Goal: Task Accomplishment & Management: Use online tool/utility

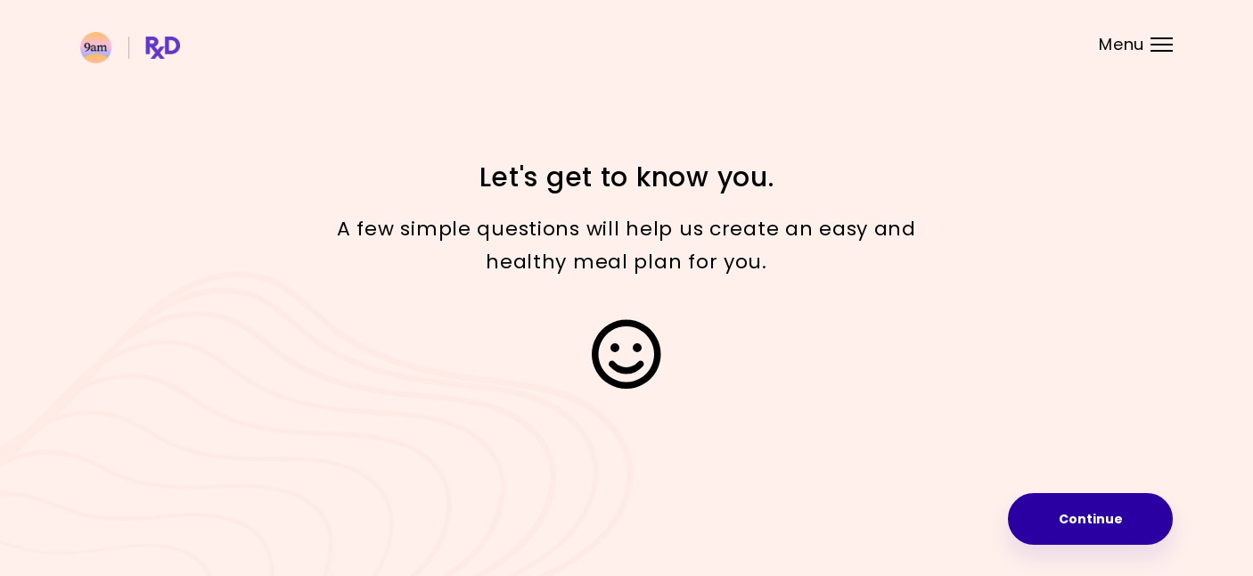
click at [1058, 513] on button "Continue" at bounding box center [1090, 519] width 165 height 52
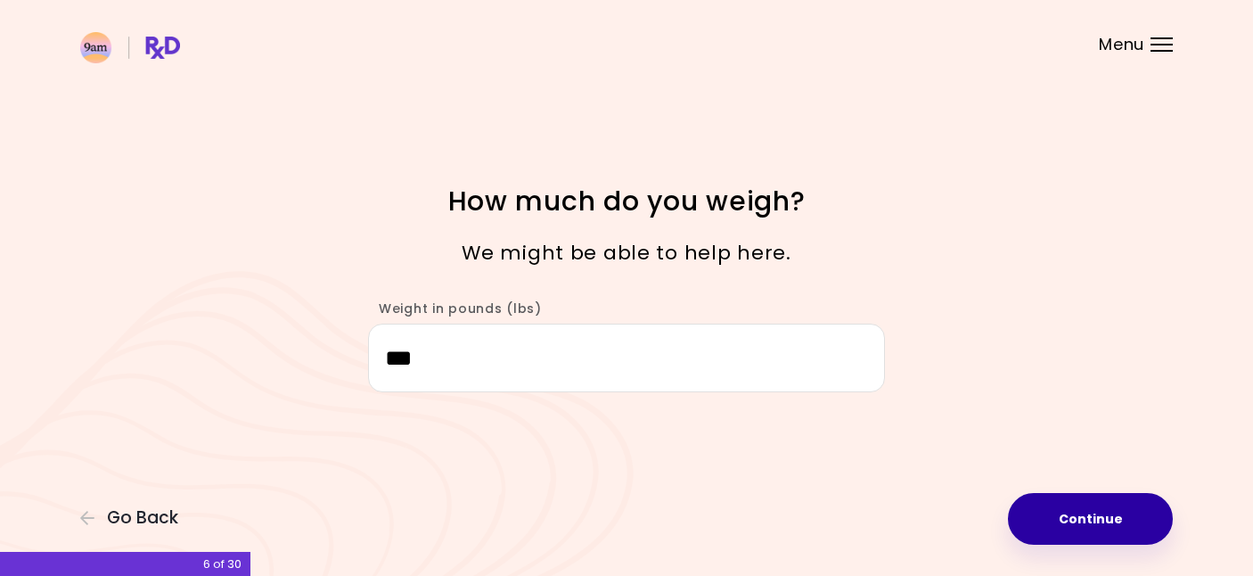
type input "***"
click at [1093, 518] on button "Continue" at bounding box center [1090, 519] width 165 height 52
select select "****"
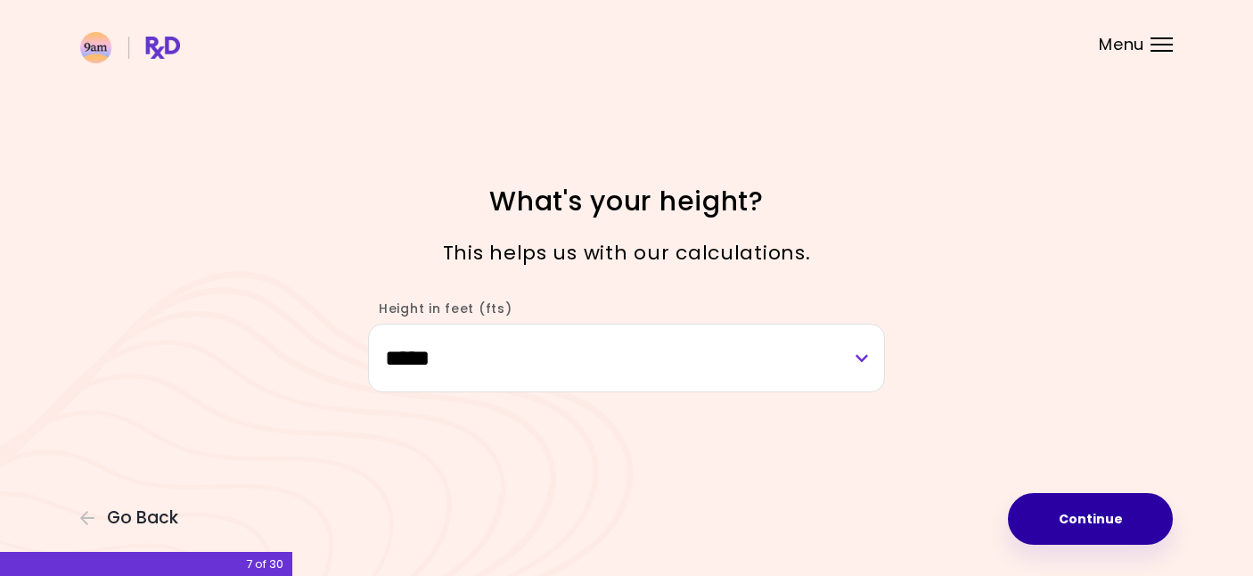
click at [1093, 518] on button "Continue" at bounding box center [1090, 519] width 165 height 52
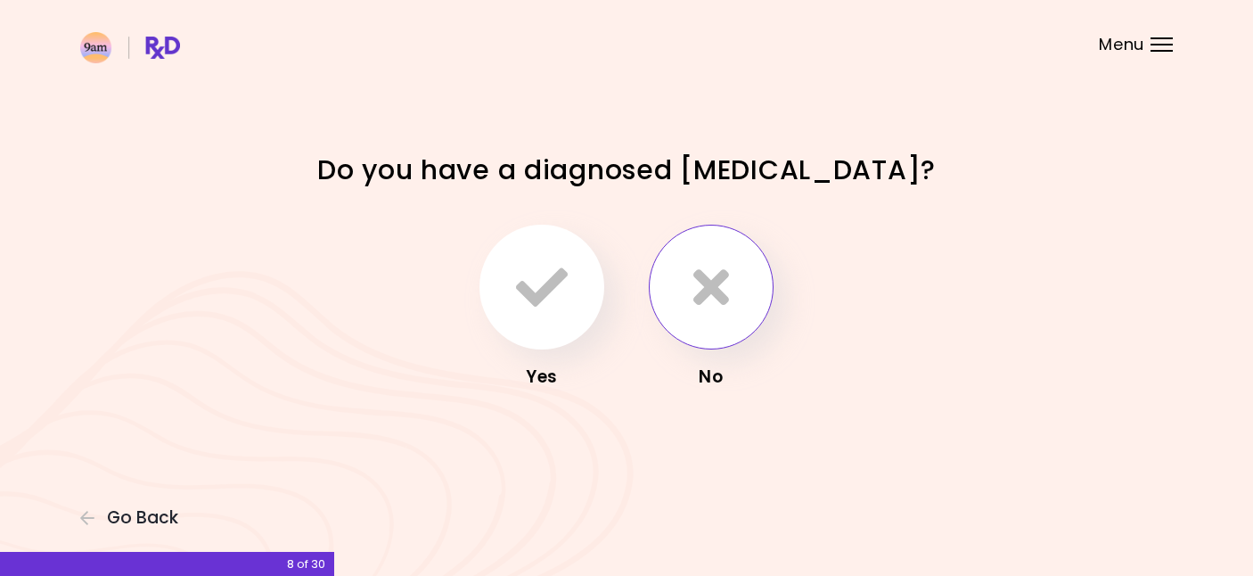
click at [684, 286] on button "button" at bounding box center [711, 287] width 125 height 125
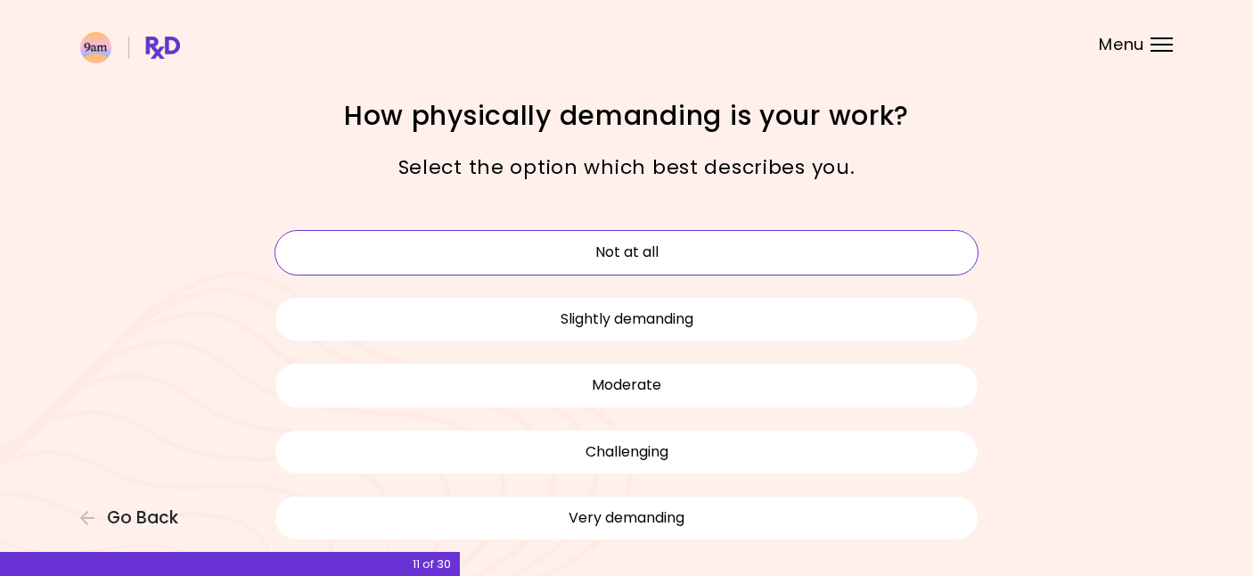
click at [683, 250] on button "Not at all" at bounding box center [627, 252] width 704 height 45
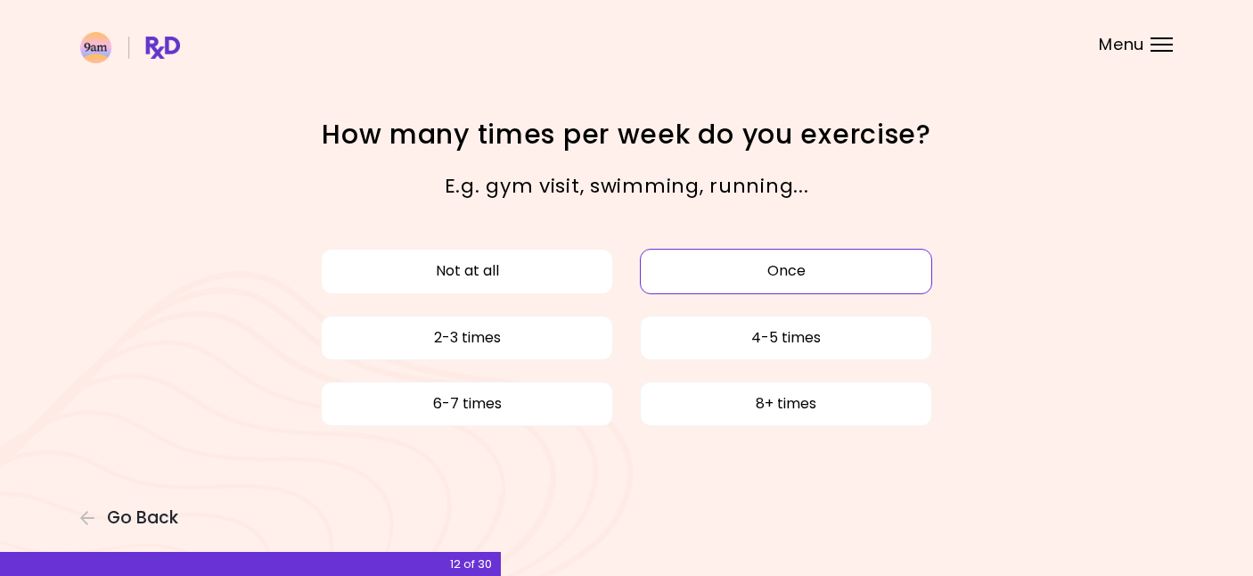
click at [704, 267] on button "Once" at bounding box center [786, 271] width 292 height 45
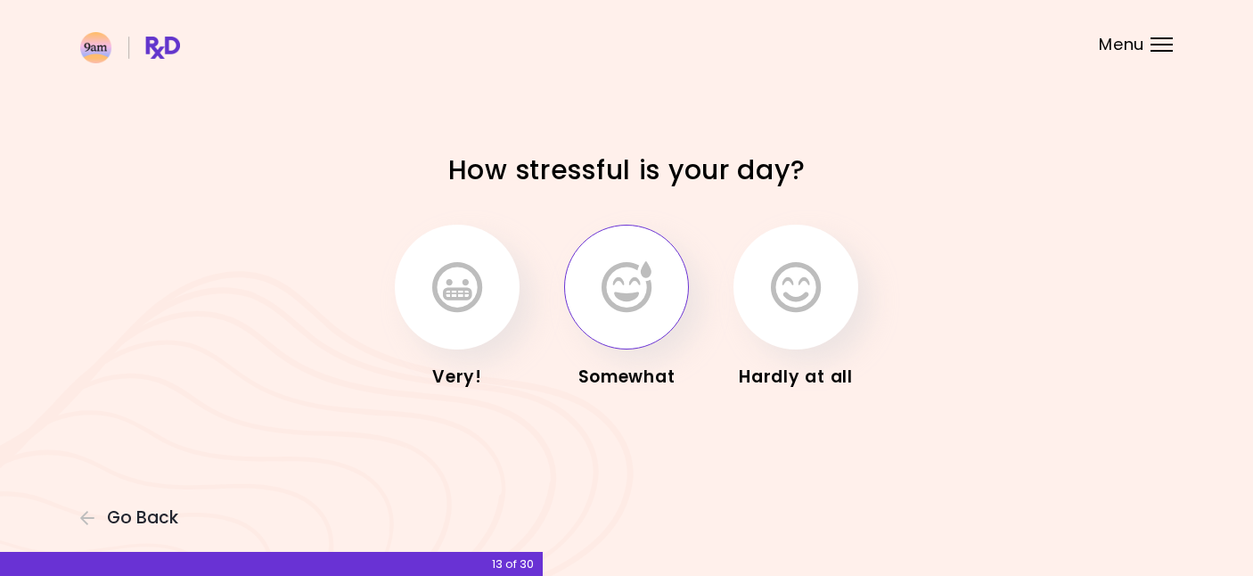
click at [652, 291] on button "button" at bounding box center [626, 287] width 125 height 125
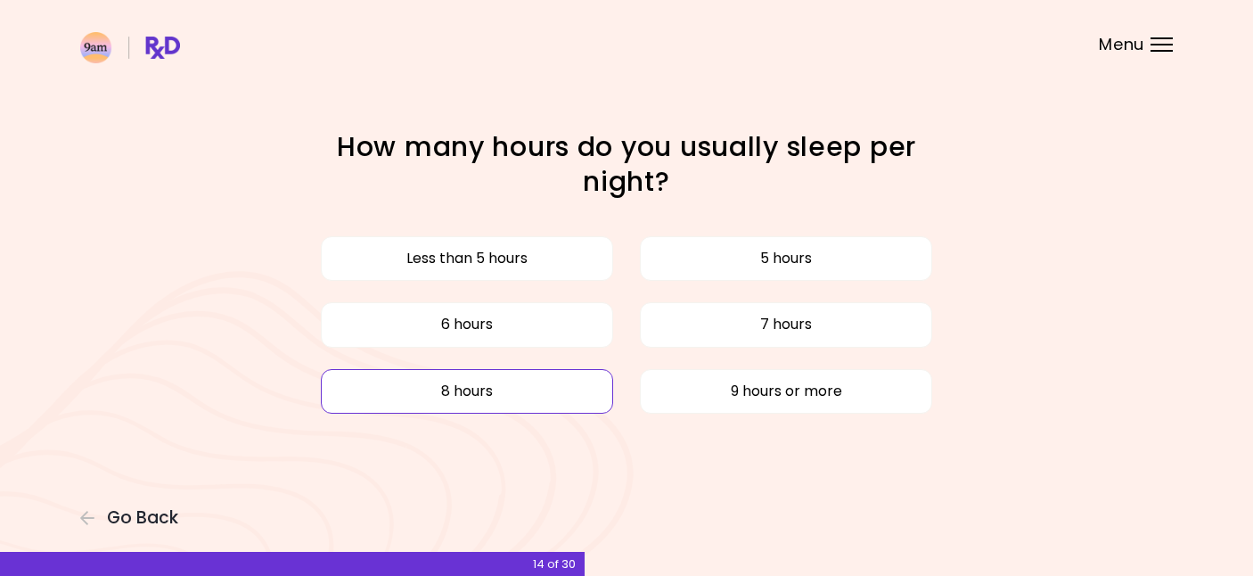
click at [548, 405] on button "8 hours" at bounding box center [467, 391] width 292 height 45
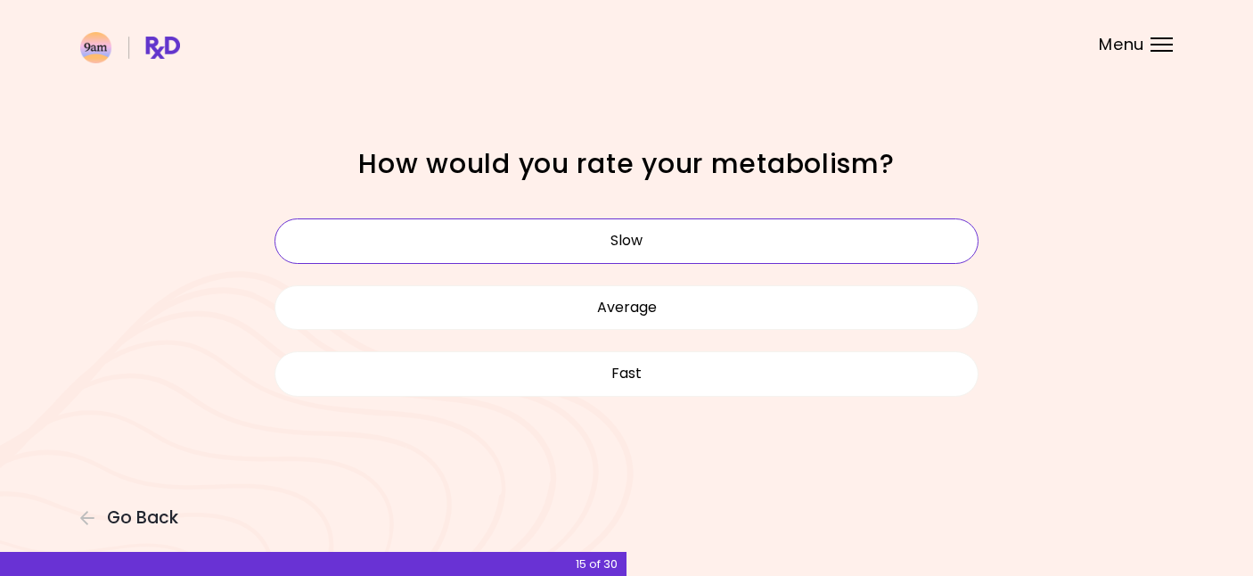
click at [658, 239] on button "Slow" at bounding box center [627, 240] width 704 height 45
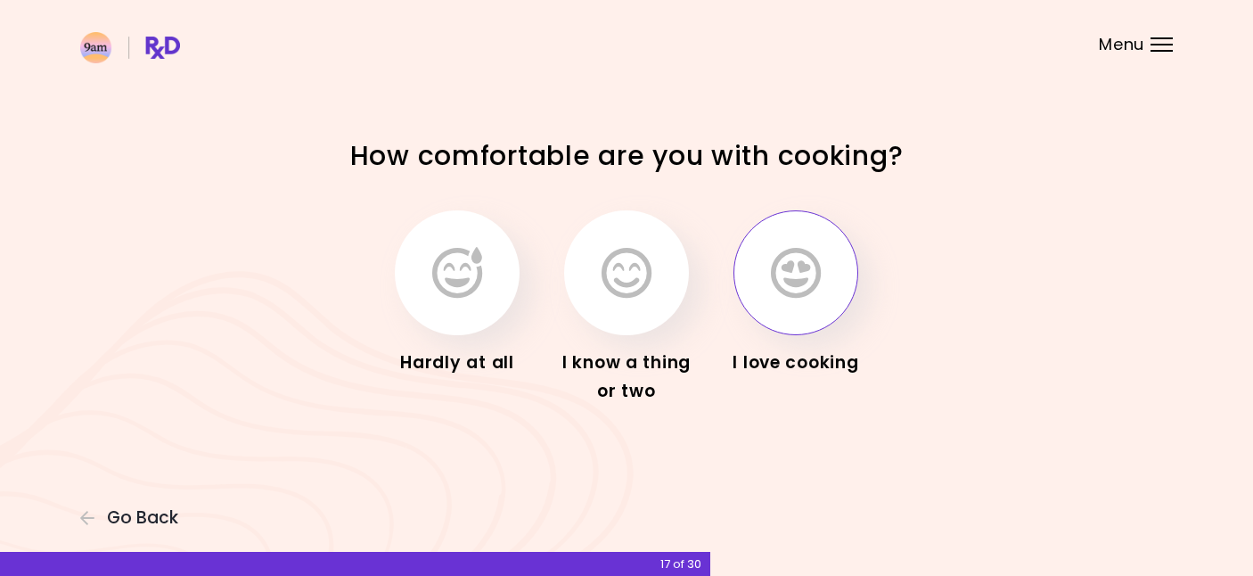
click at [799, 260] on icon "button" at bounding box center [796, 273] width 50 height 52
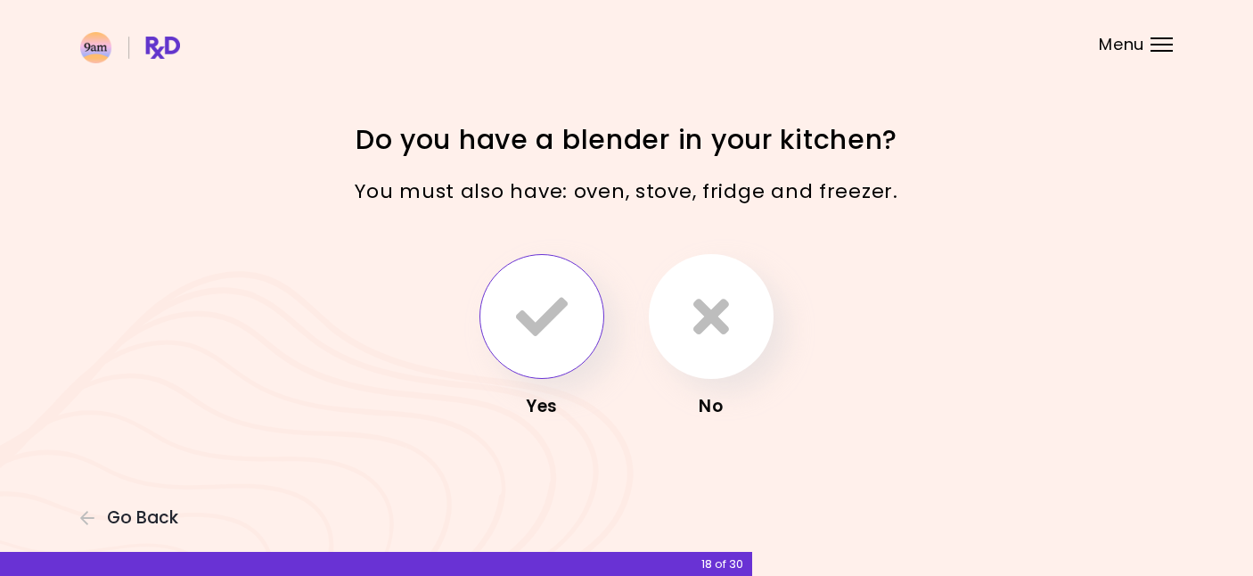
click at [549, 307] on icon "button" at bounding box center [542, 317] width 52 height 52
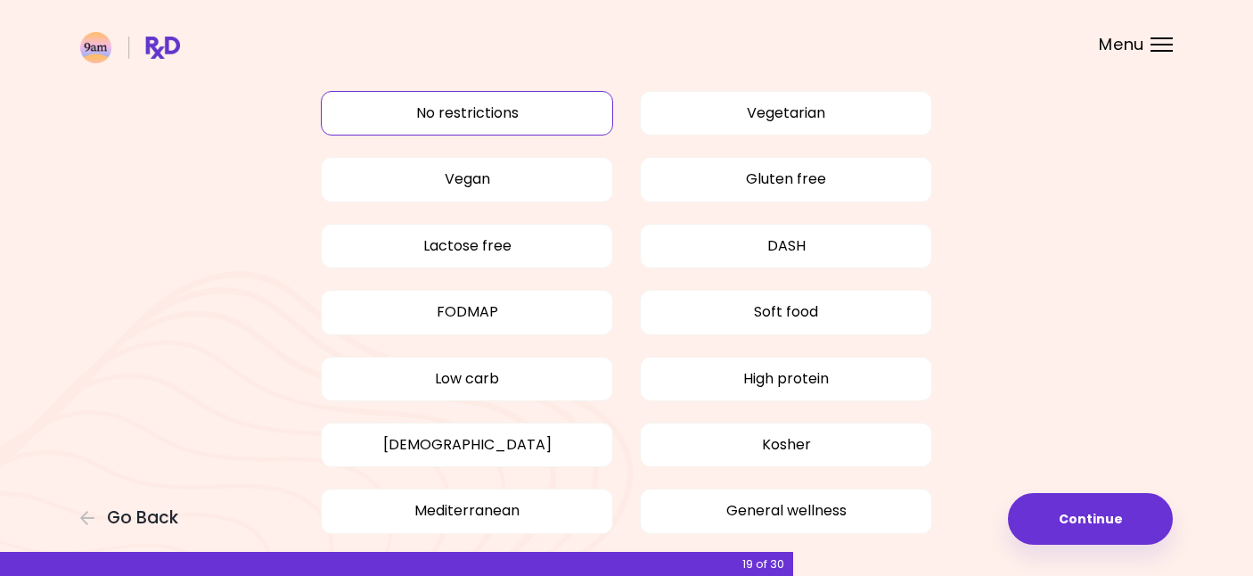
scroll to position [81, 0]
click at [556, 242] on button "Lactose free" at bounding box center [467, 244] width 292 height 45
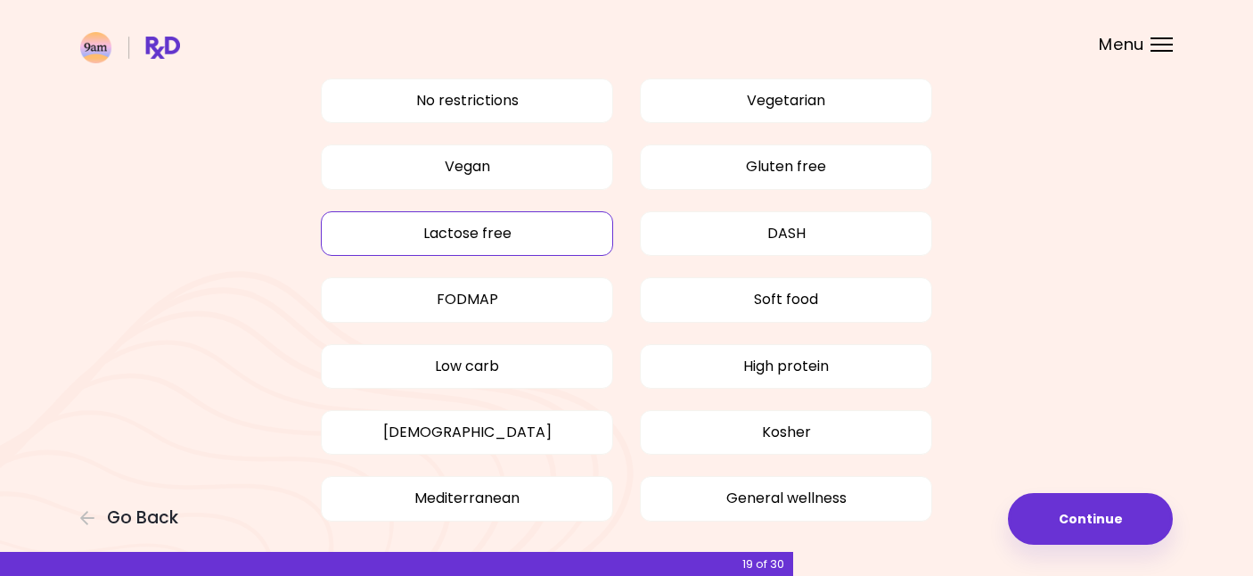
scroll to position [168, 0]
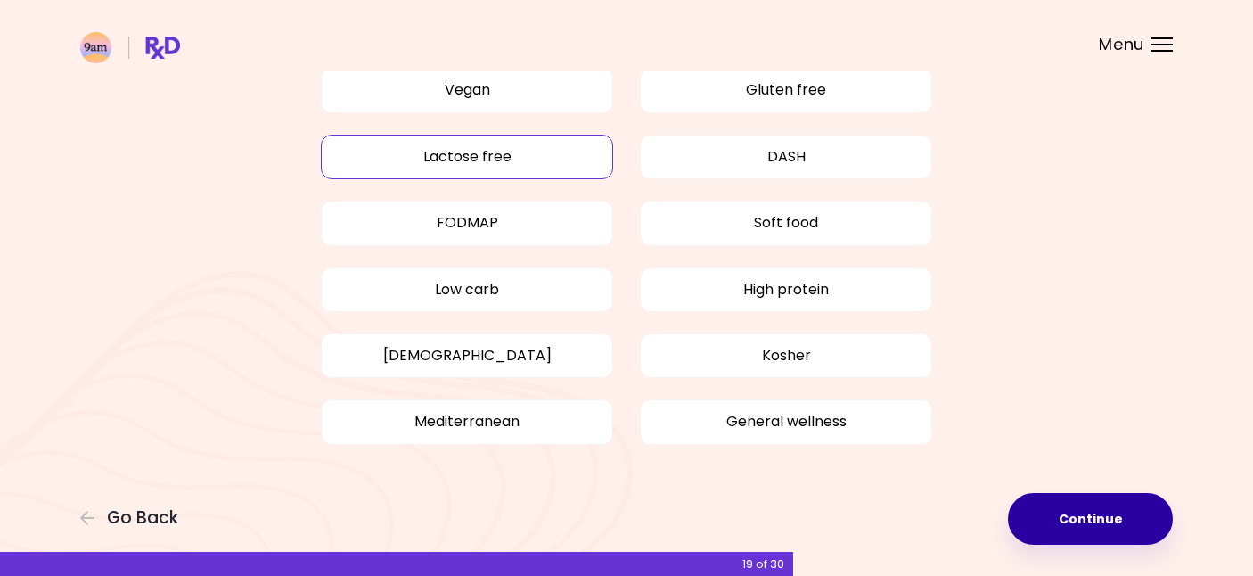
click at [1074, 521] on button "Continue" at bounding box center [1090, 519] width 165 height 52
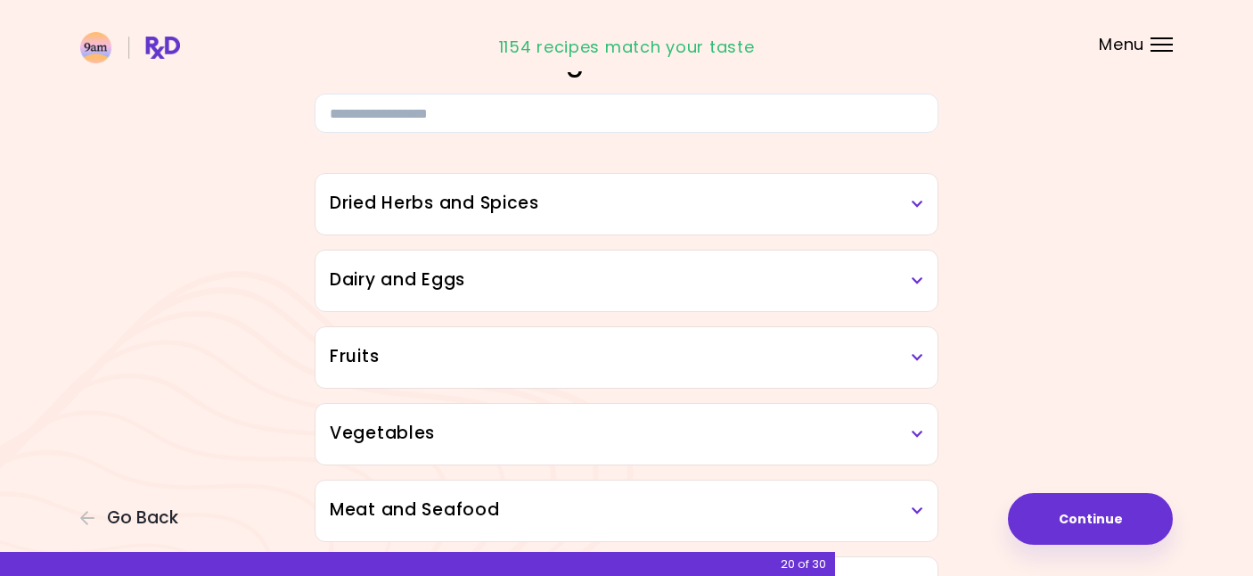
scroll to position [128, 0]
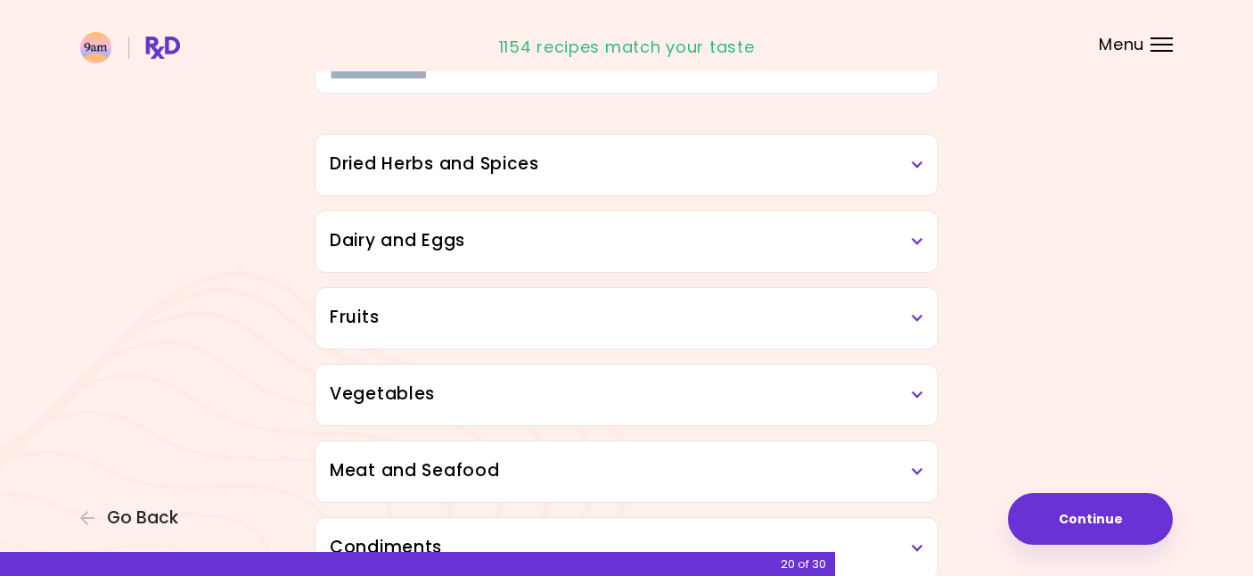
click at [903, 172] on h3 "Dried Herbs and Spices" at bounding box center [627, 165] width 594 height 26
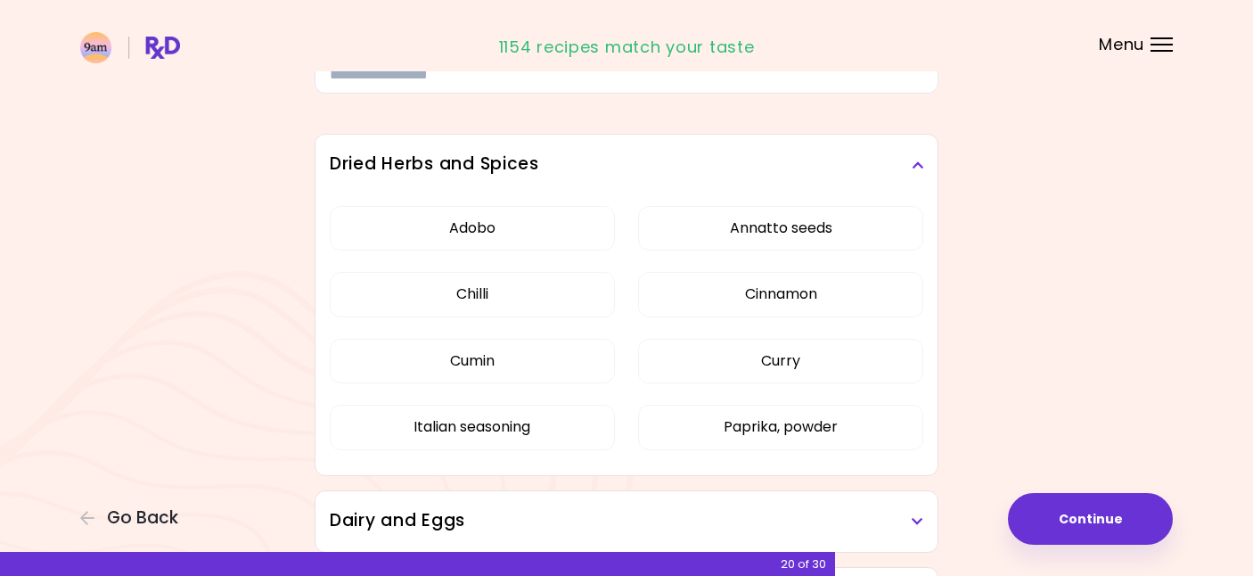
click at [903, 172] on h3 "Dried Herbs and Spices" at bounding box center [627, 165] width 594 height 26
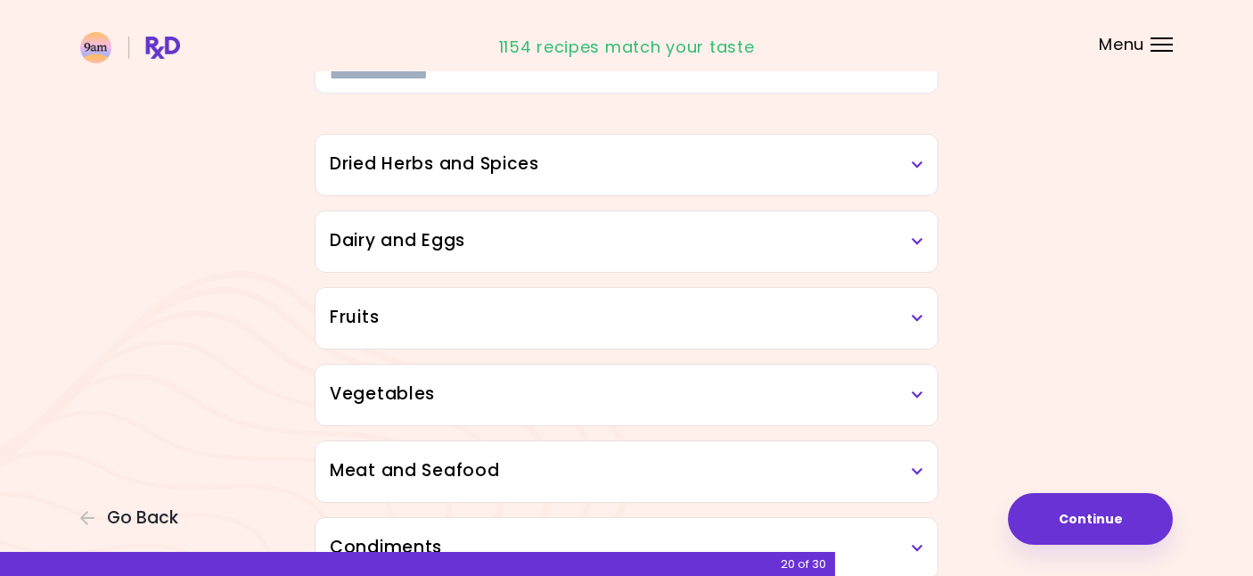
click at [878, 242] on h3 "Dairy and Eggs" at bounding box center [627, 241] width 594 height 26
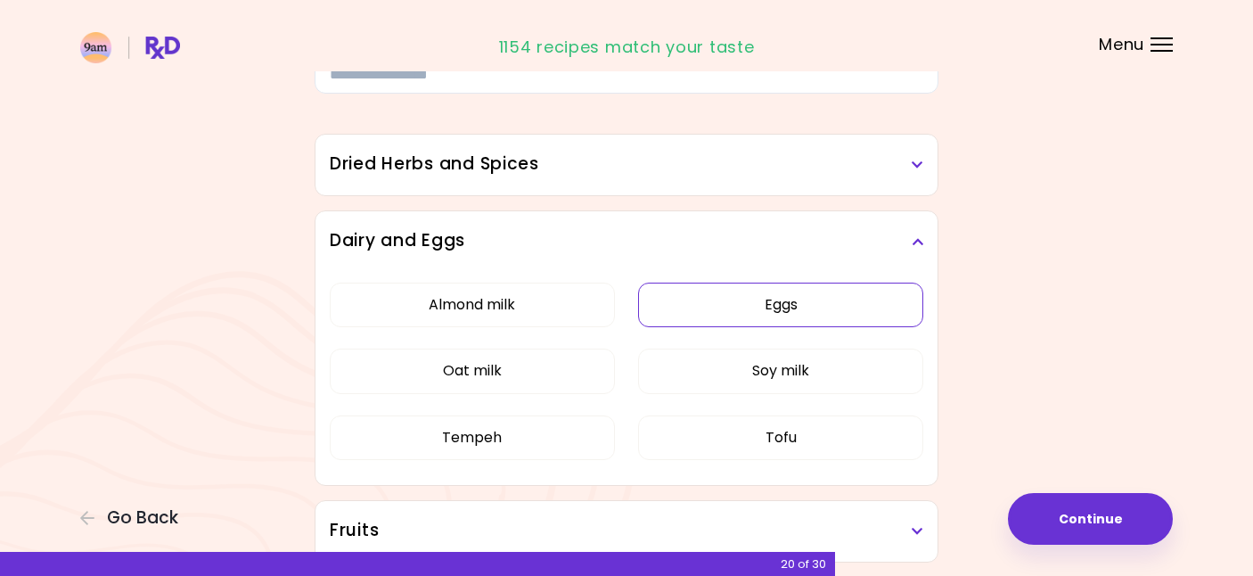
click at [835, 304] on button "Eggs" at bounding box center [780, 305] width 285 height 45
click at [846, 246] on h3 "Dairy and Eggs" at bounding box center [627, 241] width 594 height 26
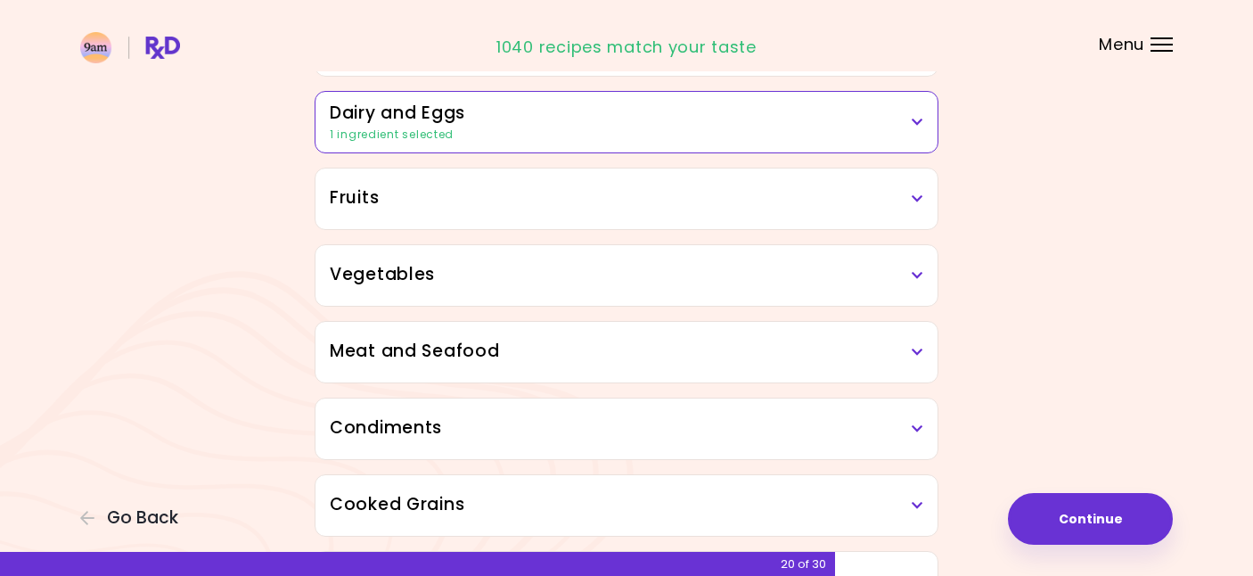
scroll to position [249, 0]
click at [846, 181] on div "Fruits" at bounding box center [627, 198] width 622 height 61
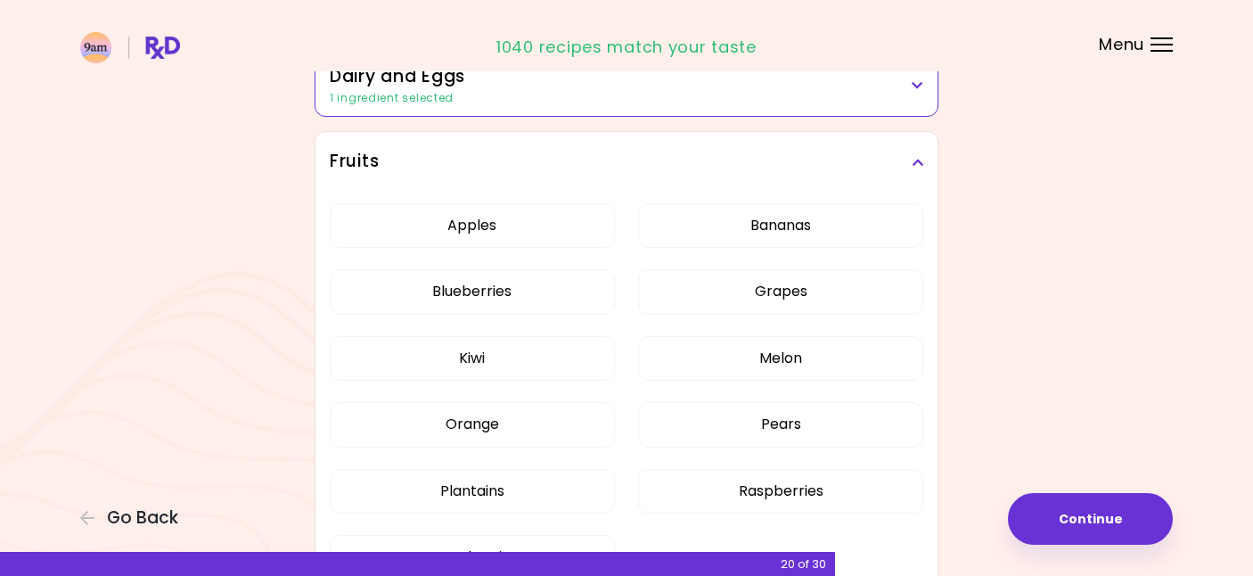
scroll to position [314, 0]
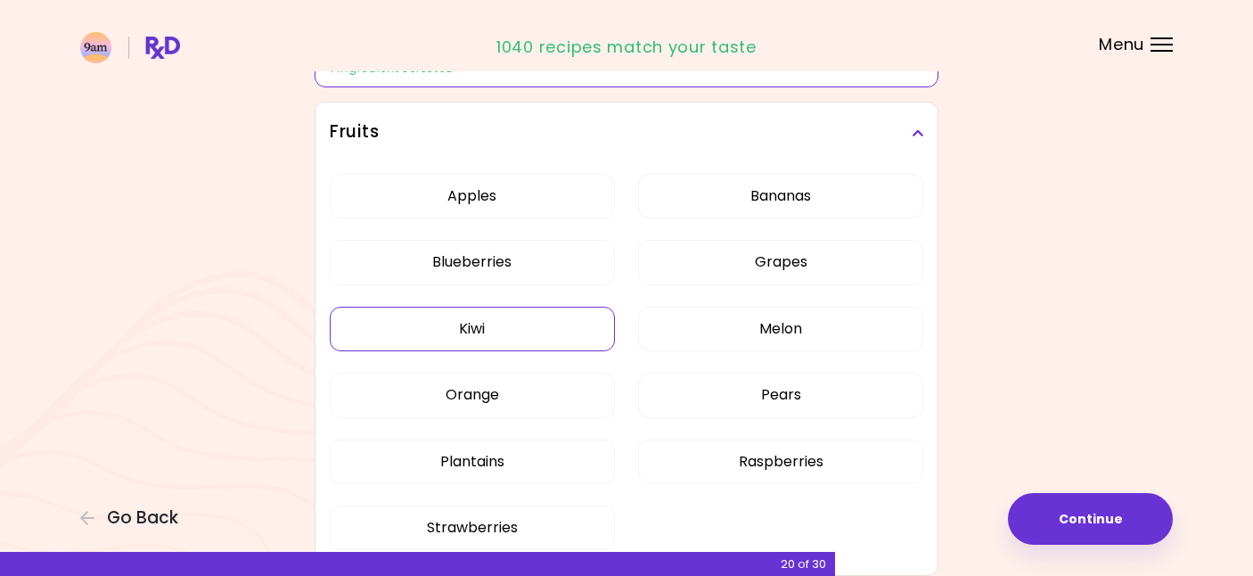
click at [504, 330] on button "Kiwi" at bounding box center [472, 329] width 285 height 45
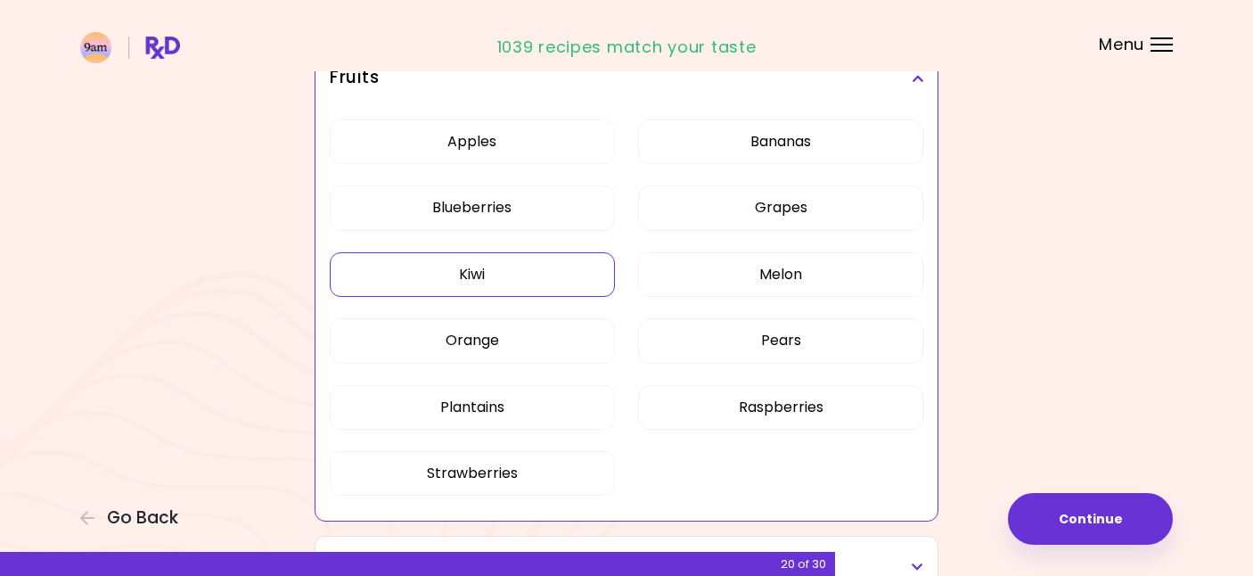
scroll to position [371, 0]
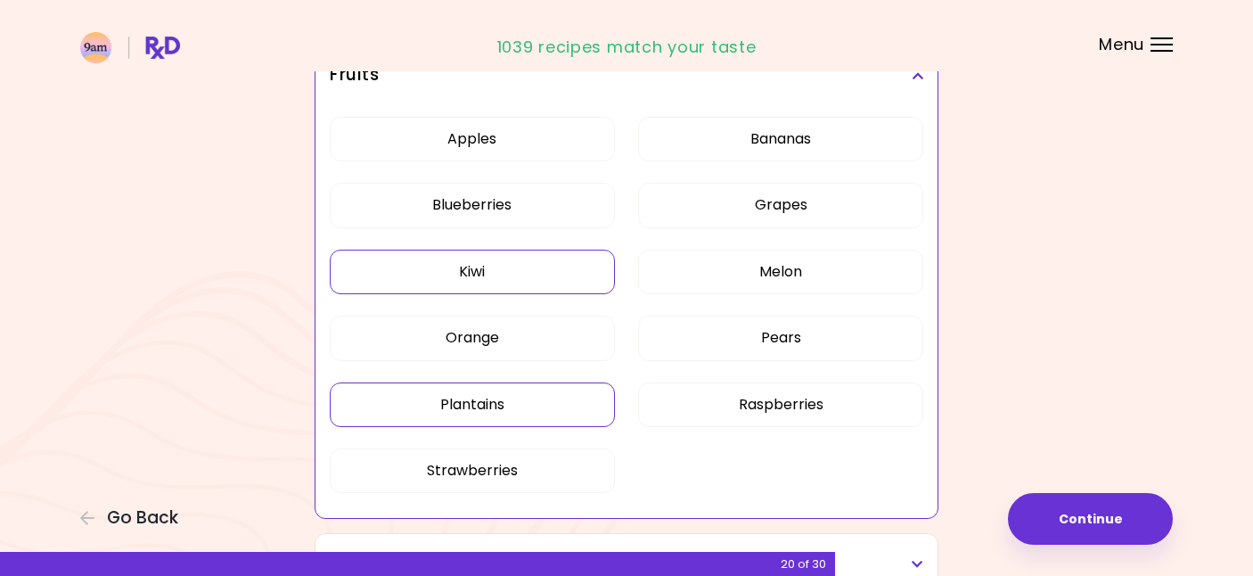
click at [489, 407] on button "Plantains" at bounding box center [472, 404] width 285 height 45
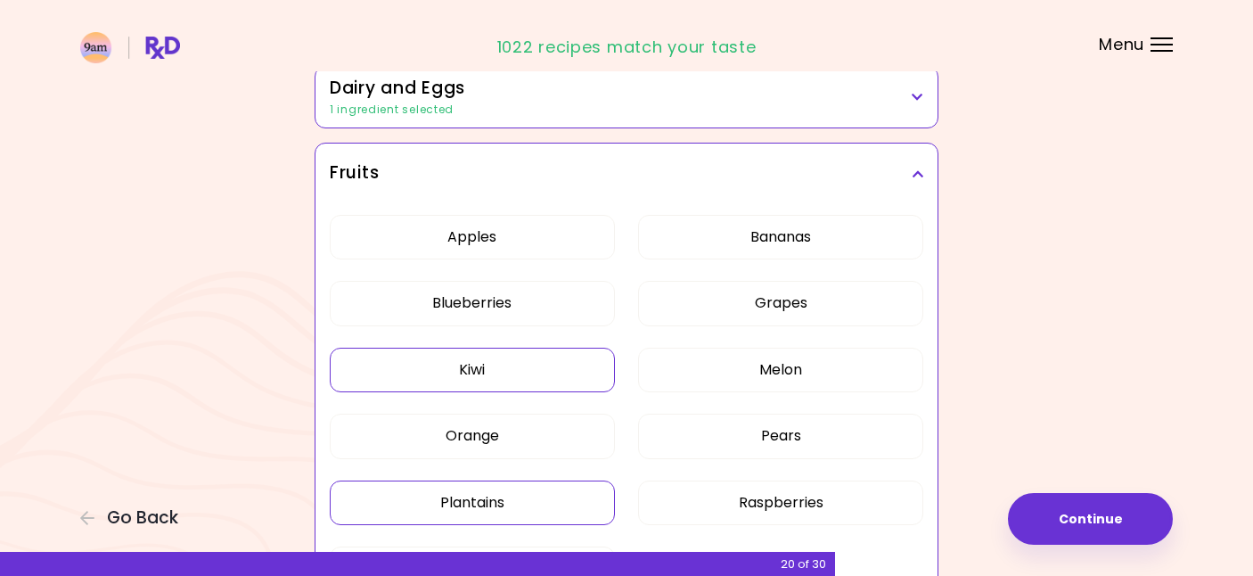
scroll to position [271, 0]
click at [533, 189] on div "Fruits" at bounding box center [627, 175] width 622 height 61
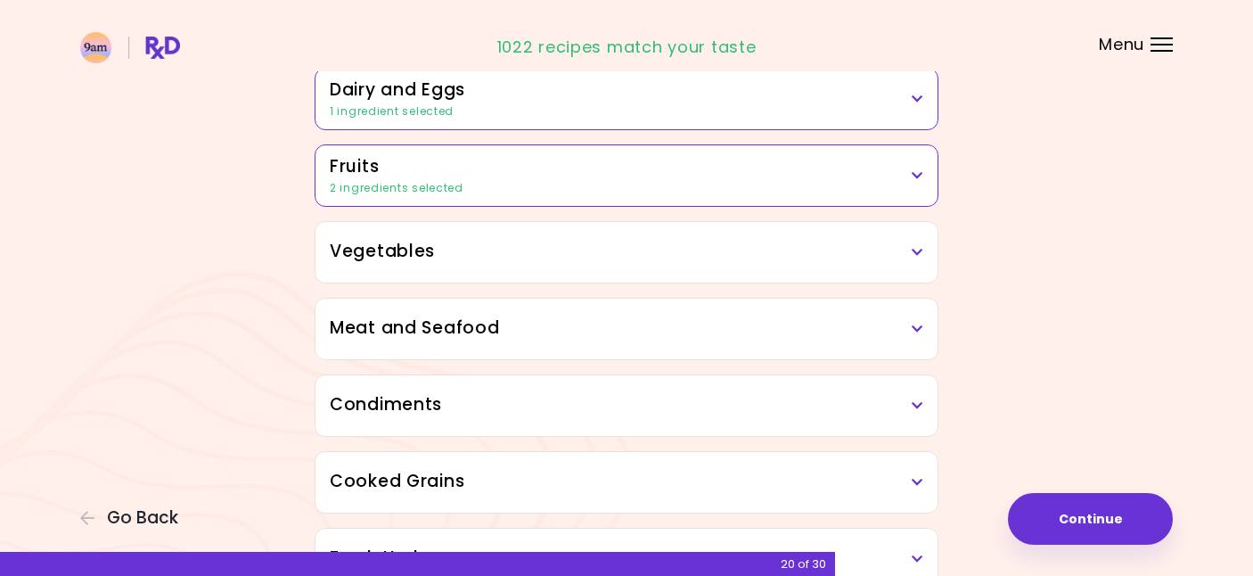
click at [518, 283] on div "Vegetables Artichoke Arugula Avocado Beetroot Bell pepper Bok choy Broccoli Bru…" at bounding box center [627, 252] width 624 height 62
click at [517, 248] on h3 "Vegetables" at bounding box center [627, 252] width 594 height 26
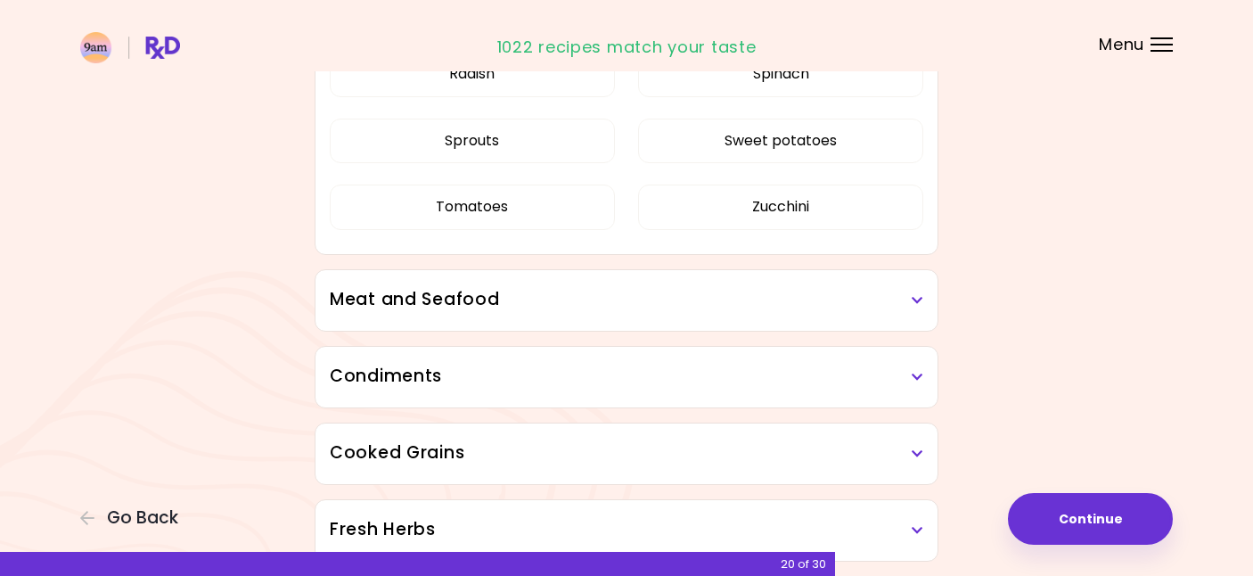
scroll to position [1376, 0]
click at [508, 309] on h3 "Meat and Seafood" at bounding box center [627, 298] width 594 height 26
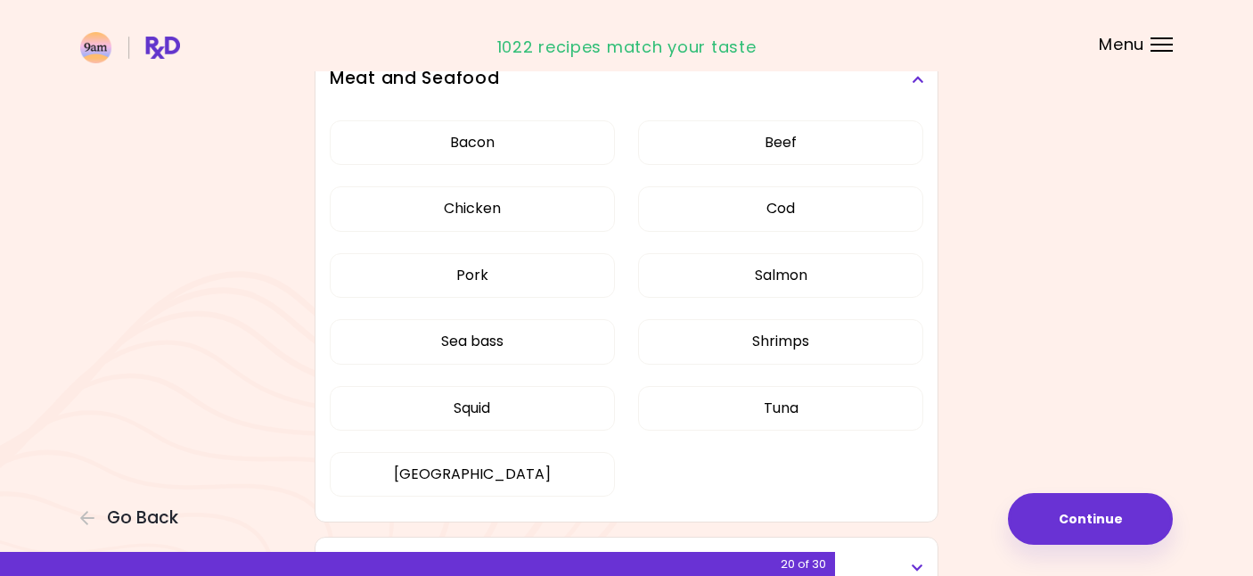
scroll to position [1603, 0]
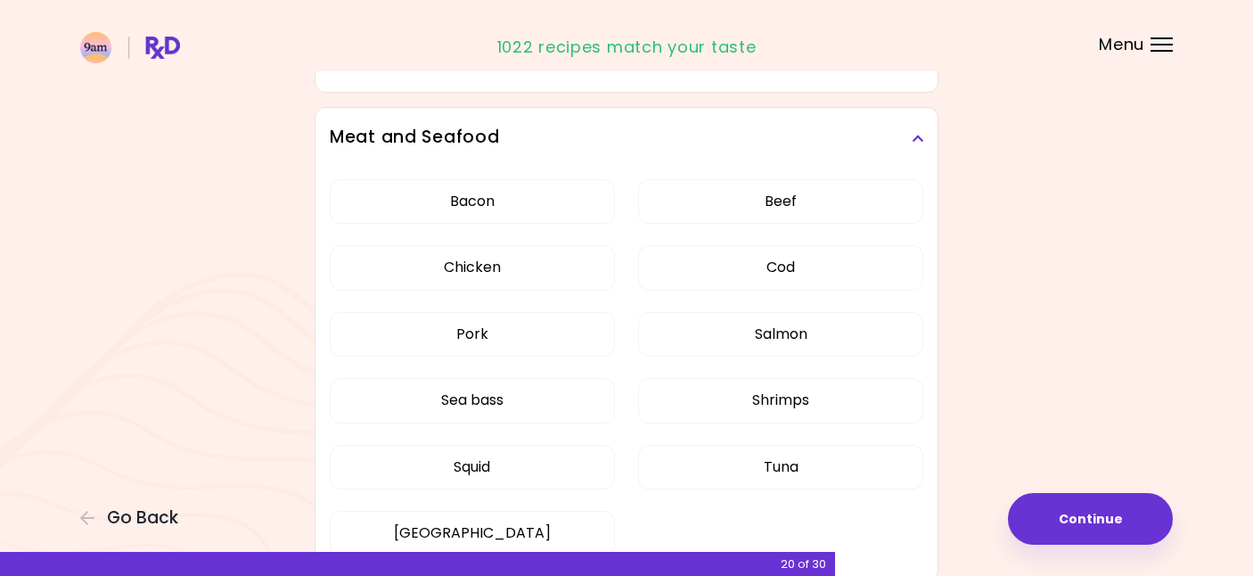
scroll to position [410, 0]
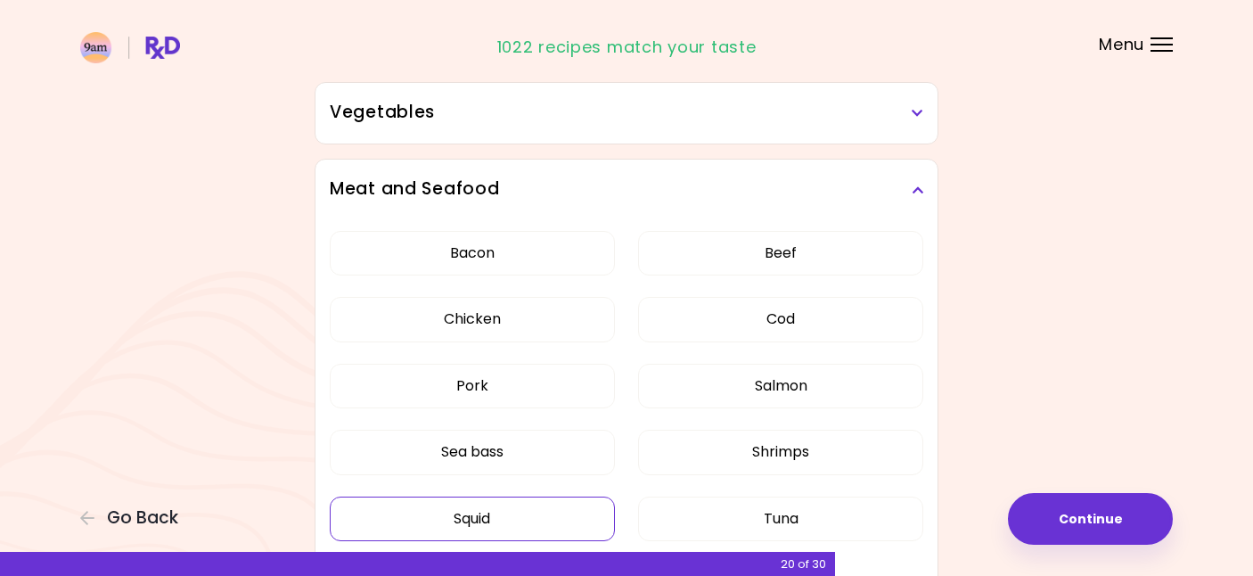
click at [484, 516] on button "Squid" at bounding box center [472, 519] width 285 height 45
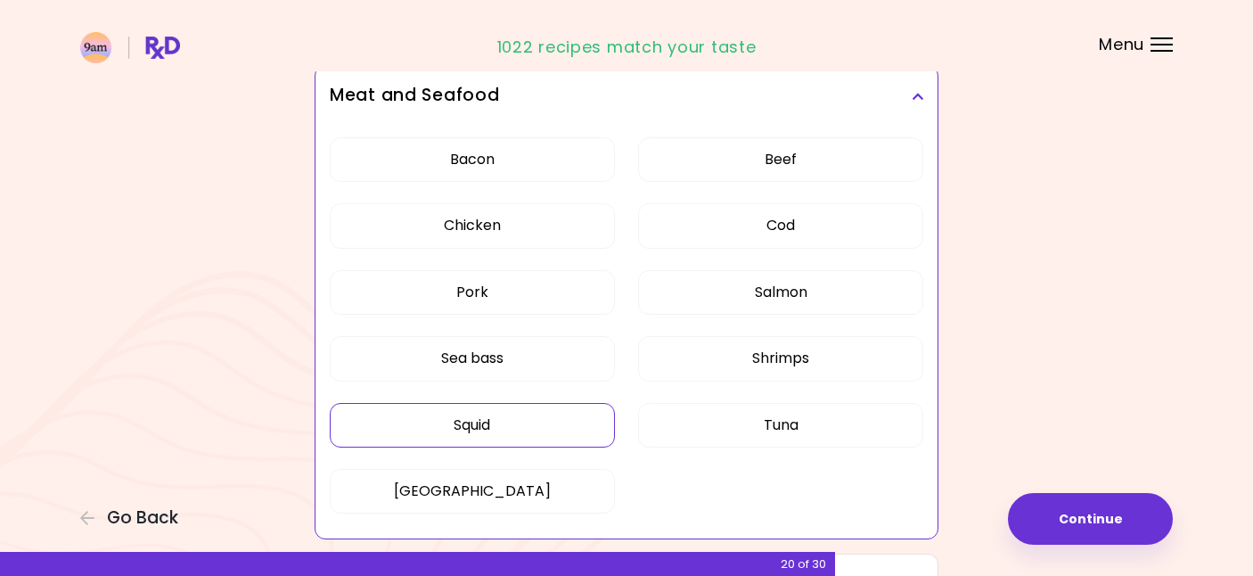
scroll to position [505, 0]
click at [791, 292] on button "Salmon" at bounding box center [780, 290] width 285 height 45
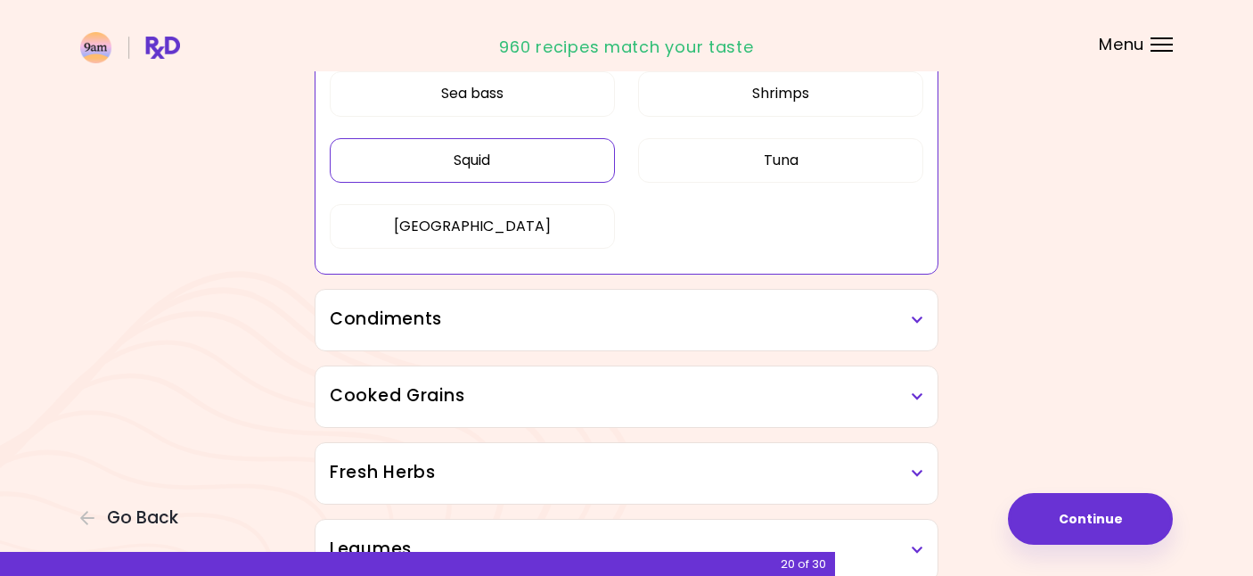
scroll to position [773, 0]
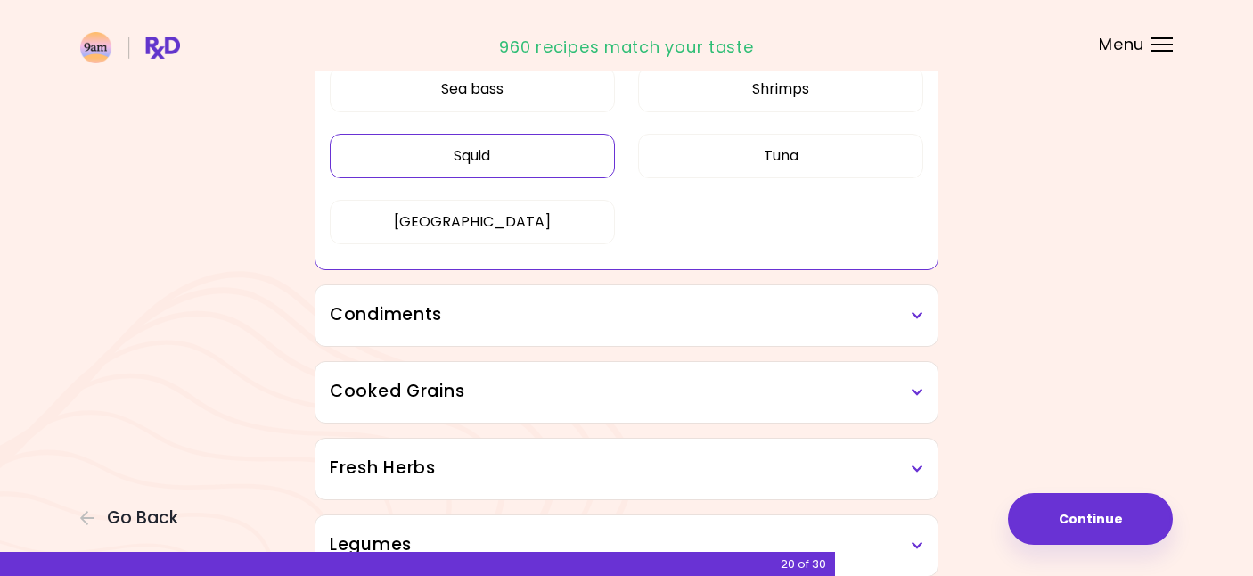
click at [784, 309] on h3 "Condiments" at bounding box center [627, 315] width 594 height 26
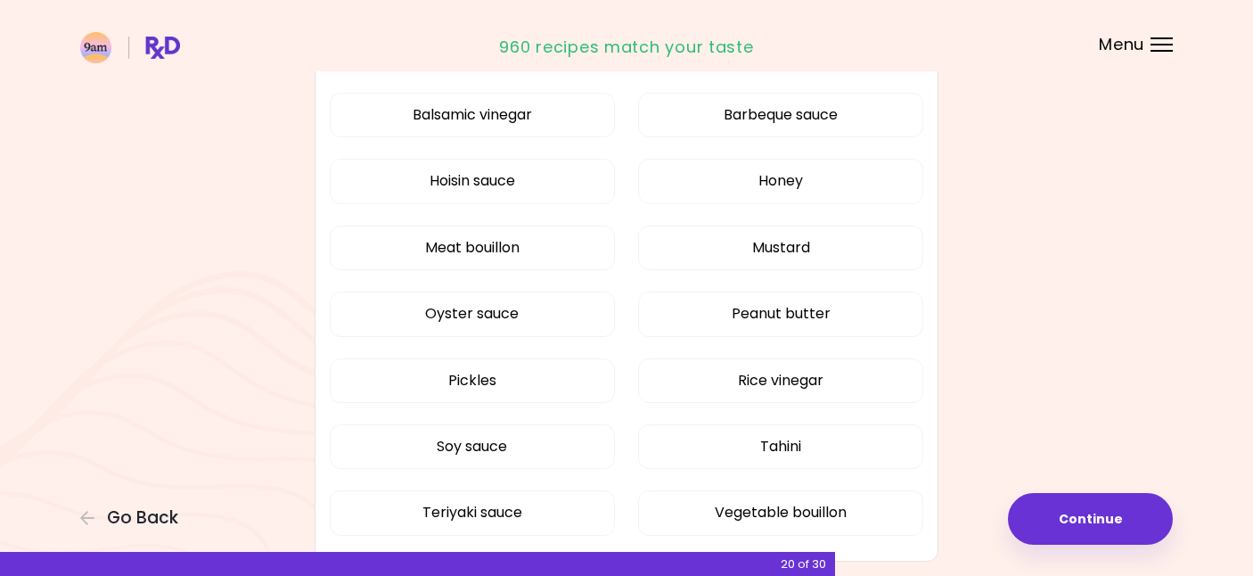
scroll to position [1039, 0]
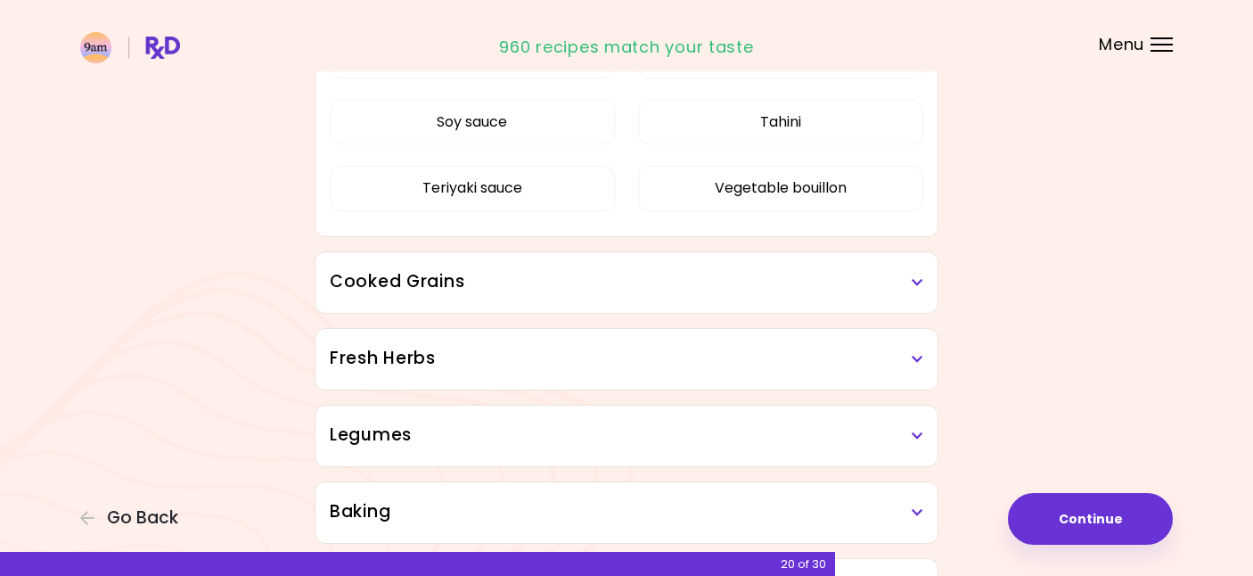
scroll to position [948, 0]
click at [755, 283] on h3 "Cooked Grains" at bounding box center [627, 284] width 594 height 26
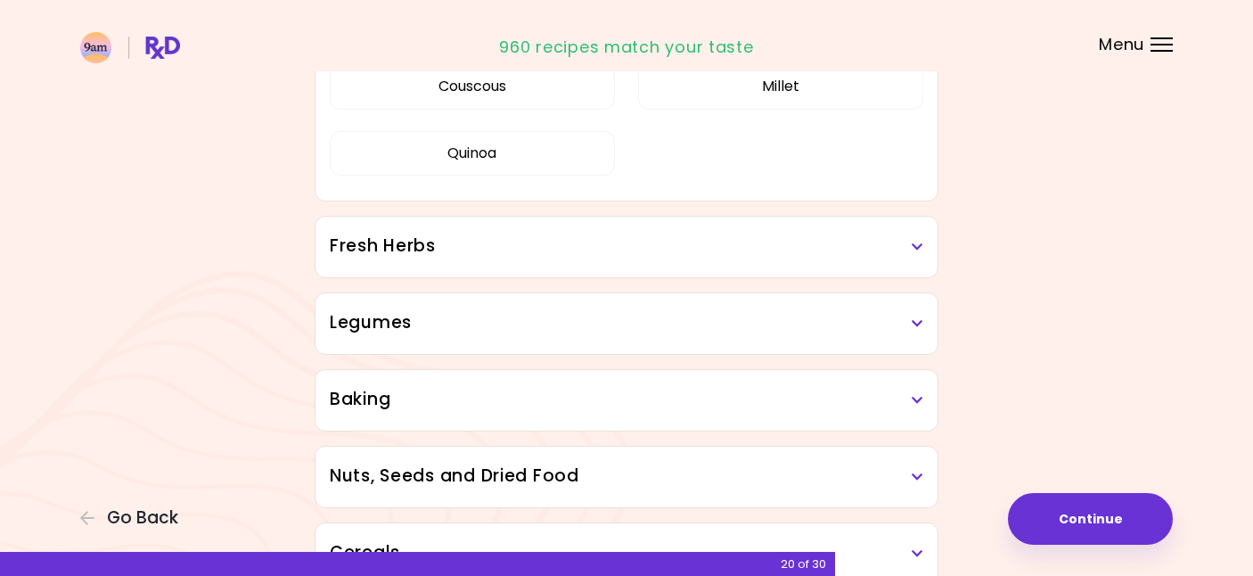
scroll to position [1282, 0]
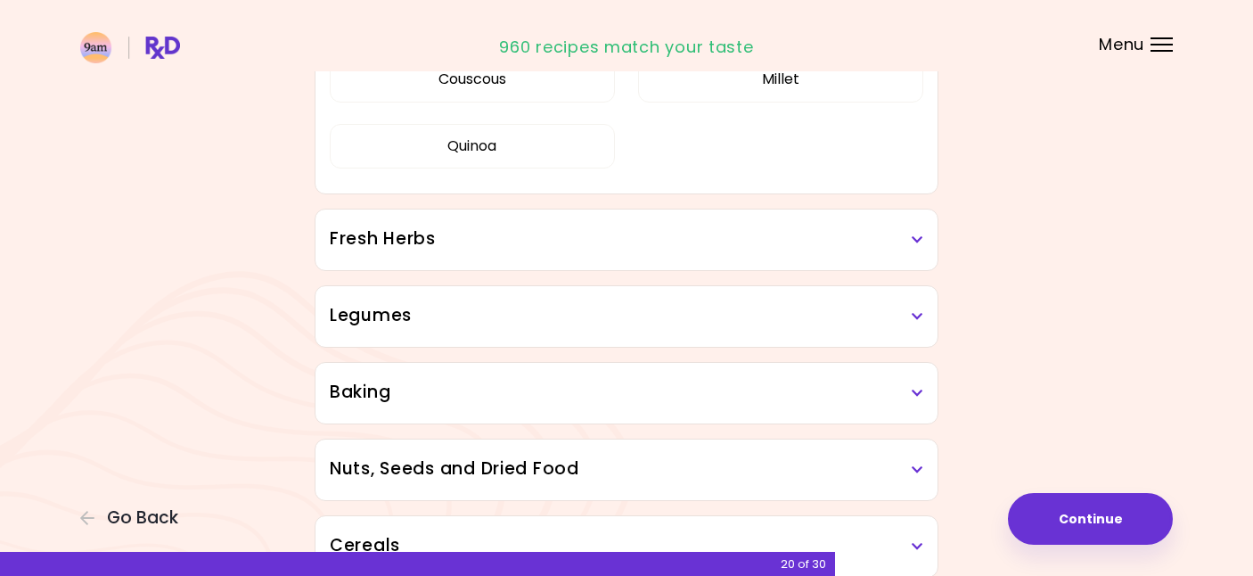
click at [744, 228] on h3 "Fresh Herbs" at bounding box center [627, 239] width 594 height 26
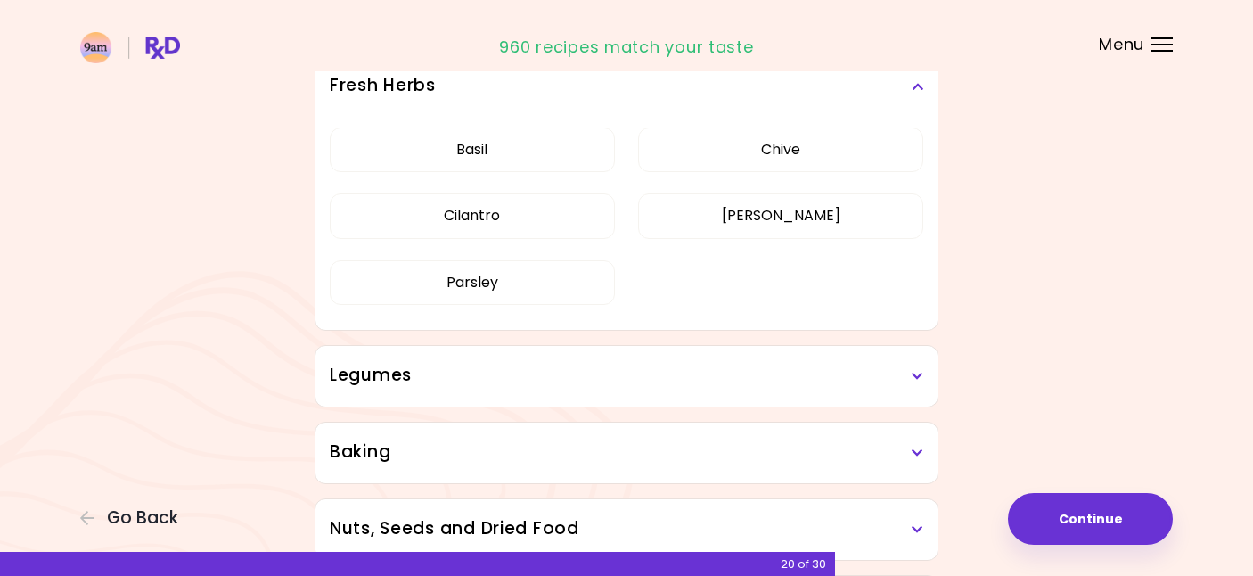
scroll to position [1623, 0]
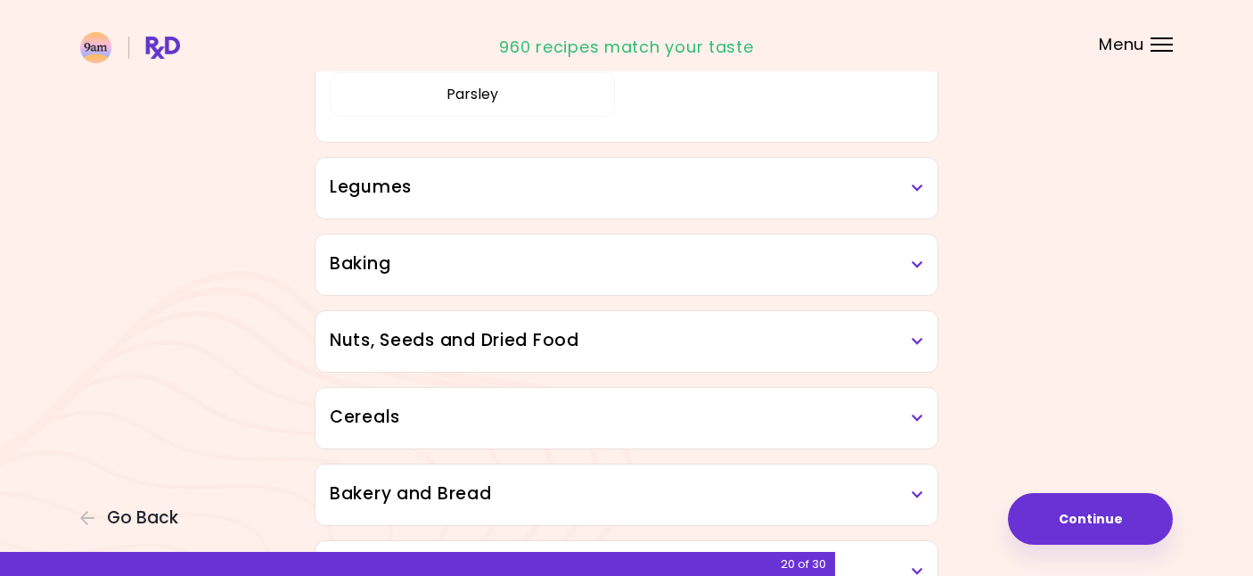
click at [713, 174] on div "Legumes" at bounding box center [627, 188] width 622 height 61
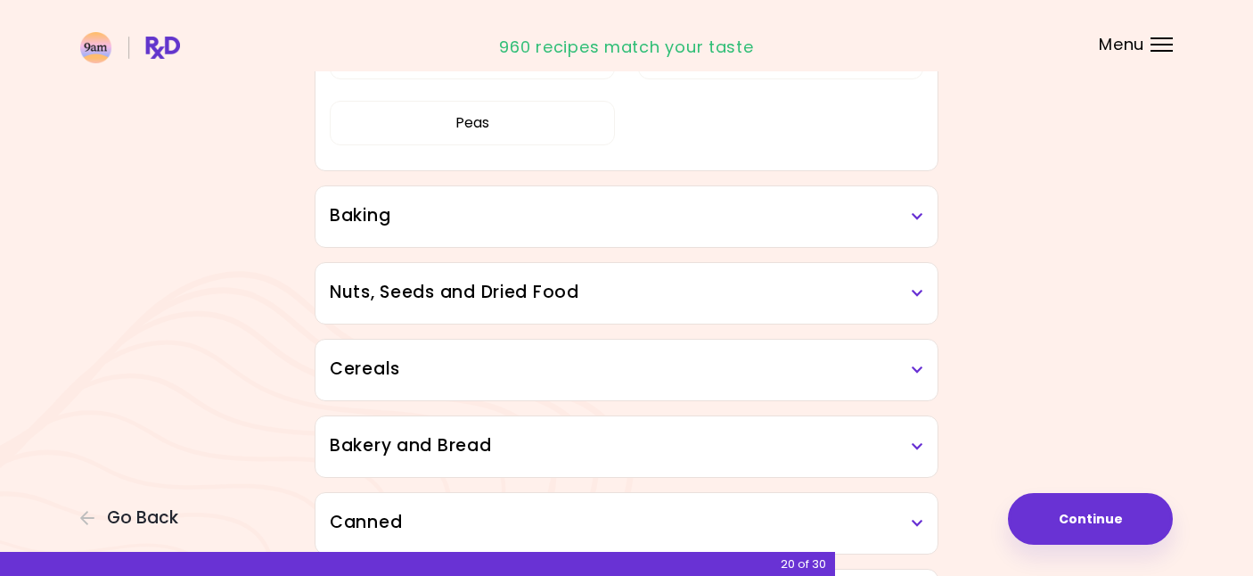
scroll to position [1919, 0]
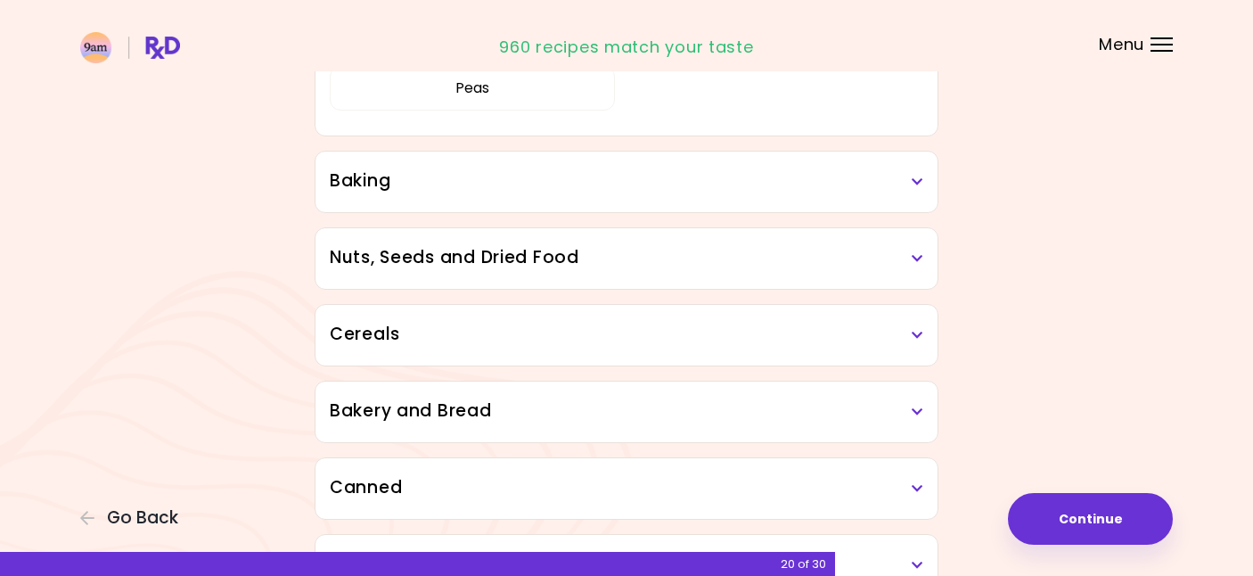
click at [708, 169] on h3 "Baking" at bounding box center [627, 181] width 594 height 26
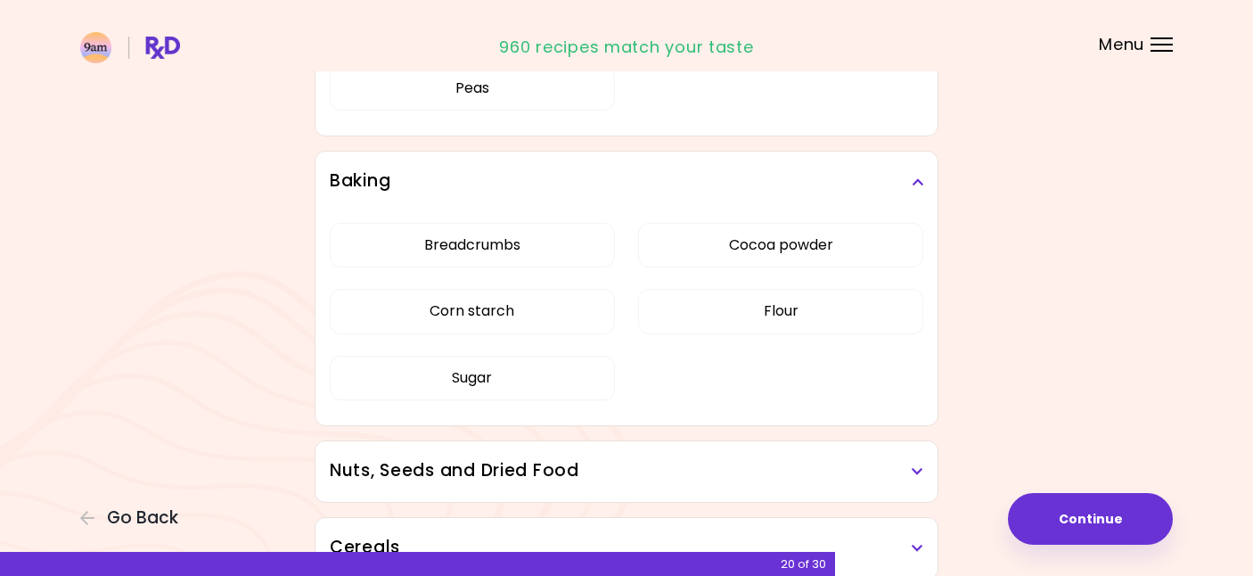
click at [709, 169] on h3 "Baking" at bounding box center [627, 181] width 594 height 26
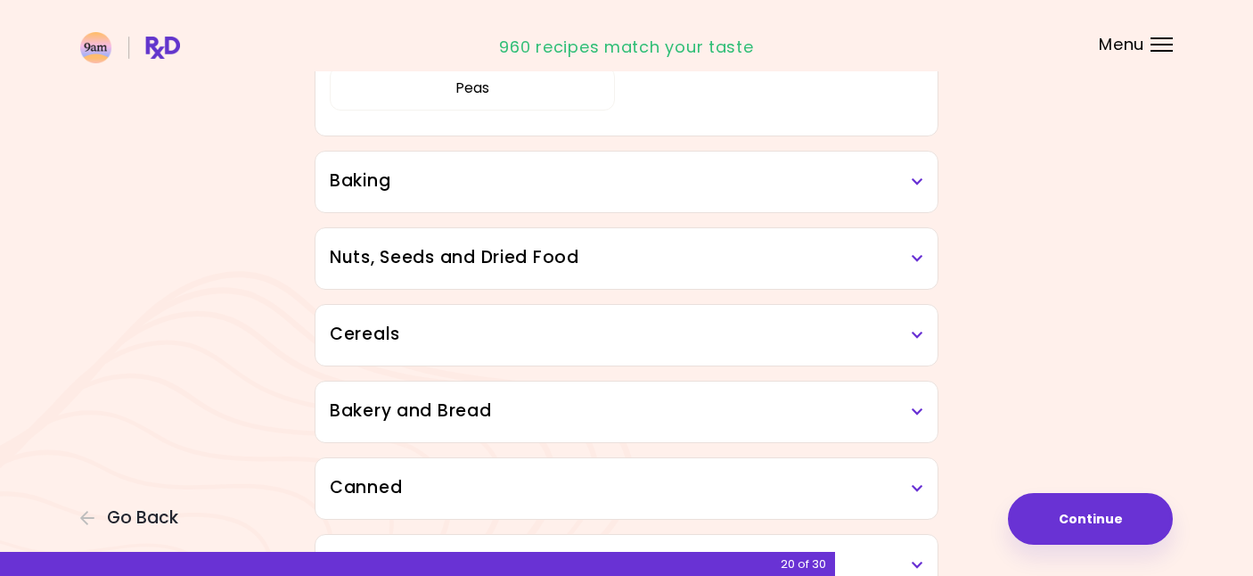
click at [709, 169] on h3 "Baking" at bounding box center [627, 181] width 594 height 26
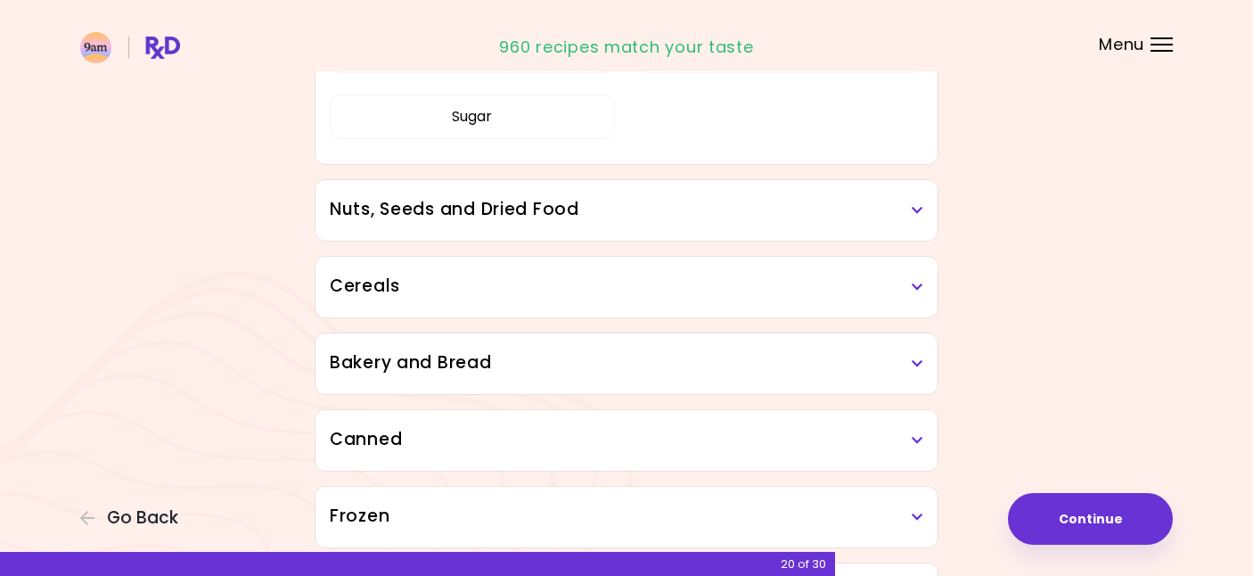
scroll to position [2185, 0]
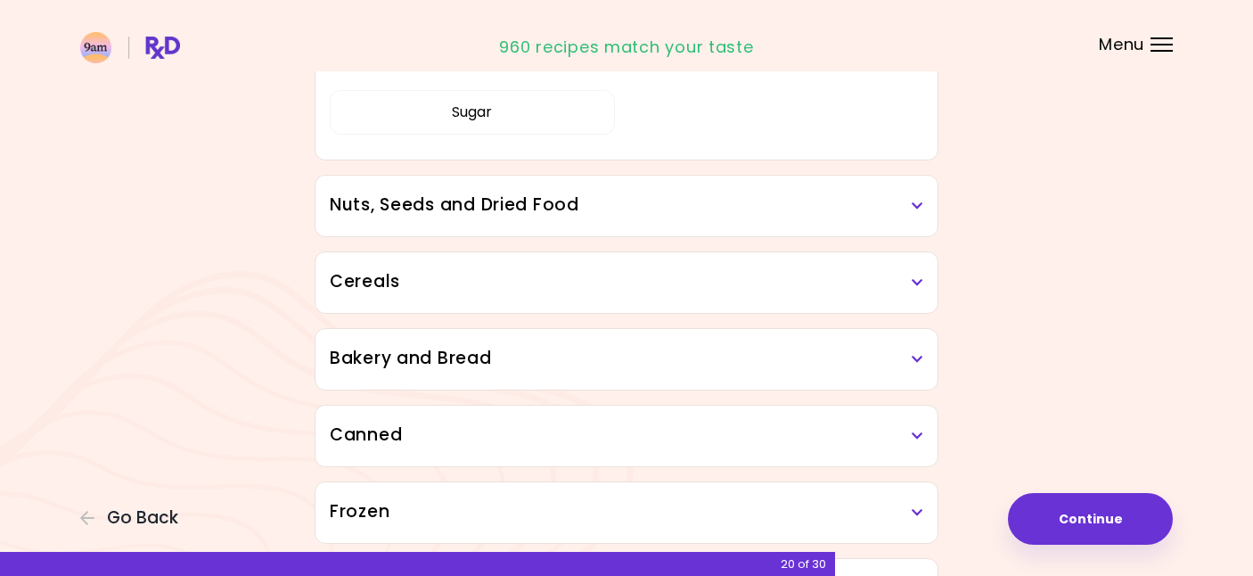
click at [702, 202] on h3 "Nuts, Seeds and Dried Food" at bounding box center [627, 206] width 594 height 26
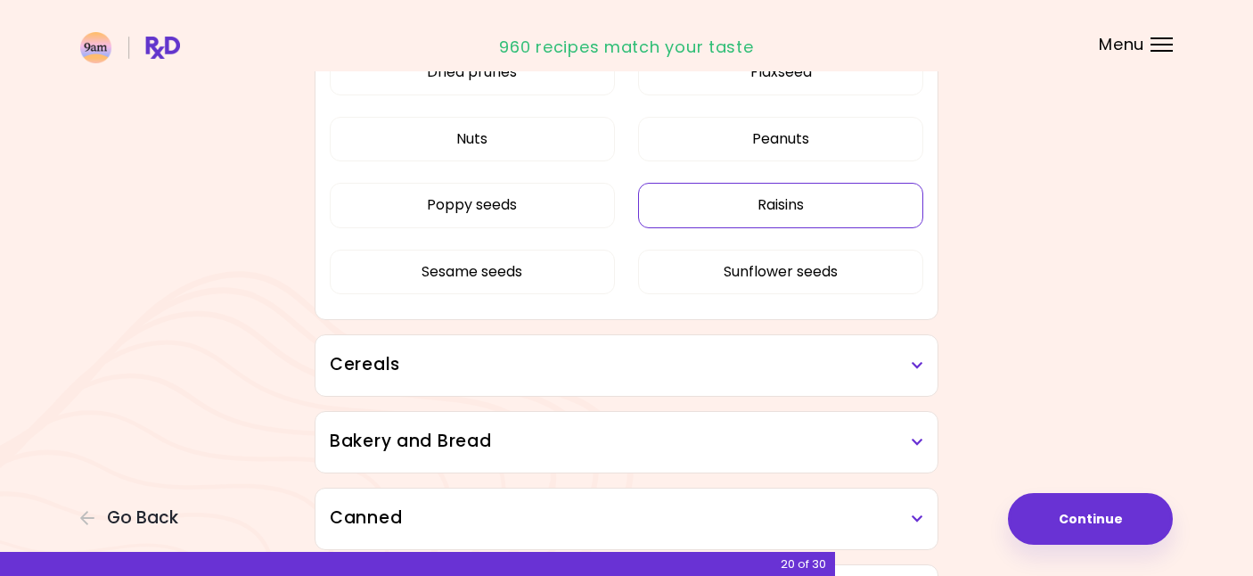
click at [741, 192] on button "Raisins" at bounding box center [780, 205] width 285 height 45
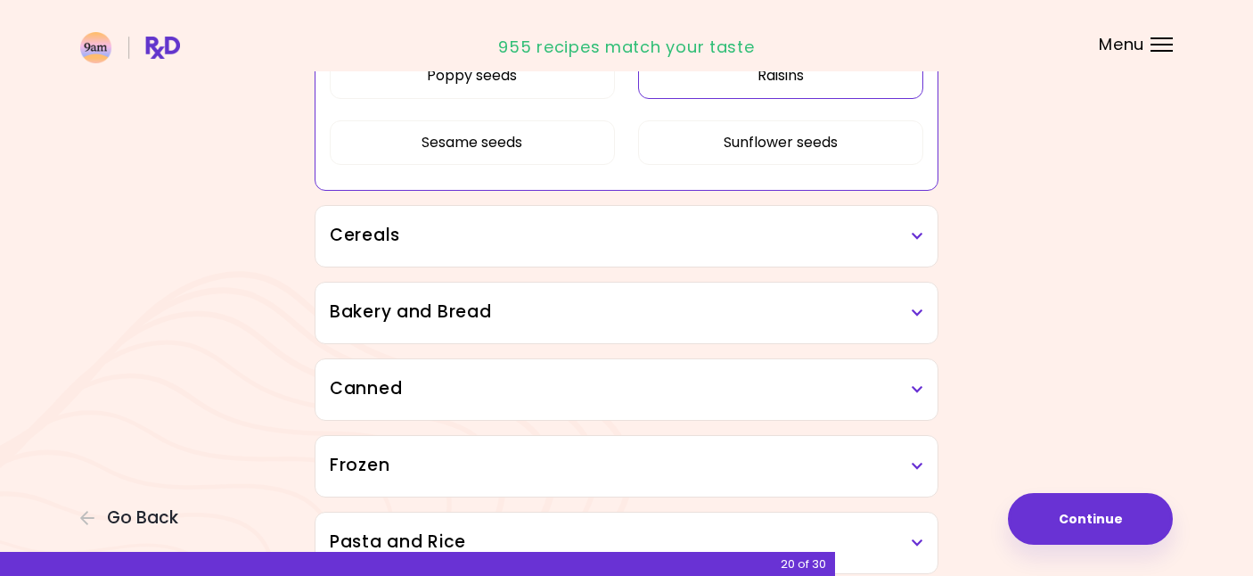
scroll to position [1250, 0]
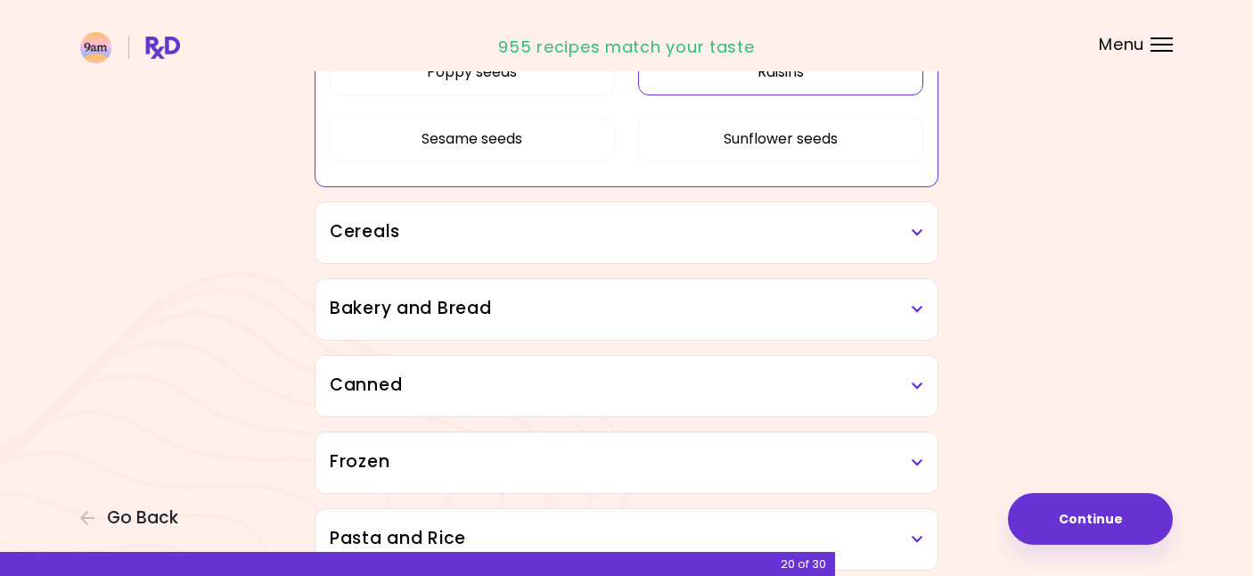
click at [721, 235] on h3 "Cereals" at bounding box center [627, 232] width 594 height 26
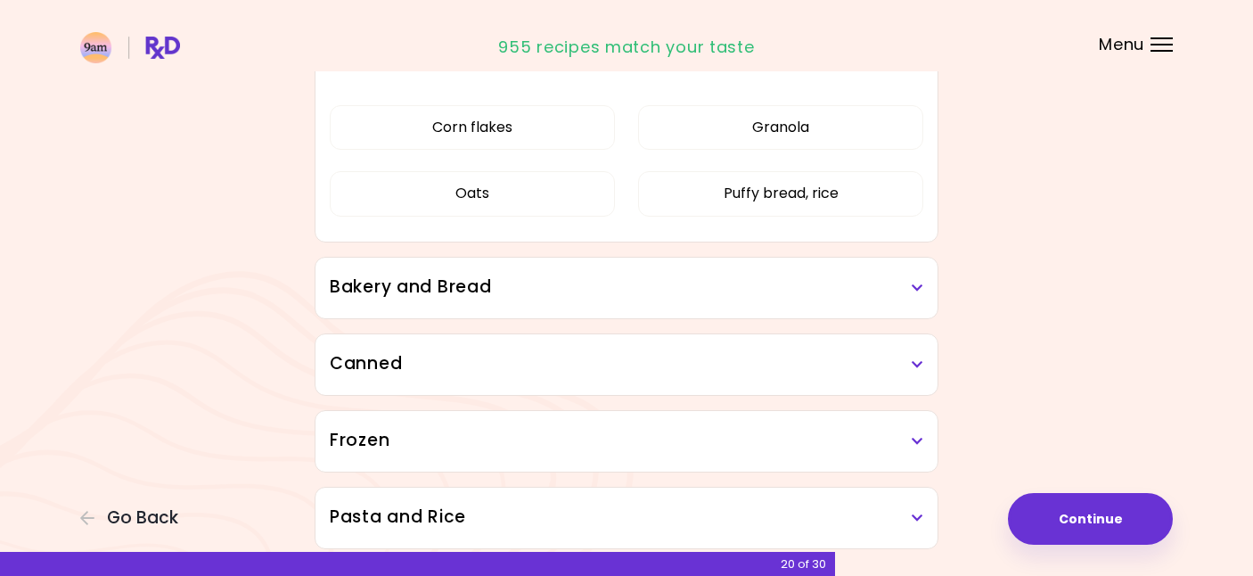
scroll to position [1458, 0]
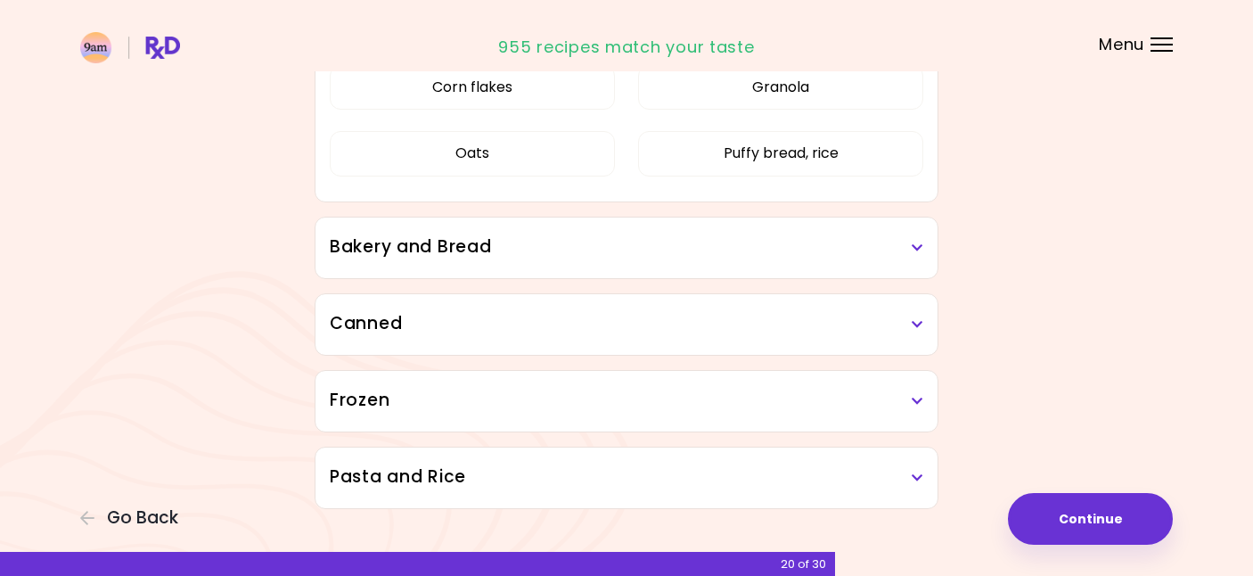
click at [721, 235] on h3 "Bakery and Bread" at bounding box center [627, 247] width 594 height 26
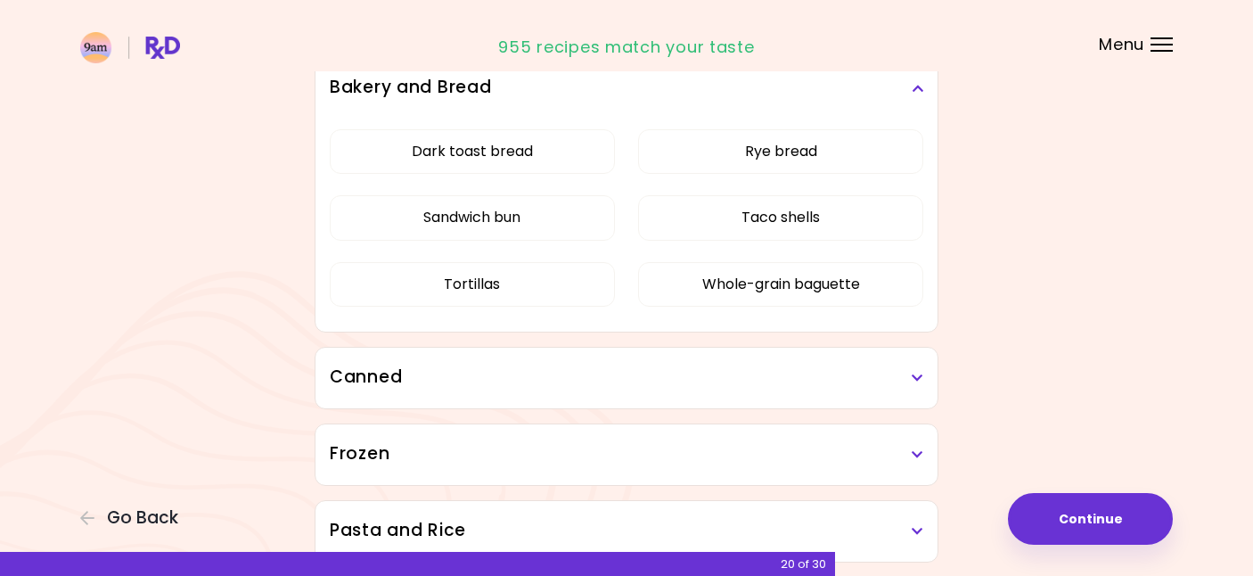
scroll to position [1703, 0]
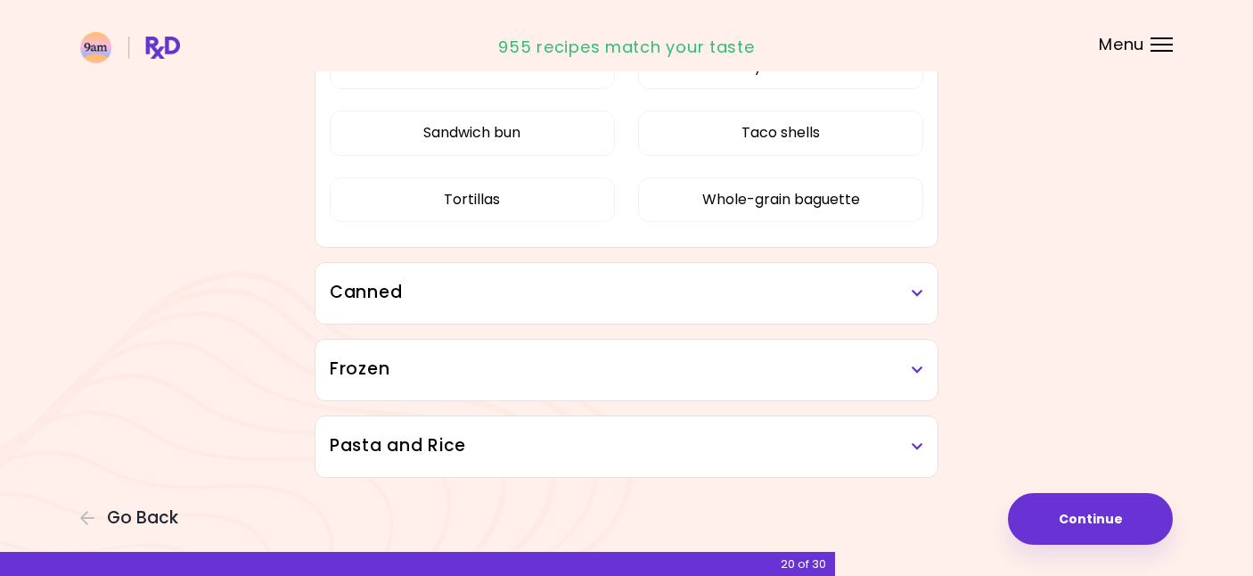
click at [700, 283] on h3 "Canned" at bounding box center [627, 293] width 594 height 26
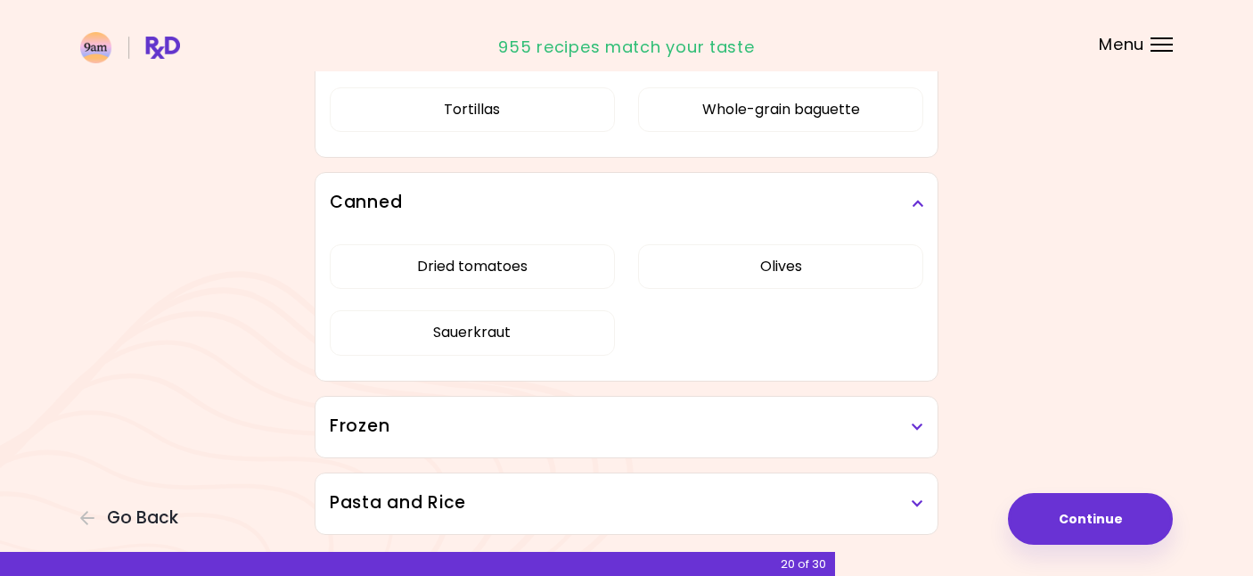
scroll to position [1850, 0]
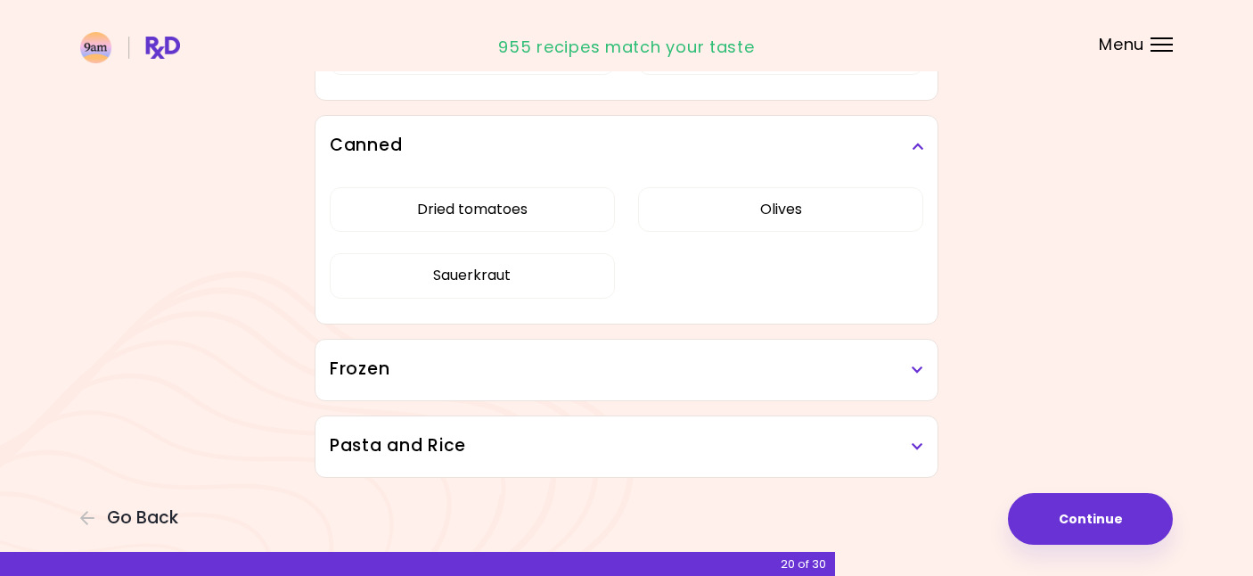
click at [676, 354] on div "Frozen" at bounding box center [627, 370] width 622 height 61
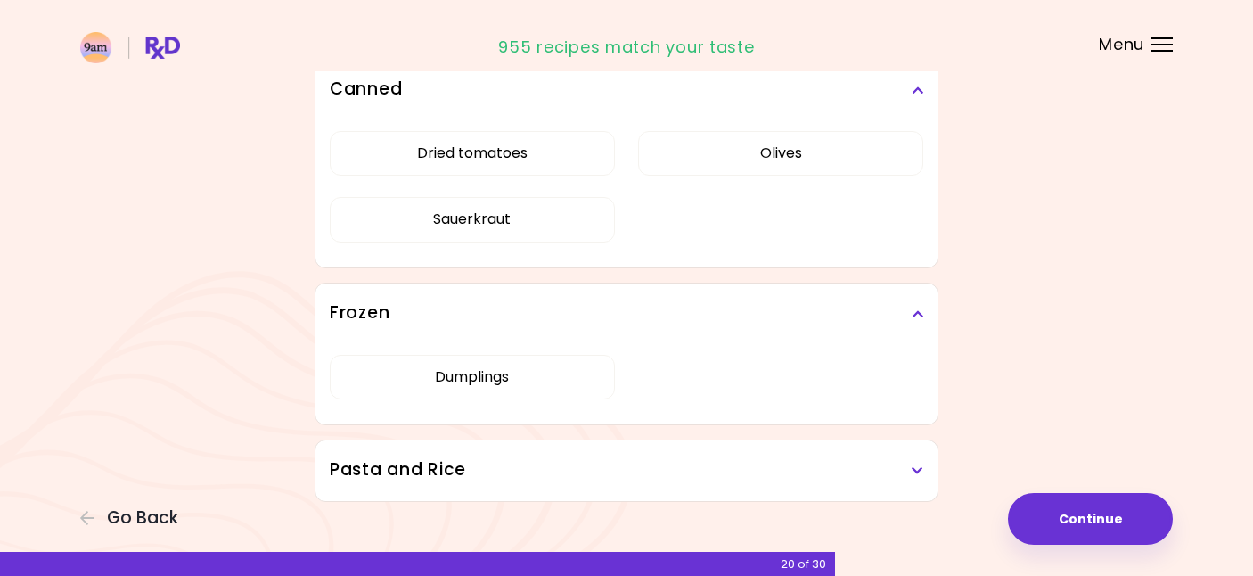
scroll to position [1930, 0]
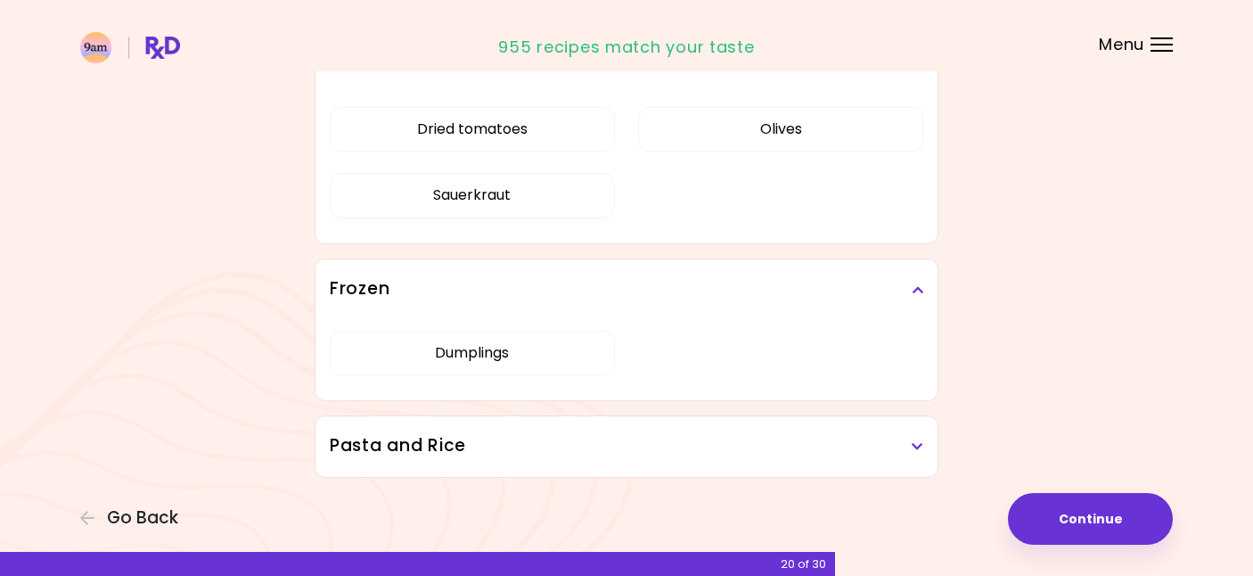
click at [648, 420] on div "Pasta and Rice" at bounding box center [627, 446] width 622 height 61
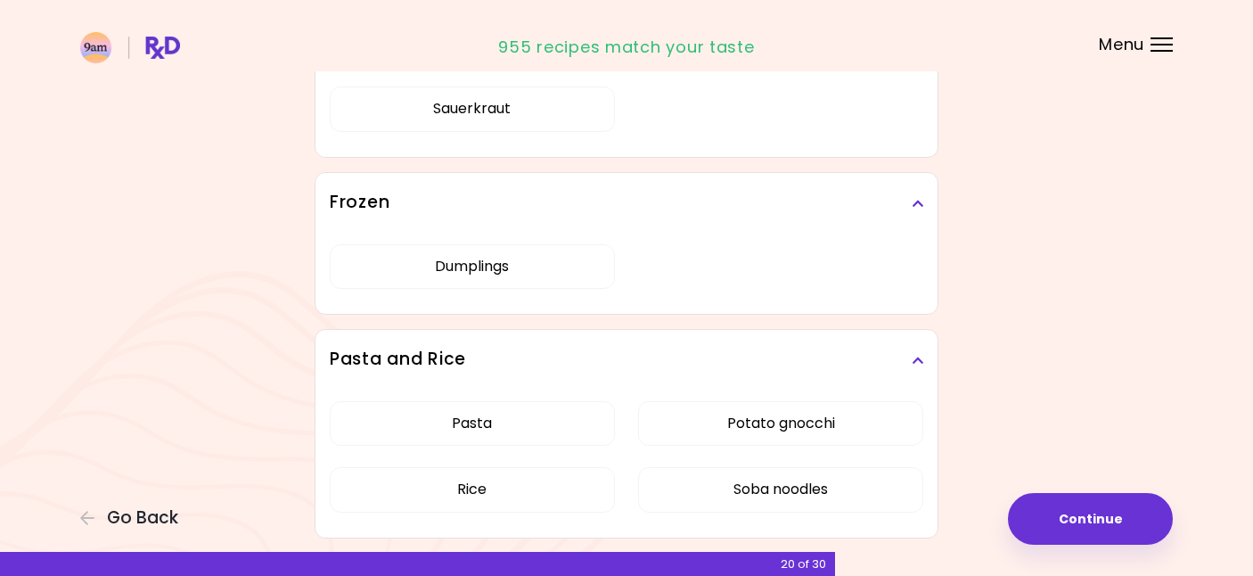
scroll to position [2077, 0]
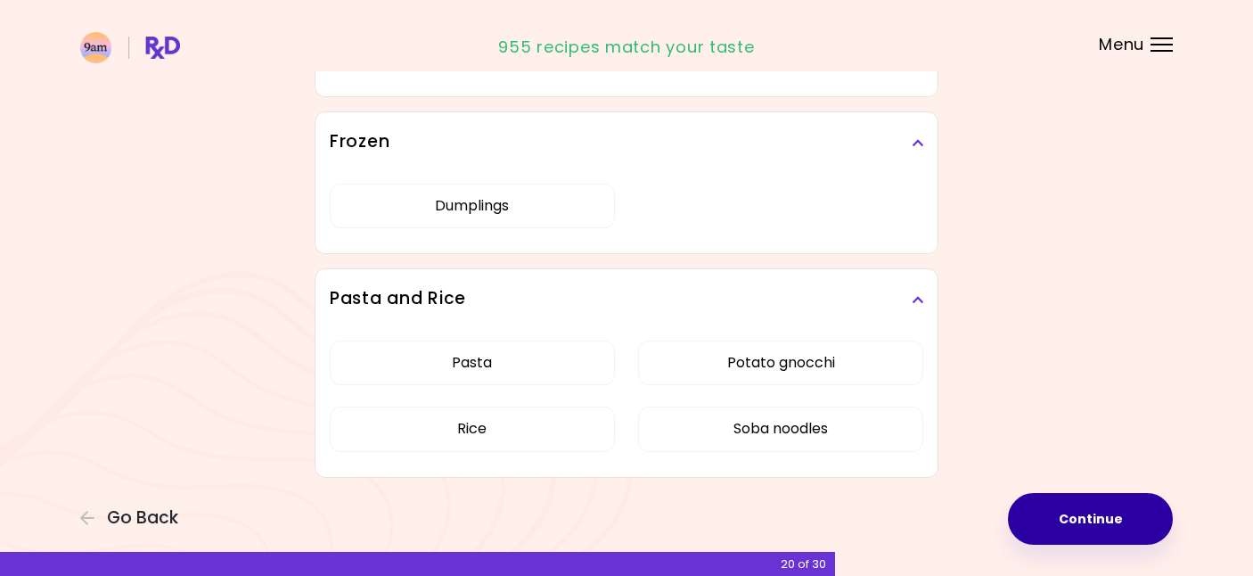
click at [1068, 515] on button "Continue" at bounding box center [1090, 519] width 165 height 52
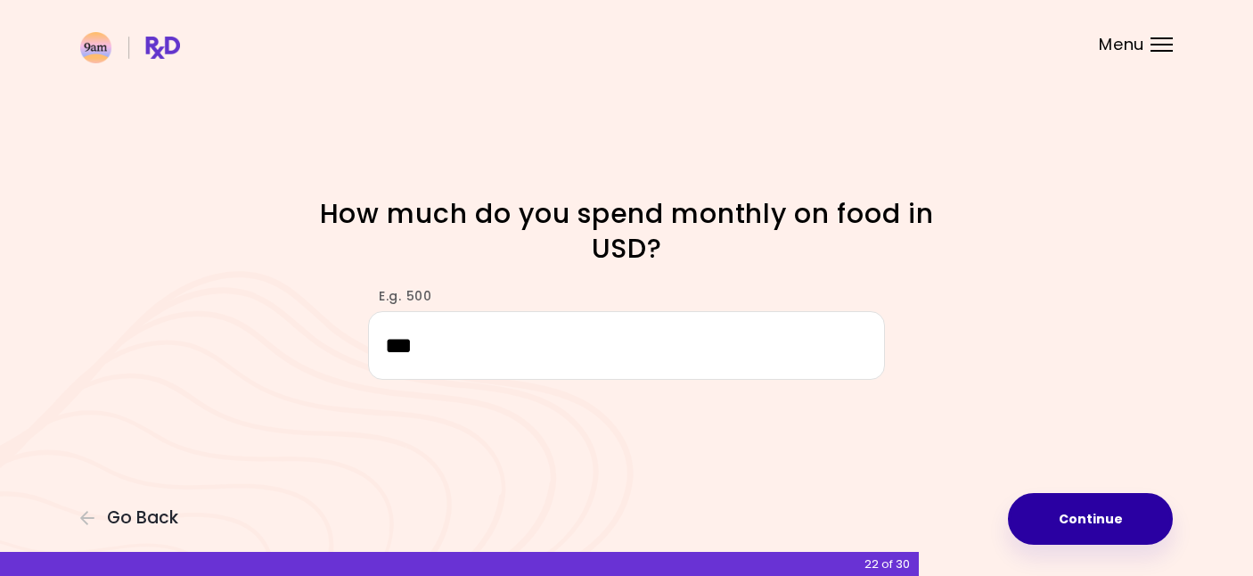
type input "***"
click at [1048, 521] on button "Continue" at bounding box center [1090, 519] width 165 height 52
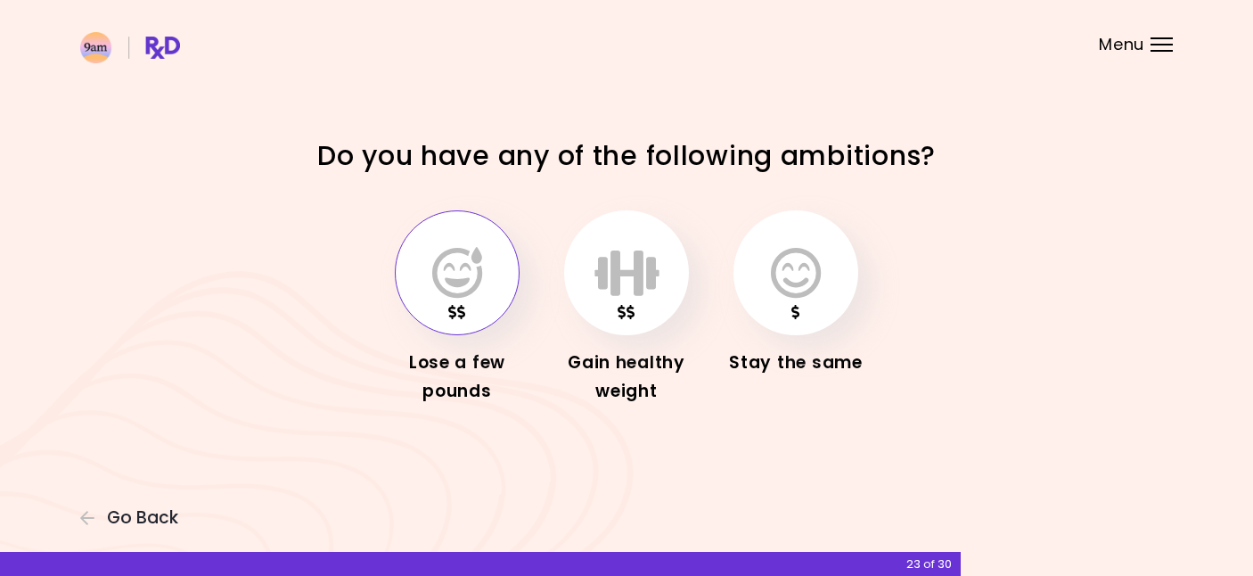
click at [452, 292] on icon "button" at bounding box center [457, 273] width 50 height 52
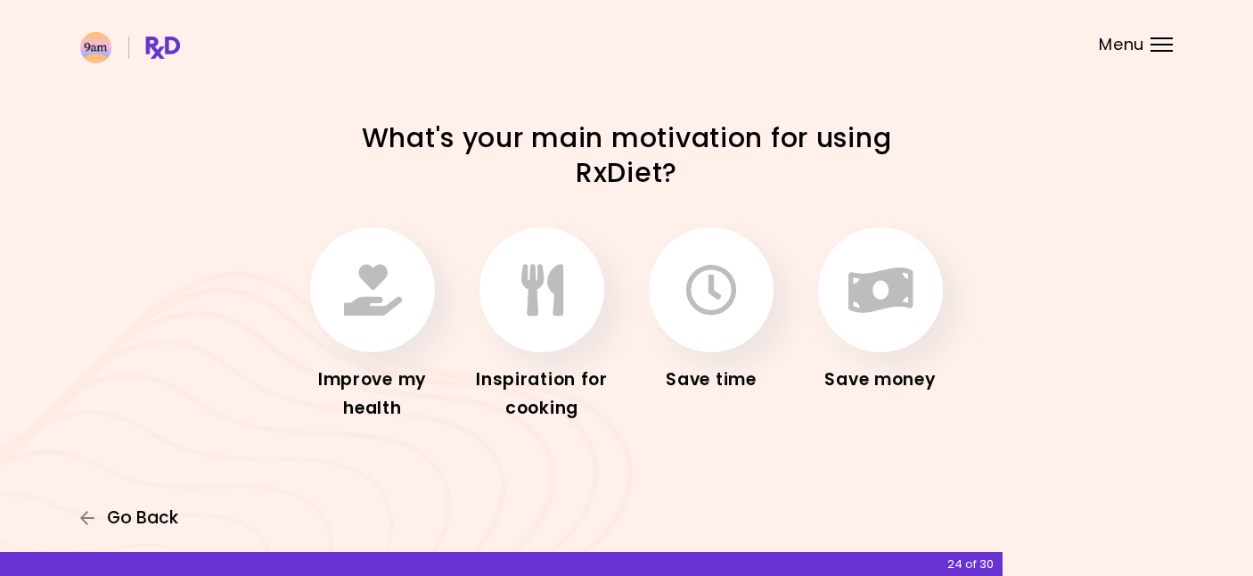
click at [165, 512] on span "Go Back" at bounding box center [142, 518] width 71 height 20
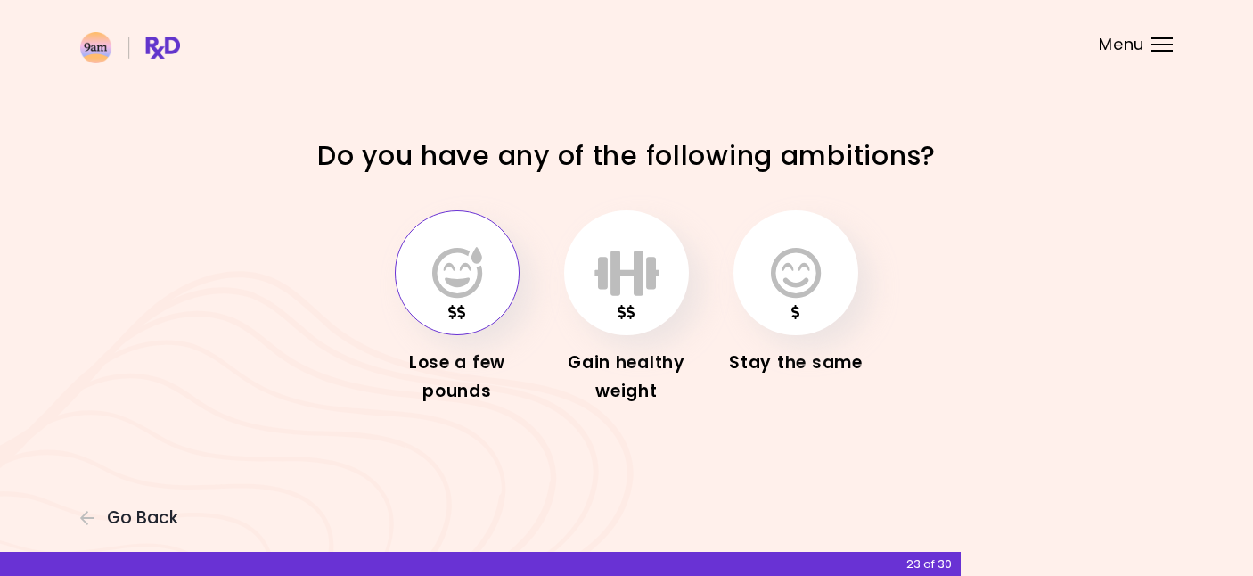
click at [462, 286] on icon "button" at bounding box center [457, 273] width 50 height 52
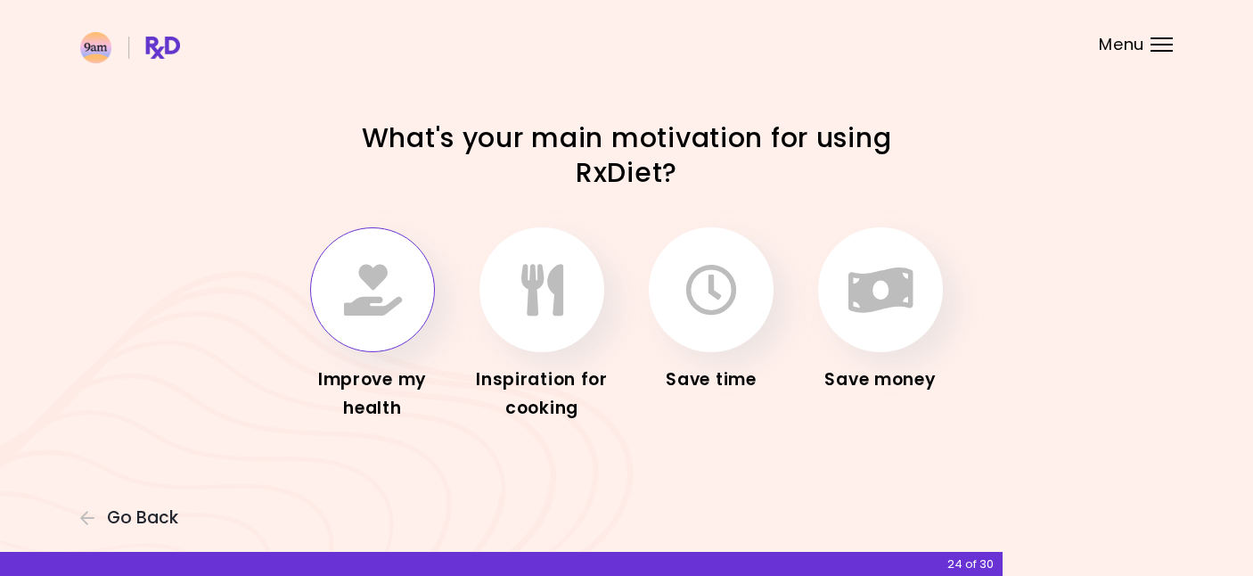
click at [356, 272] on icon "button" at bounding box center [373, 290] width 58 height 52
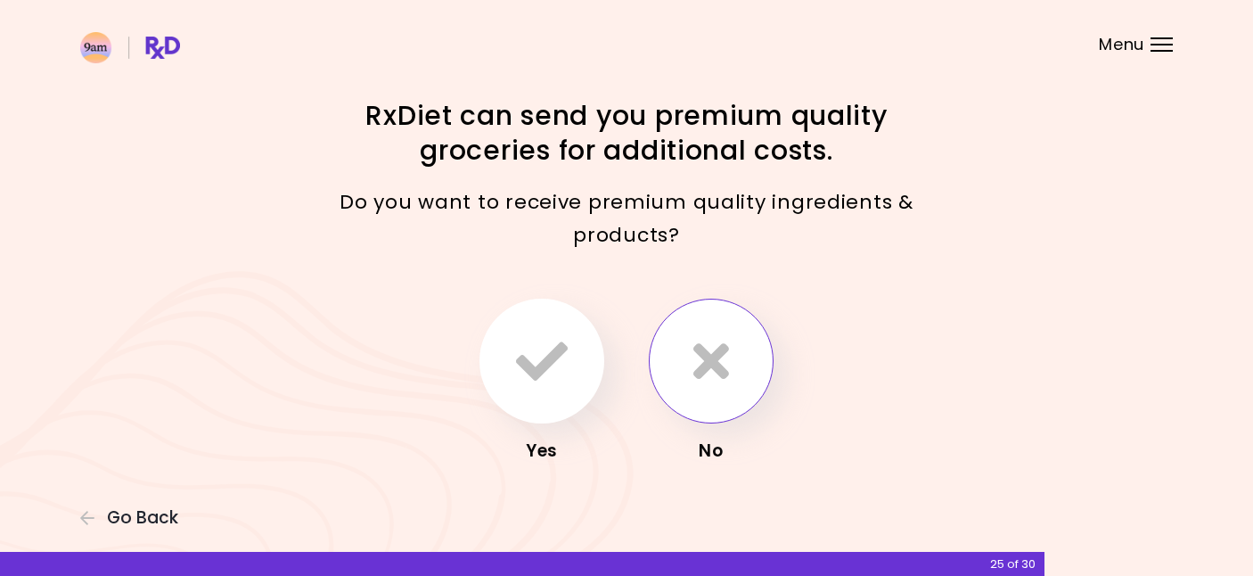
click at [723, 357] on icon "button" at bounding box center [712, 361] width 36 height 52
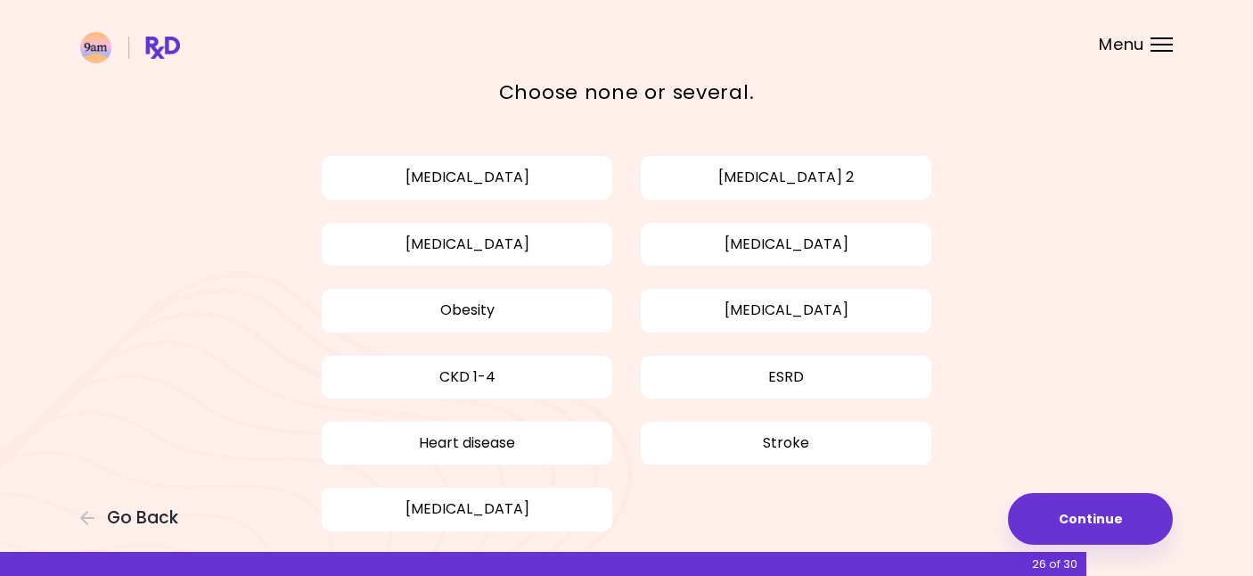
scroll to position [106, 0]
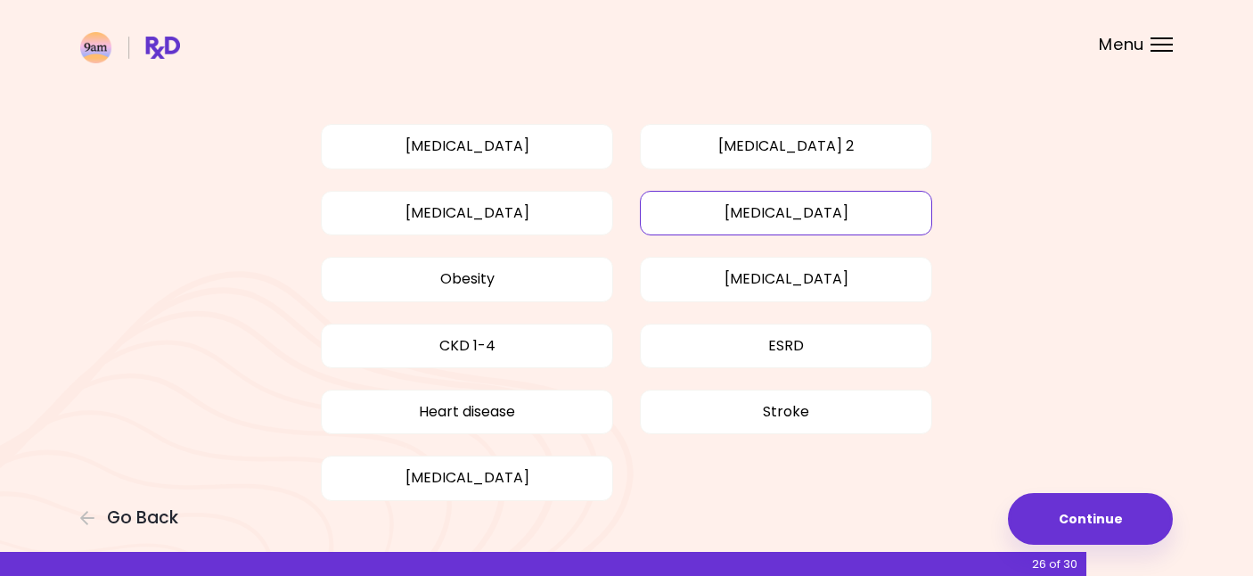
click at [781, 201] on button "[MEDICAL_DATA]" at bounding box center [786, 213] width 292 height 45
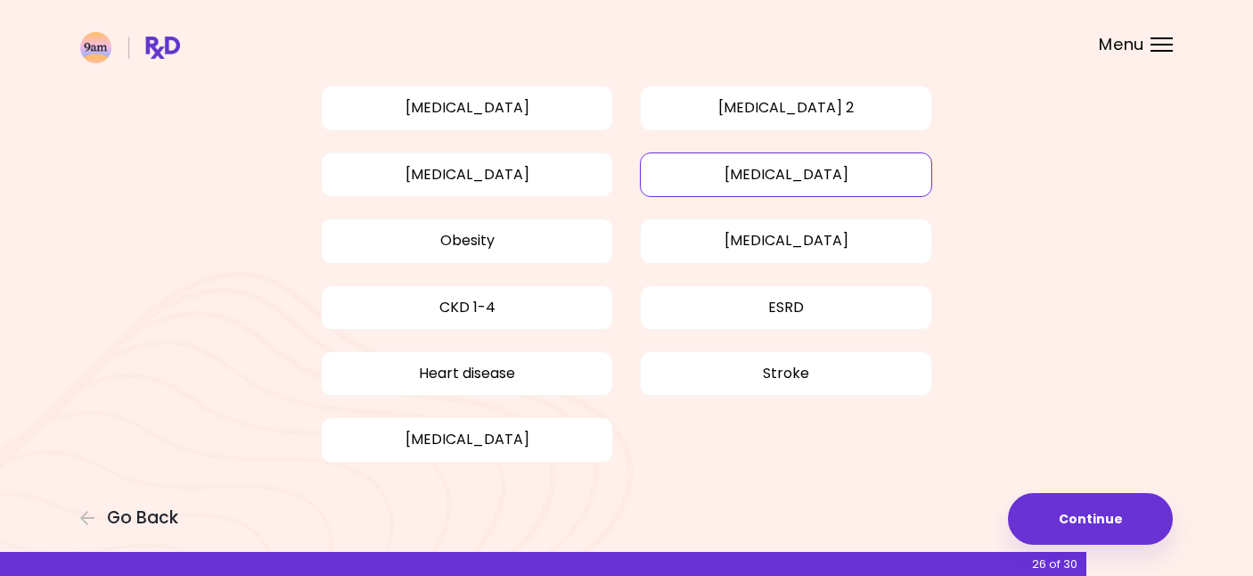
scroll to position [147, 0]
click at [1029, 266] on div "[MEDICAL_DATA] [MEDICAL_DATA] 2 [MEDICAL_DATA] [MEDICAL_DATA] Obesity [MEDICAL_…" at bounding box center [627, 271] width 856 height 442
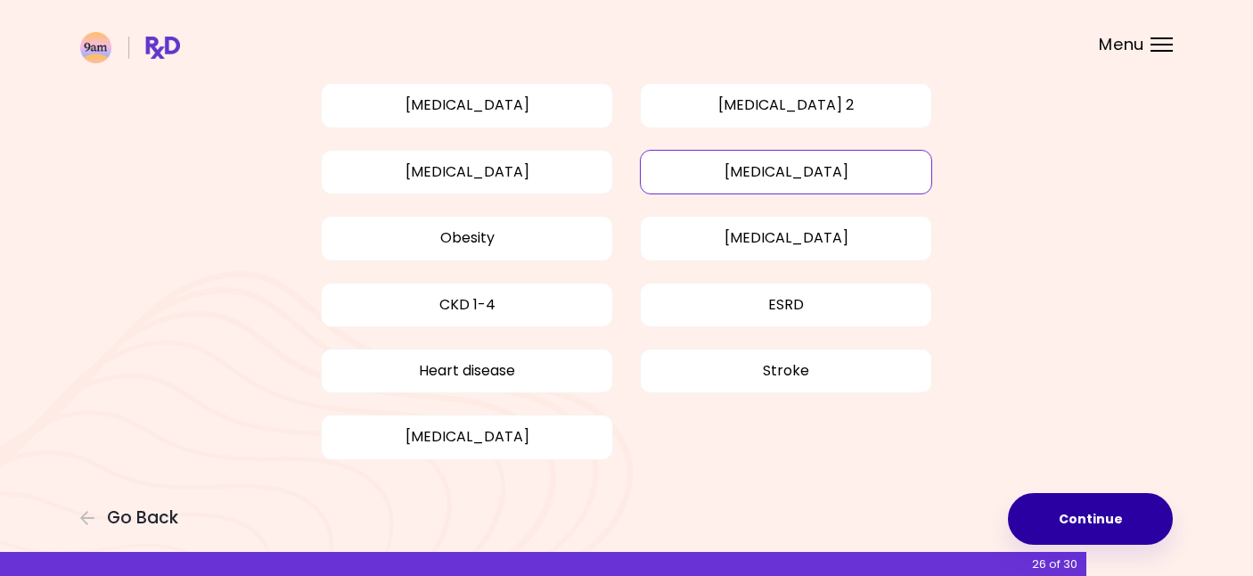
click at [1079, 512] on button "Continue" at bounding box center [1090, 519] width 165 height 52
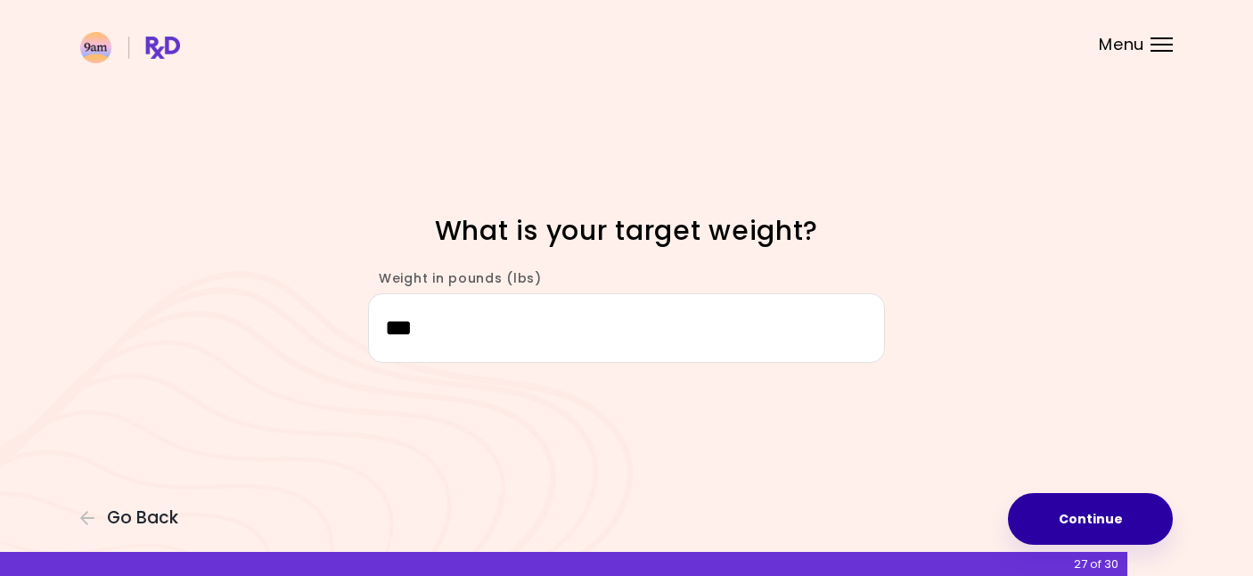
type input "***"
click at [1106, 519] on button "Continue" at bounding box center [1090, 519] width 165 height 52
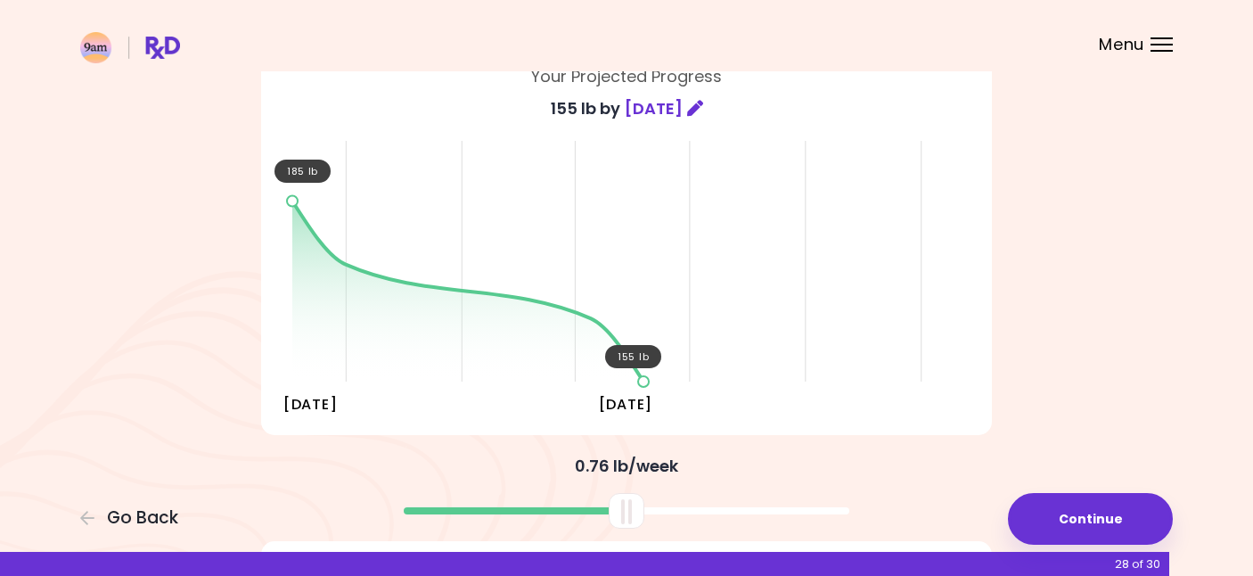
scroll to position [147, 0]
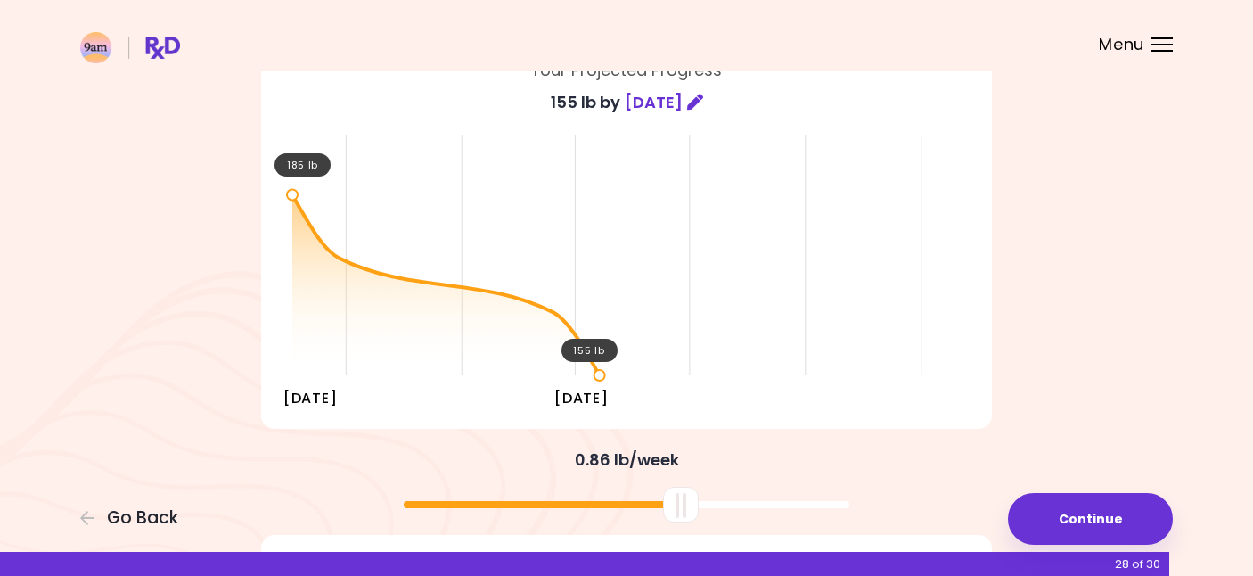
drag, startPoint x: 626, startPoint y: 504, endPoint x: 680, endPoint y: 505, distance: 54.4
click at [680, 505] on div at bounding box center [681, 505] width 36 height 36
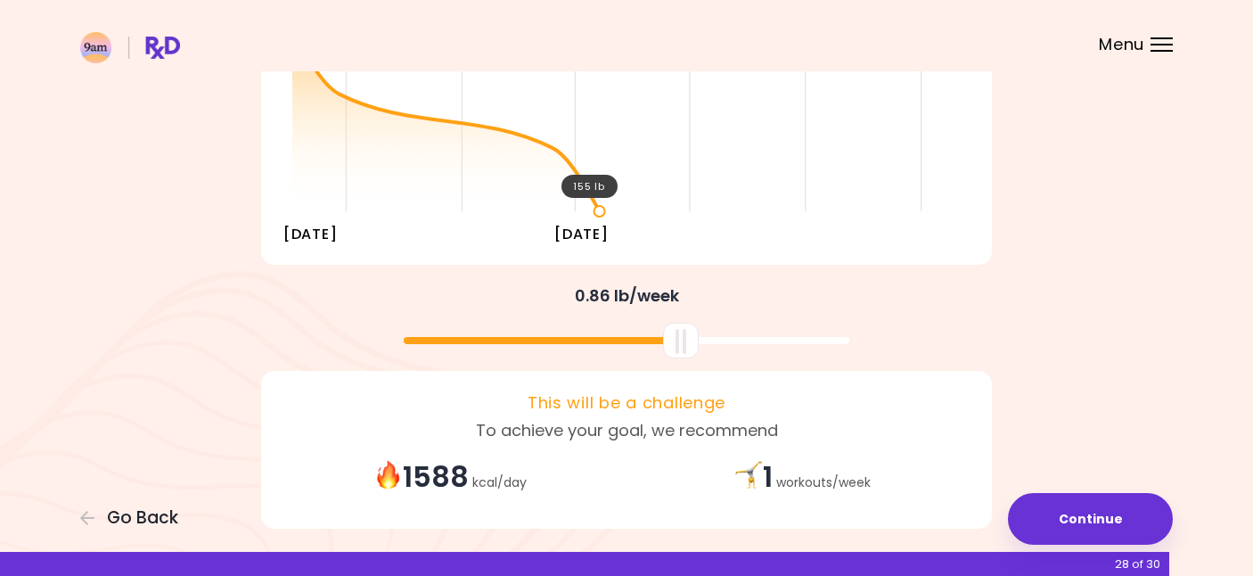
scroll to position [297, 0]
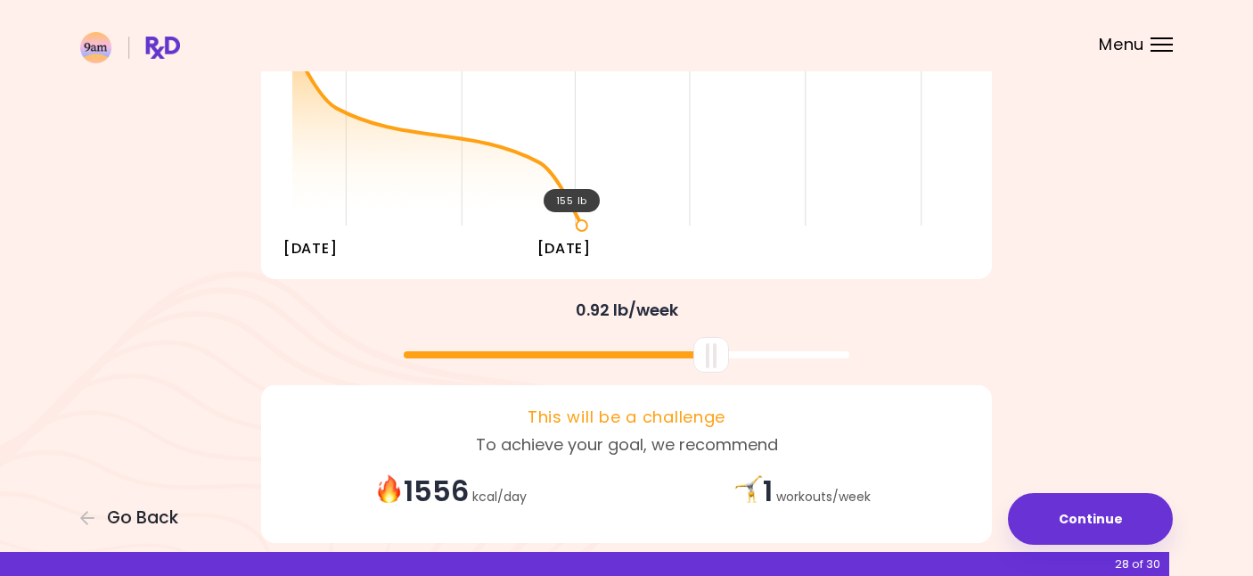
drag, startPoint x: 686, startPoint y: 356, endPoint x: 717, endPoint y: 360, distance: 31.5
click at [717, 360] on div at bounding box center [712, 355] width 36 height 36
click at [718, 363] on div at bounding box center [712, 355] width 36 height 36
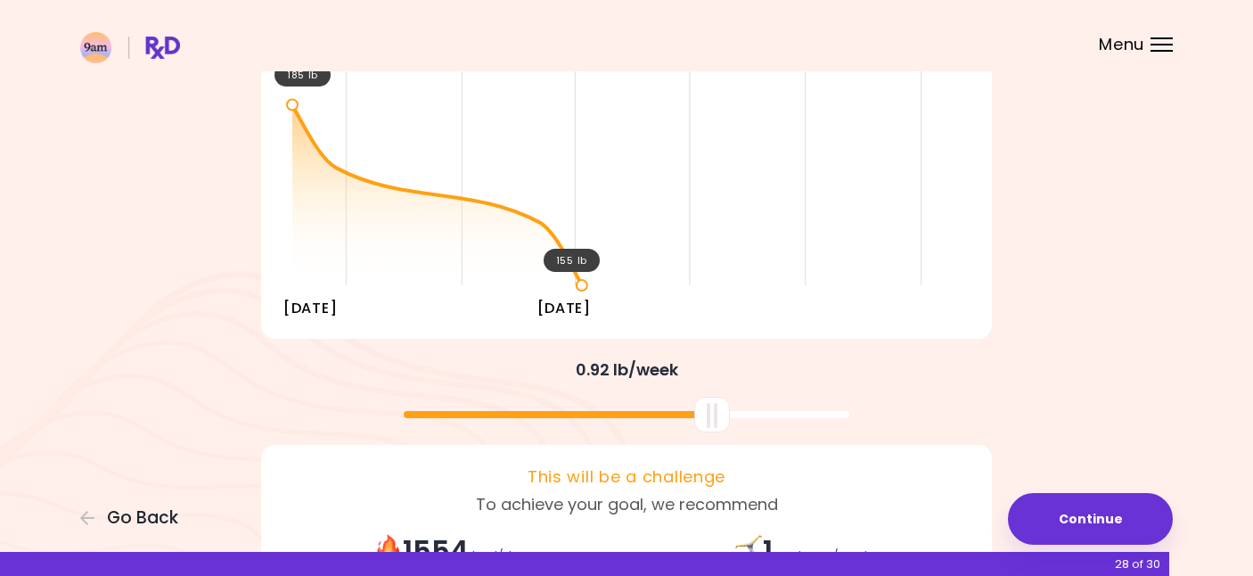
scroll to position [374, 0]
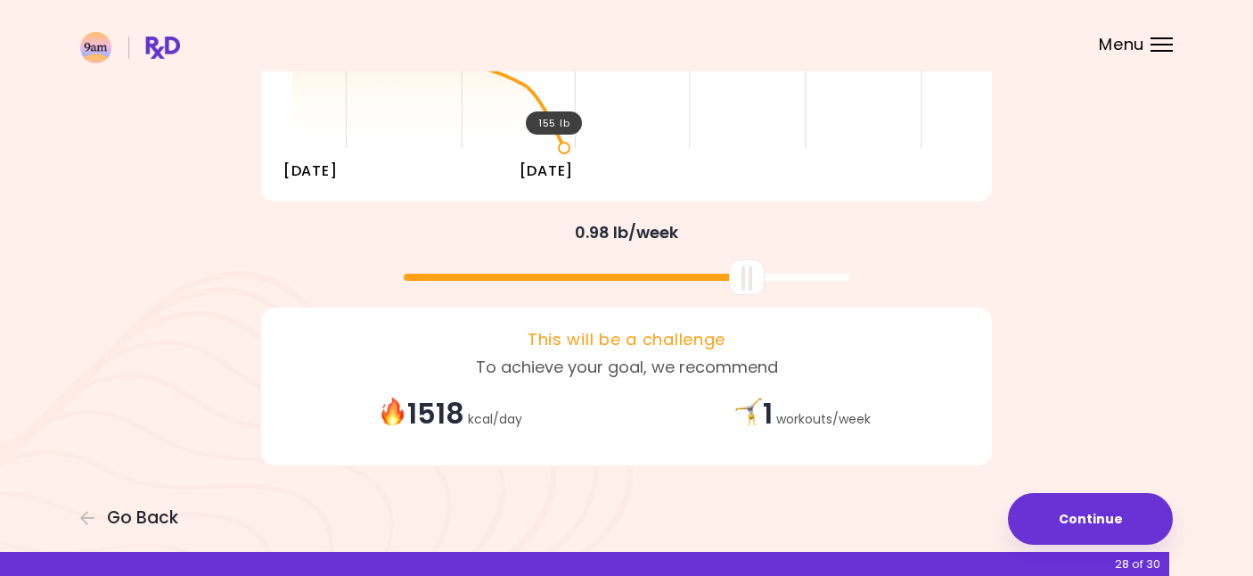
drag, startPoint x: 708, startPoint y: 283, endPoint x: 743, endPoint y: 283, distance: 34.8
click at [743, 283] on div at bounding box center [747, 277] width 36 height 36
drag, startPoint x: 752, startPoint y: 274, endPoint x: 726, endPoint y: 275, distance: 25.9
click at [726, 275] on div at bounding box center [721, 277] width 36 height 36
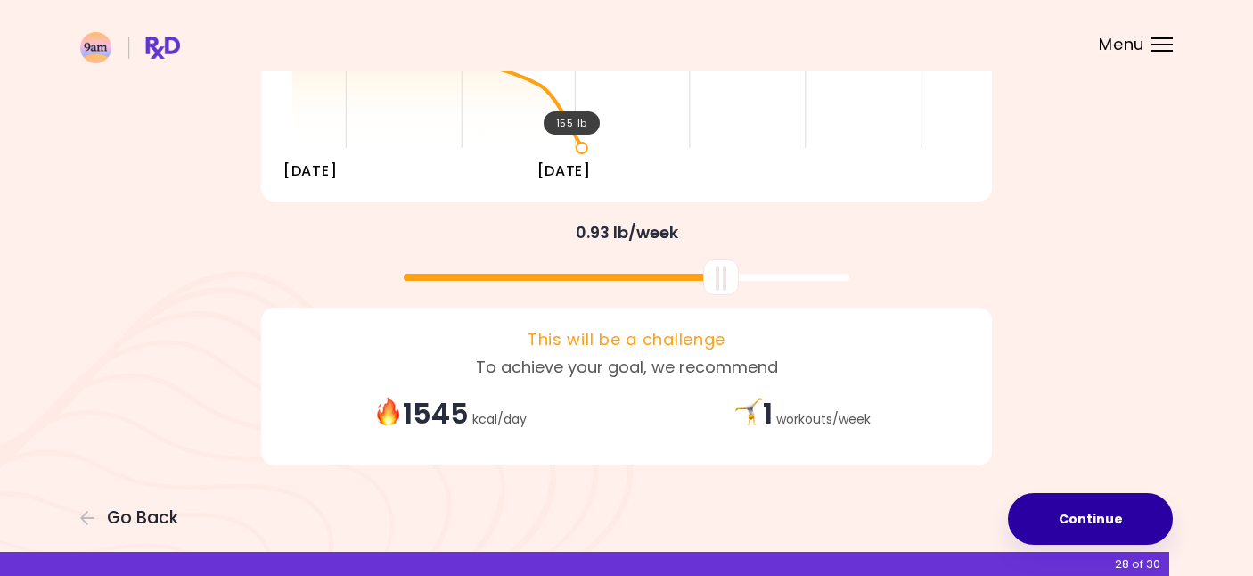
click at [1060, 524] on button "Continue" at bounding box center [1090, 519] width 165 height 52
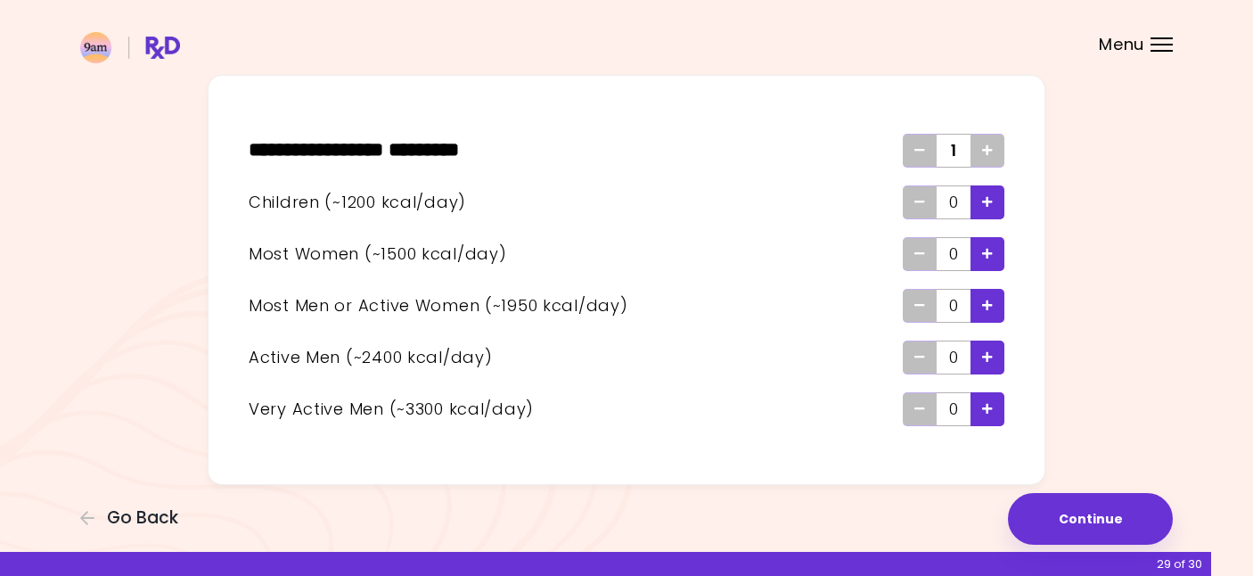
scroll to position [83, 0]
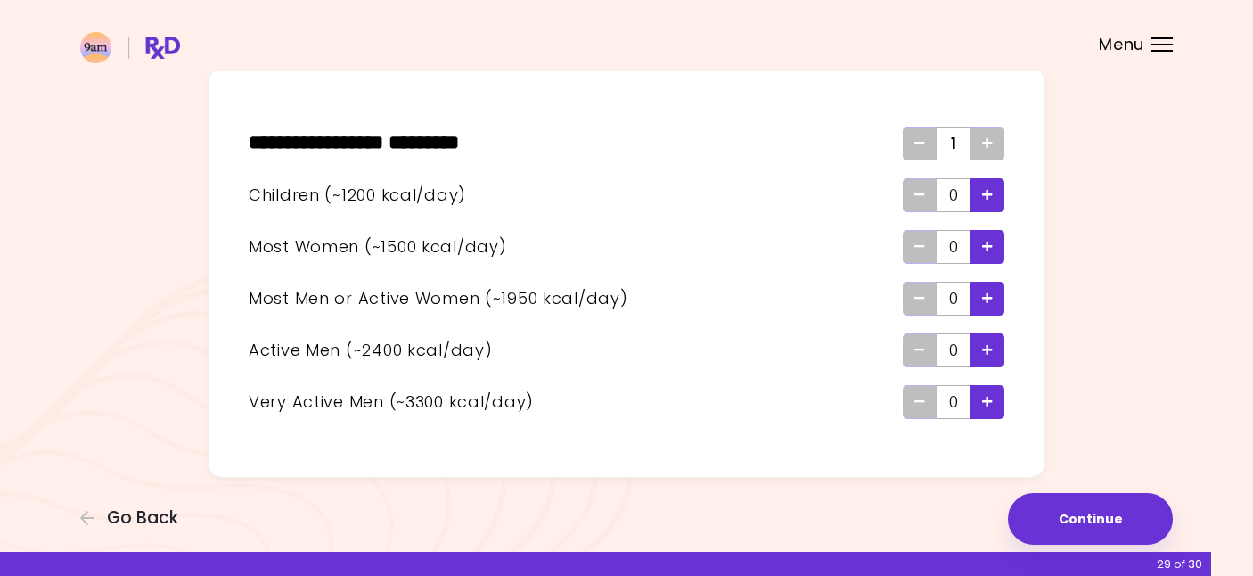
click at [989, 301] on icon "Add - Man or Active Woman" at bounding box center [987, 298] width 11 height 12
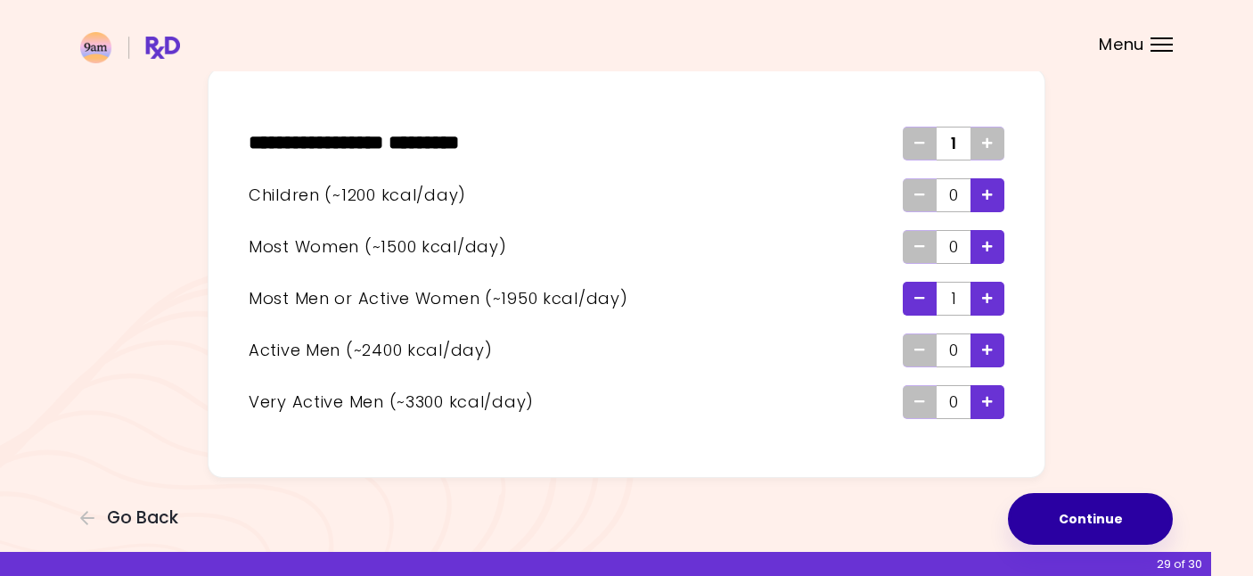
click at [1083, 524] on button "Continue" at bounding box center [1090, 519] width 165 height 52
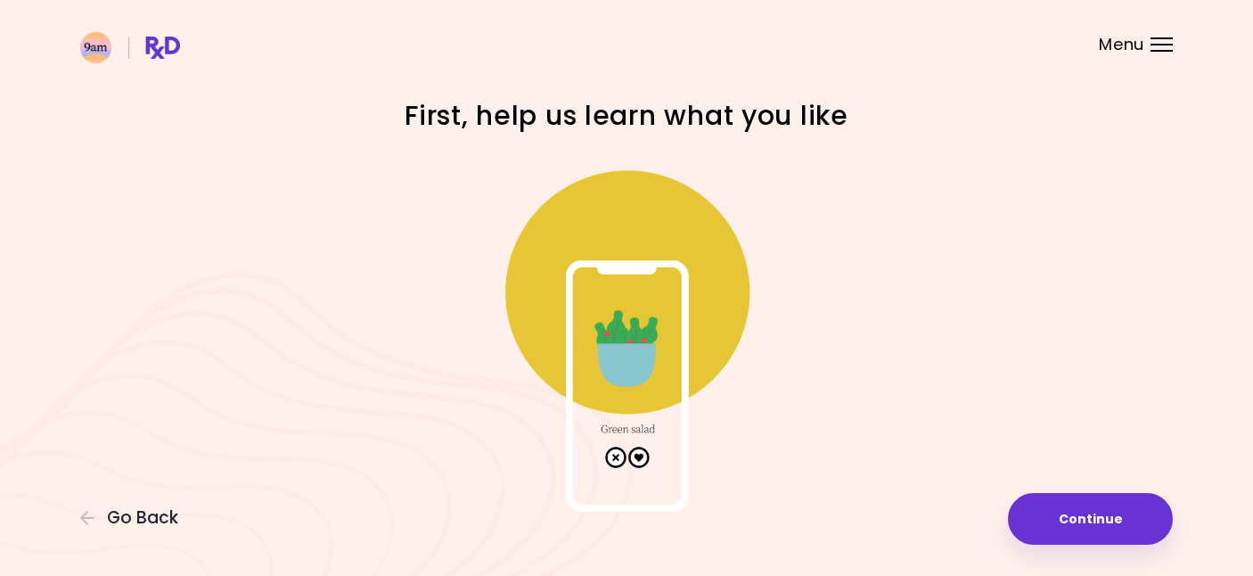
scroll to position [43, 0]
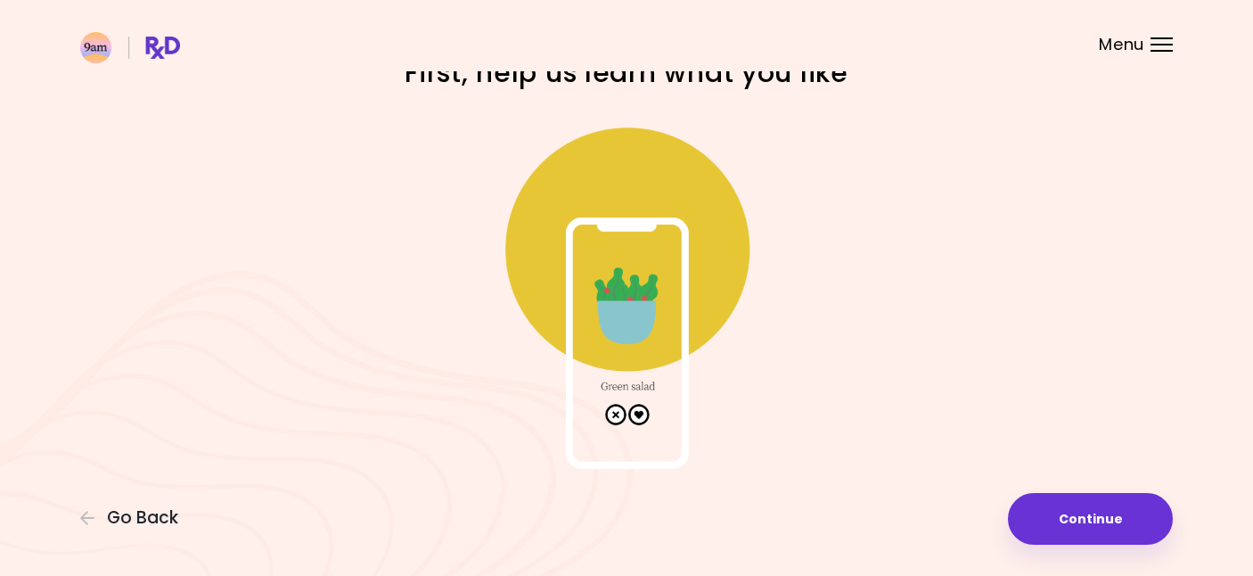
click at [644, 373] on img at bounding box center [626, 290] width 357 height 357
click at [1071, 514] on button "Continue" at bounding box center [1090, 519] width 165 height 52
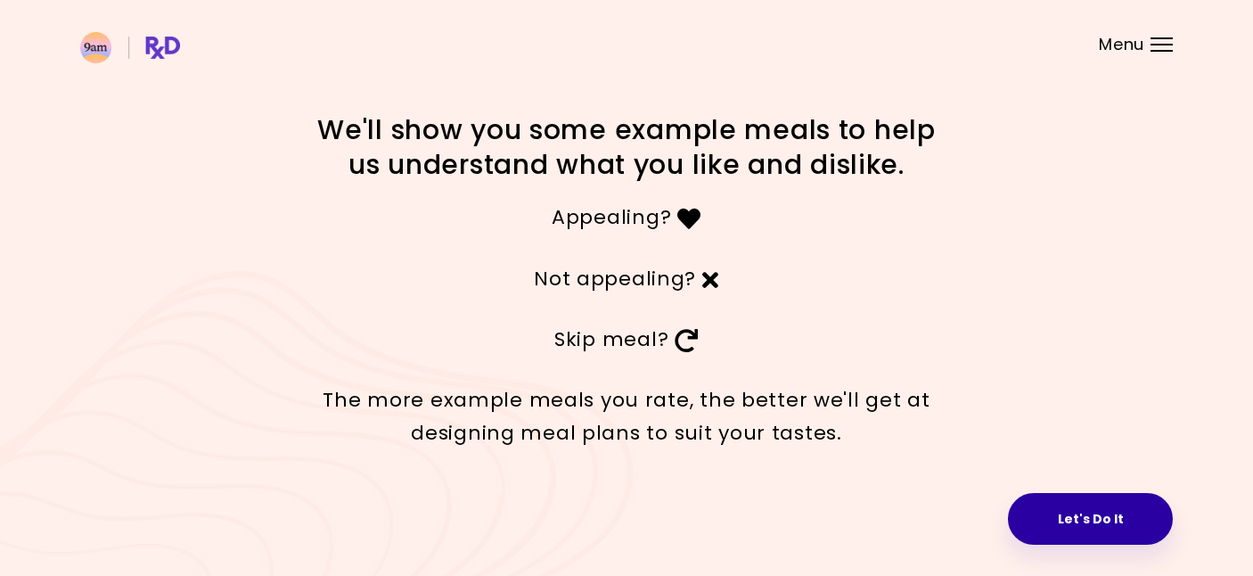
click at [1082, 510] on button "Let's Do It" at bounding box center [1090, 519] width 165 height 52
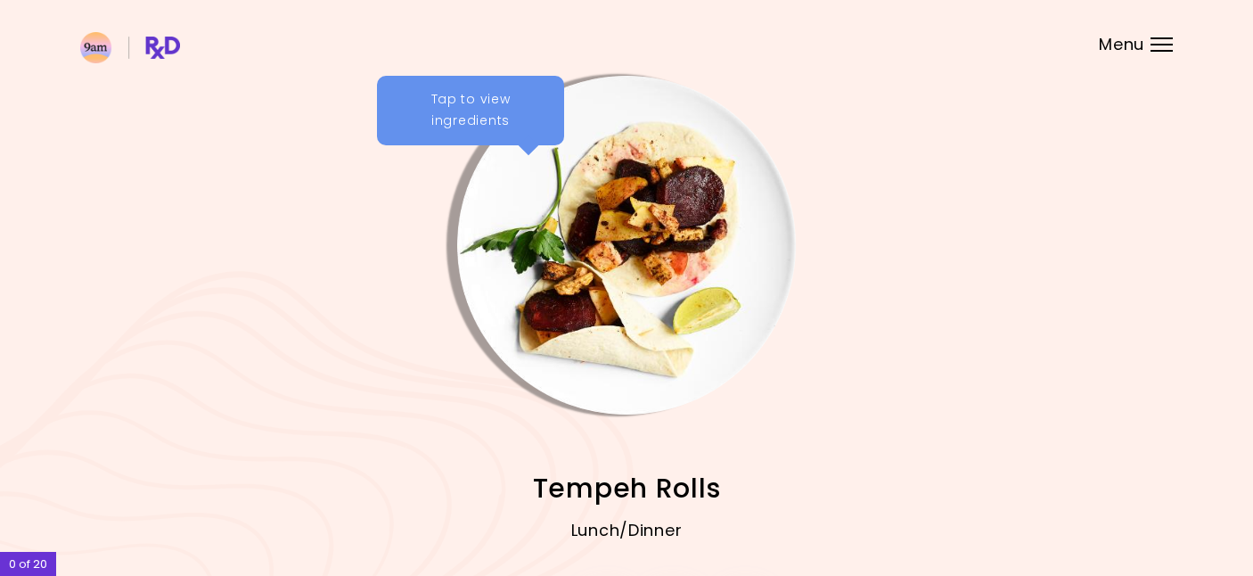
scroll to position [89, 0]
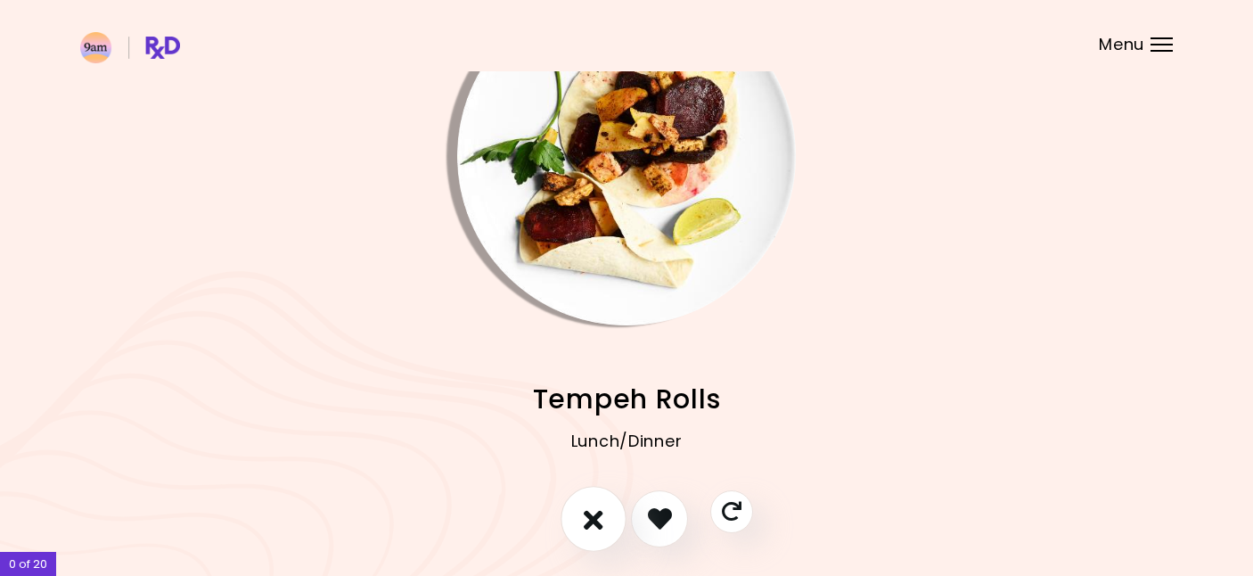
click at [596, 518] on icon "I don't like this recipe" at bounding box center [594, 519] width 20 height 28
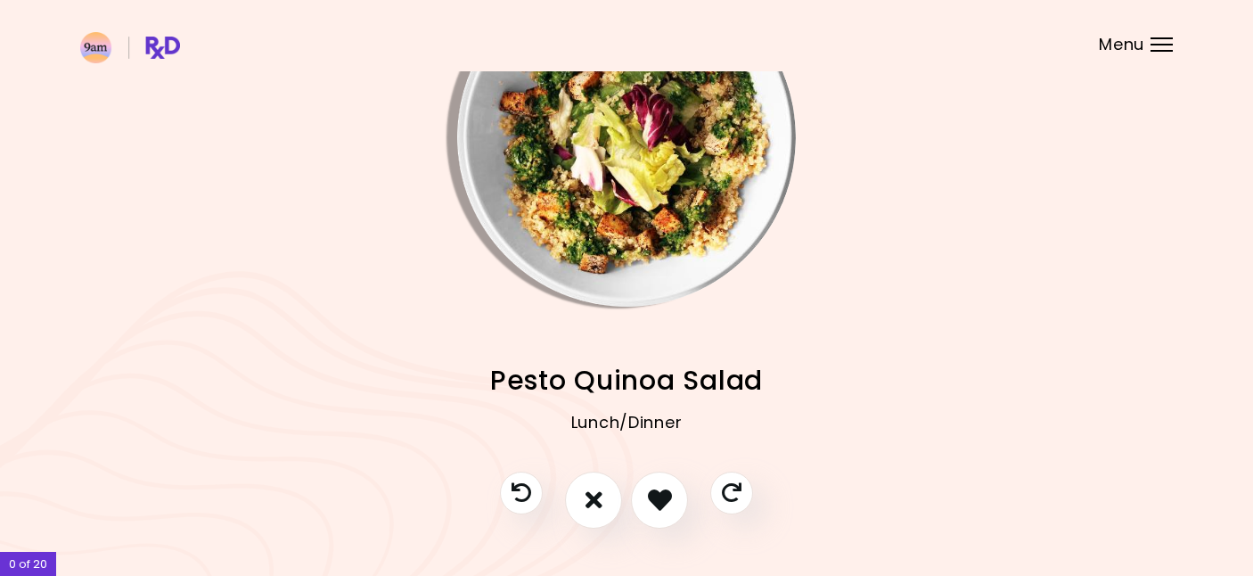
scroll to position [107, 0]
click at [666, 505] on icon "I like this recipe" at bounding box center [659, 501] width 28 height 28
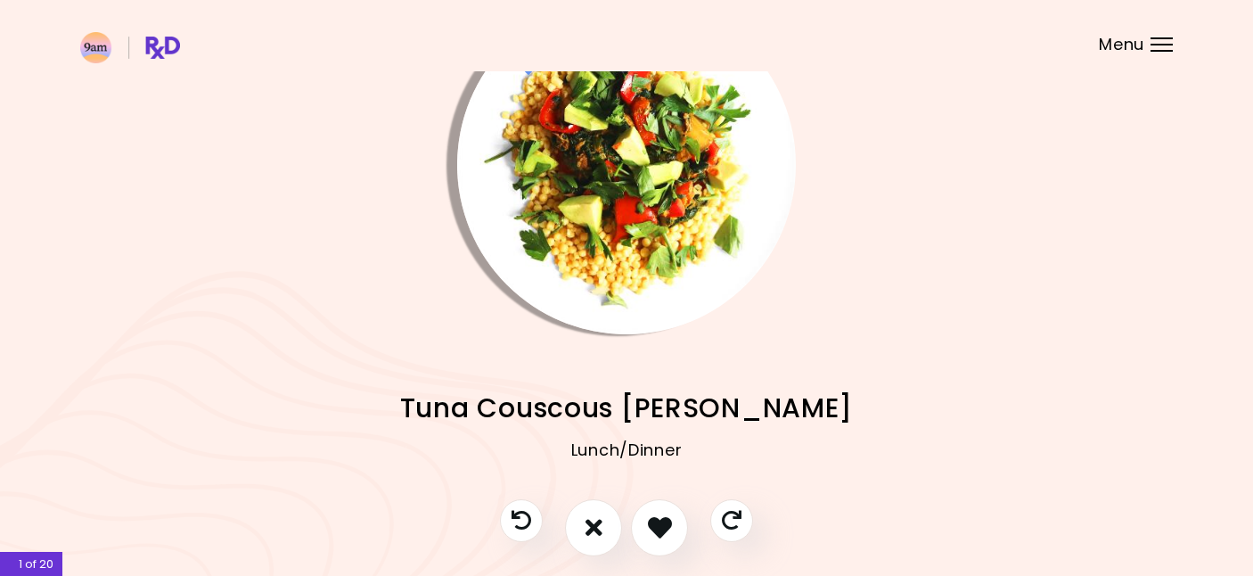
scroll to position [83, 0]
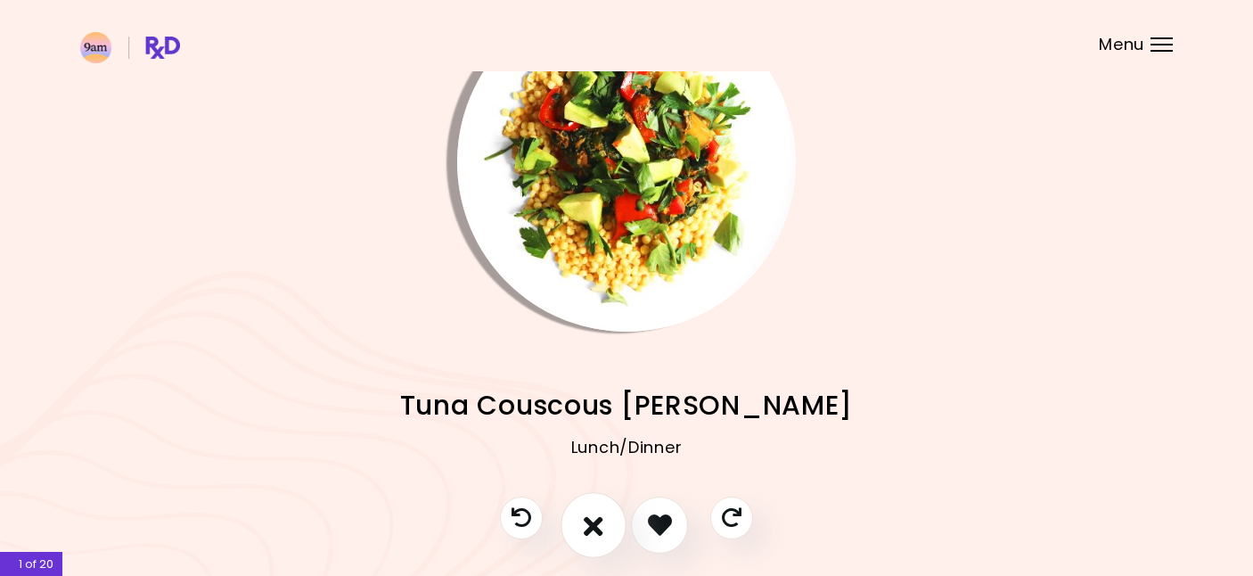
click at [589, 529] on icon "I don't like this recipe" at bounding box center [594, 525] width 20 height 28
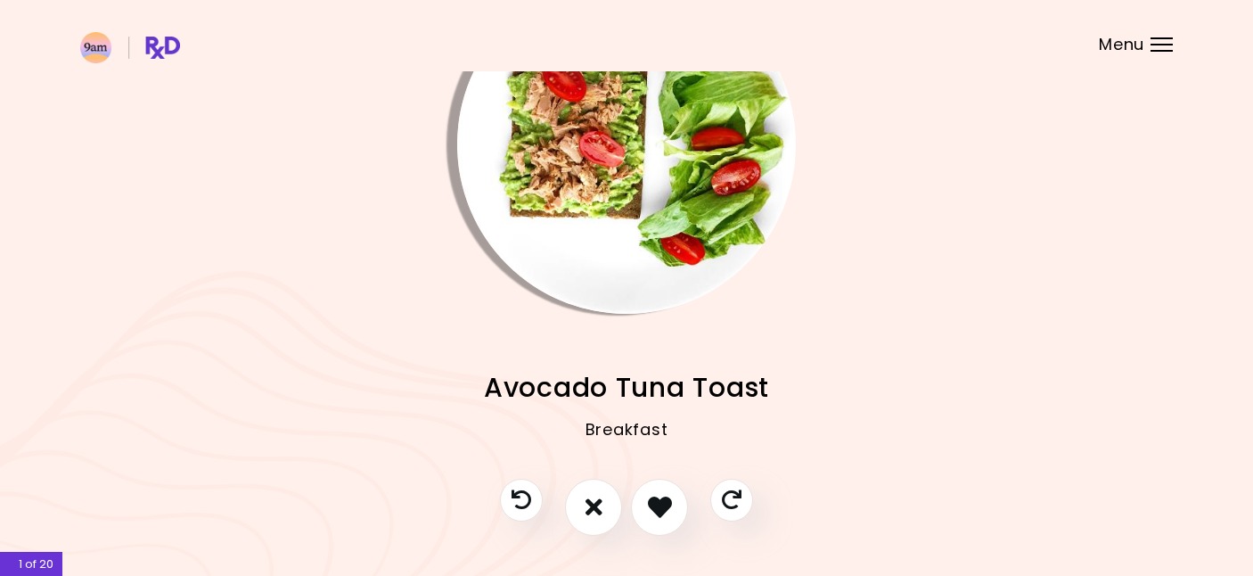
scroll to position [103, 0]
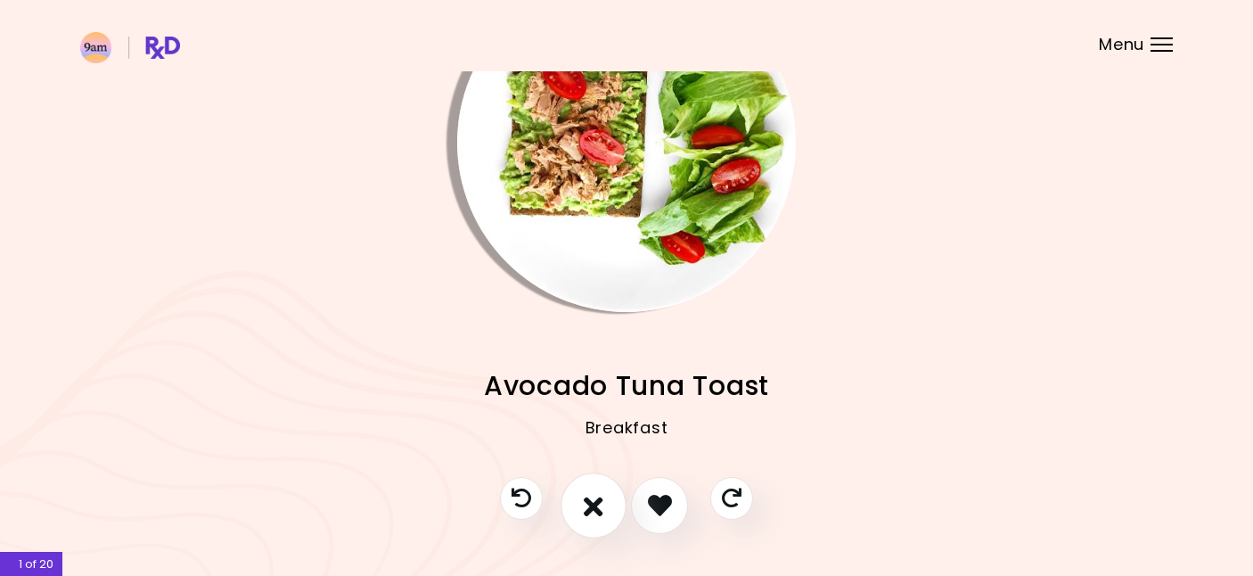
click at [602, 507] on icon "I don't like this recipe" at bounding box center [594, 505] width 20 height 28
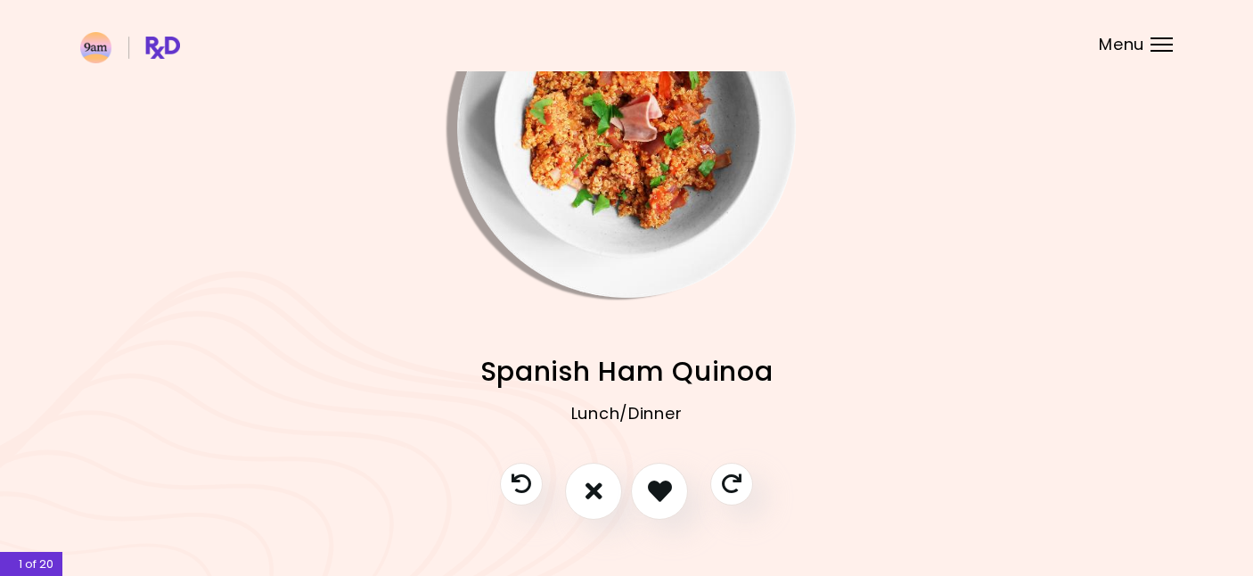
scroll to position [122, 0]
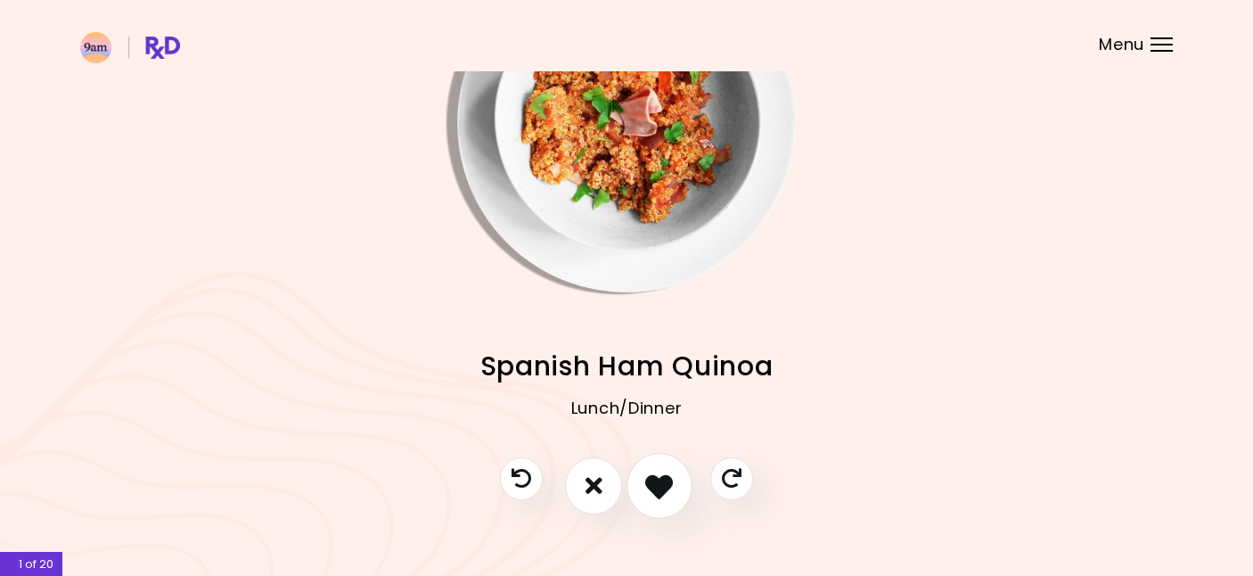
click at [659, 489] on icon "I like this recipe" at bounding box center [659, 486] width 28 height 28
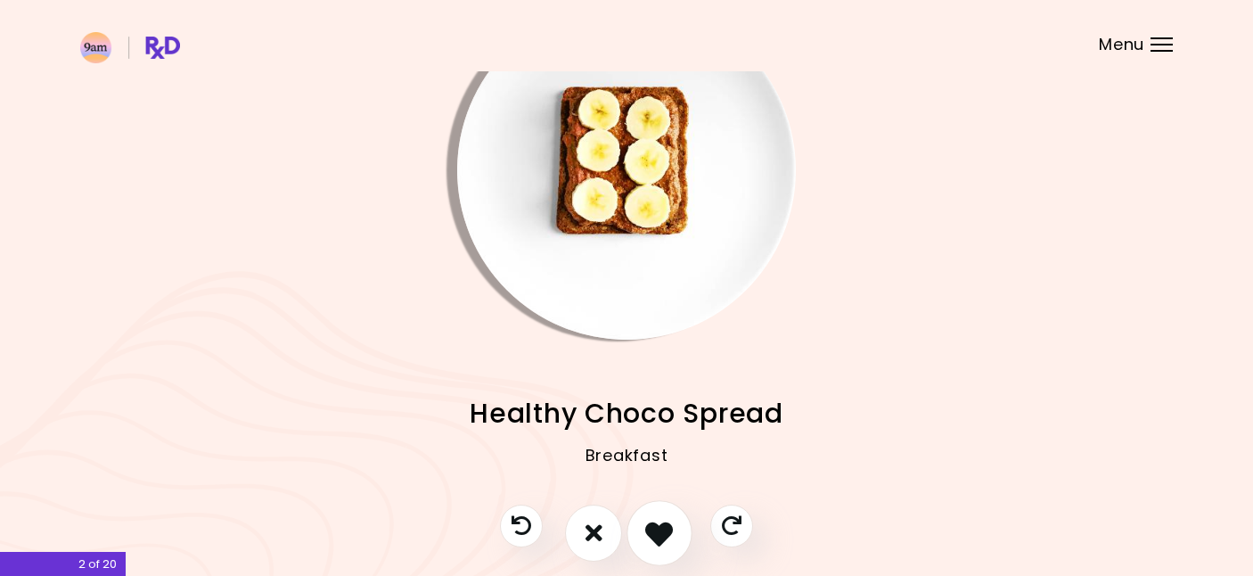
scroll to position [85, 0]
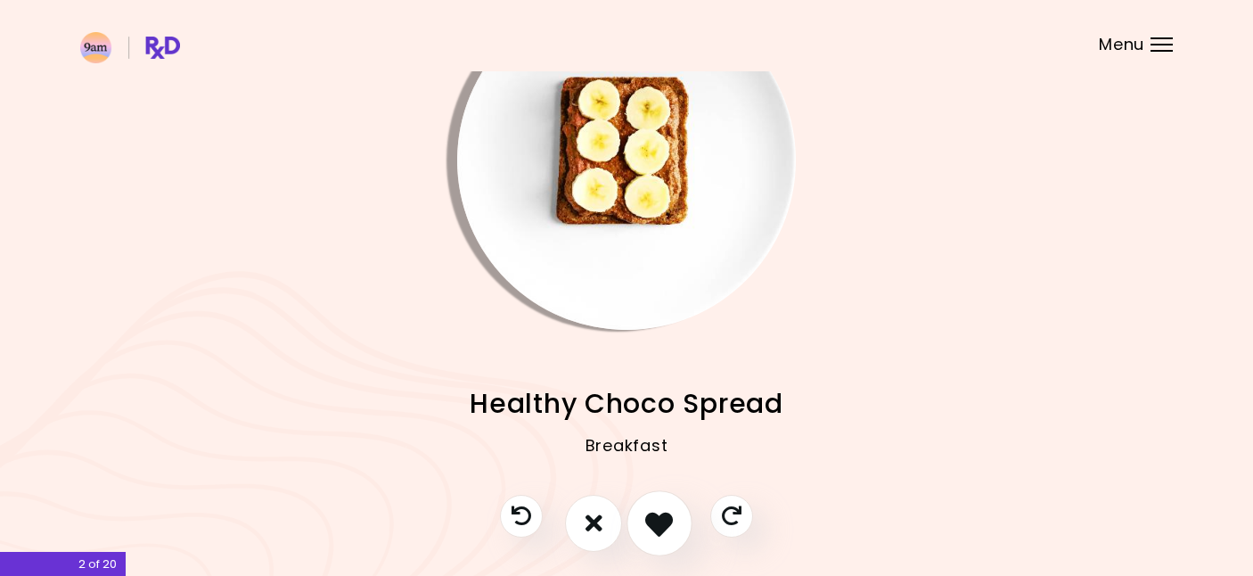
click at [667, 523] on icon "I like this recipe" at bounding box center [659, 523] width 28 height 28
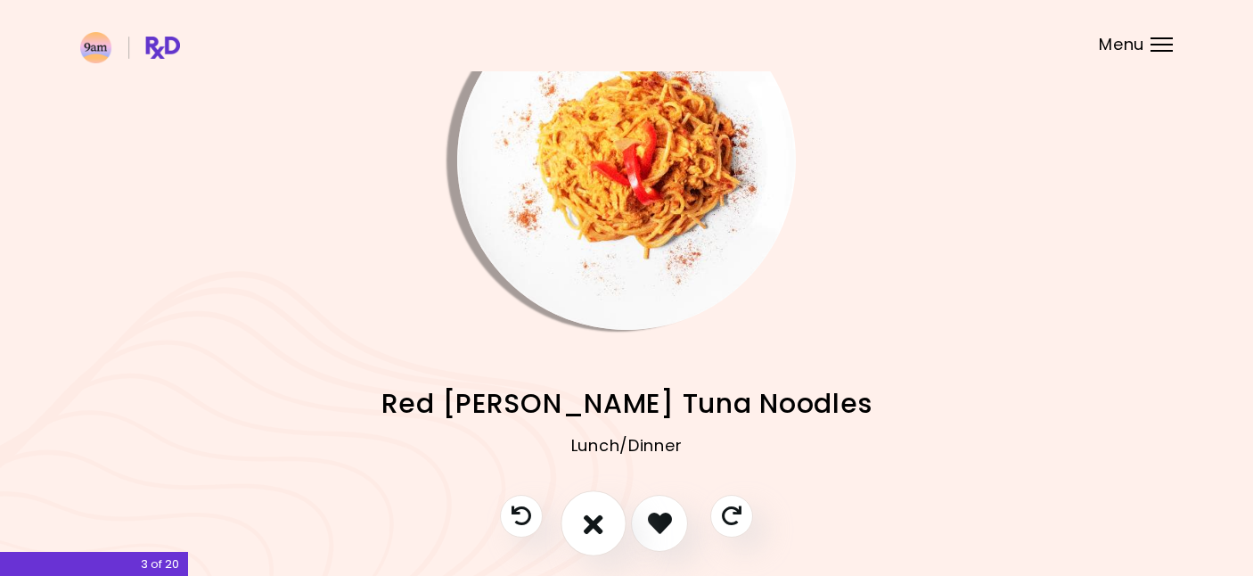
click at [594, 535] on icon "I don't like this recipe" at bounding box center [594, 523] width 20 height 28
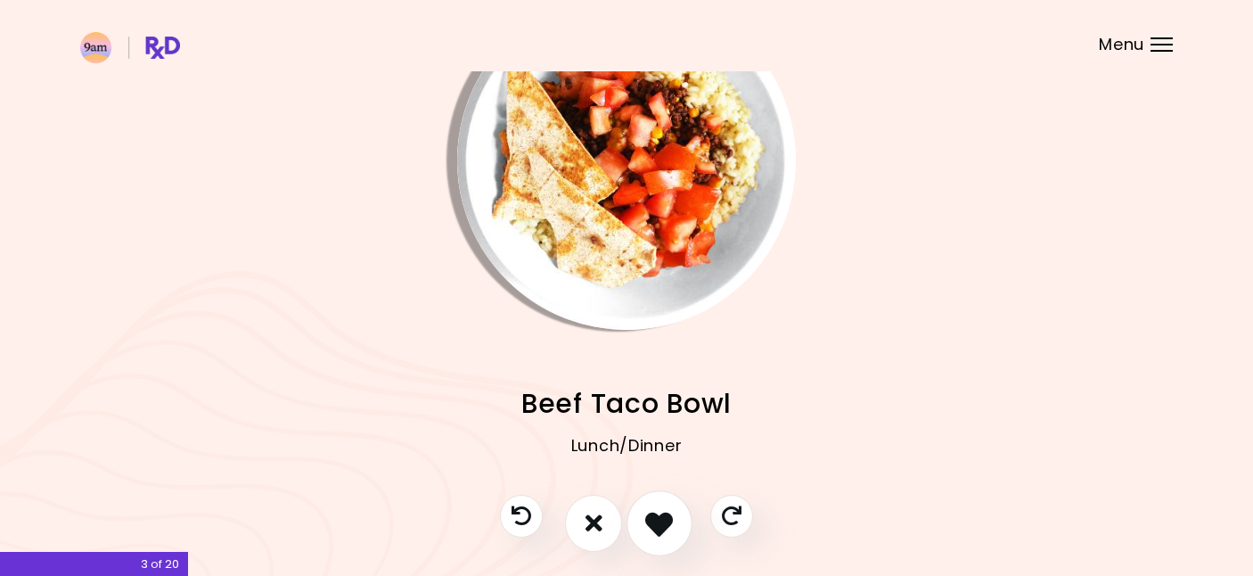
click at [660, 526] on icon "I like this recipe" at bounding box center [659, 523] width 28 height 28
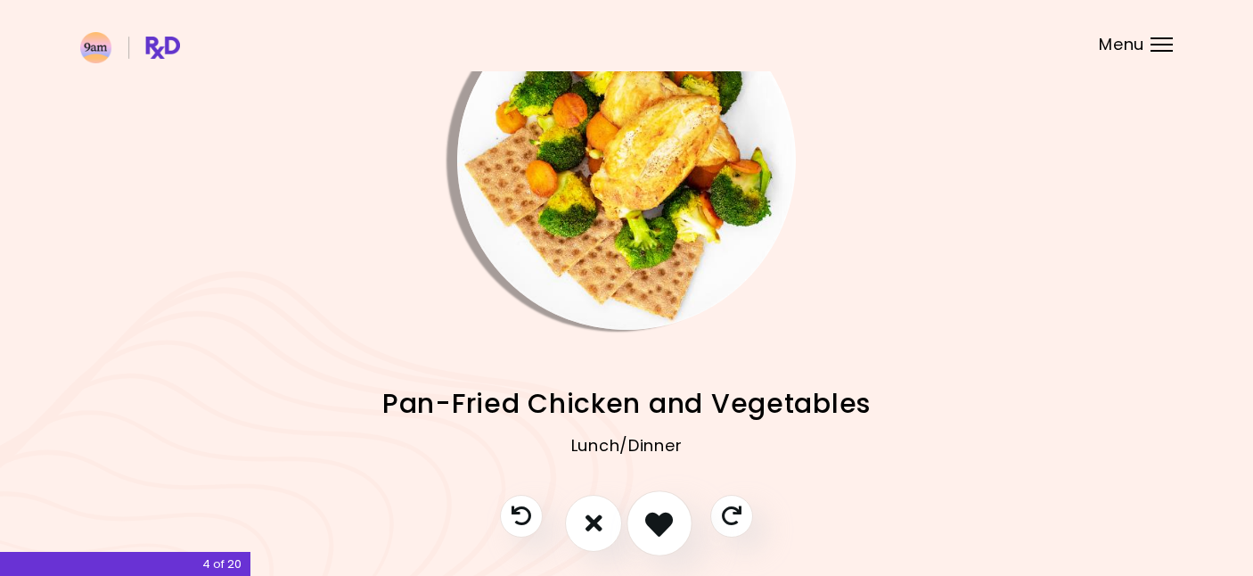
click at [660, 526] on icon "I like this recipe" at bounding box center [659, 523] width 28 height 28
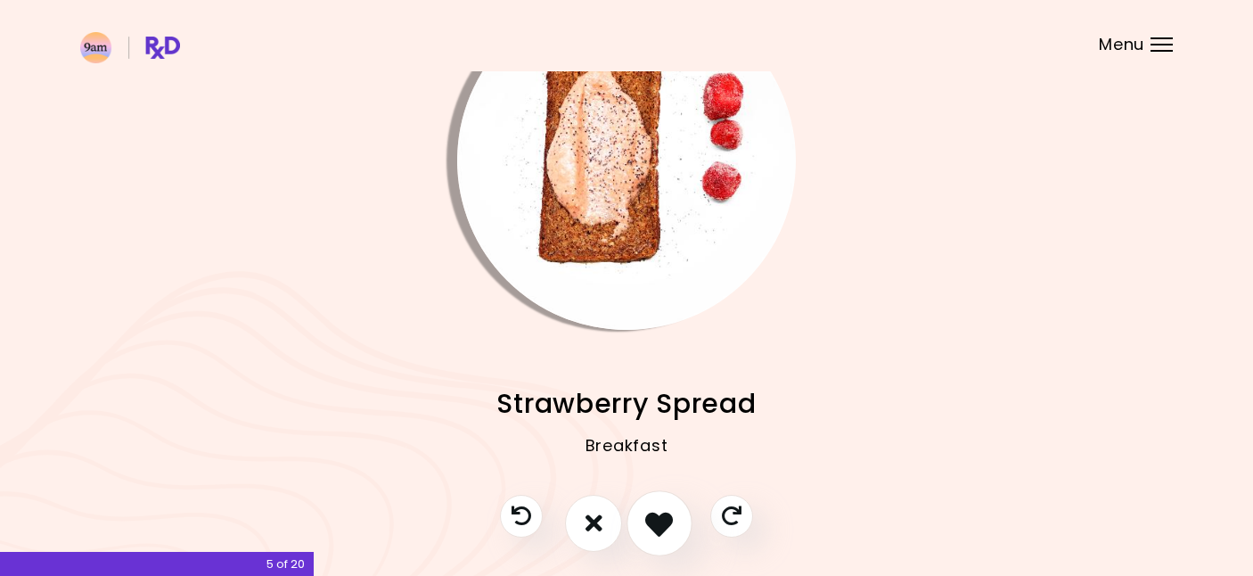
click at [660, 526] on icon "I like this recipe" at bounding box center [659, 523] width 28 height 28
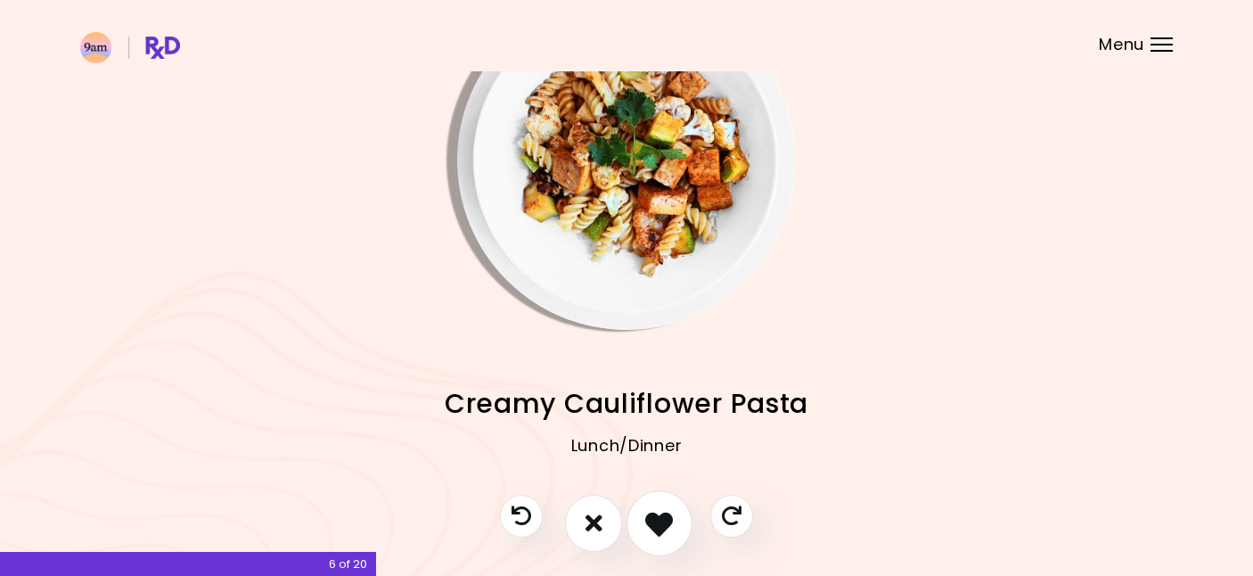
click at [660, 526] on icon "I like this recipe" at bounding box center [659, 523] width 28 height 28
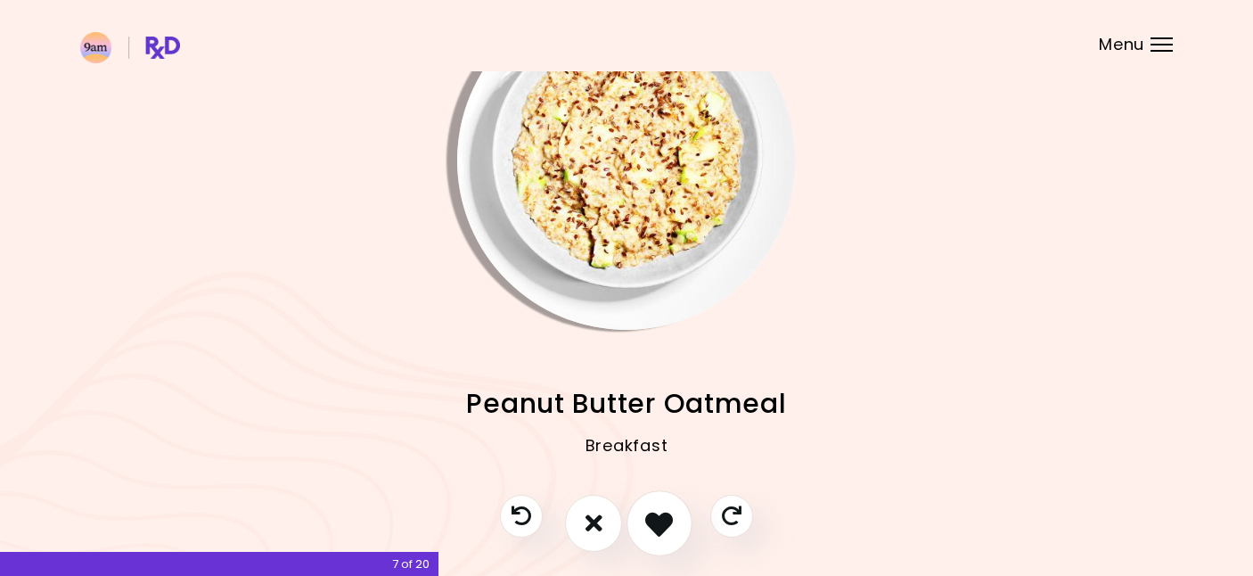
click at [660, 526] on icon "I like this recipe" at bounding box center [659, 523] width 28 height 28
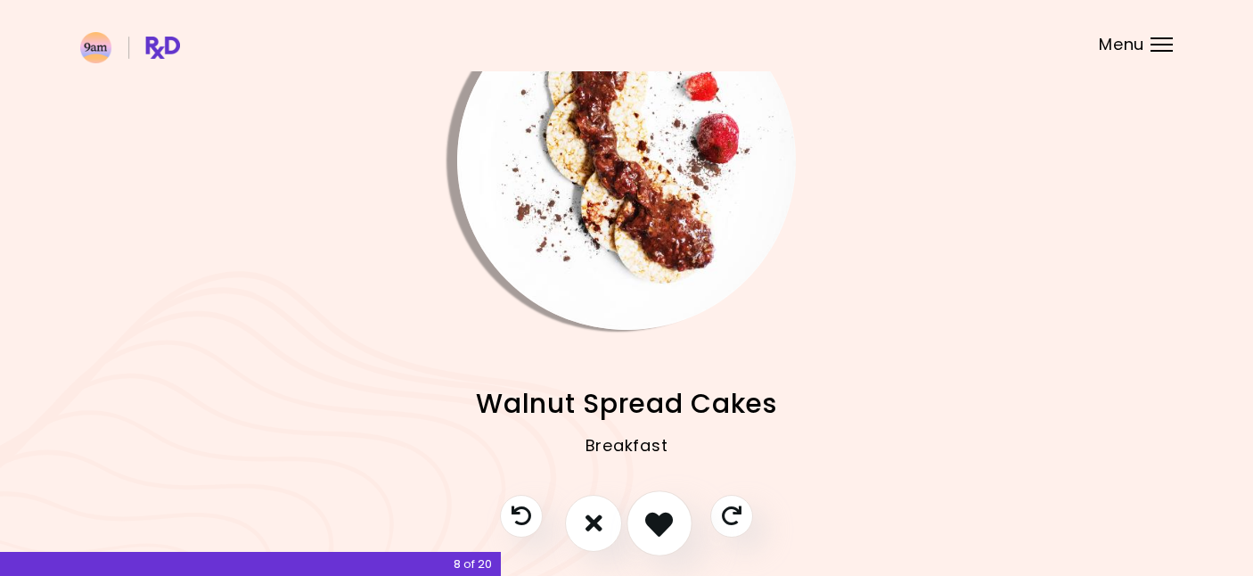
click at [652, 530] on icon "I like this recipe" at bounding box center [659, 523] width 28 height 28
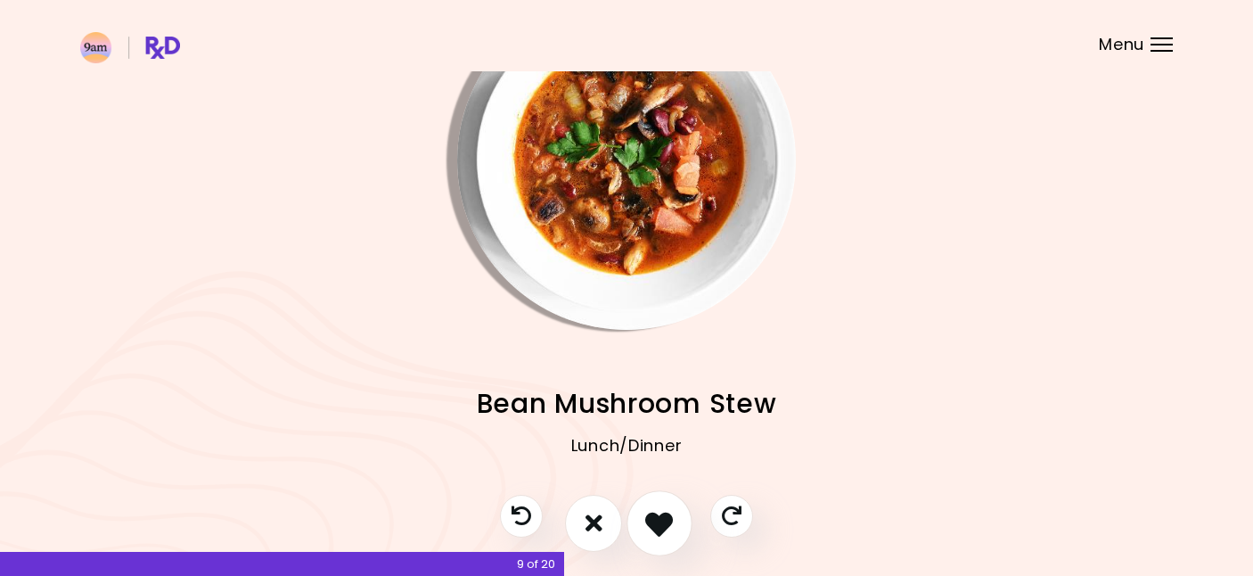
click at [656, 530] on icon "I like this recipe" at bounding box center [659, 523] width 28 height 28
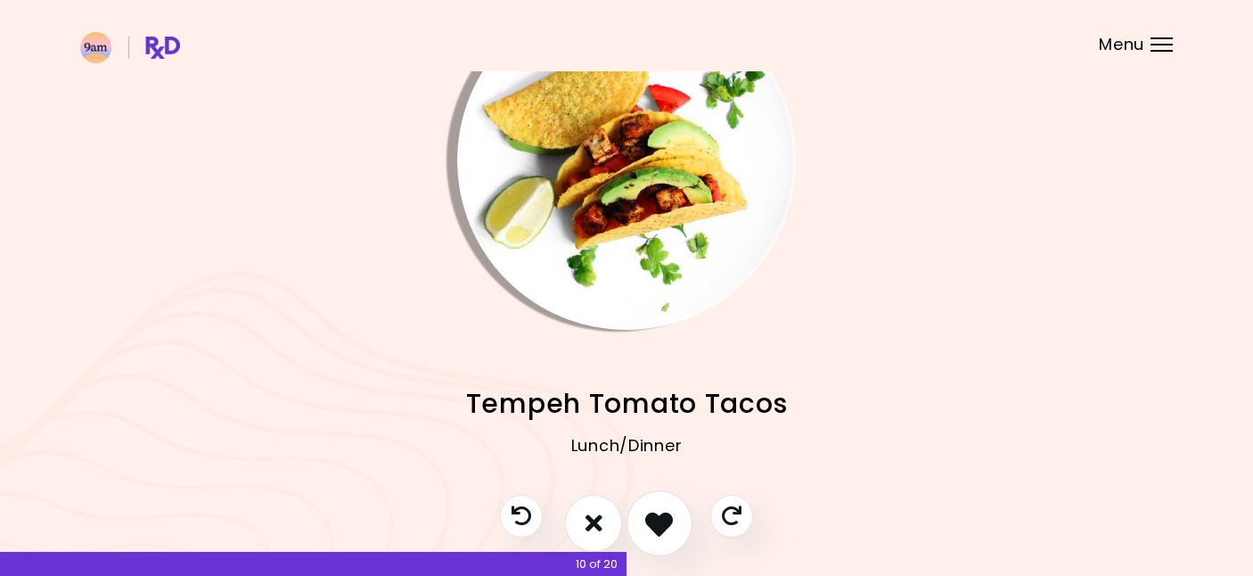
click at [656, 530] on icon "I like this recipe" at bounding box center [659, 523] width 28 height 28
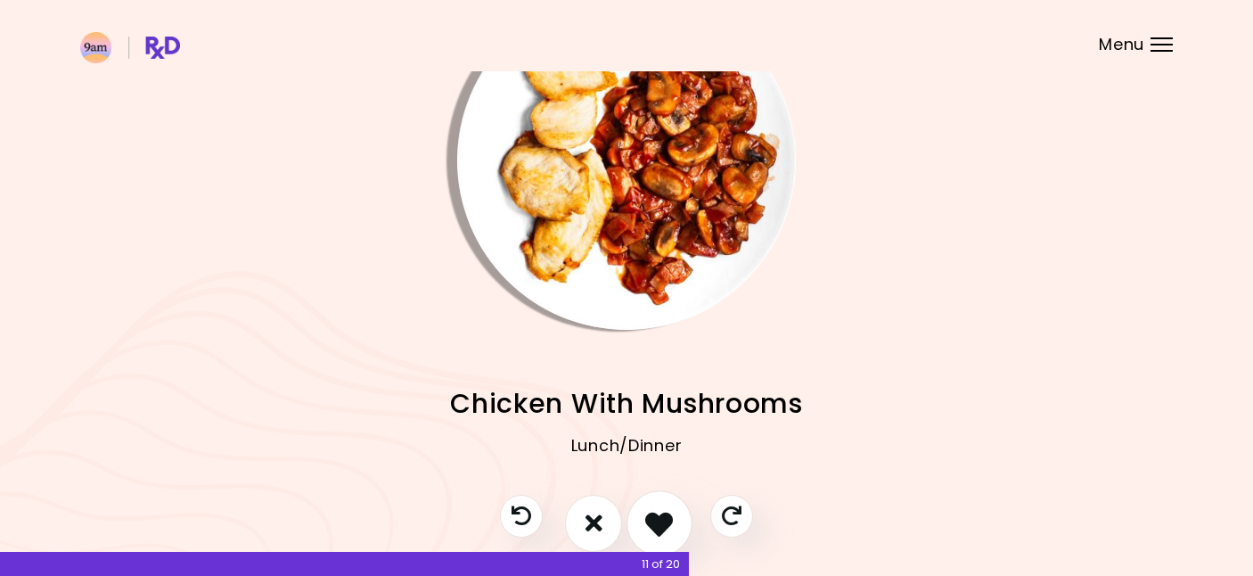
click at [656, 530] on icon "I like this recipe" at bounding box center [659, 523] width 28 height 28
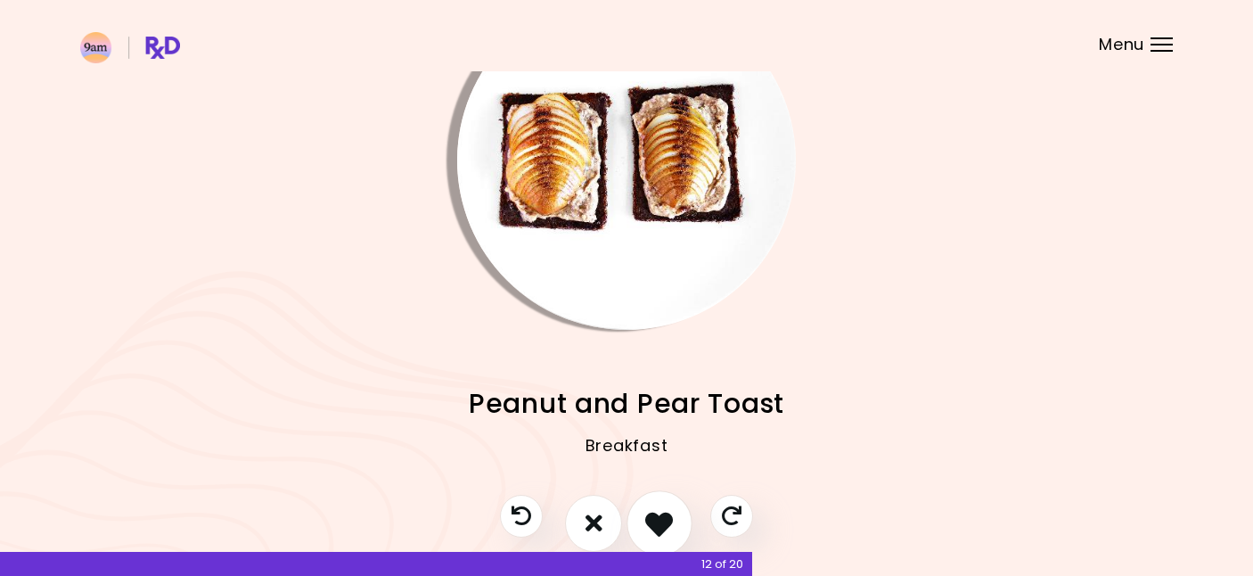
click at [656, 530] on icon "I like this recipe" at bounding box center [659, 523] width 28 height 28
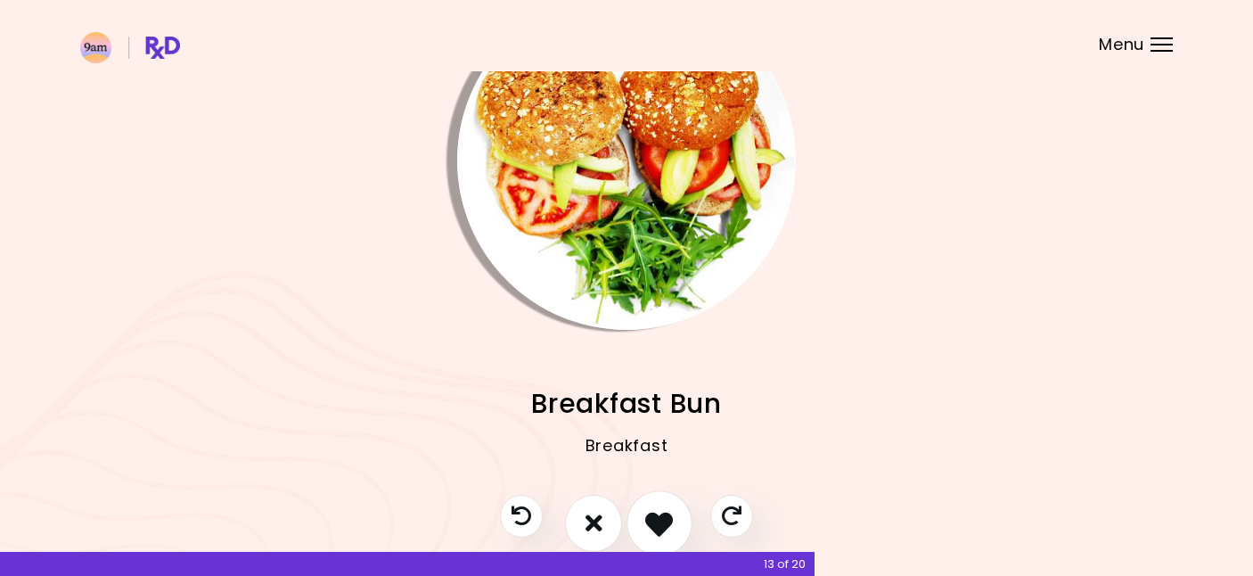
click at [656, 530] on icon "I like this recipe" at bounding box center [659, 523] width 28 height 28
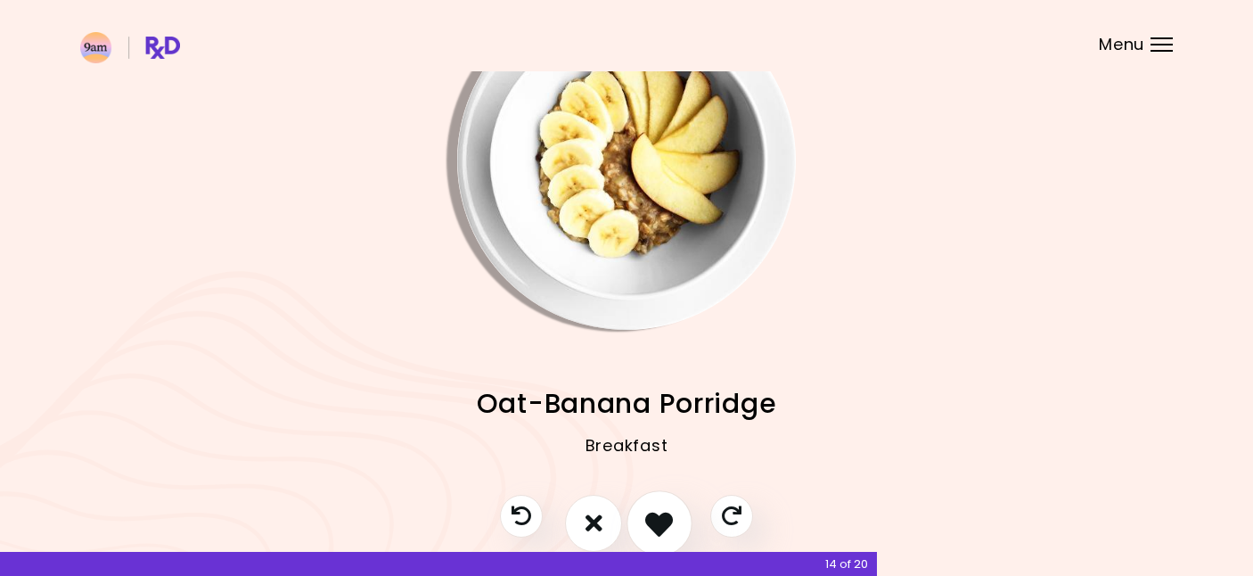
click at [656, 530] on icon "I like this recipe" at bounding box center [659, 523] width 28 height 28
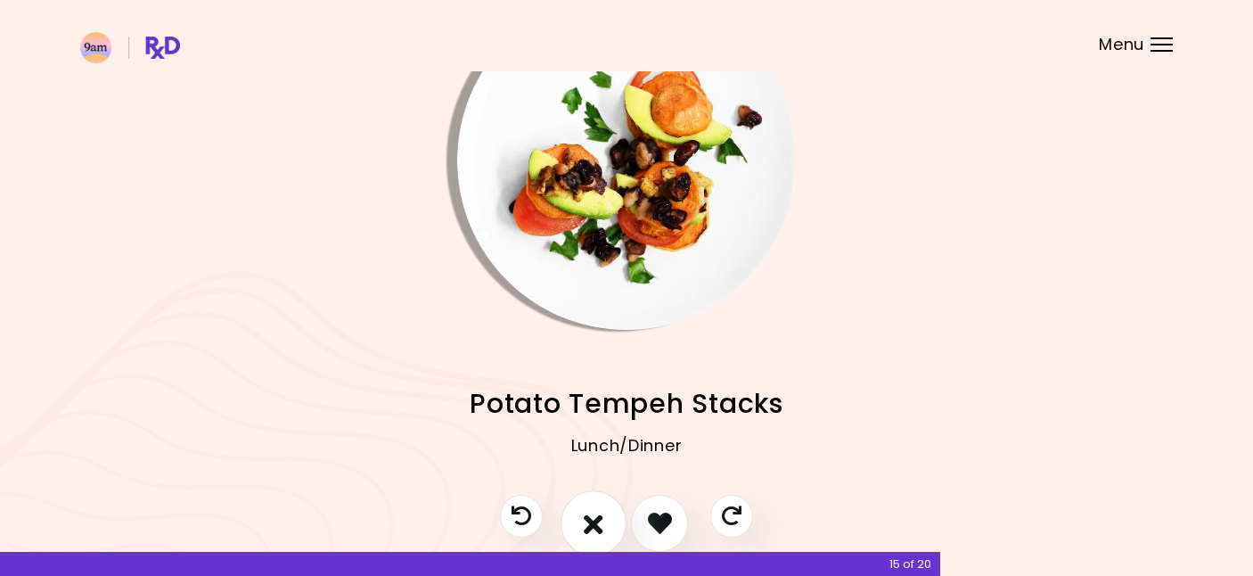
click at [587, 537] on button "I don't like this recipe" at bounding box center [594, 523] width 66 height 66
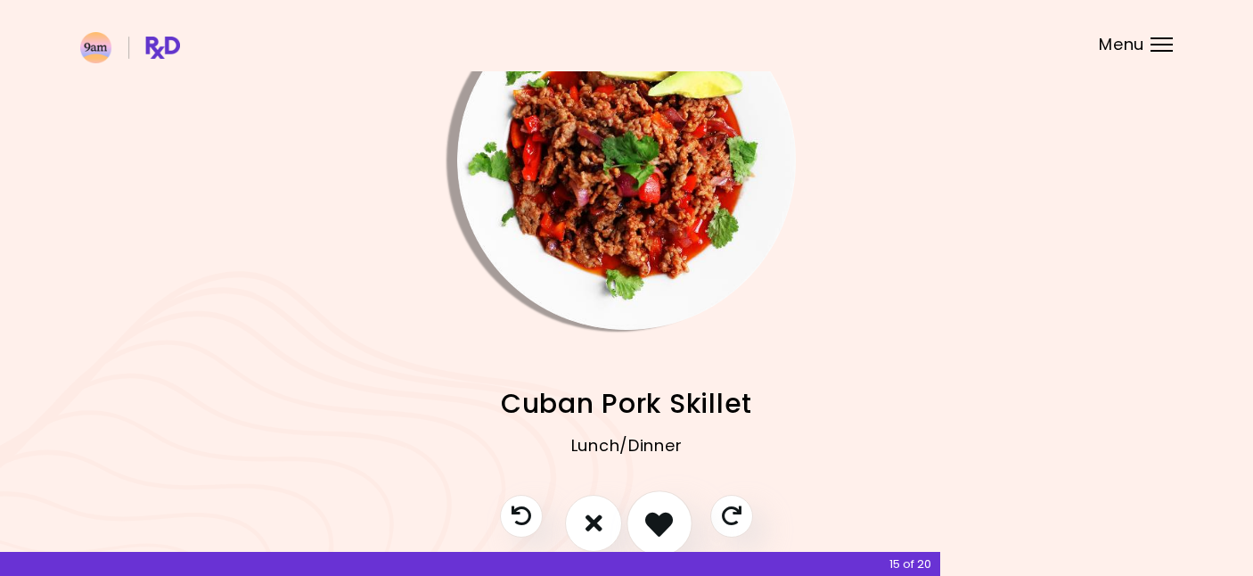
click at [668, 530] on icon "I like this recipe" at bounding box center [659, 523] width 28 height 28
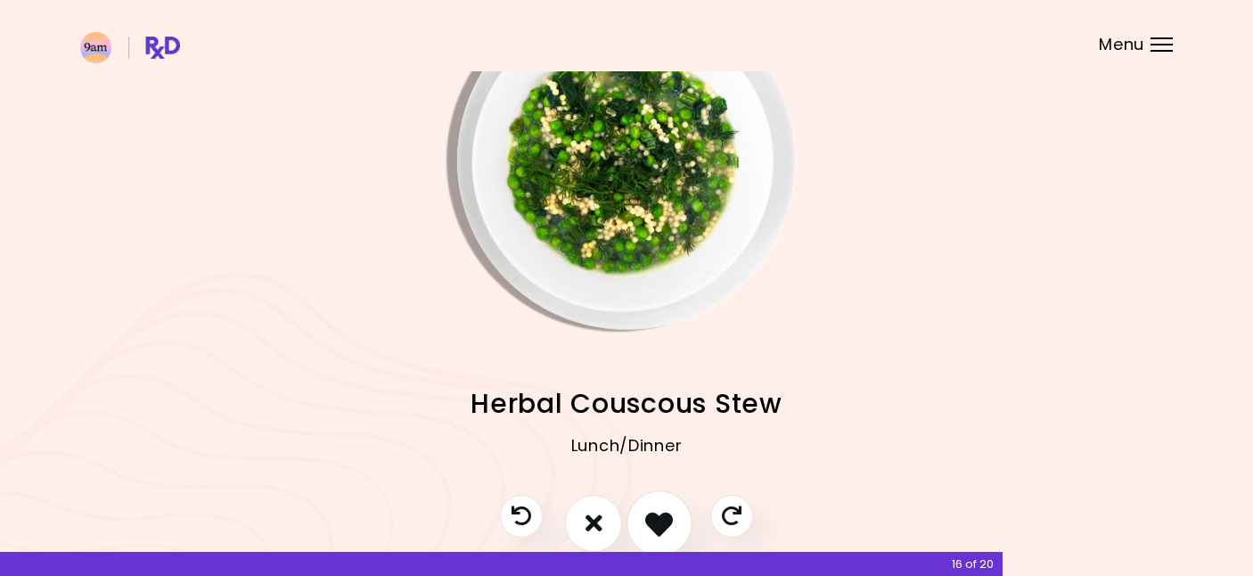
click at [668, 530] on icon "I like this recipe" at bounding box center [659, 523] width 28 height 28
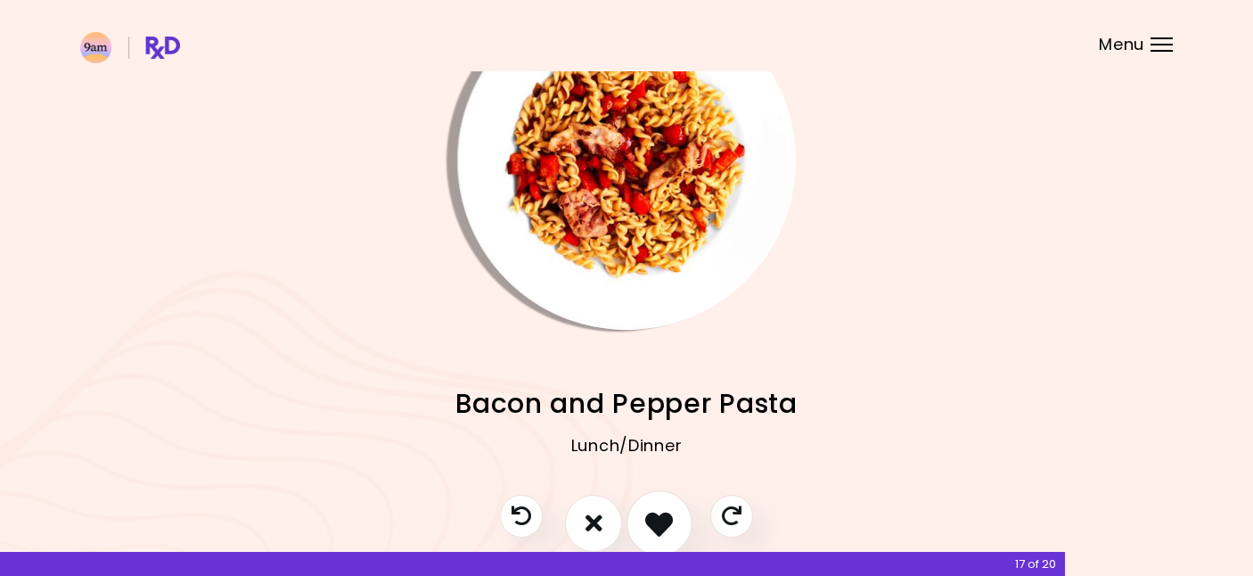
click at [668, 530] on icon "I like this recipe" at bounding box center [659, 523] width 28 height 28
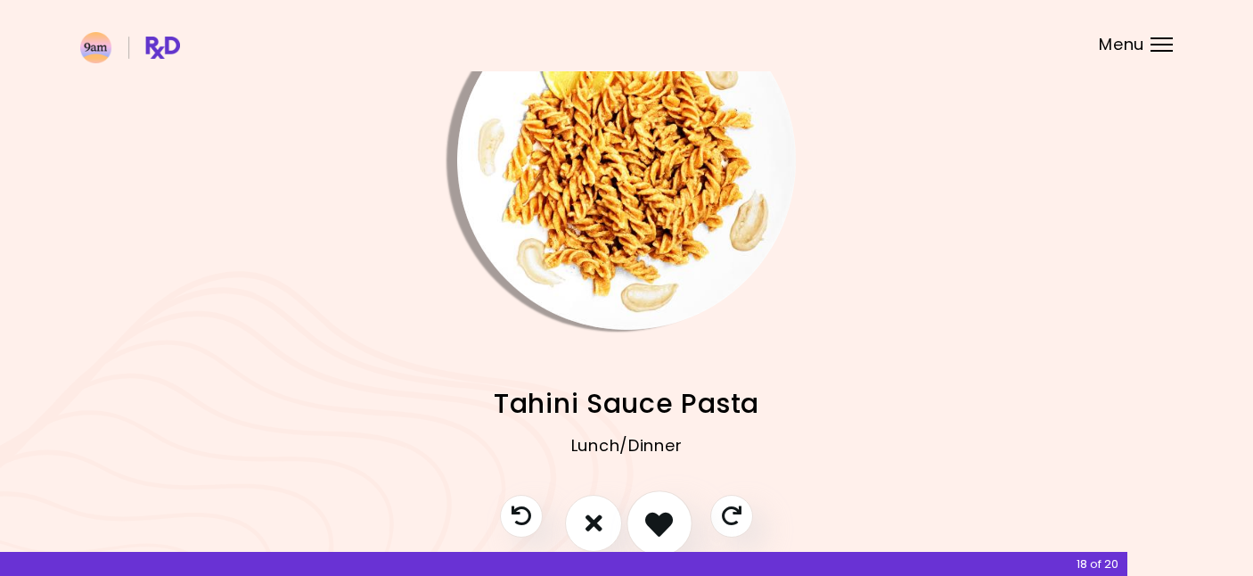
click at [668, 530] on icon "I like this recipe" at bounding box center [659, 523] width 28 height 28
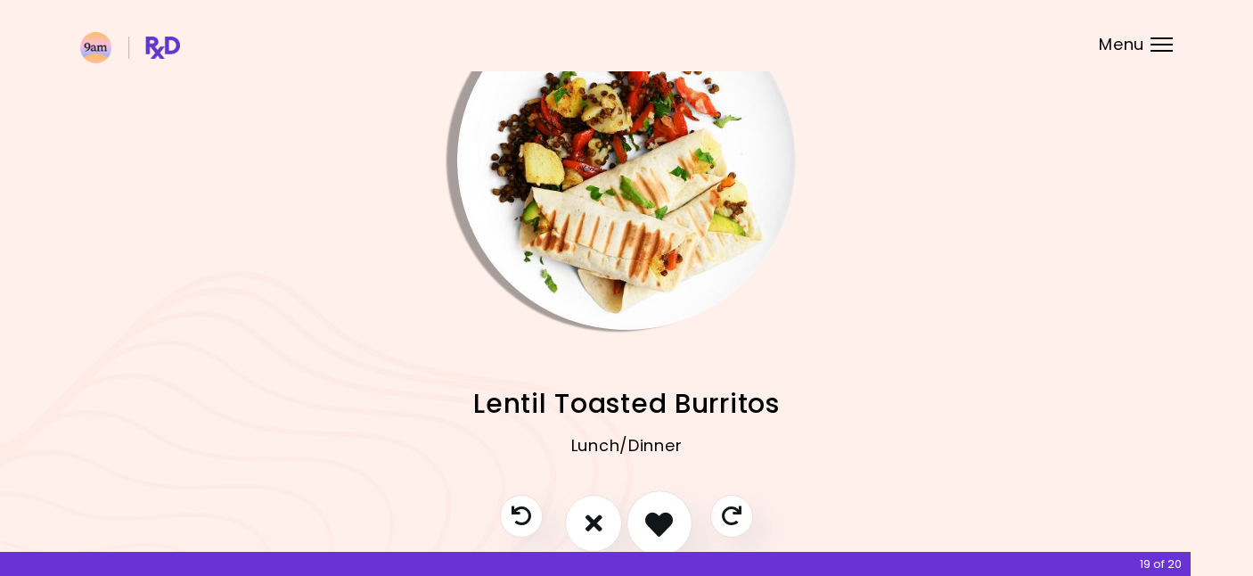
click at [668, 530] on icon "I like this recipe" at bounding box center [659, 523] width 28 height 28
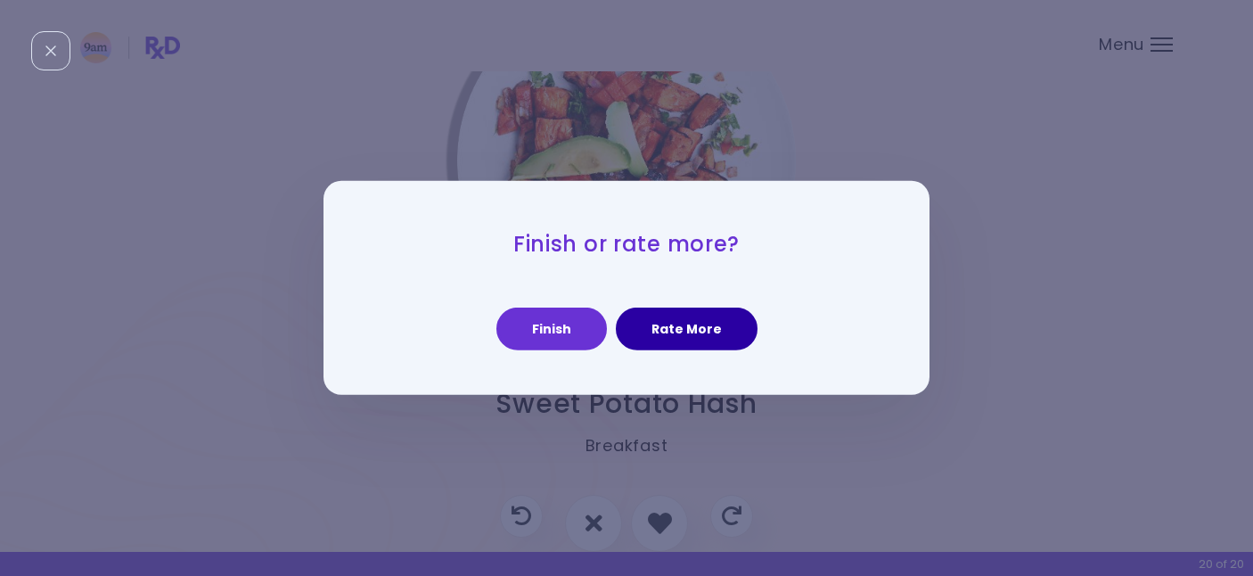
click at [694, 332] on button "Rate More" at bounding box center [687, 329] width 142 height 43
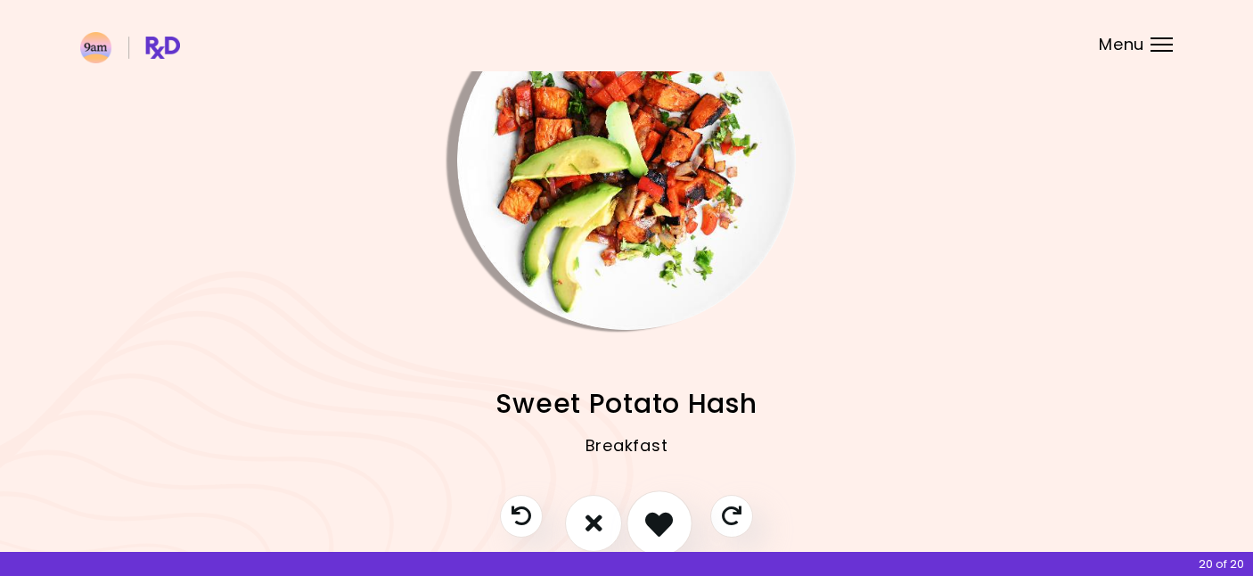
click at [657, 519] on icon "I like this recipe" at bounding box center [659, 523] width 28 height 28
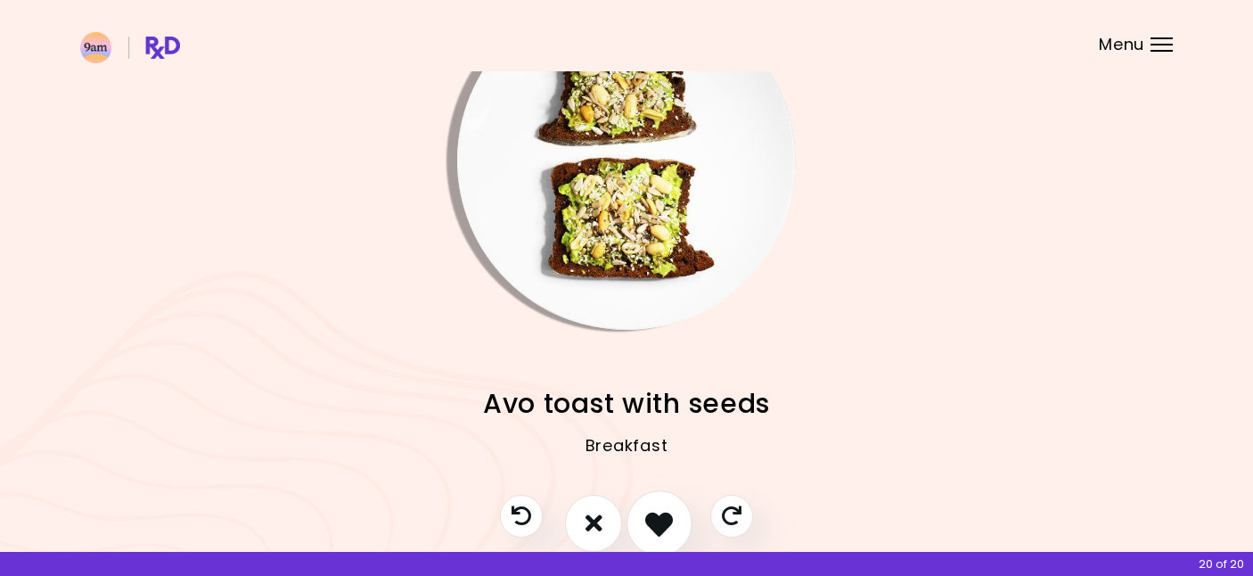
click at [657, 519] on icon "I like this recipe" at bounding box center [659, 523] width 28 height 28
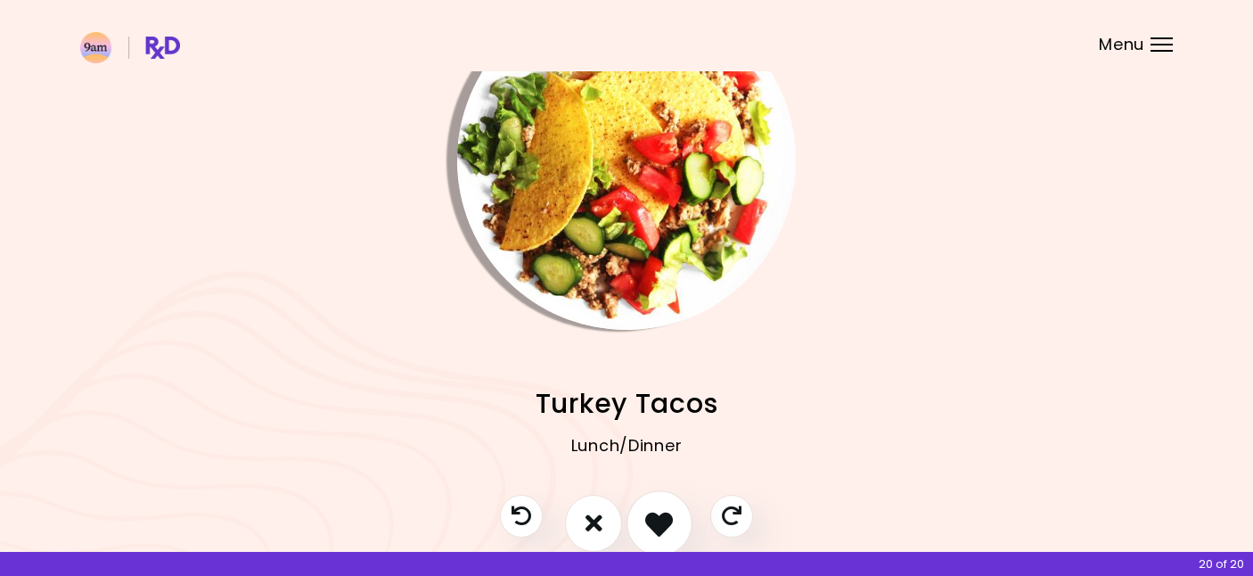
click at [657, 519] on icon "I like this recipe" at bounding box center [659, 523] width 28 height 28
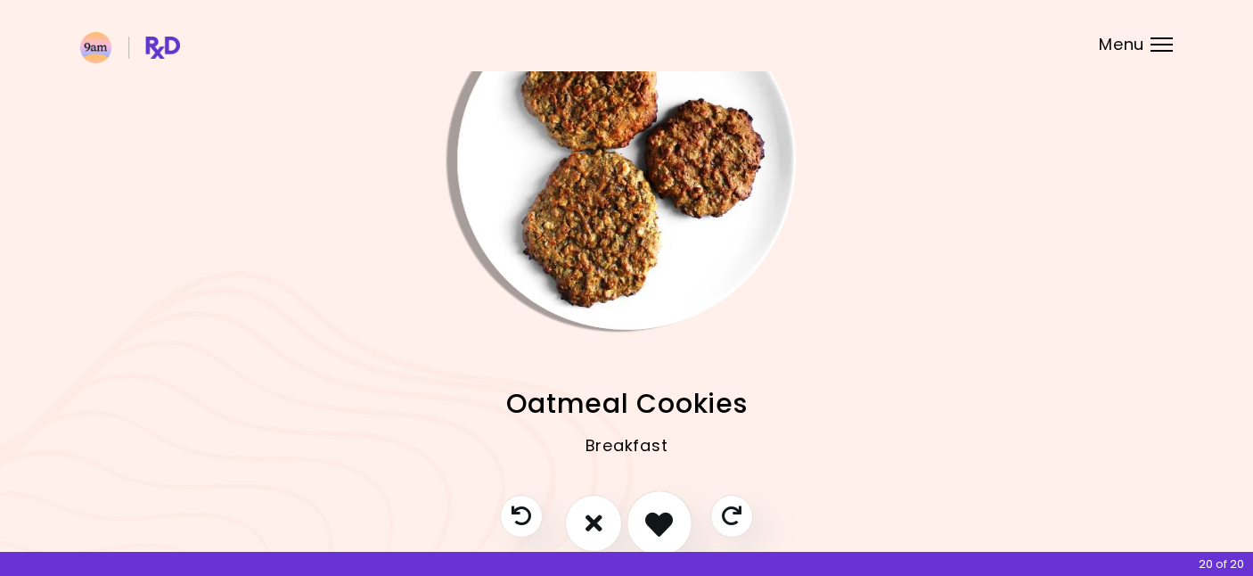
click at [657, 519] on icon "I like this recipe" at bounding box center [659, 523] width 28 height 28
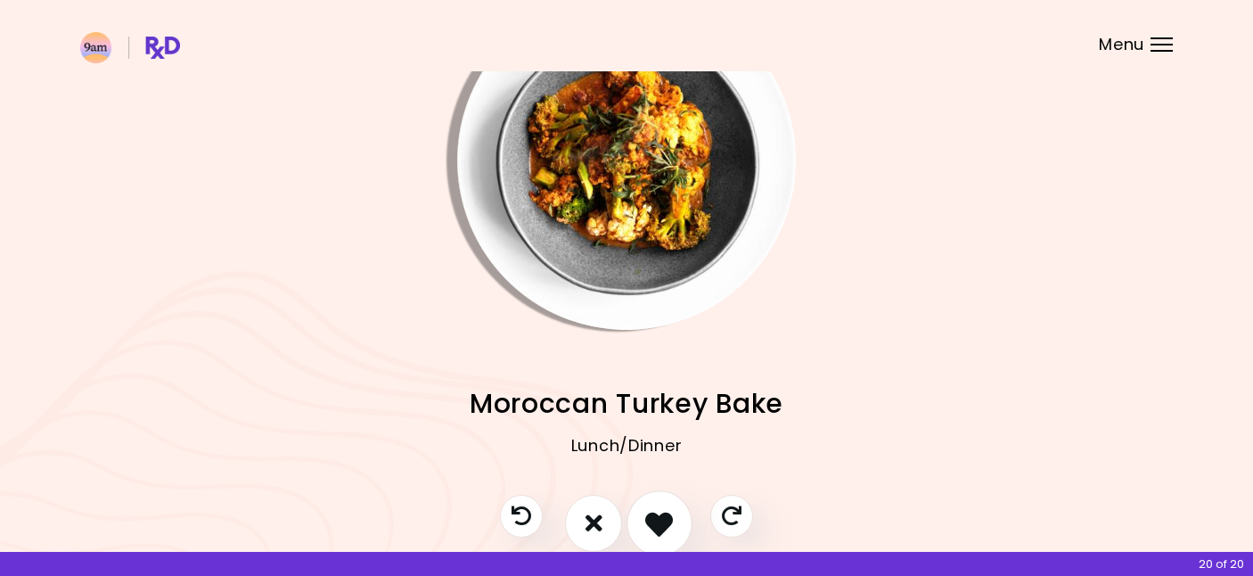
click at [657, 519] on icon "I like this recipe" at bounding box center [659, 523] width 28 height 28
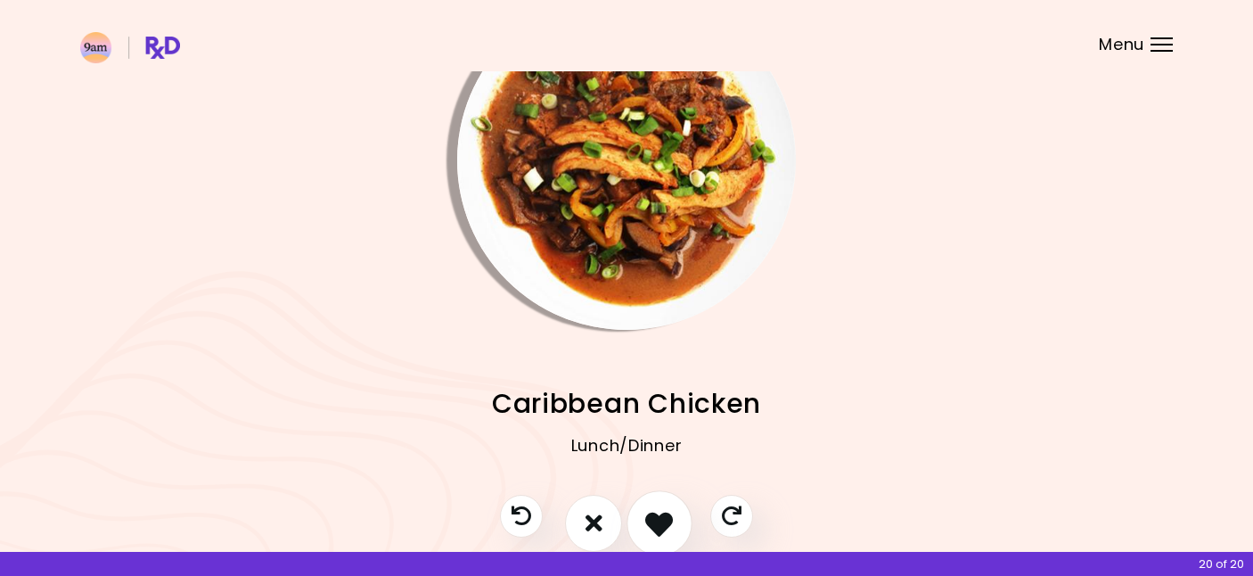
click at [657, 519] on icon "I like this recipe" at bounding box center [659, 523] width 28 height 28
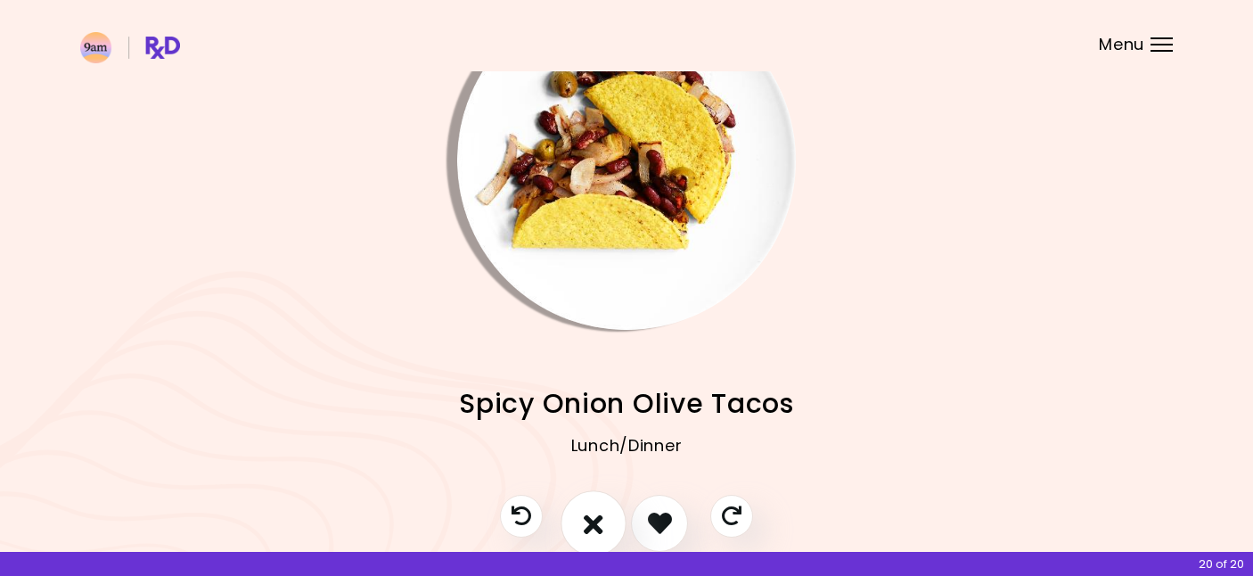
click at [589, 523] on icon "I don't like this recipe" at bounding box center [594, 523] width 20 height 28
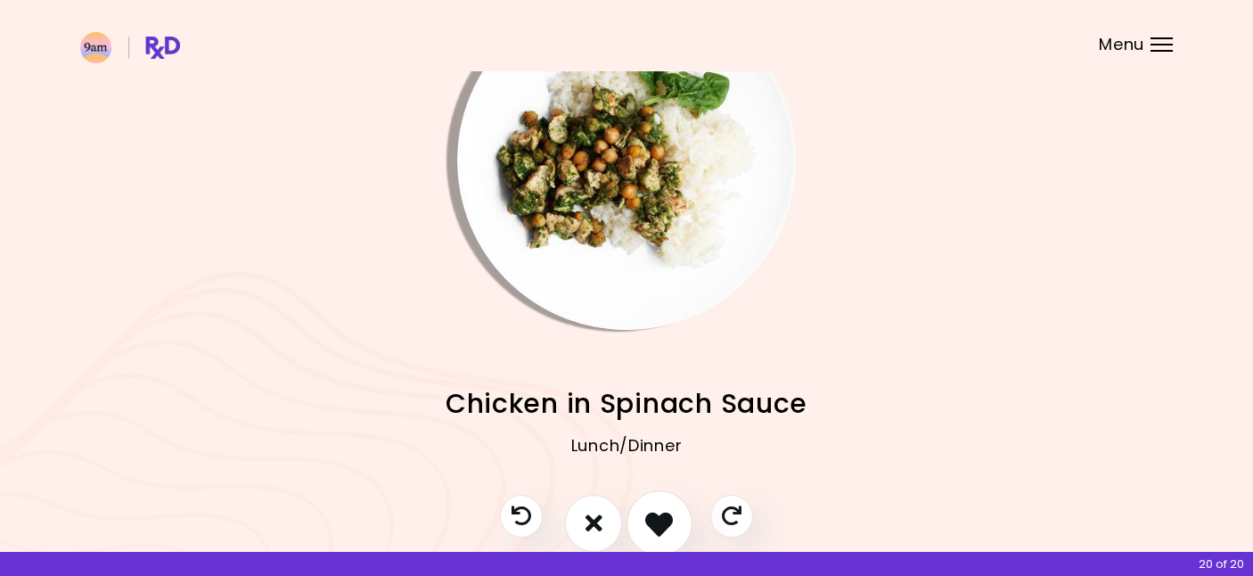
click at [659, 523] on icon "I like this recipe" at bounding box center [659, 523] width 28 height 28
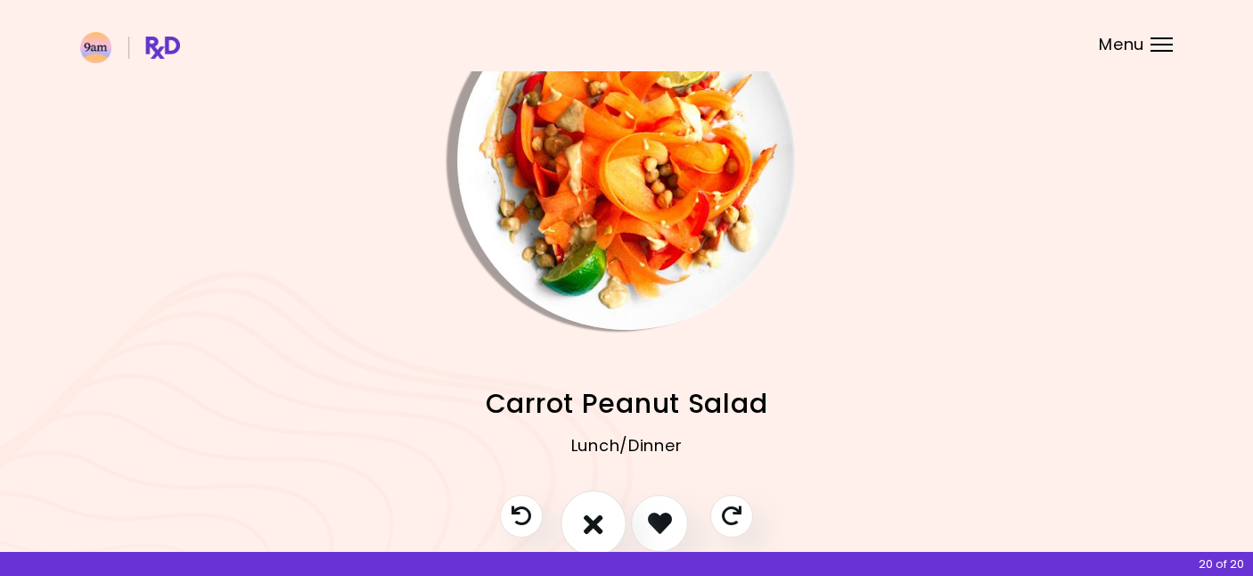
click at [604, 527] on button "I don't like this recipe" at bounding box center [594, 523] width 66 height 66
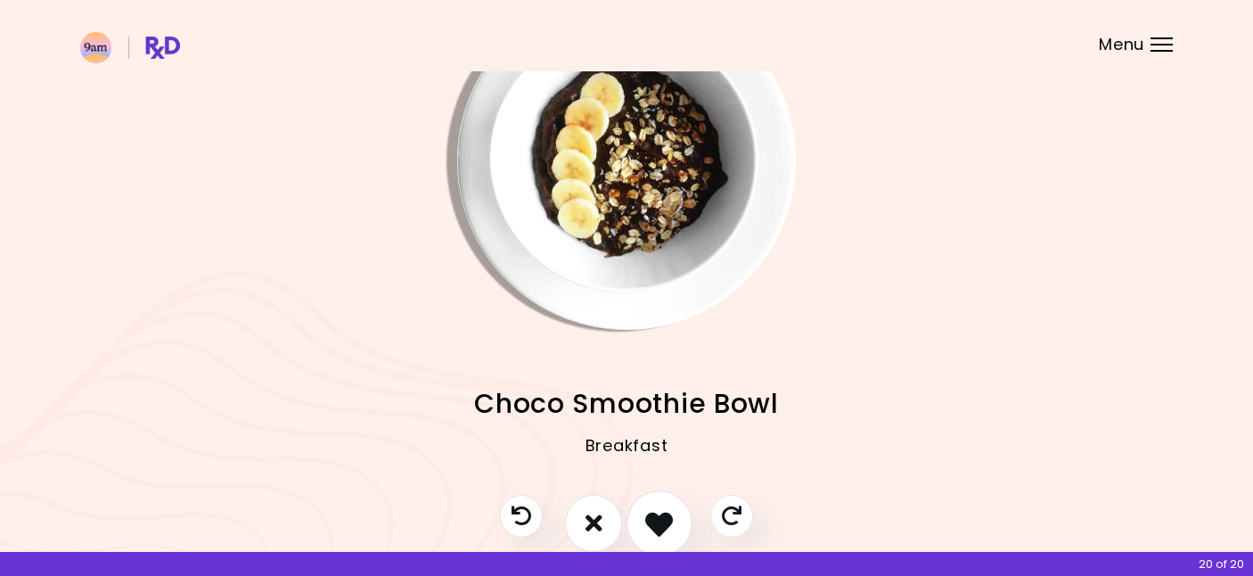
click at [654, 519] on icon "I like this recipe" at bounding box center [659, 523] width 28 height 28
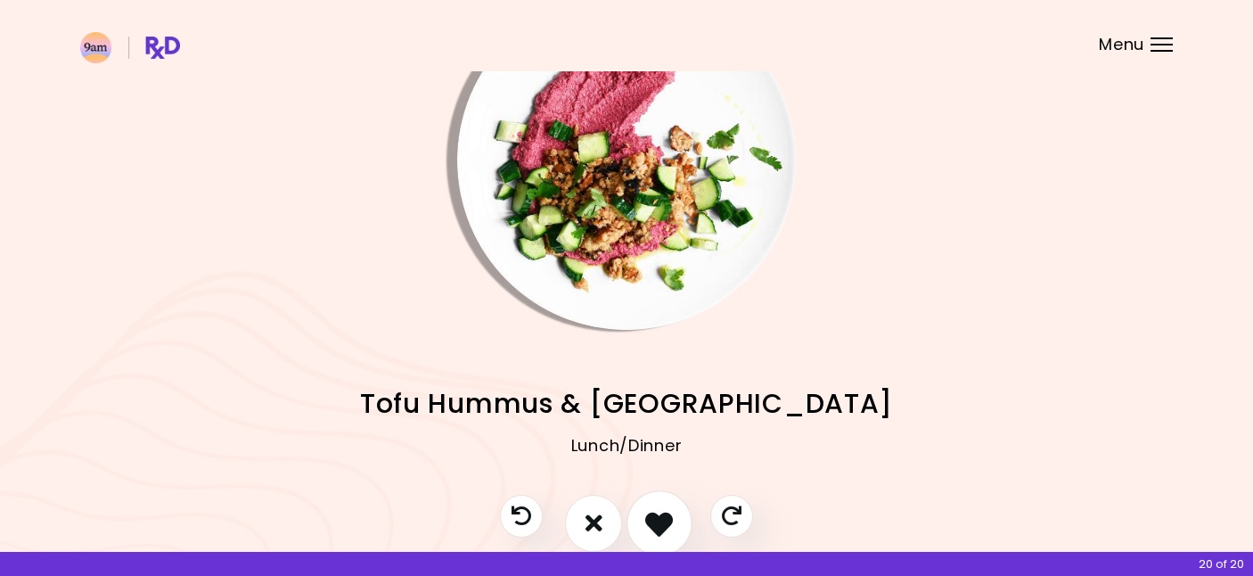
click at [654, 519] on icon "I like this recipe" at bounding box center [659, 523] width 28 height 28
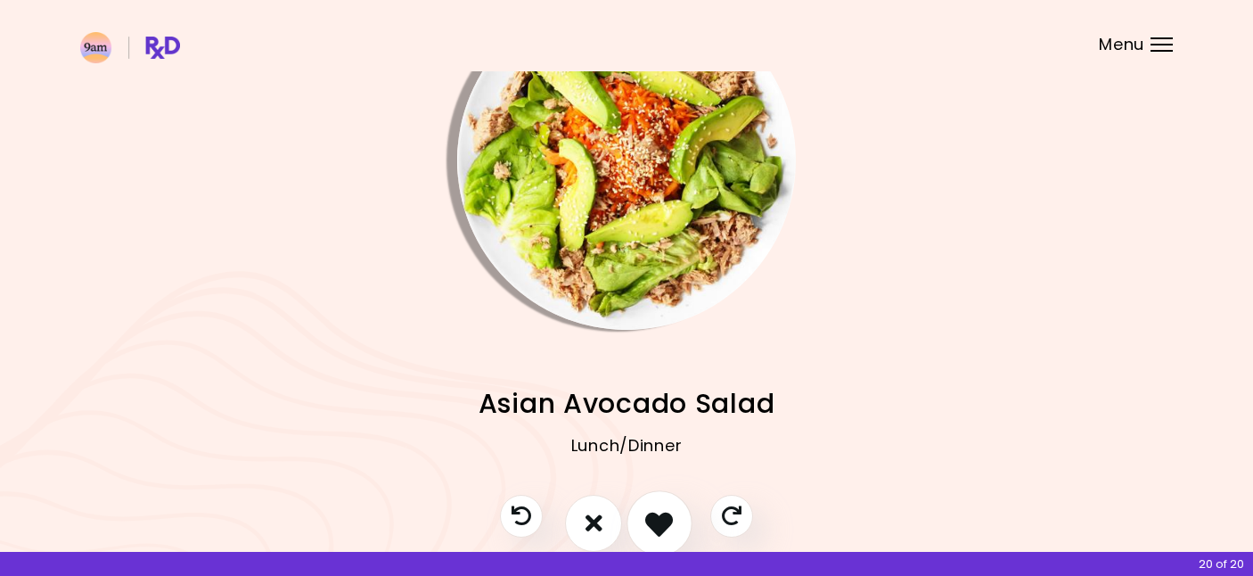
click at [654, 519] on icon "I like this recipe" at bounding box center [659, 523] width 28 height 28
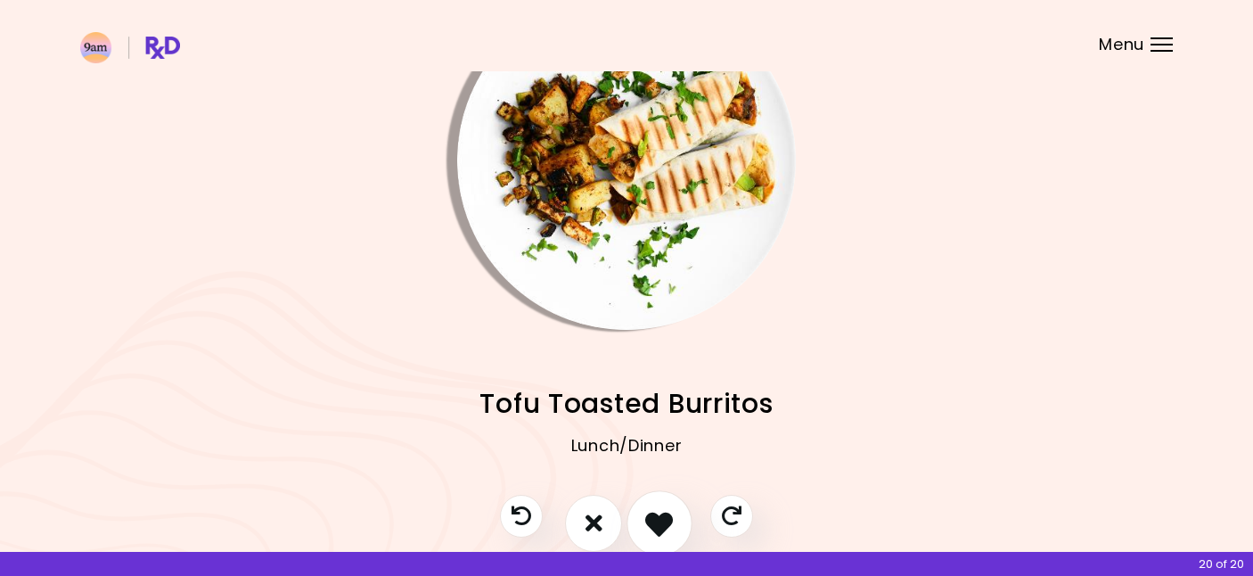
click at [654, 519] on icon "I like this recipe" at bounding box center [659, 523] width 28 height 28
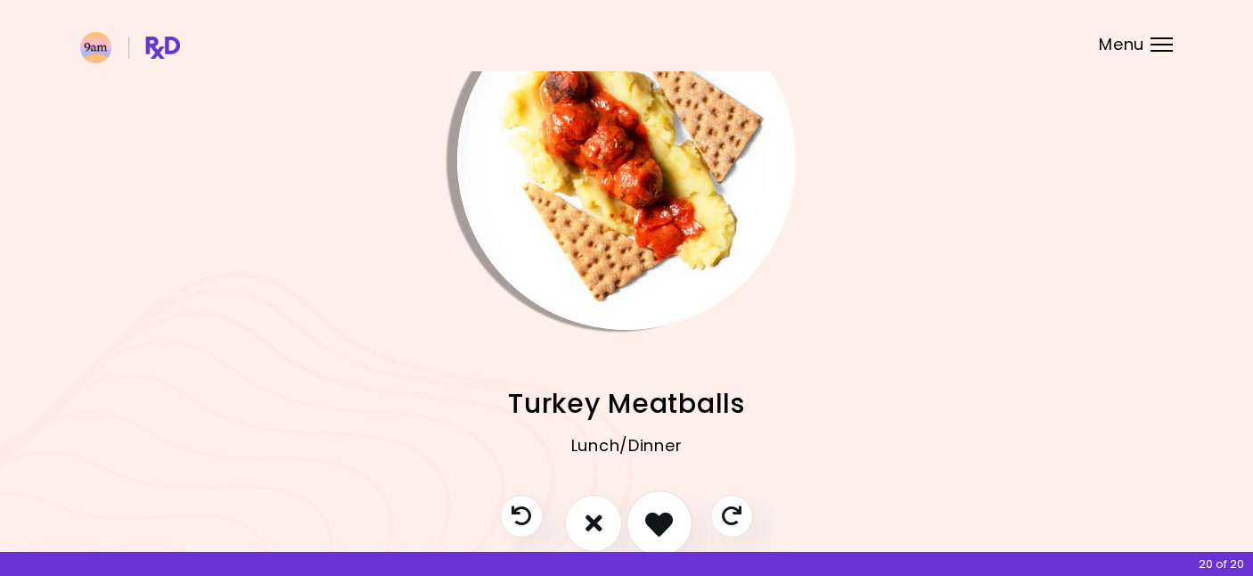
click at [654, 519] on icon "I like this recipe" at bounding box center [659, 523] width 28 height 28
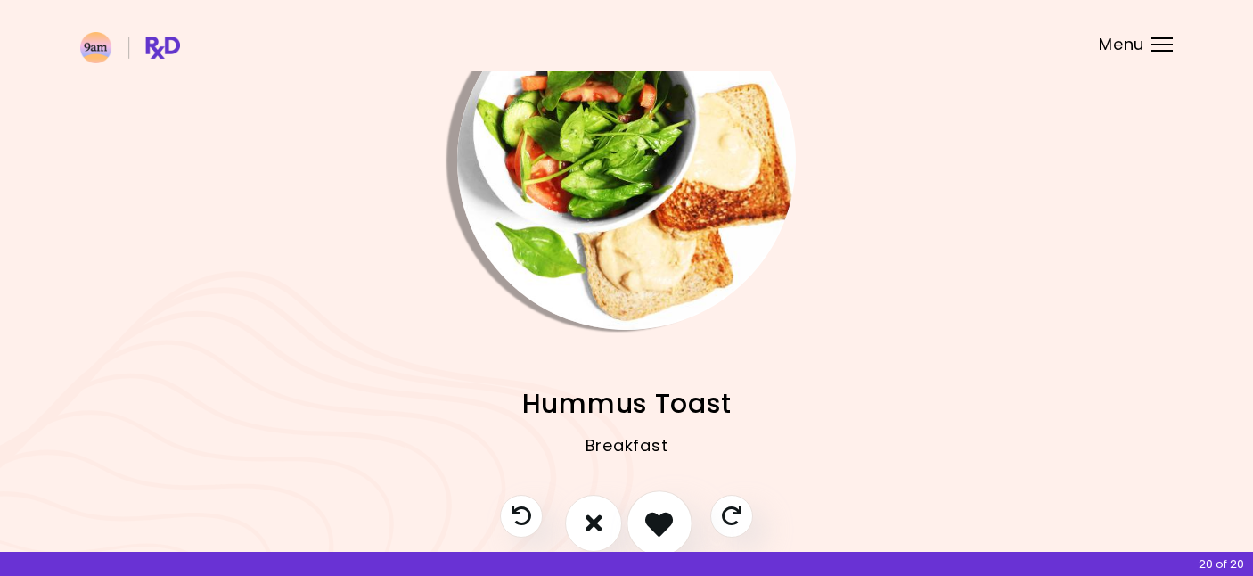
click at [654, 519] on icon "I like this recipe" at bounding box center [659, 523] width 28 height 28
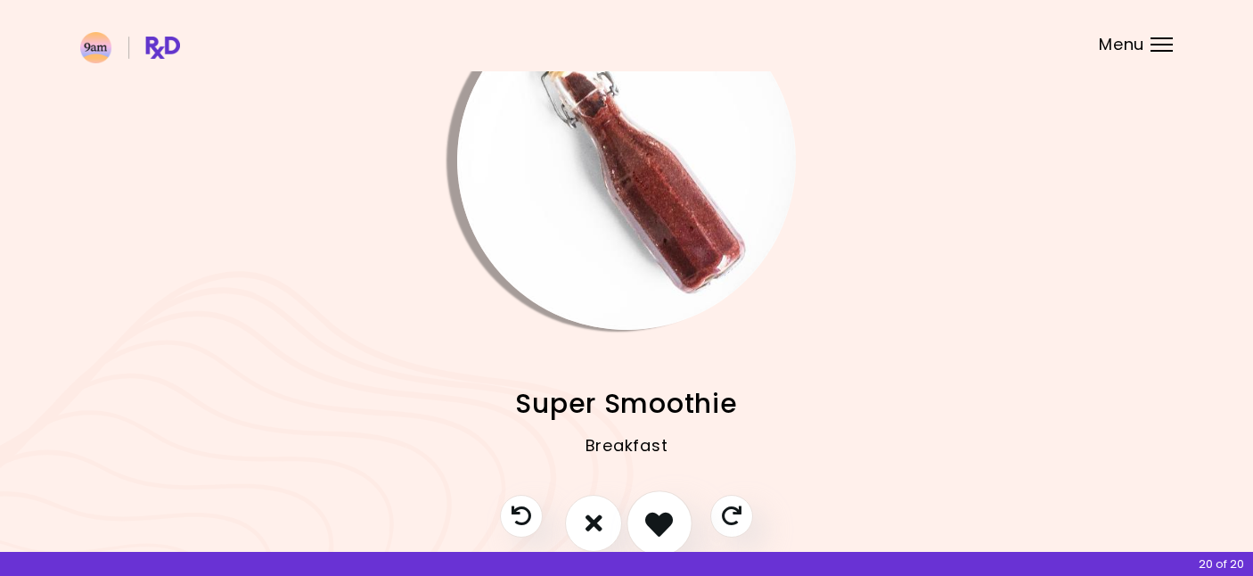
click at [654, 519] on icon "I like this recipe" at bounding box center [659, 523] width 28 height 28
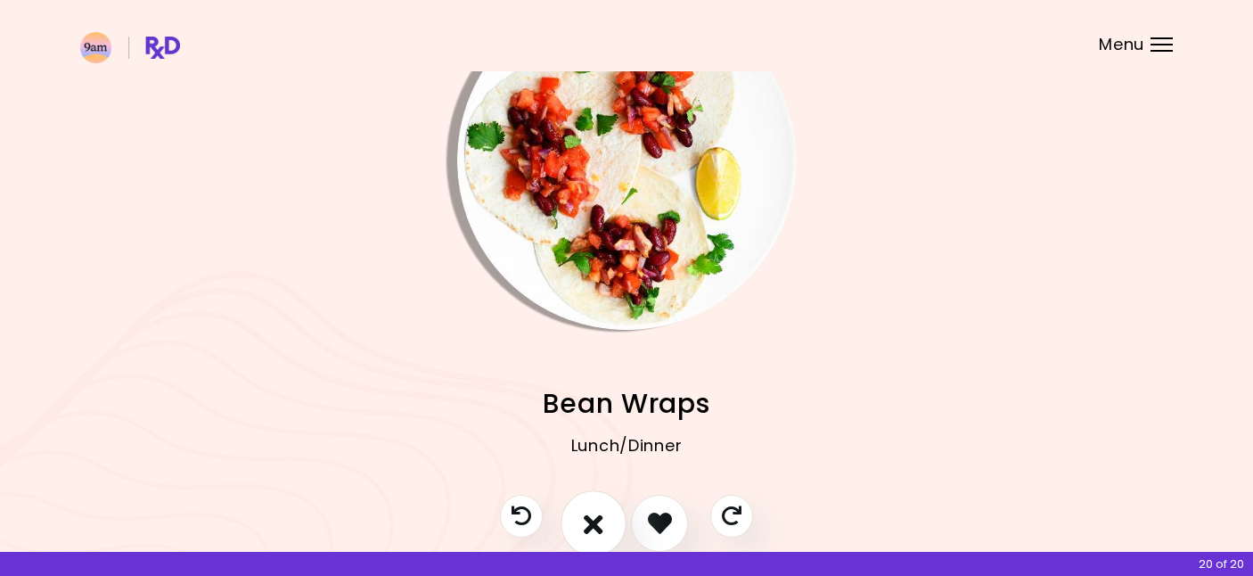
click at [590, 527] on icon "I don't like this recipe" at bounding box center [594, 523] width 20 height 28
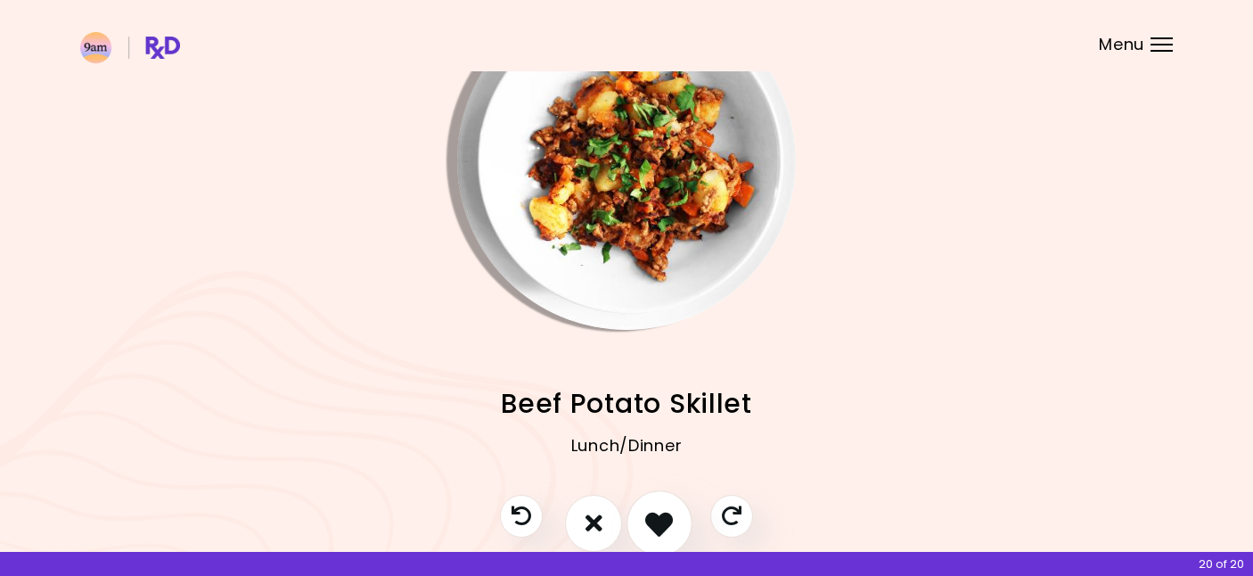
click at [670, 530] on icon "I like this recipe" at bounding box center [659, 523] width 28 height 28
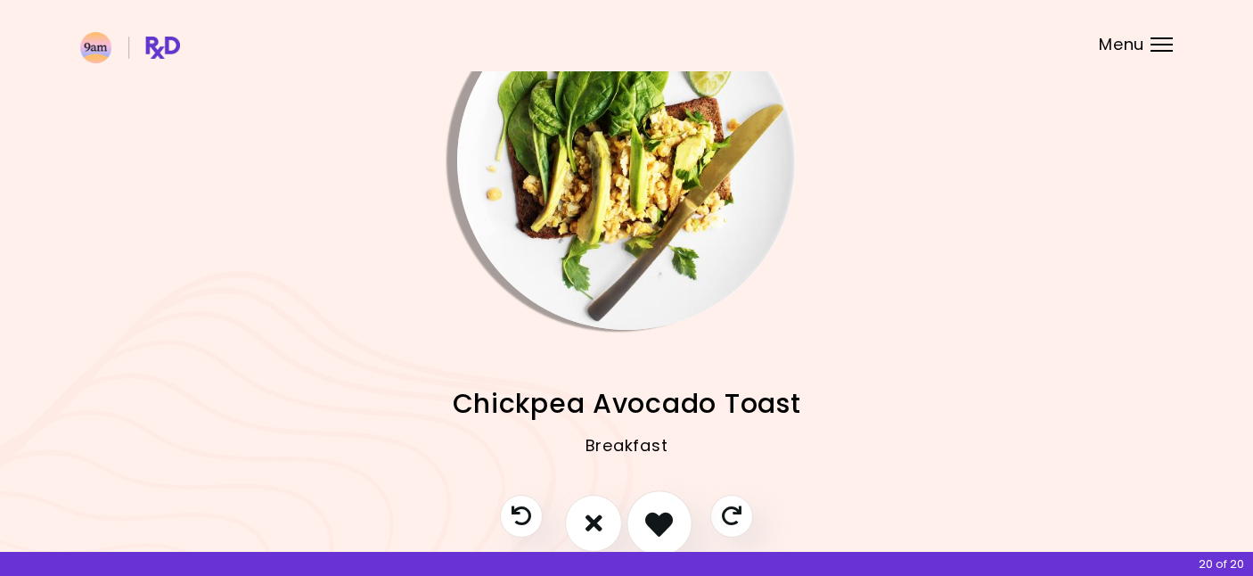
click at [670, 530] on icon "I like this recipe" at bounding box center [659, 523] width 28 height 28
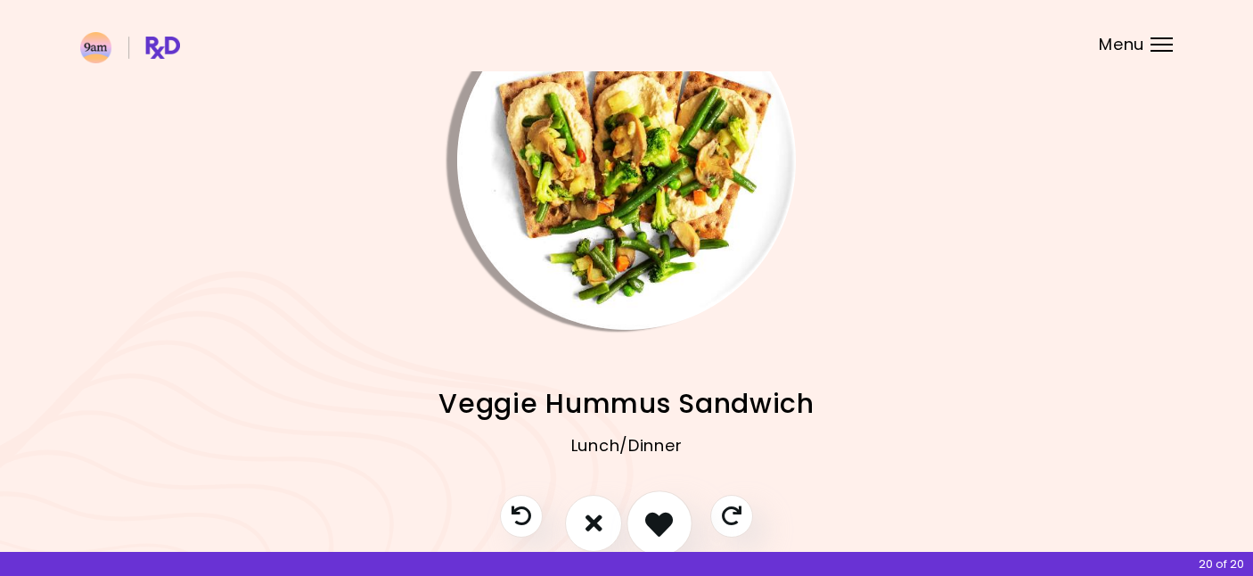
click at [670, 530] on icon "I like this recipe" at bounding box center [659, 523] width 28 height 28
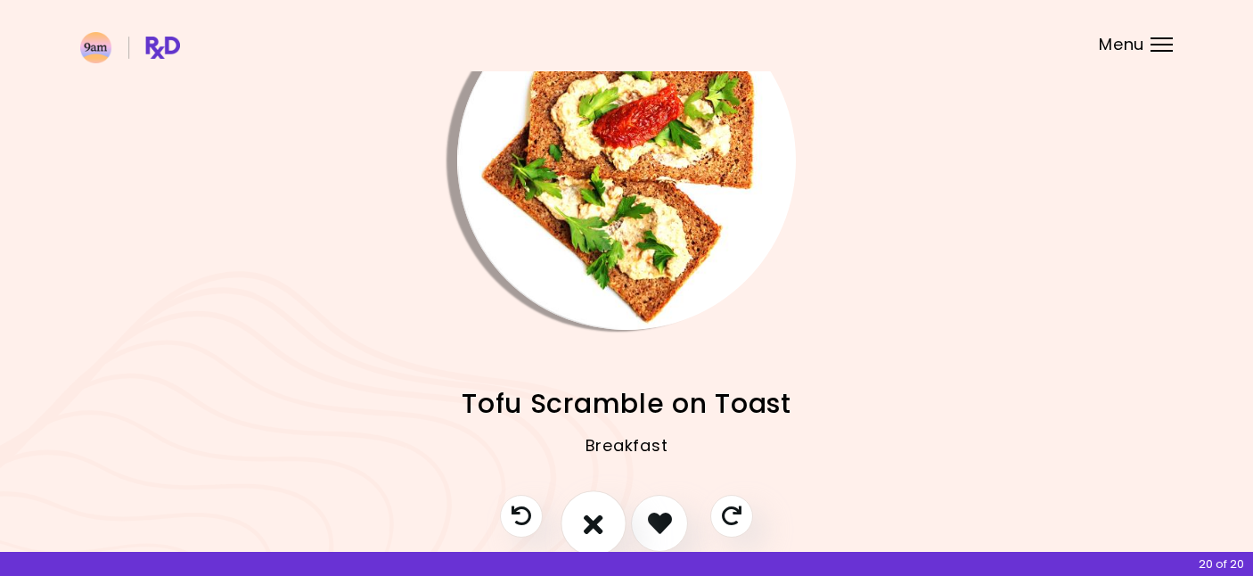
click at [599, 534] on icon "I don't like this recipe" at bounding box center [594, 523] width 20 height 28
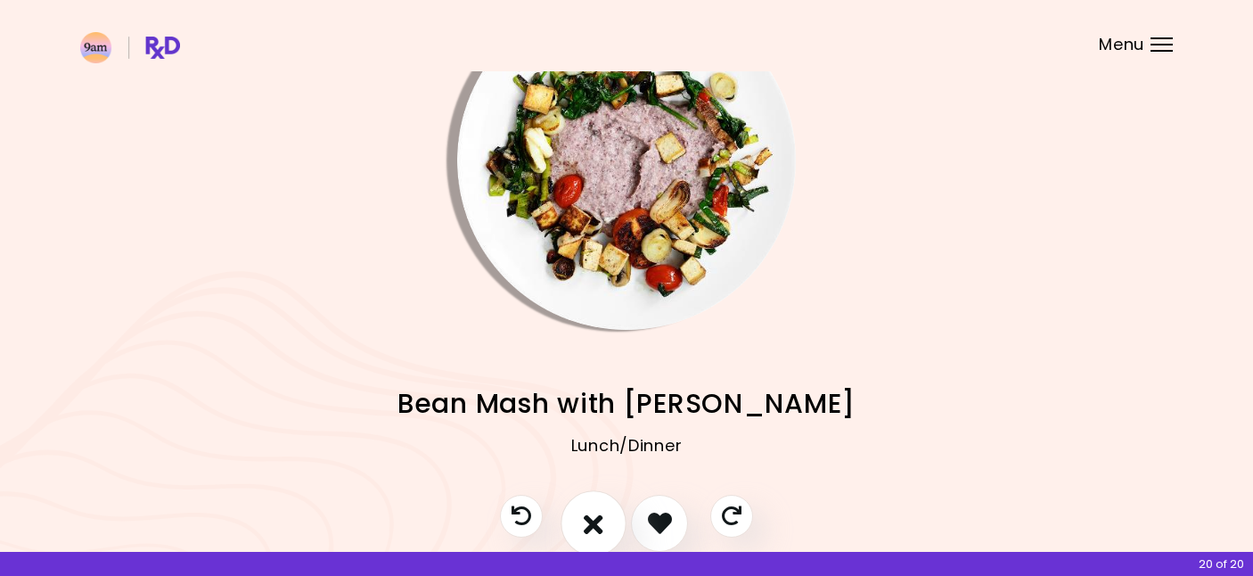
click at [600, 526] on icon "I don't like this recipe" at bounding box center [594, 523] width 20 height 28
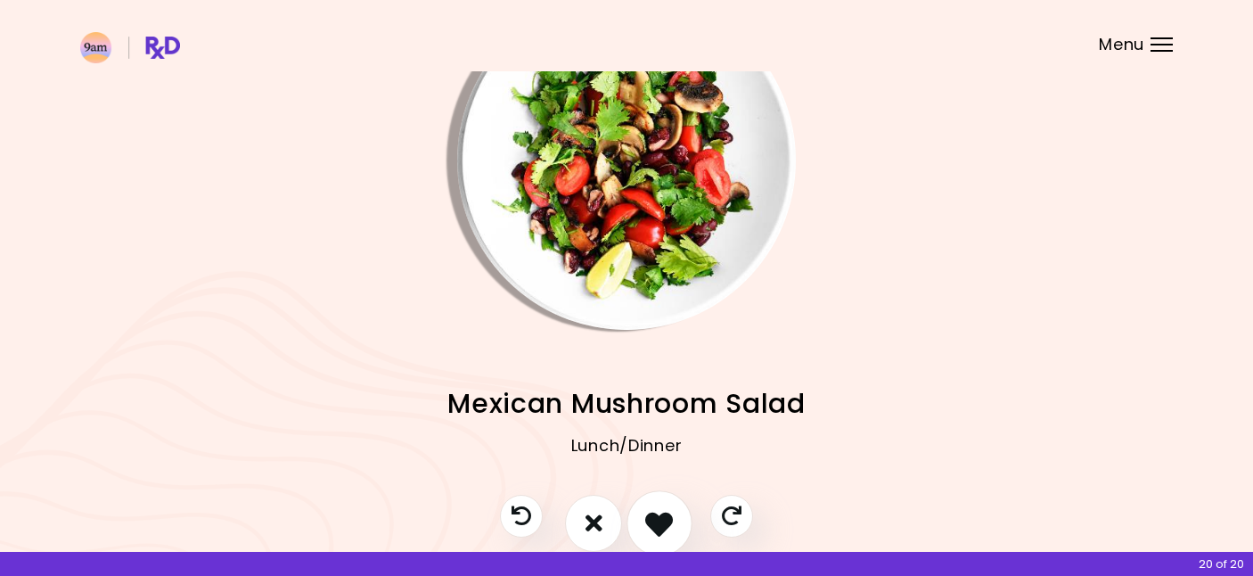
click at [669, 523] on icon "I like this recipe" at bounding box center [659, 523] width 28 height 28
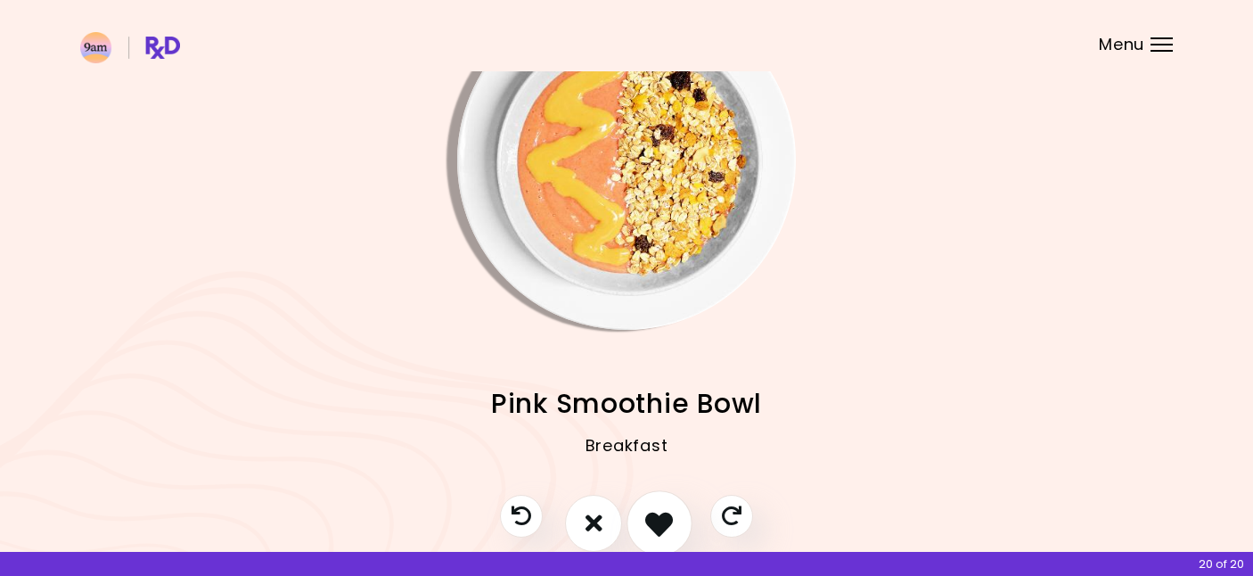
click at [669, 523] on icon "I like this recipe" at bounding box center [659, 523] width 28 height 28
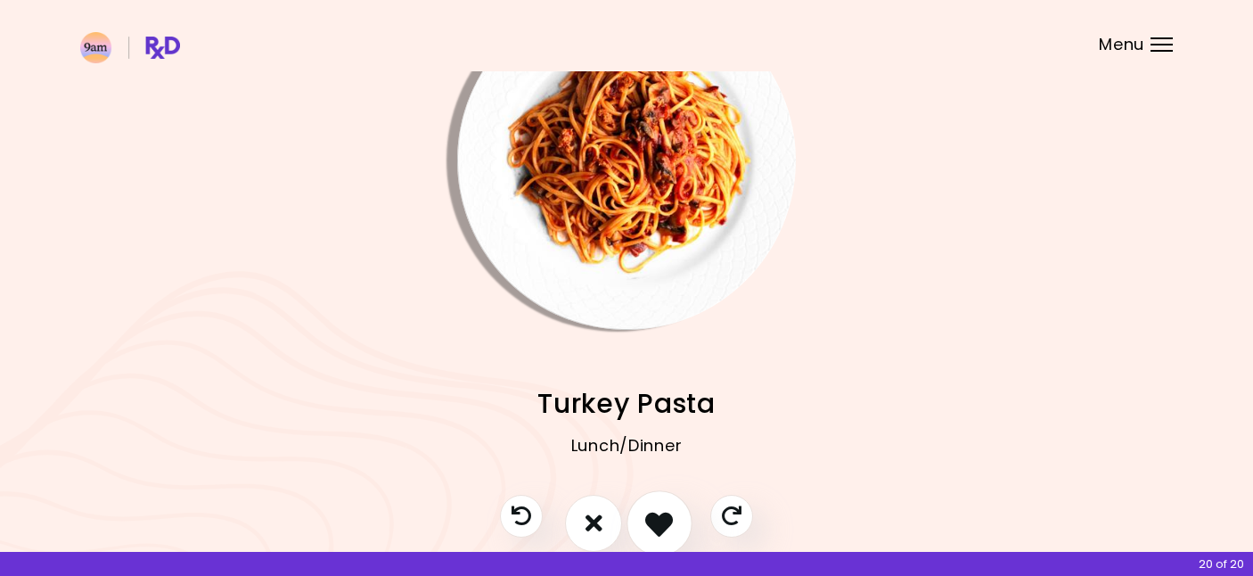
click at [669, 523] on icon "I like this recipe" at bounding box center [659, 523] width 28 height 28
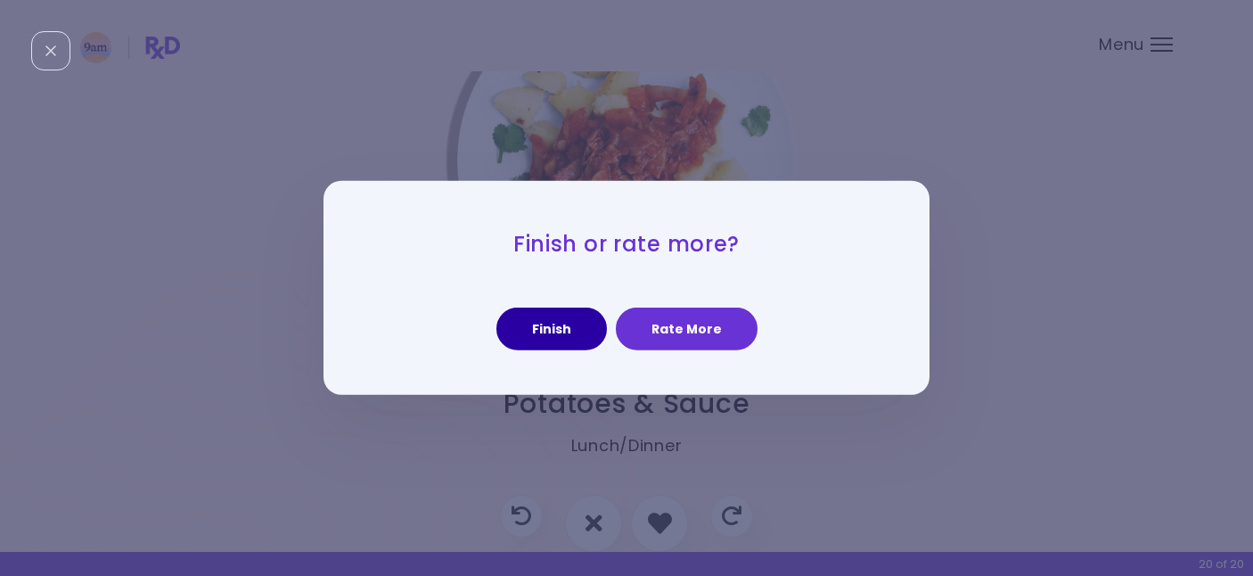
click at [567, 330] on button "Finish" at bounding box center [552, 329] width 111 height 43
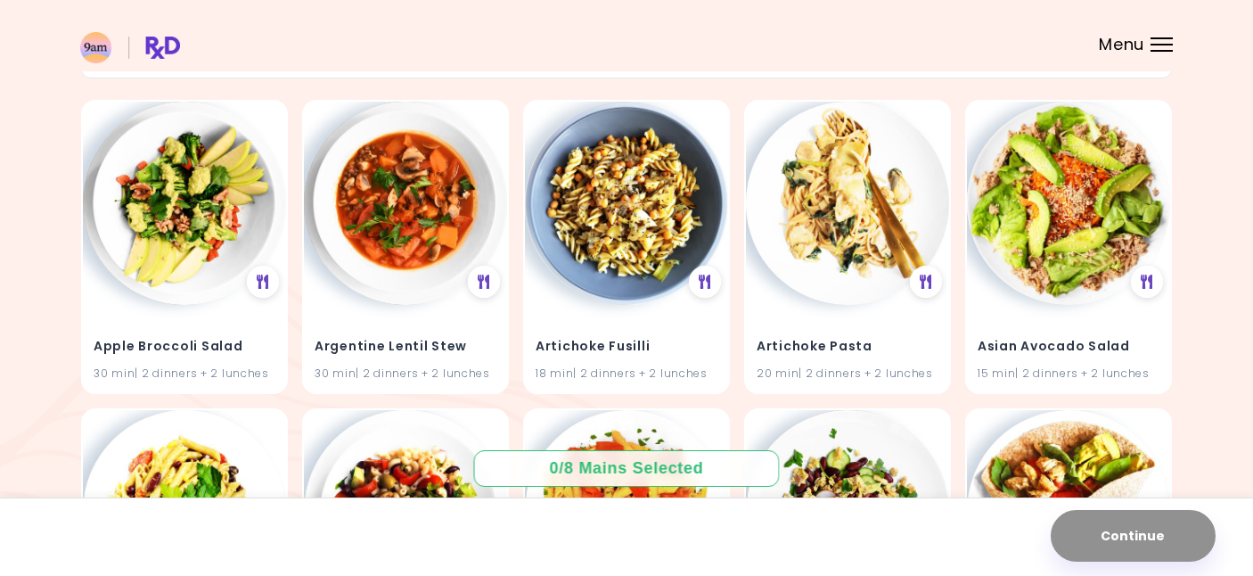
scroll to position [160, 0]
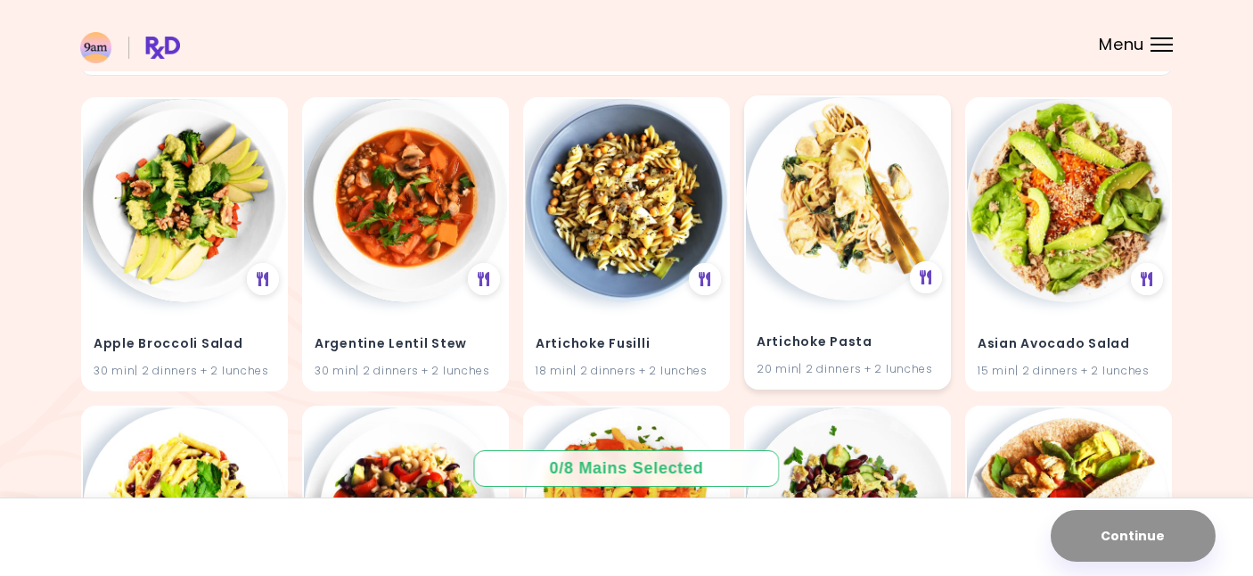
click at [833, 243] on img at bounding box center [847, 198] width 203 height 203
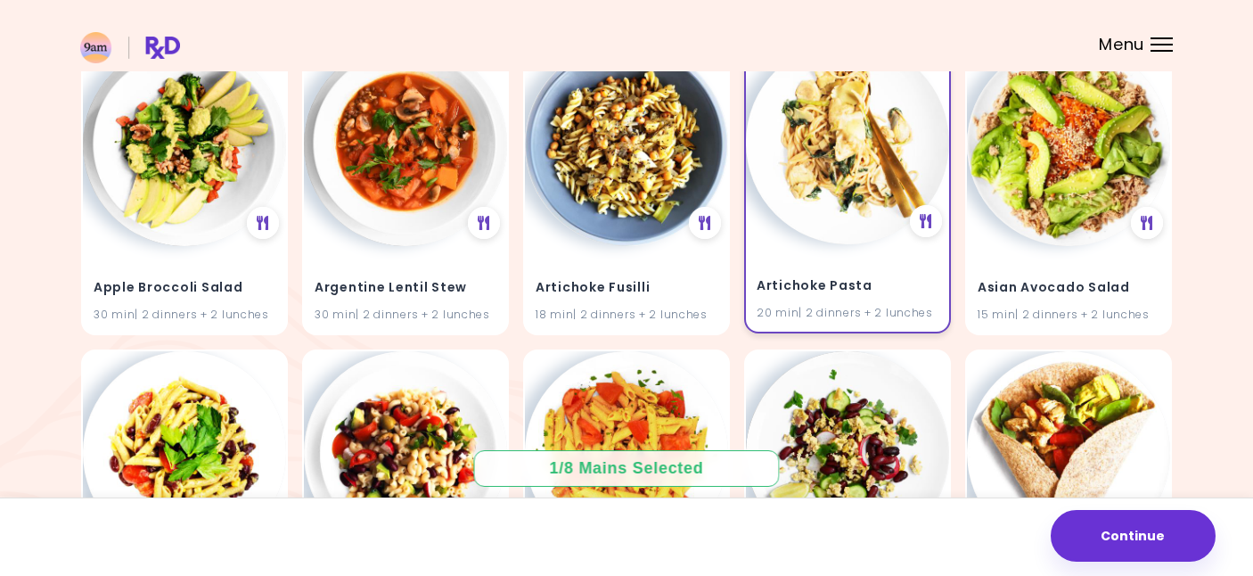
scroll to position [226, 0]
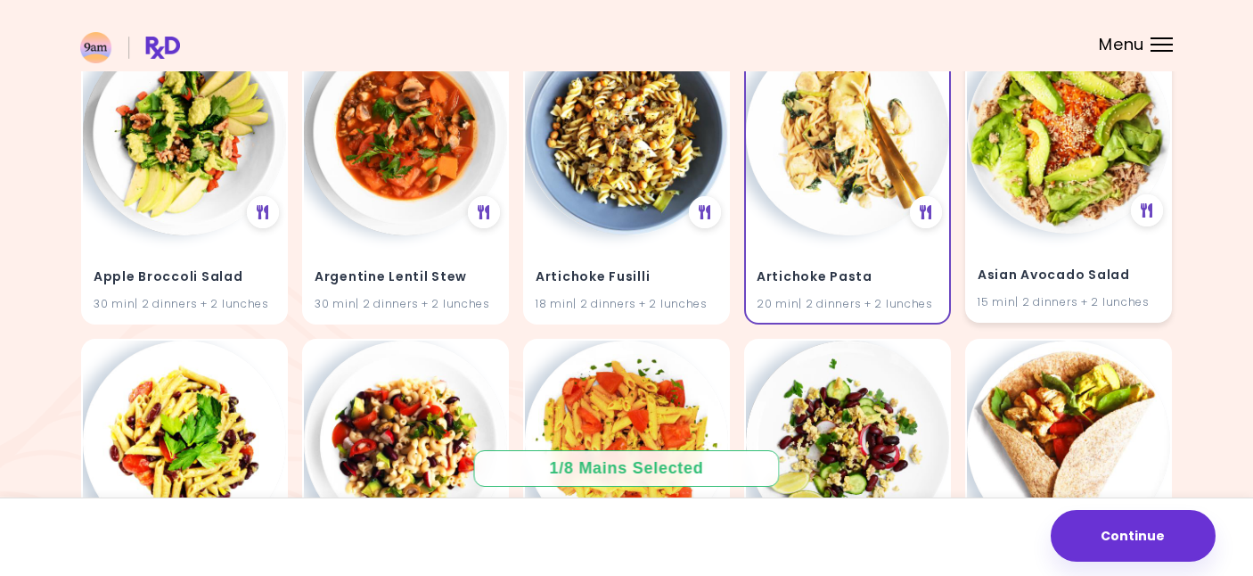
click at [1050, 198] on img at bounding box center [1068, 131] width 203 height 203
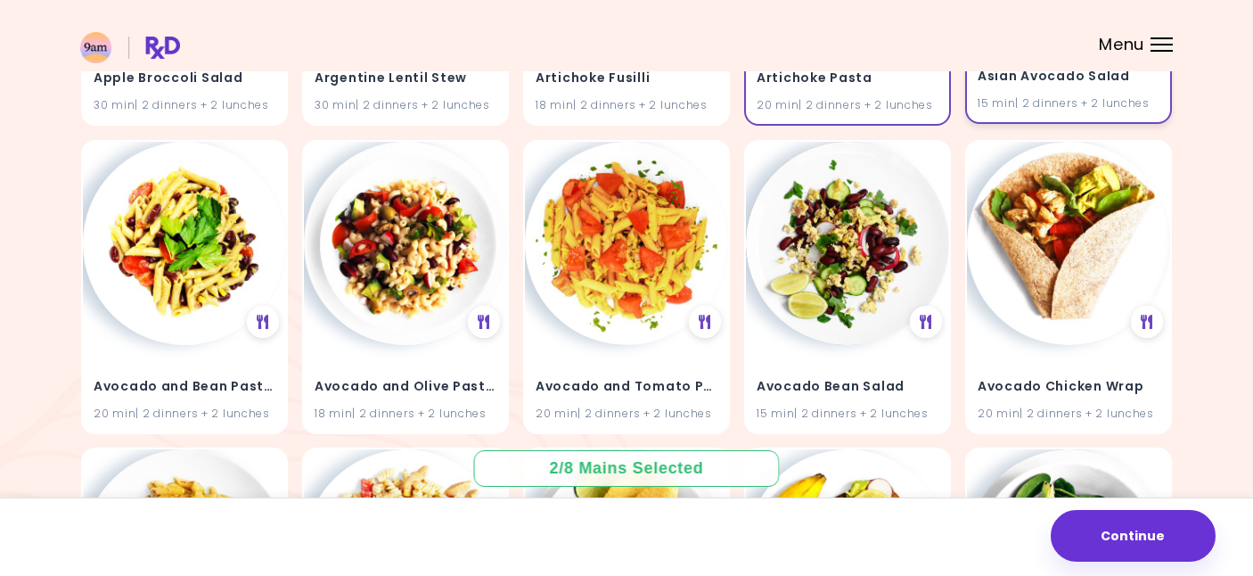
scroll to position [483, 0]
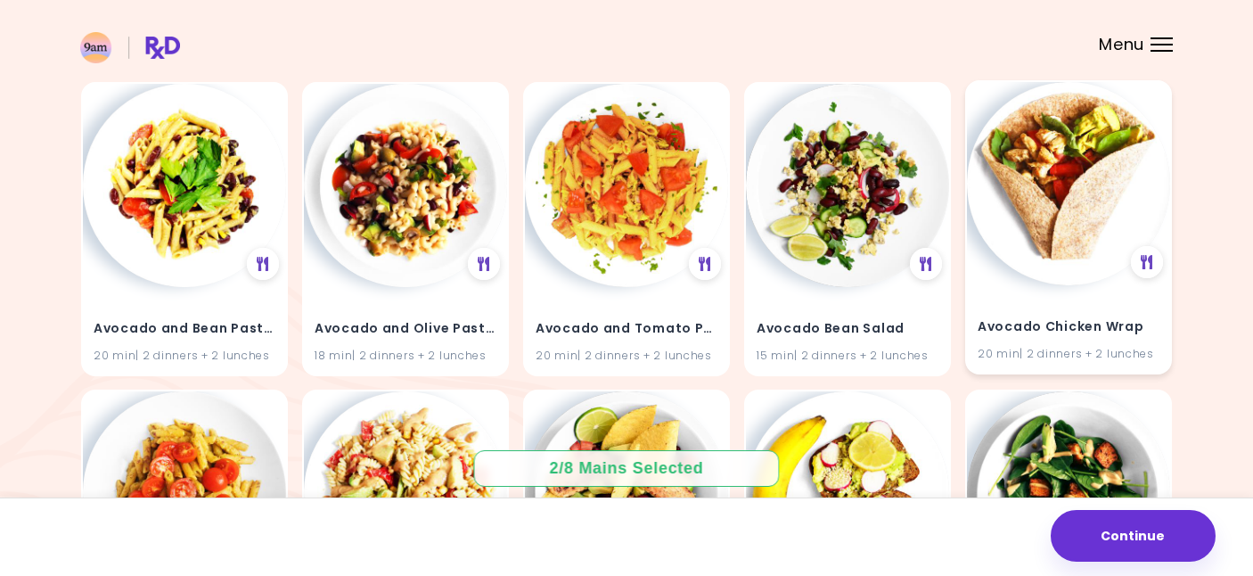
click at [1044, 265] on img at bounding box center [1068, 183] width 203 height 203
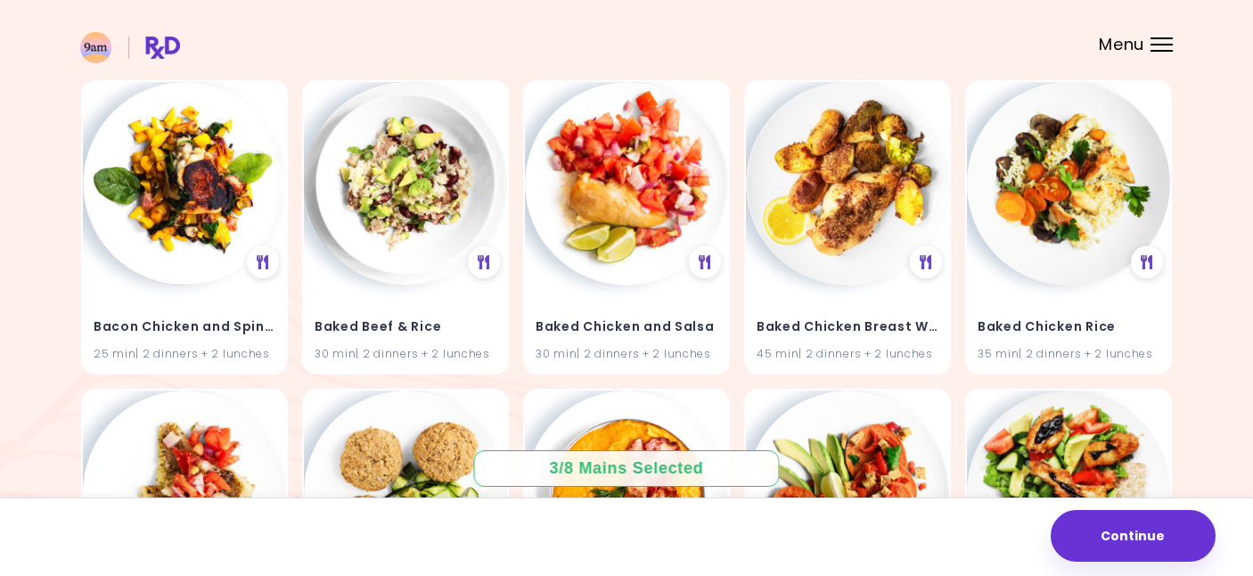
scroll to position [1413, 0]
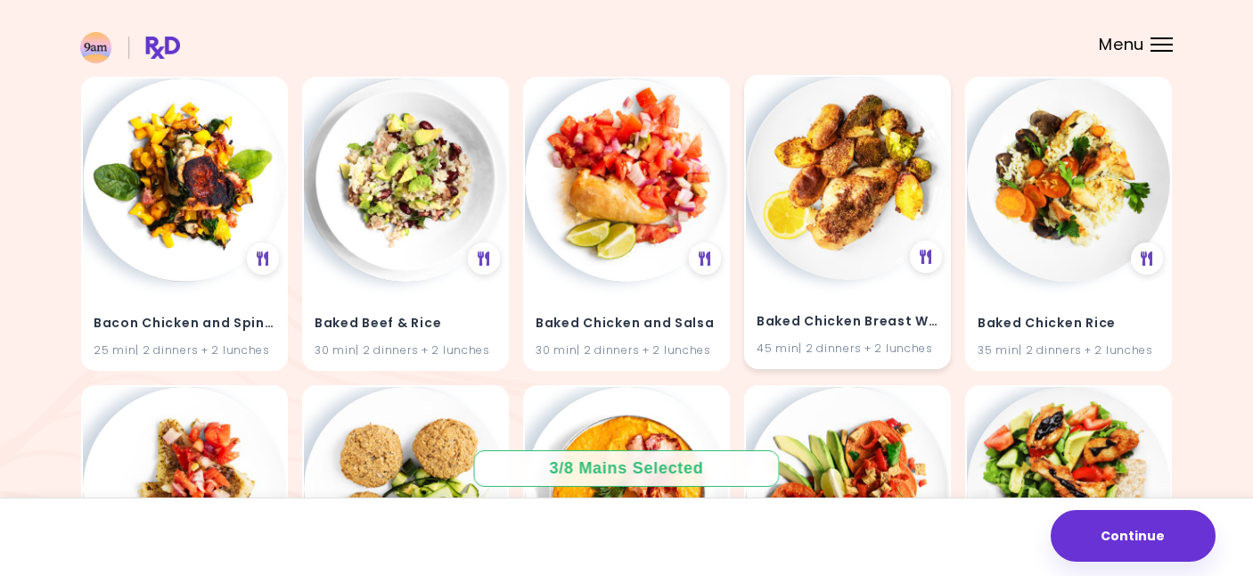
click at [839, 224] on img at bounding box center [847, 178] width 203 height 203
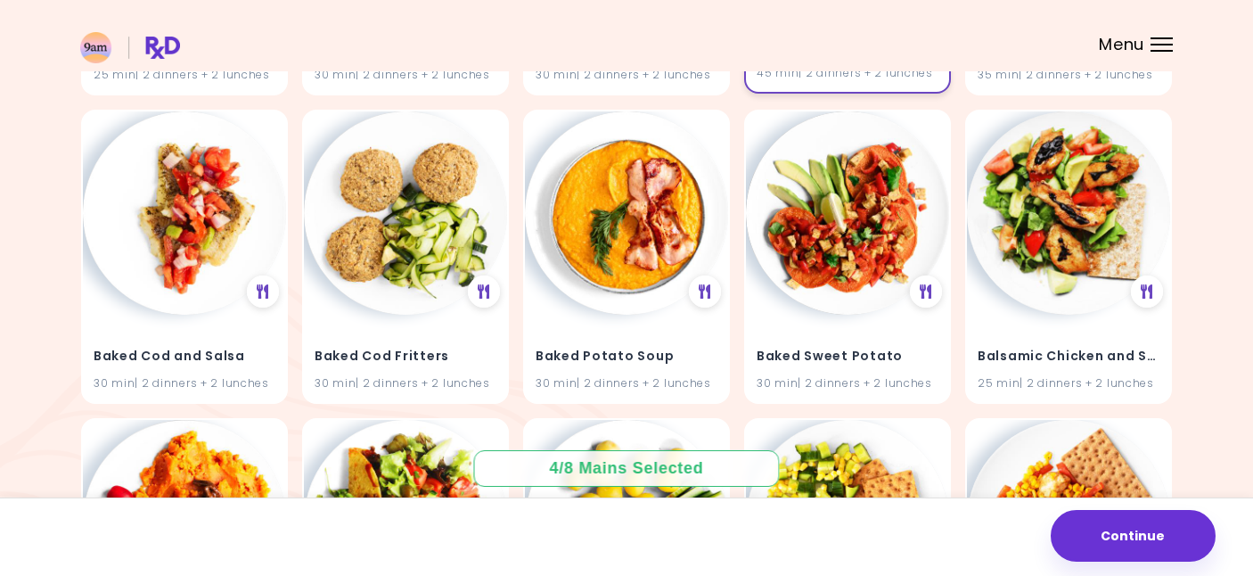
scroll to position [1690, 0]
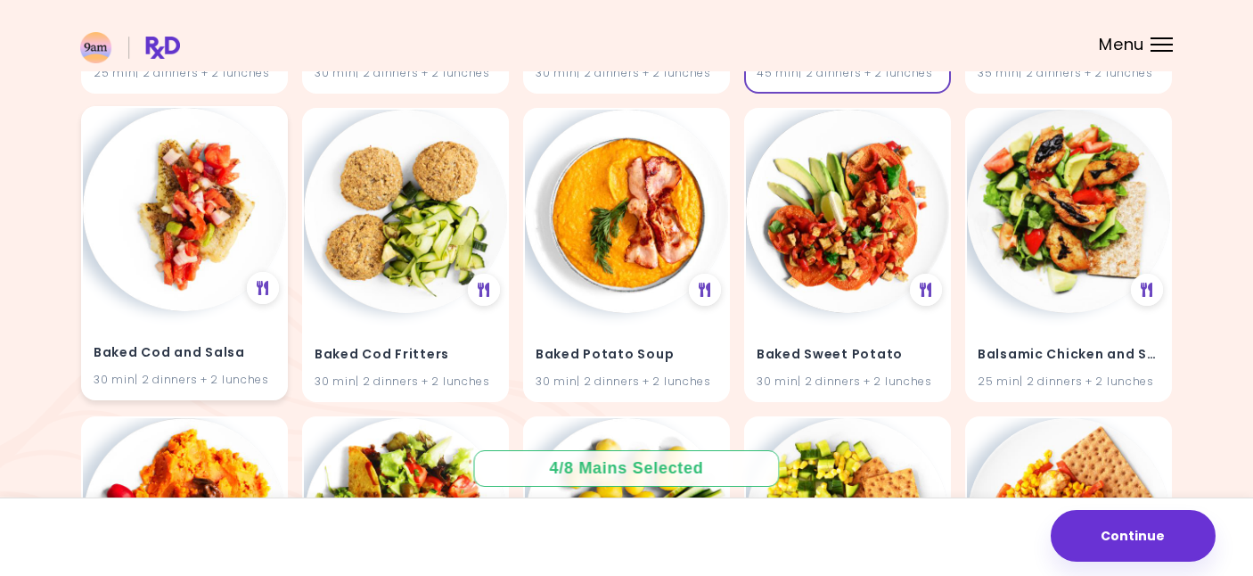
click at [189, 218] on img at bounding box center [184, 209] width 203 height 203
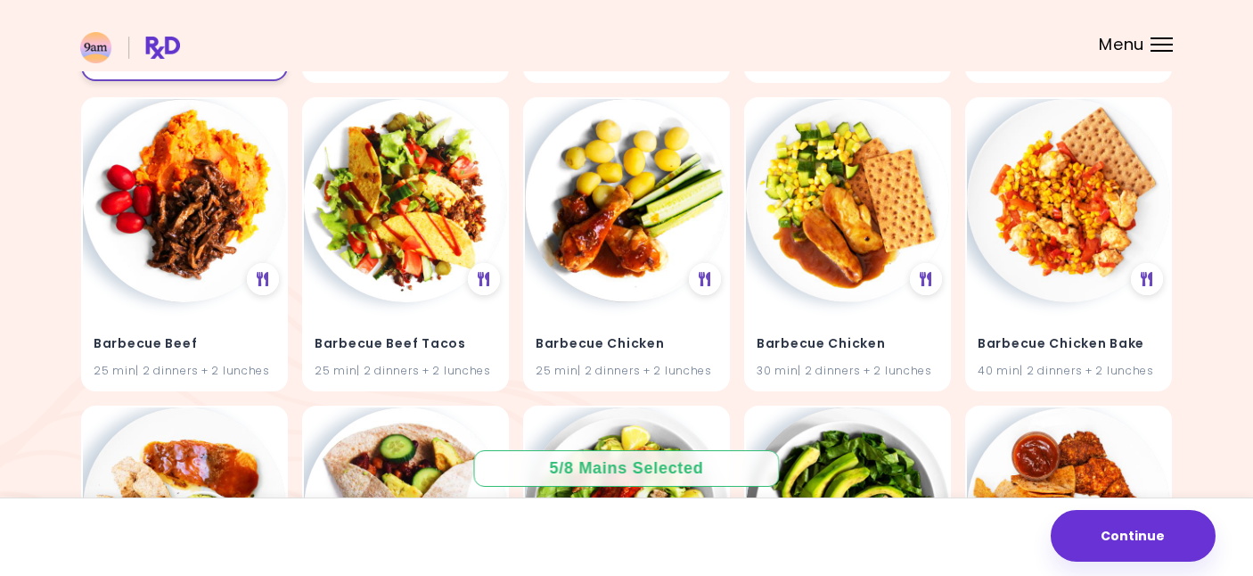
scroll to position [2036, 0]
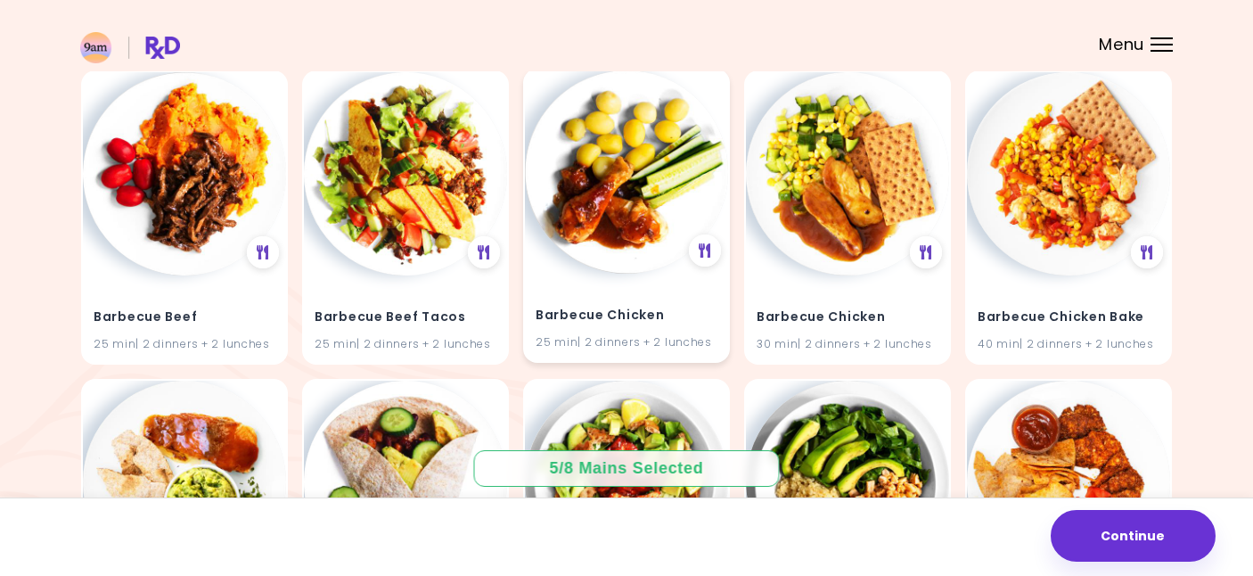
click at [637, 191] on img at bounding box center [626, 171] width 203 height 203
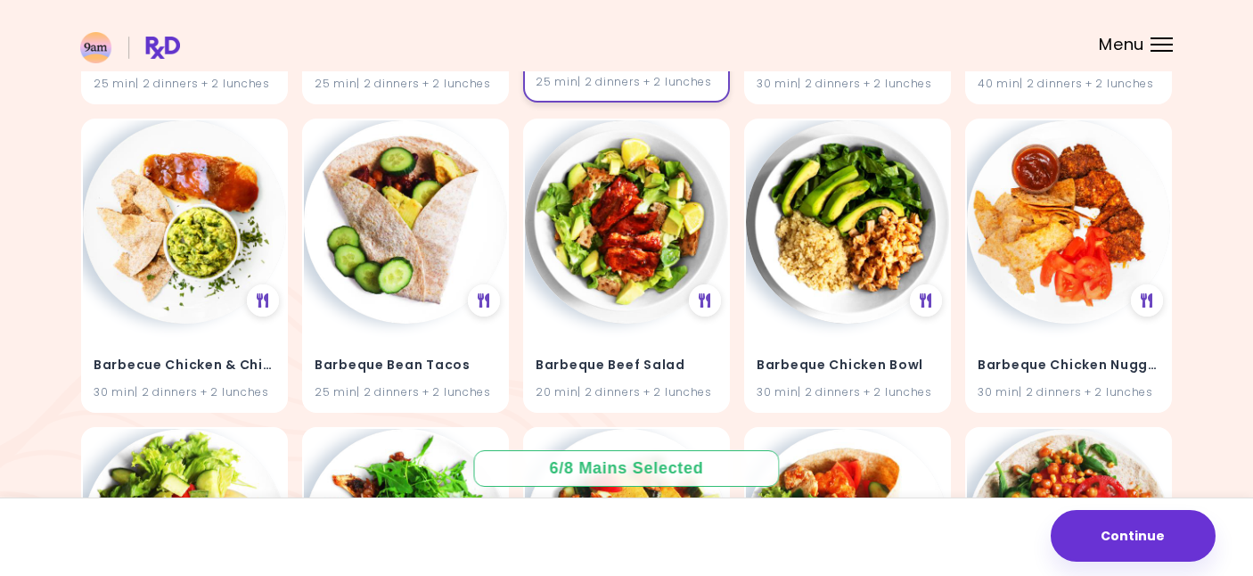
scroll to position [2298, 0]
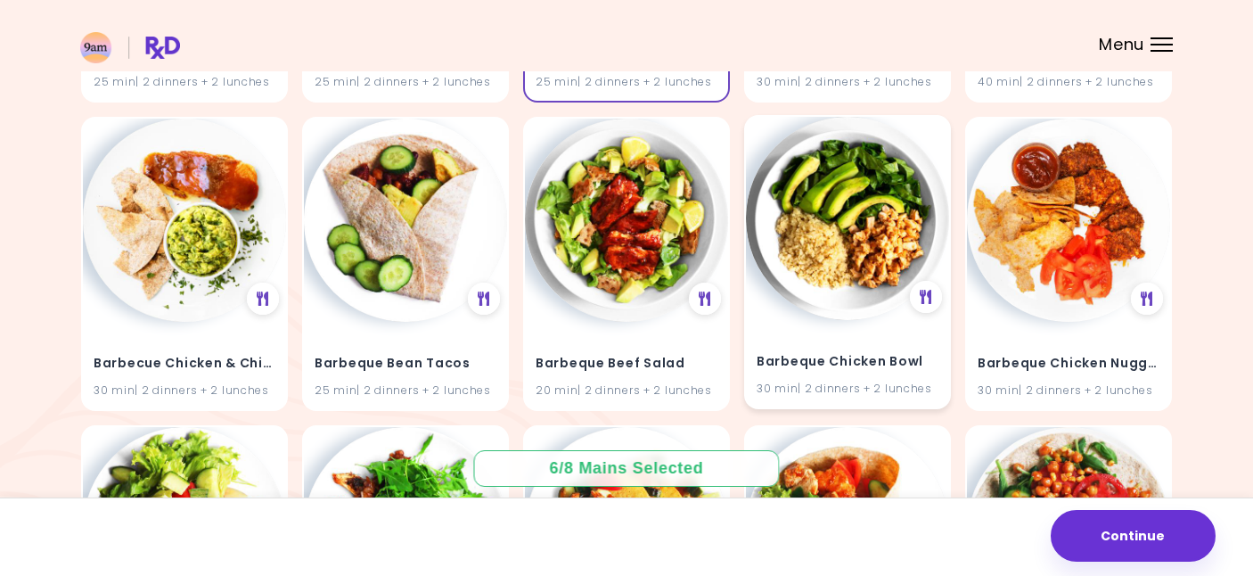
click at [809, 216] on img at bounding box center [847, 218] width 203 height 203
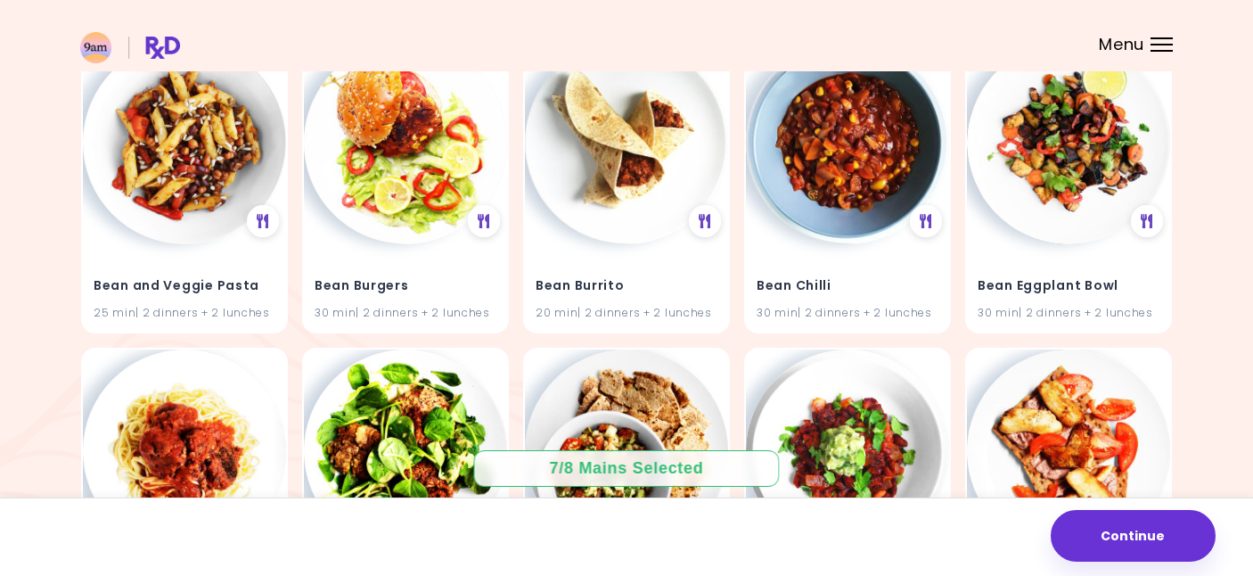
scroll to position [3305, 0]
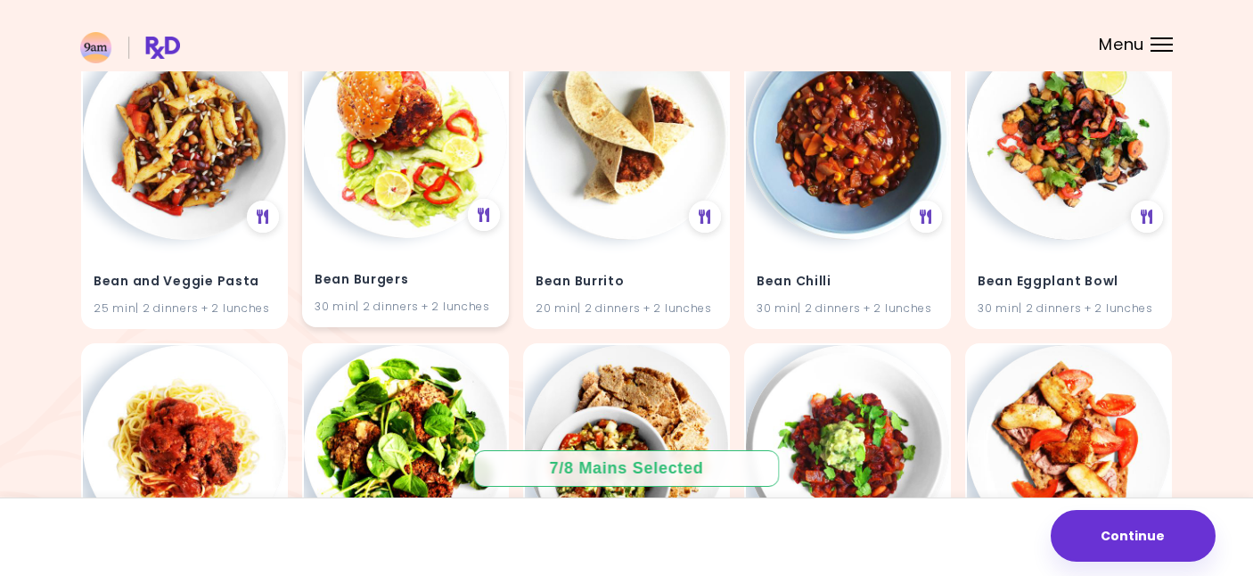
click at [443, 195] on img at bounding box center [405, 136] width 203 height 203
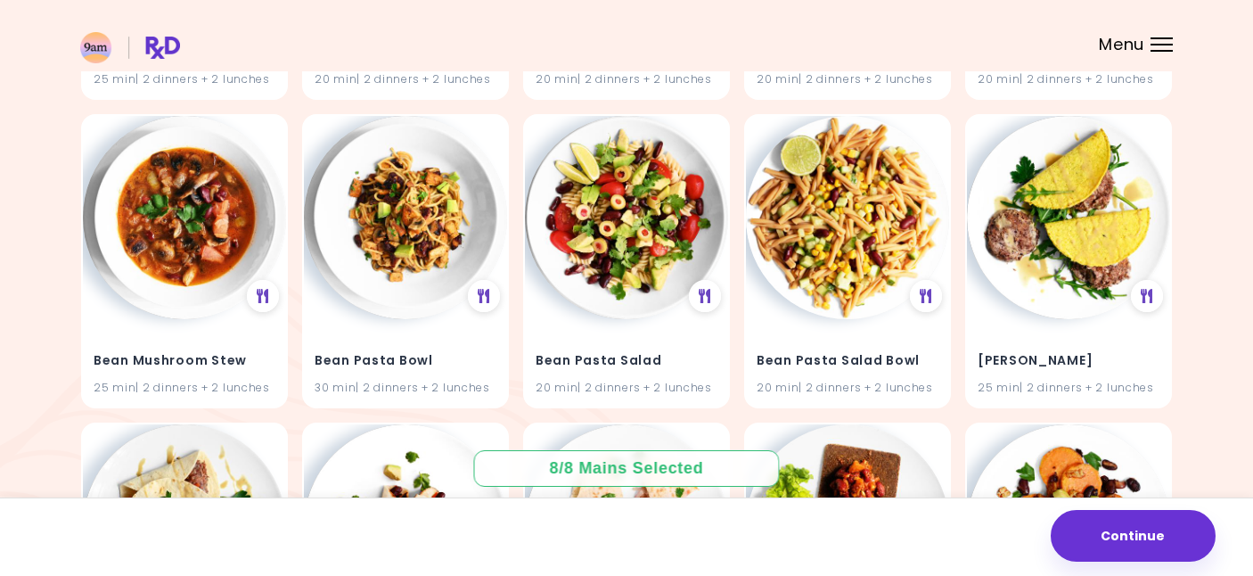
scroll to position [4159, 0]
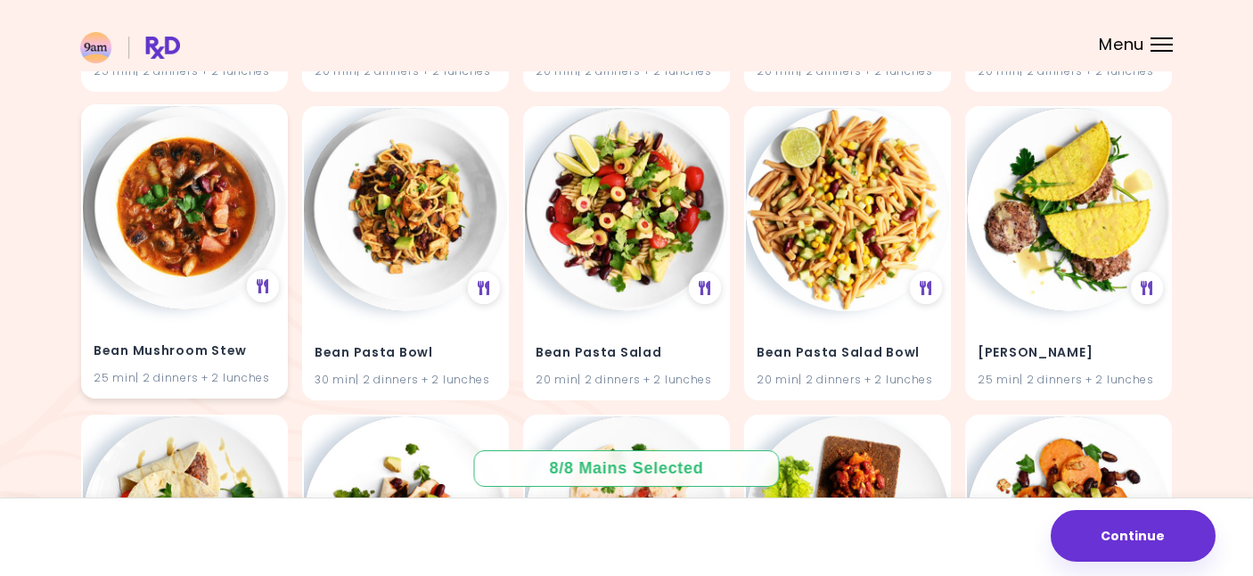
click at [232, 201] on img at bounding box center [184, 207] width 203 height 203
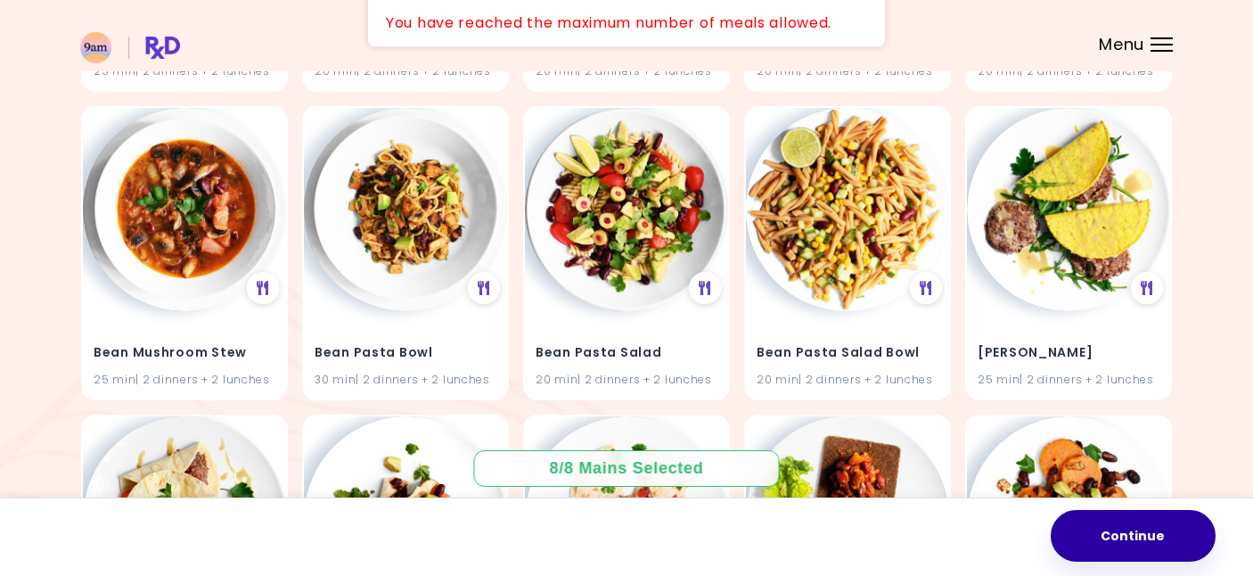
click at [1099, 543] on button "Continue" at bounding box center [1133, 536] width 165 height 52
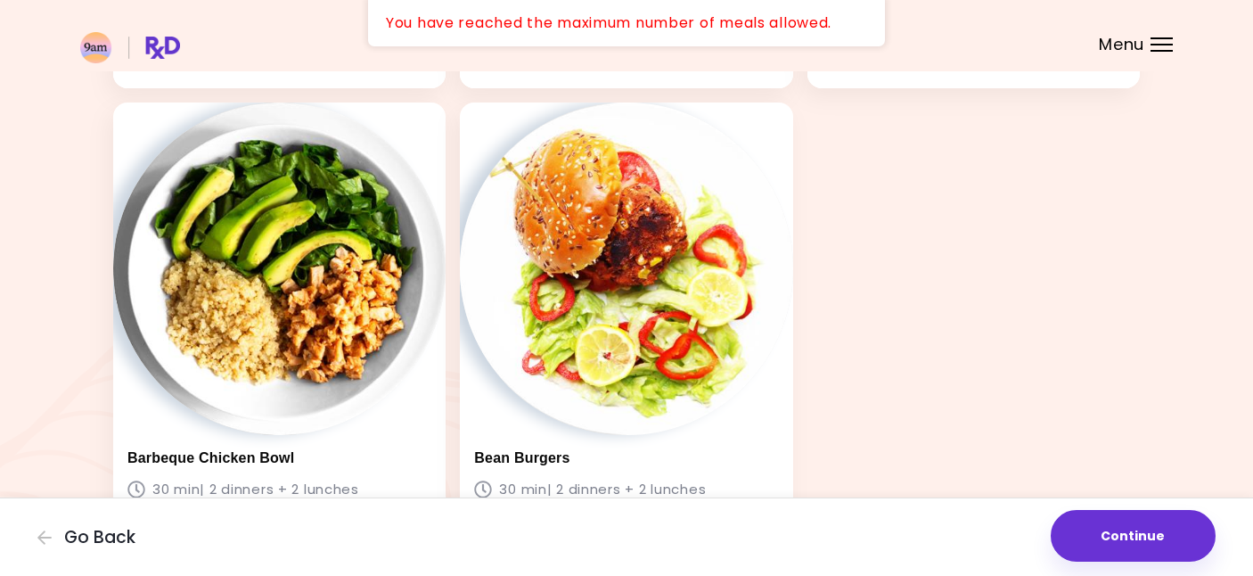
scroll to position [1026, 0]
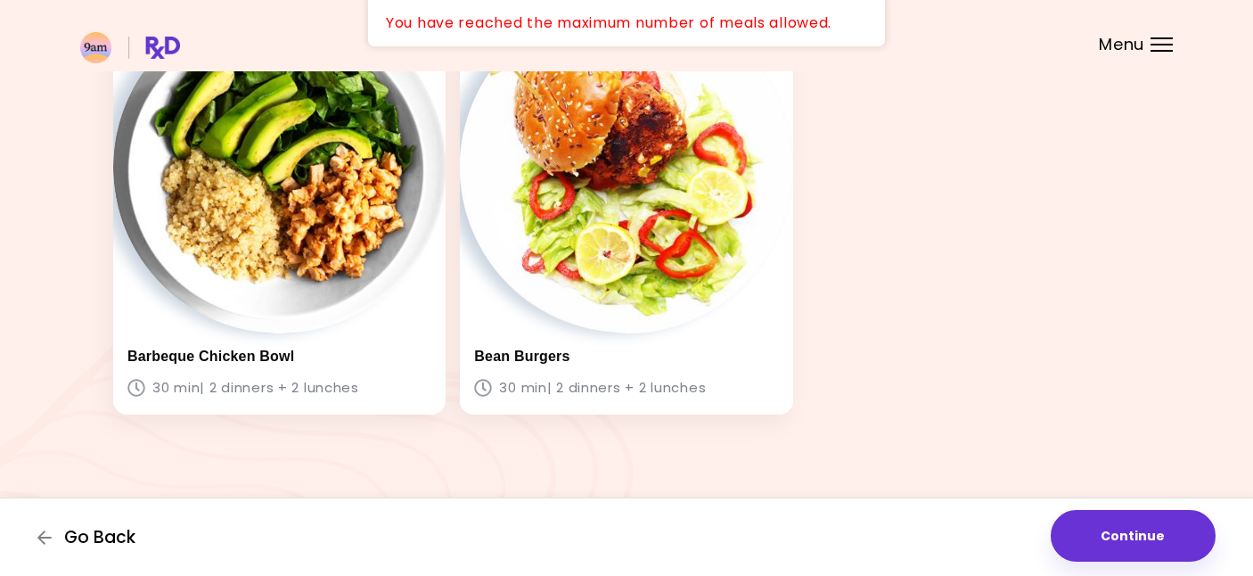
click at [88, 534] on span "Go Back" at bounding box center [99, 538] width 71 height 20
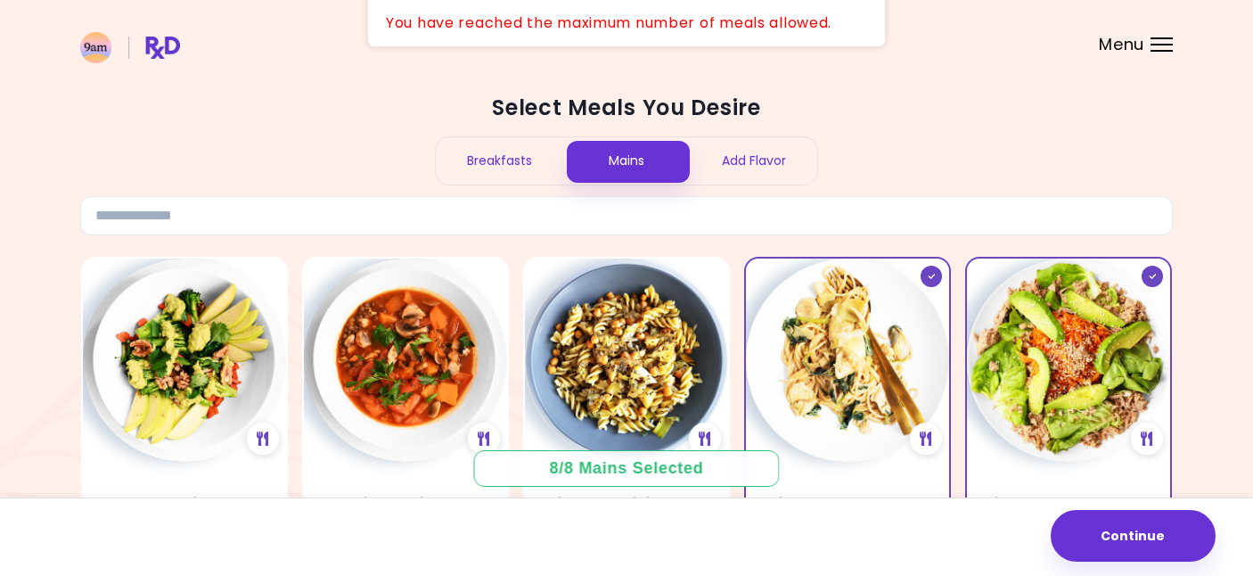
click at [522, 168] on div "Breakfasts" at bounding box center [499, 160] width 127 height 47
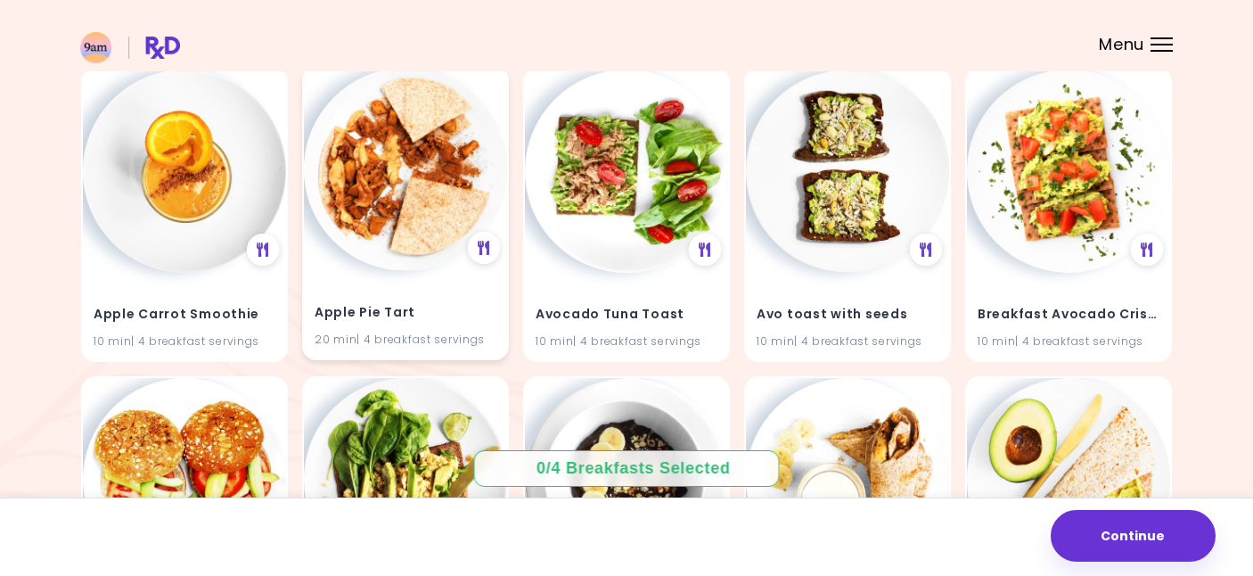
scroll to position [203, 0]
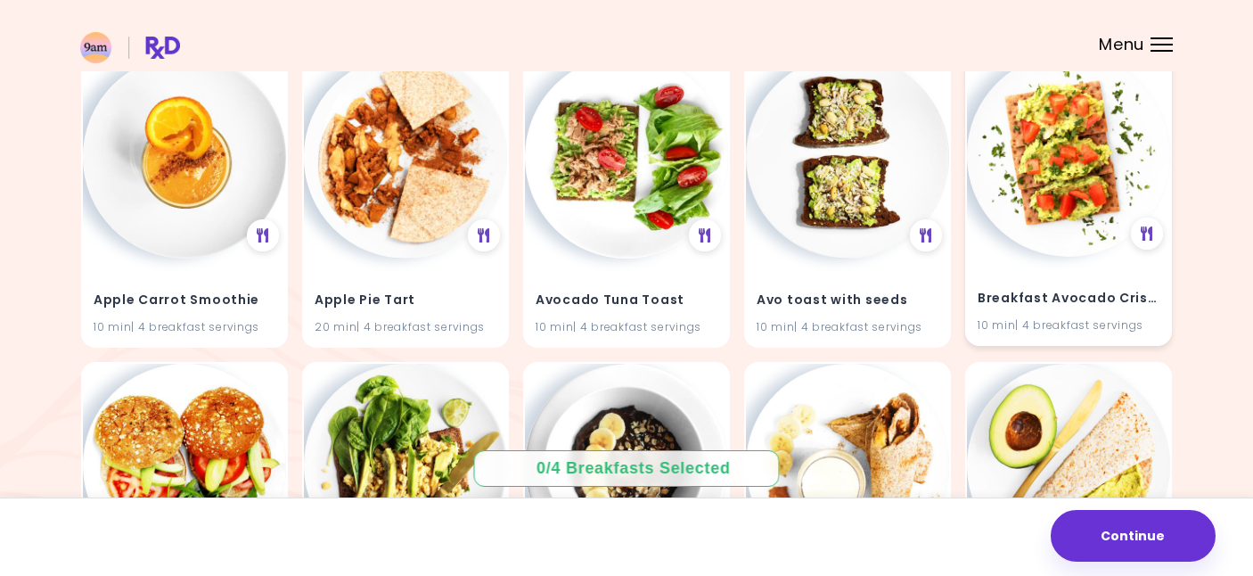
click at [1069, 185] on img at bounding box center [1068, 154] width 203 height 203
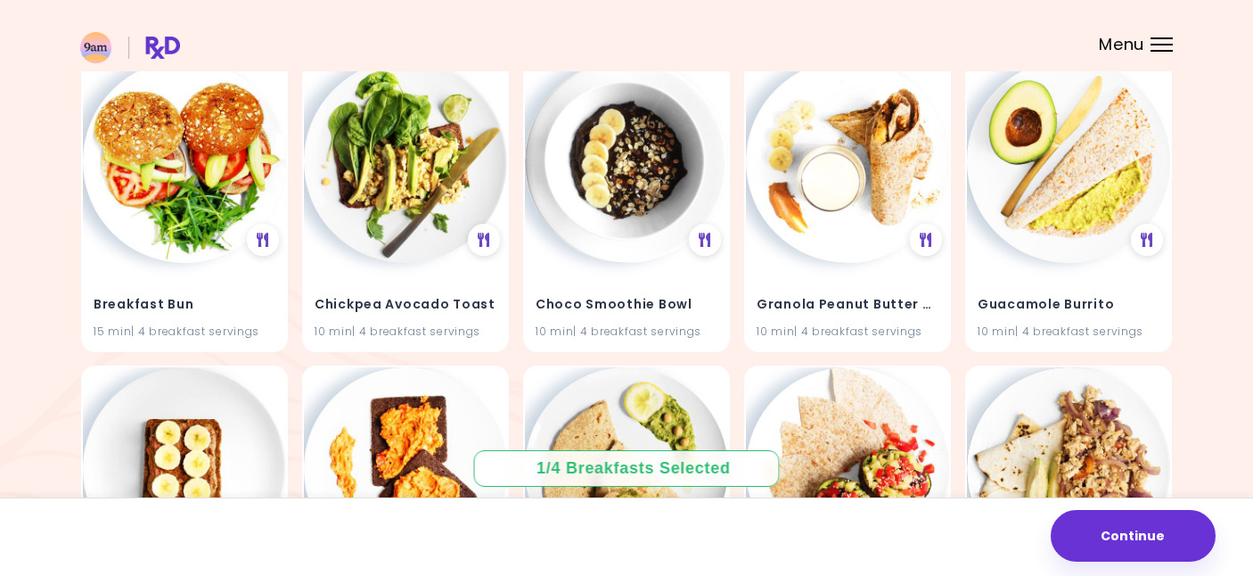
scroll to position [508, 0]
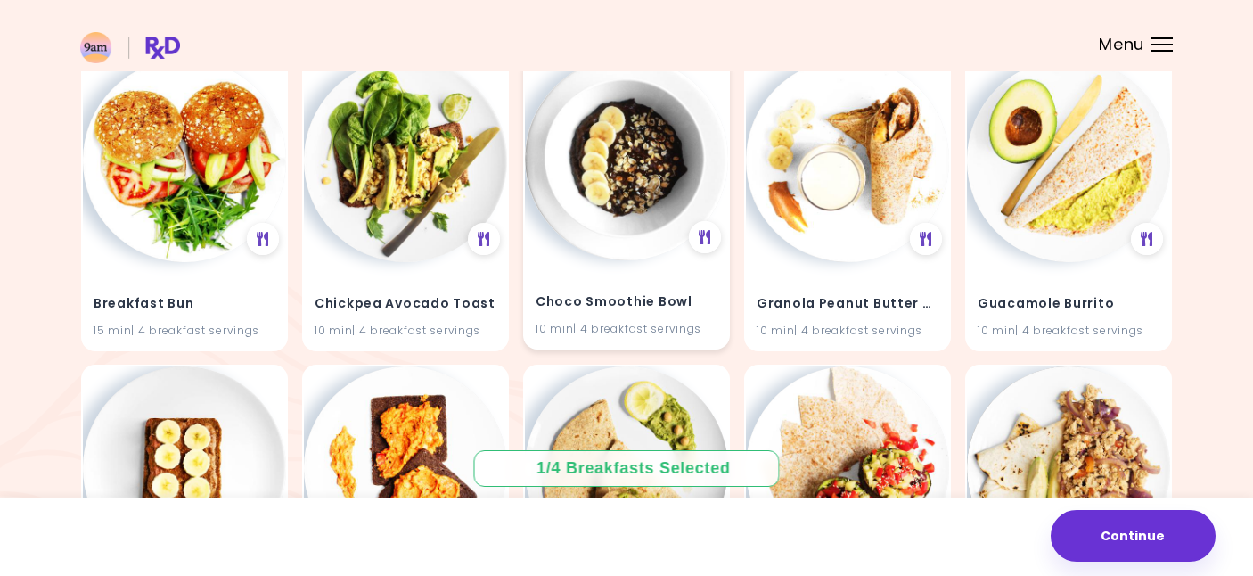
click at [632, 249] on img at bounding box center [626, 158] width 203 height 203
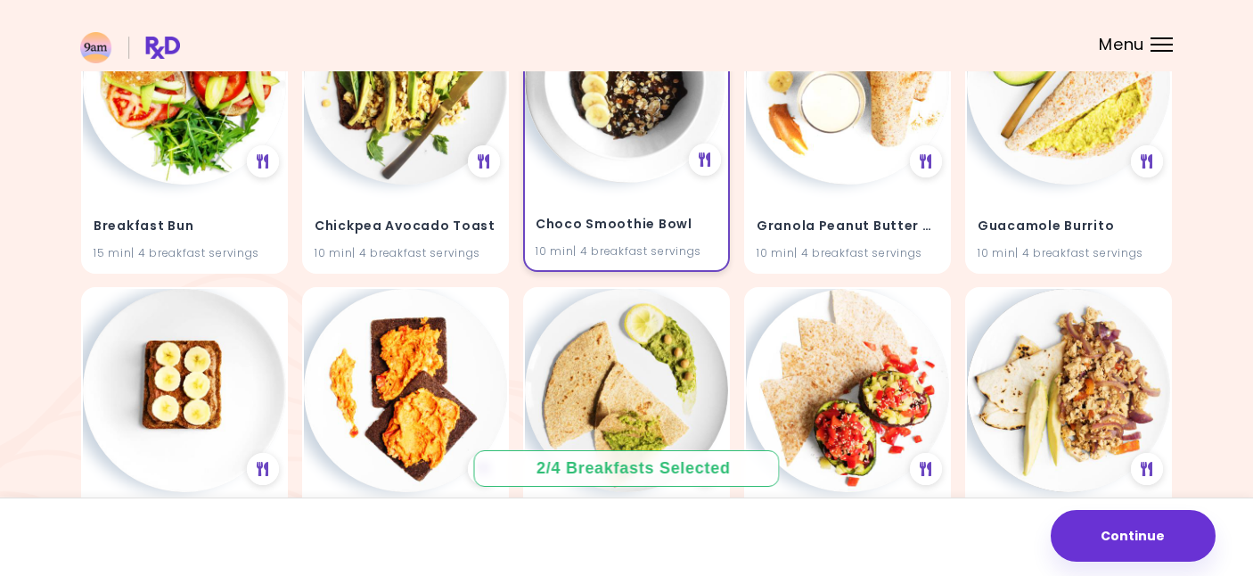
scroll to position [595, 0]
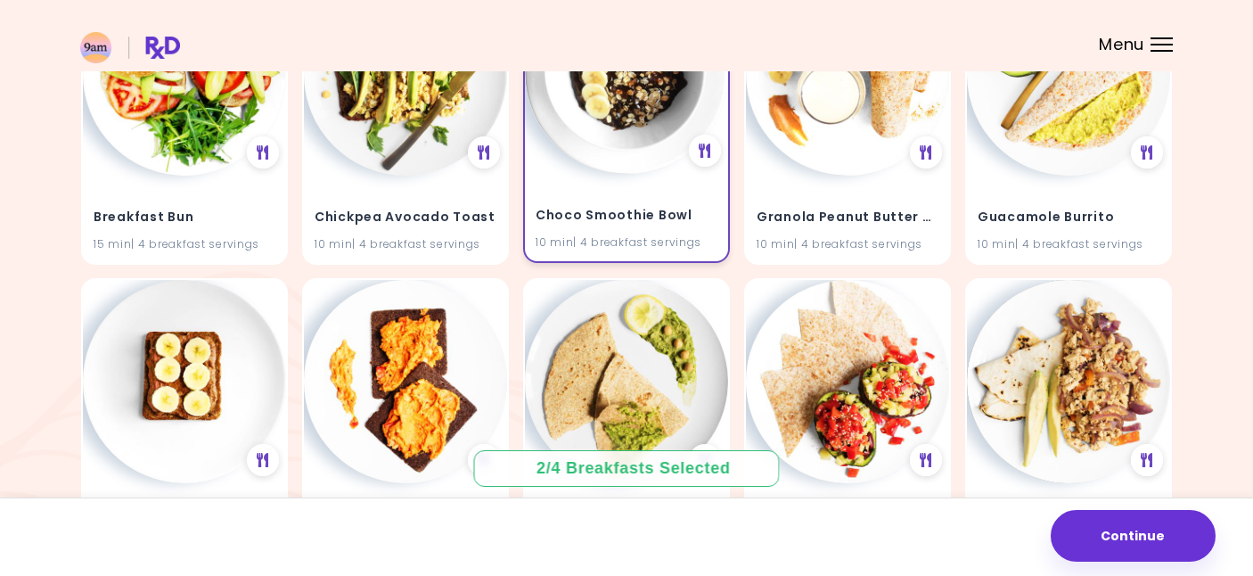
click at [628, 185] on div "Choco Smoothie Bowl 10 min | 4 breakfast servings" at bounding box center [626, 217] width 203 height 87
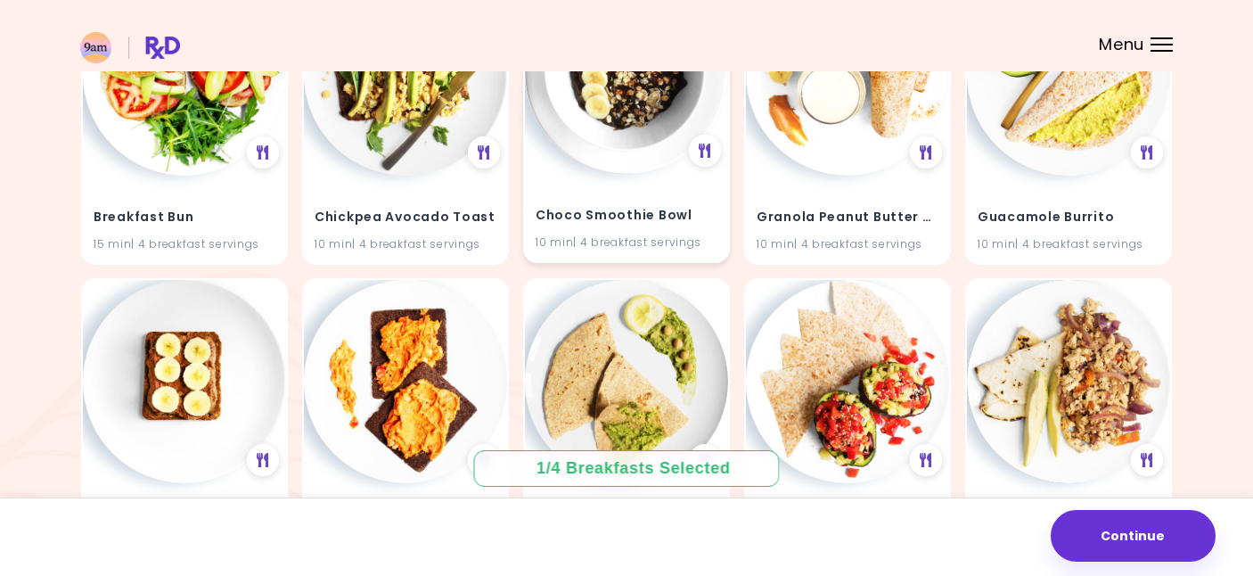
click at [626, 143] on img at bounding box center [626, 72] width 203 height 203
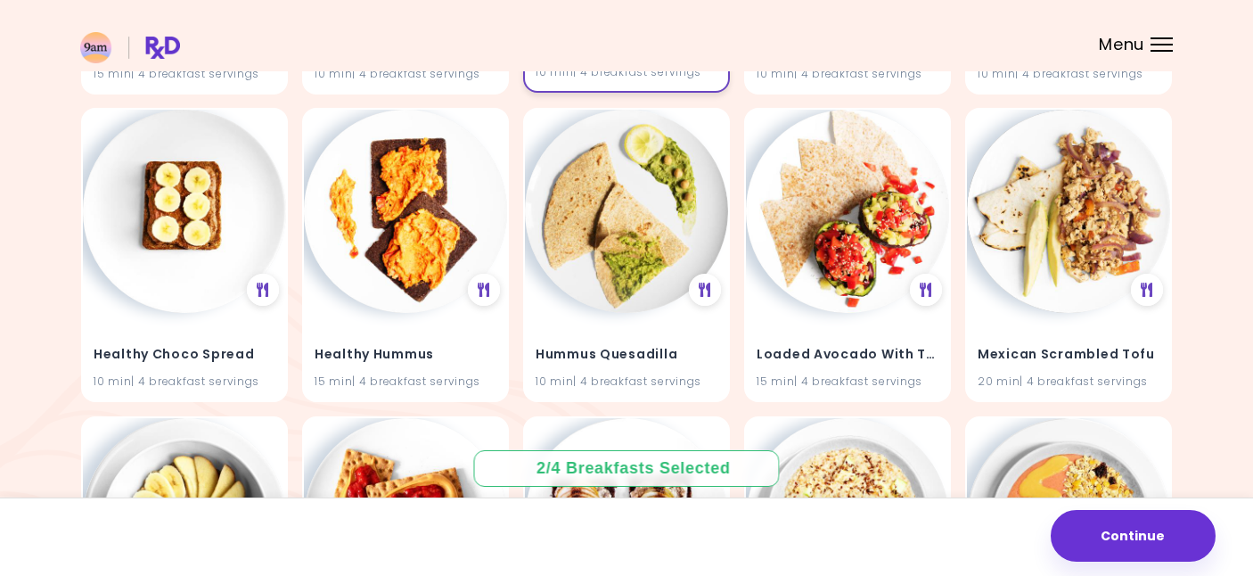
scroll to position [811, 0]
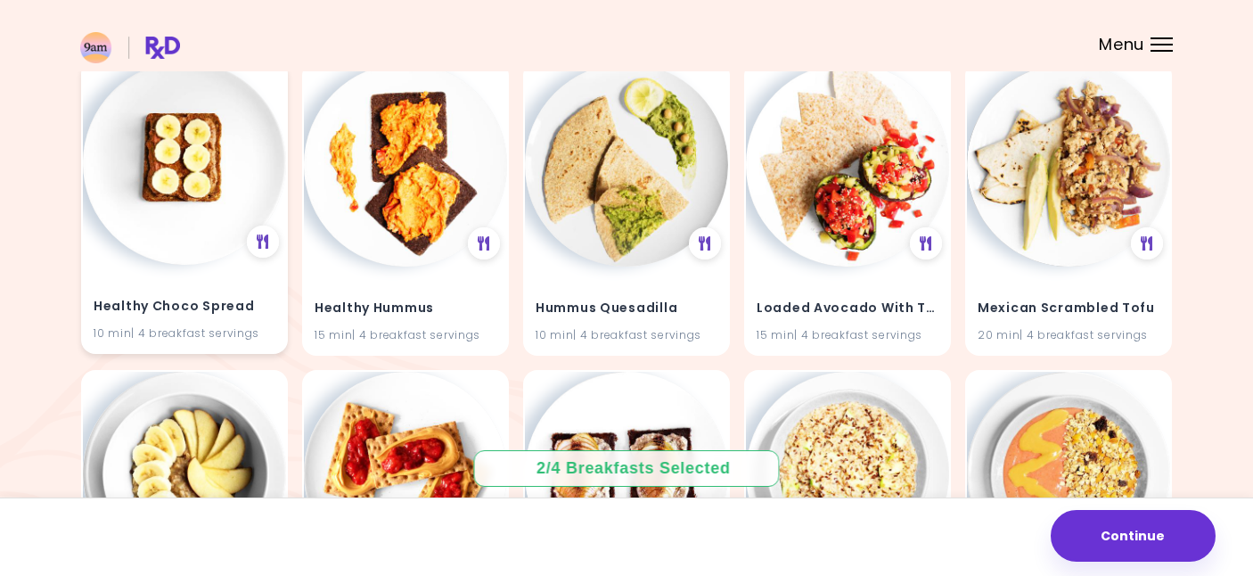
click at [133, 213] on img at bounding box center [184, 163] width 203 height 203
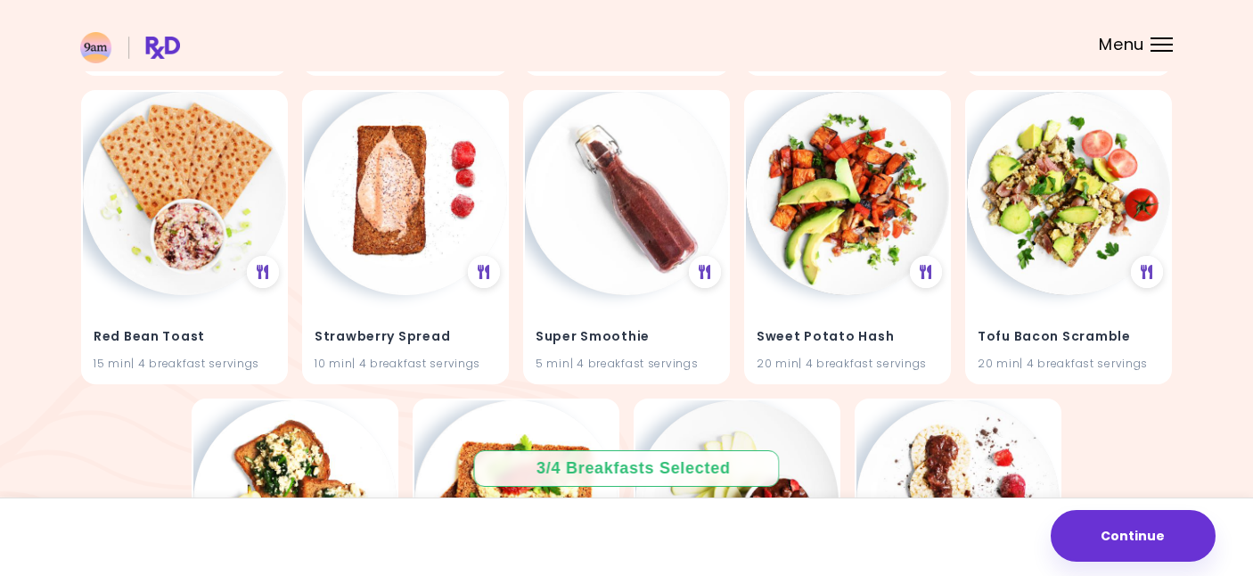
scroll to position [1402, 0]
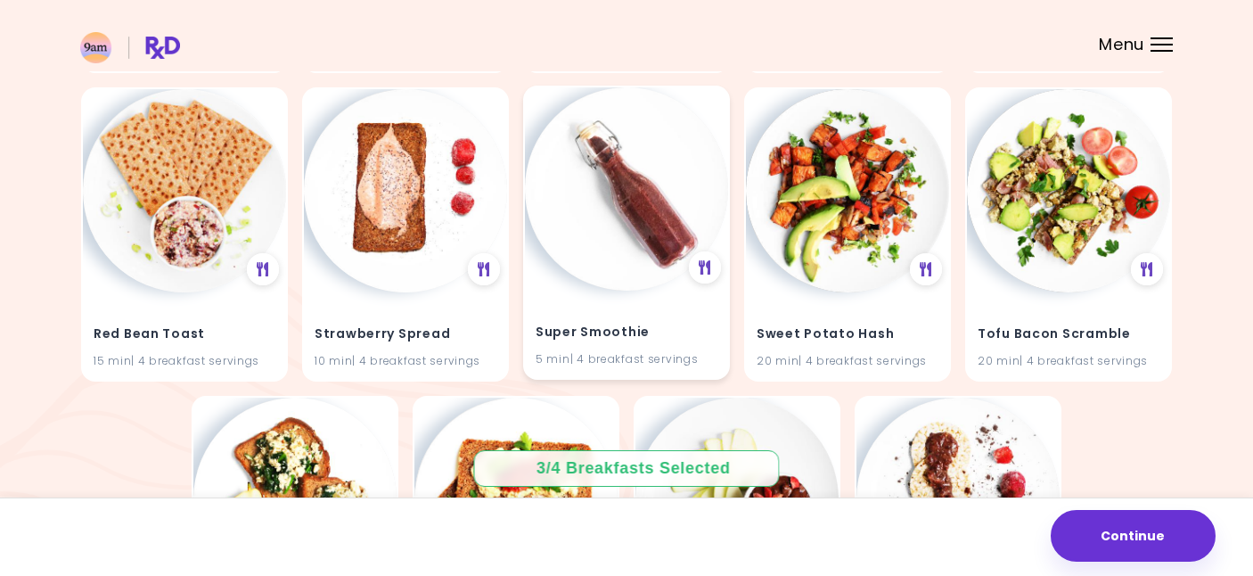
click at [604, 183] on img at bounding box center [626, 188] width 203 height 203
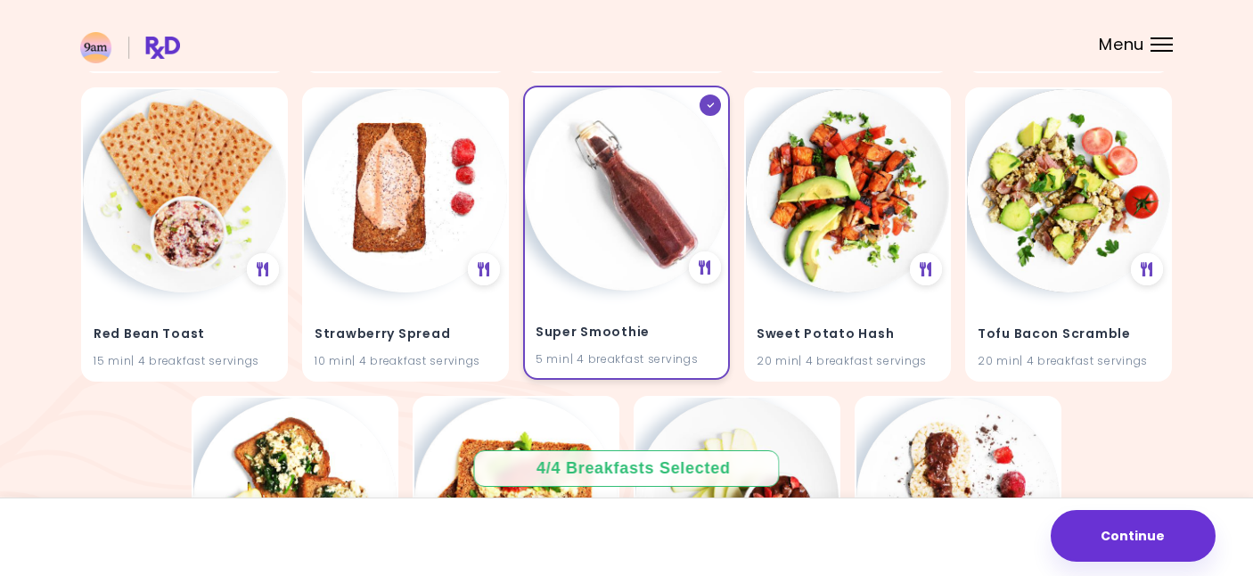
click at [604, 184] on img at bounding box center [626, 188] width 203 height 203
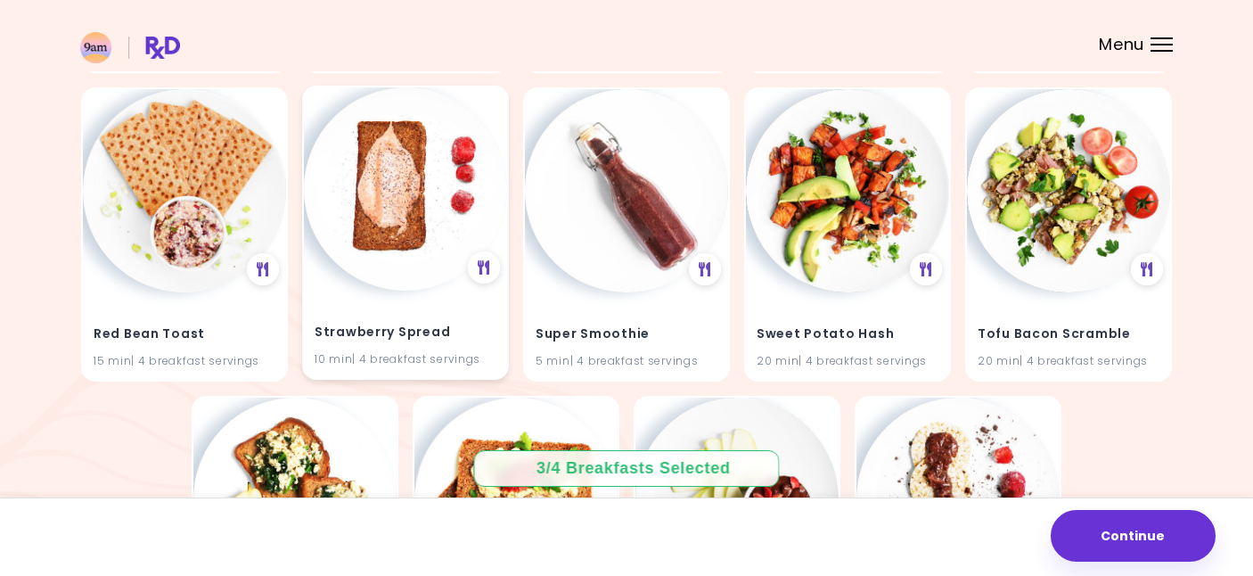
click at [389, 260] on img at bounding box center [405, 188] width 203 height 203
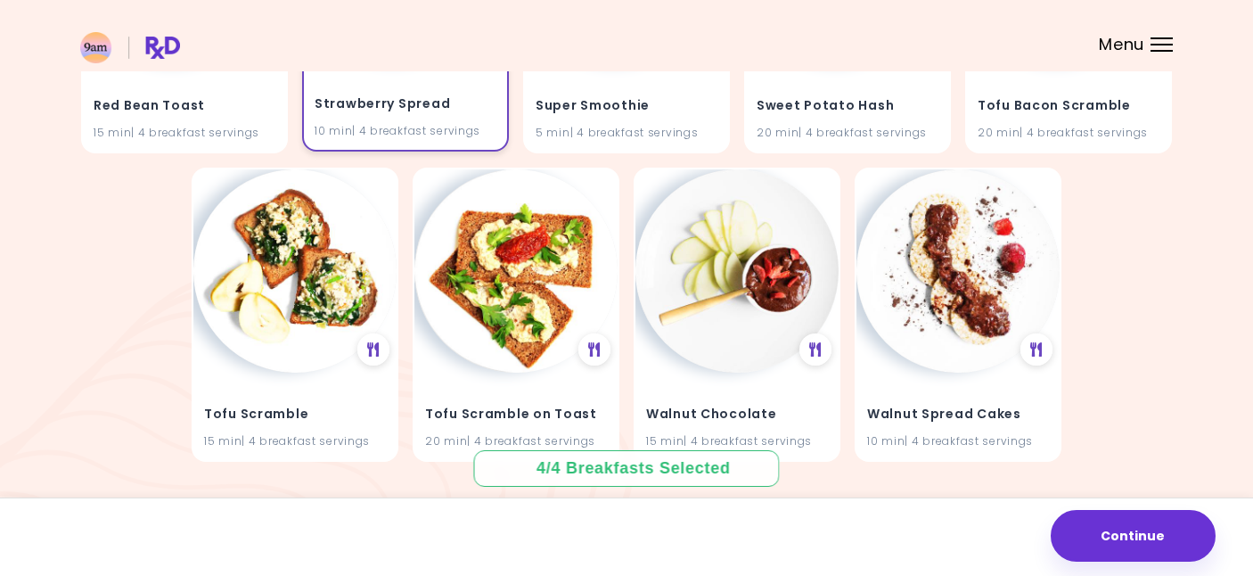
scroll to position [1652, 0]
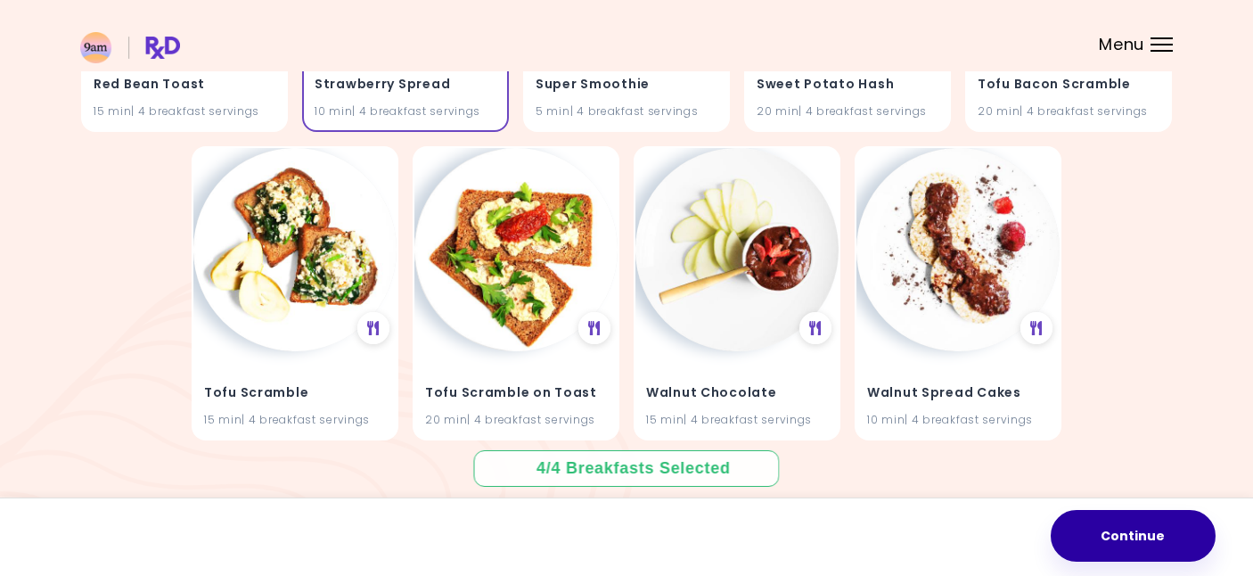
click at [1105, 527] on button "Continue" at bounding box center [1133, 536] width 165 height 52
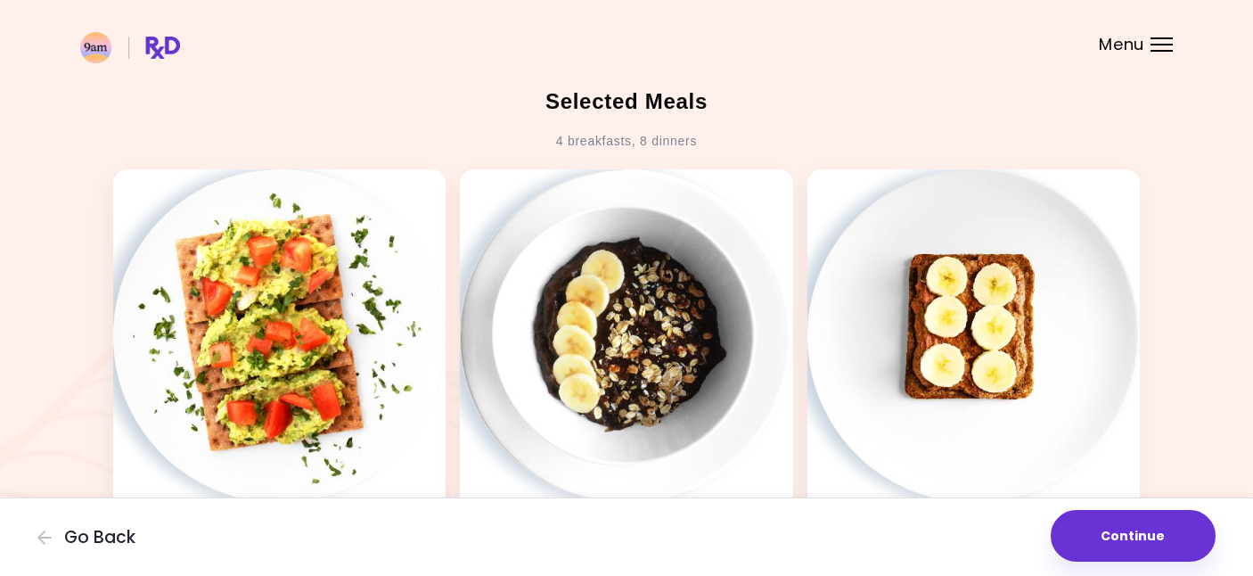
click at [1105, 527] on button "Continue" at bounding box center [1133, 536] width 165 height 52
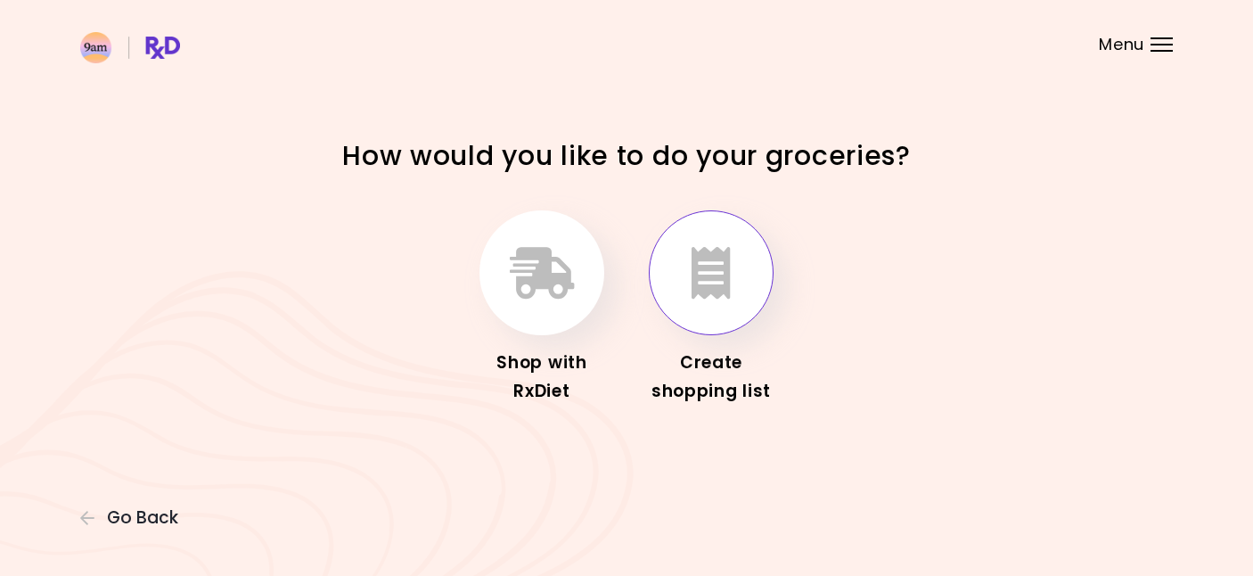
click at [725, 267] on icon "button" at bounding box center [711, 273] width 39 height 52
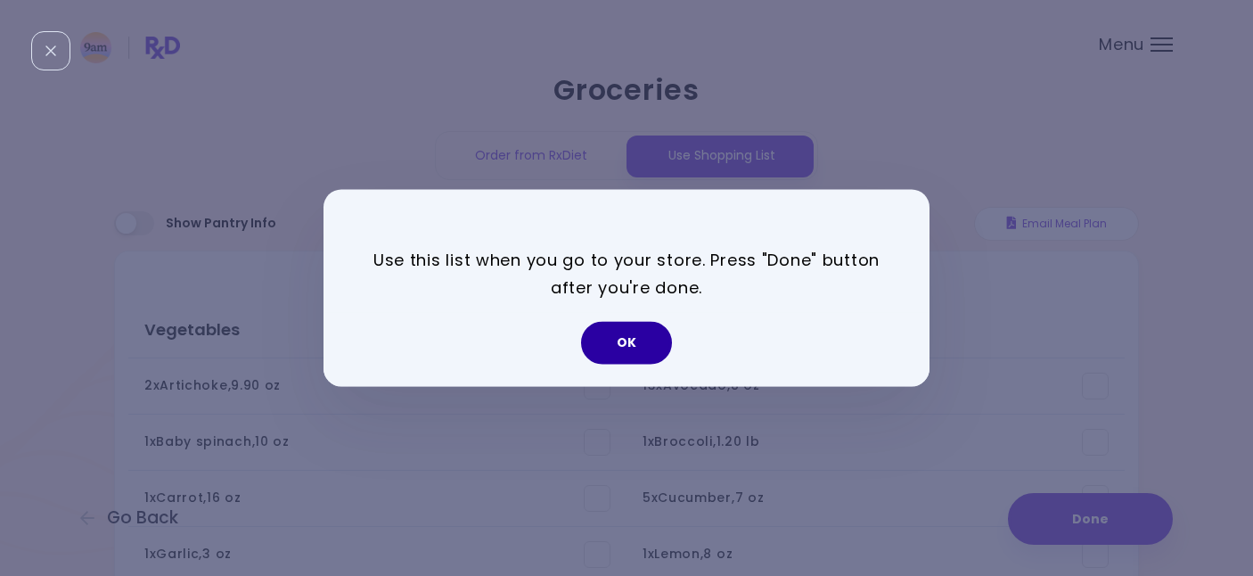
click at [610, 358] on button "OK" at bounding box center [626, 343] width 91 height 43
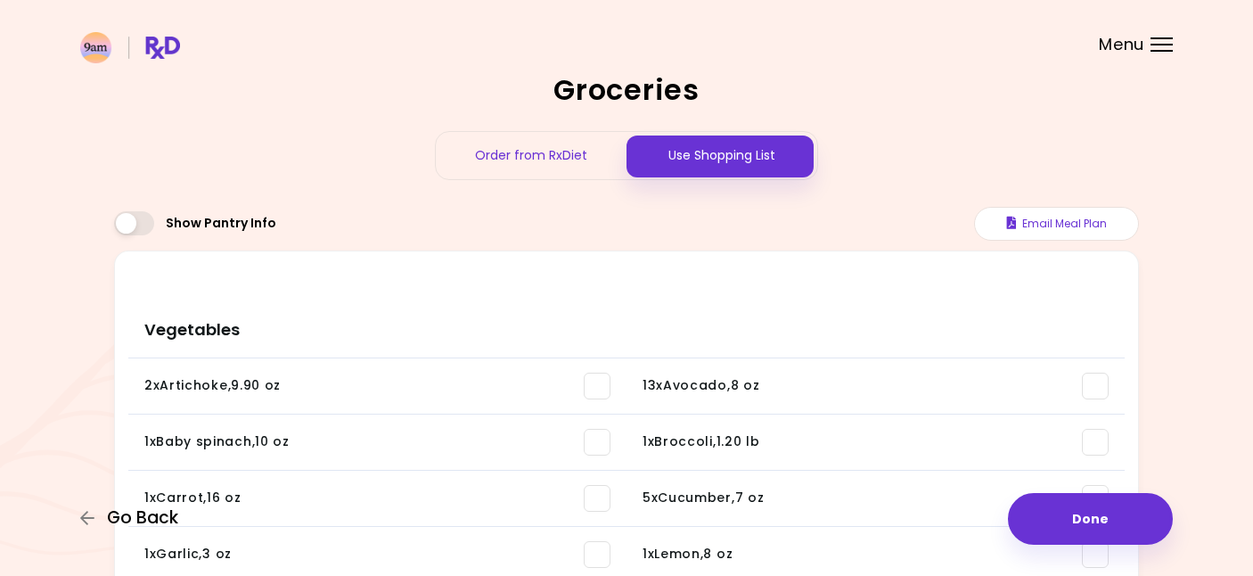
click at [135, 518] on span "Go Back" at bounding box center [142, 518] width 71 height 20
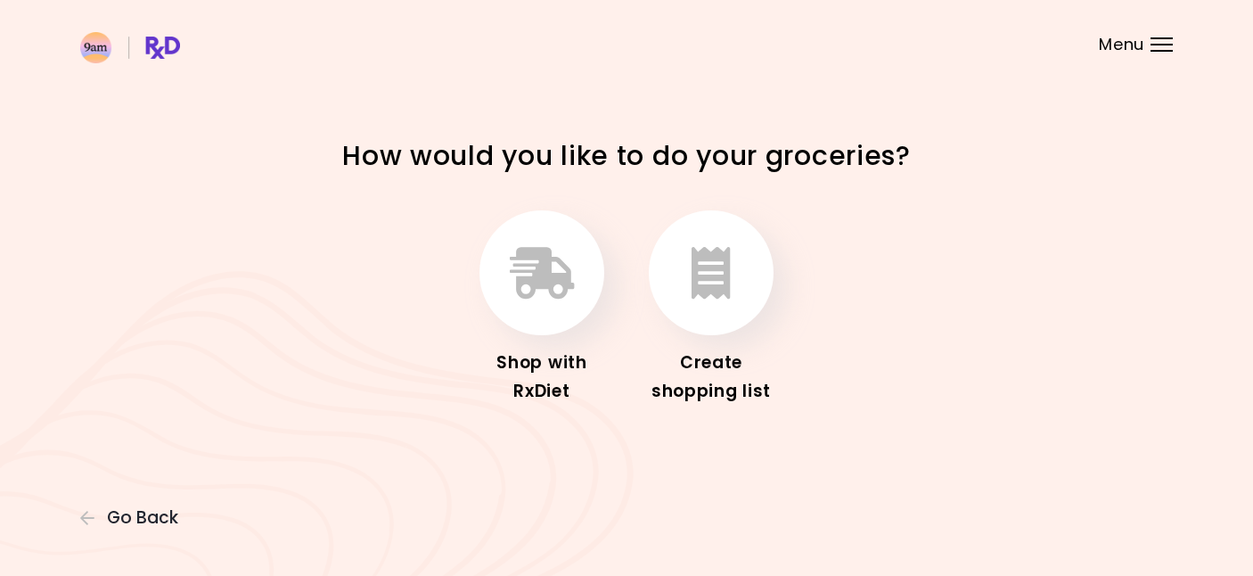
click at [135, 518] on span "Go Back" at bounding box center [142, 518] width 71 height 20
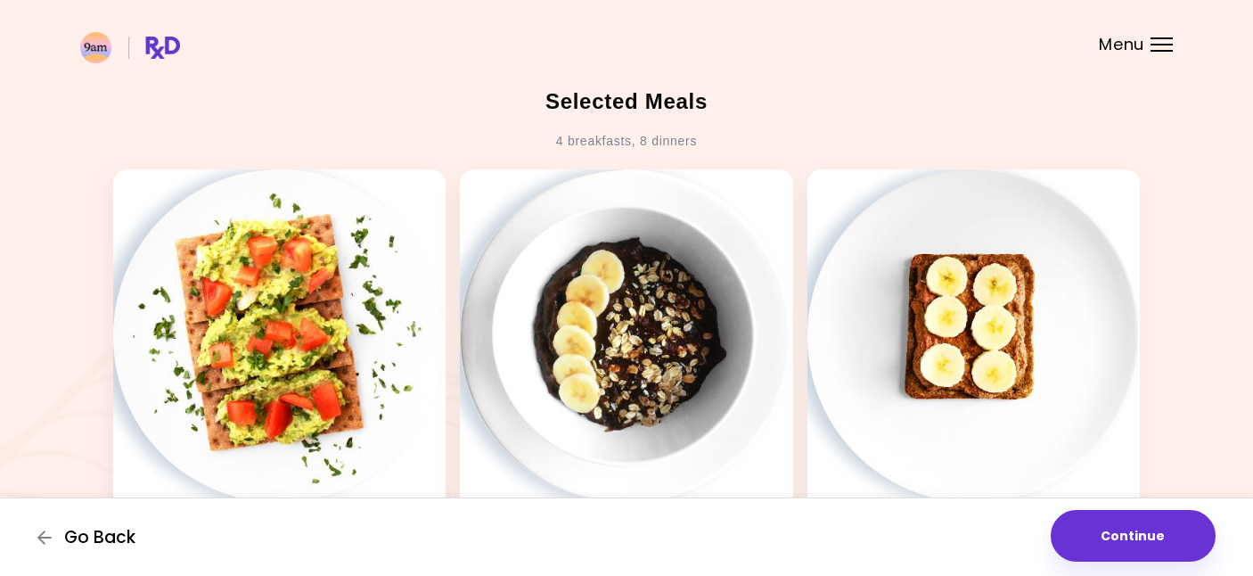
click at [108, 539] on span "Go Back" at bounding box center [99, 538] width 71 height 20
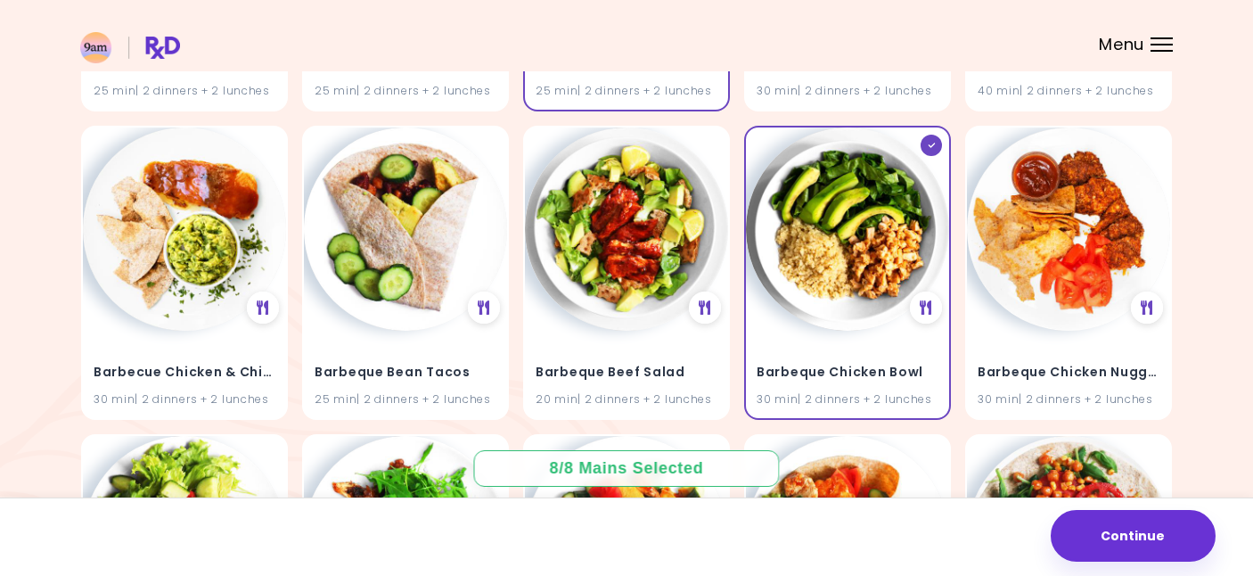
scroll to position [2206, 0]
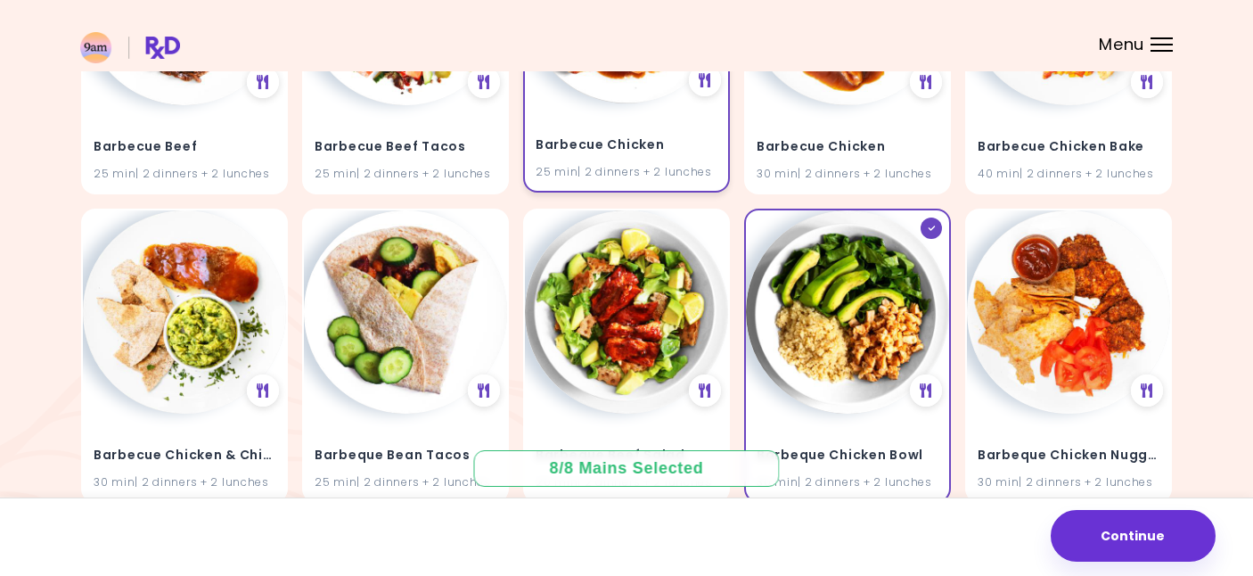
click at [571, 133] on h4 "Barbecue Chicken" at bounding box center [627, 145] width 182 height 29
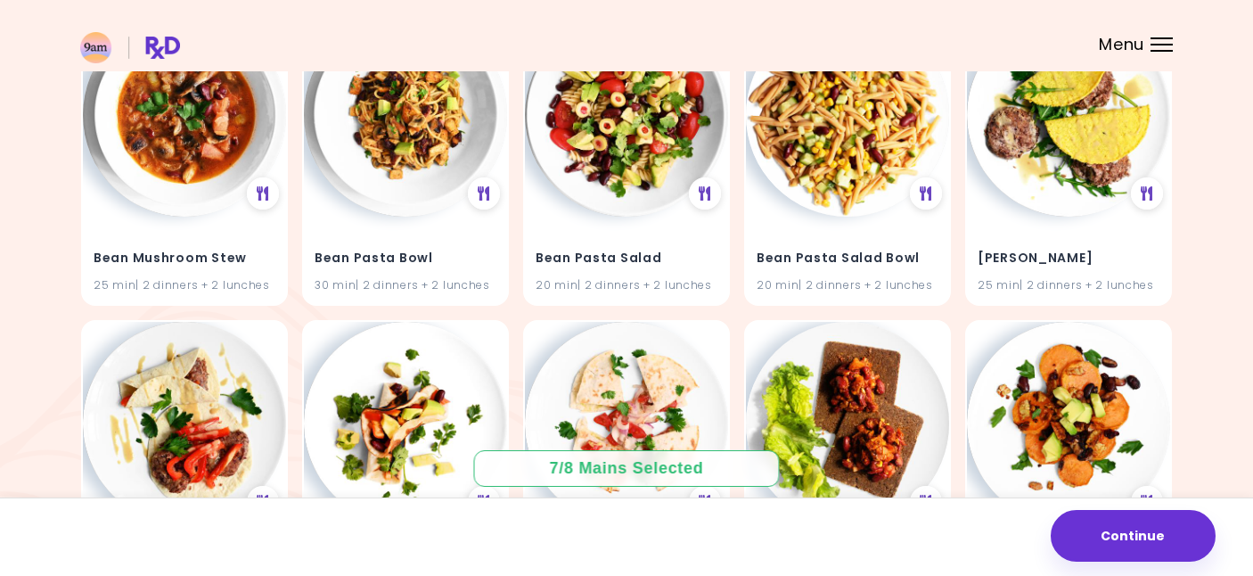
scroll to position [4254, 0]
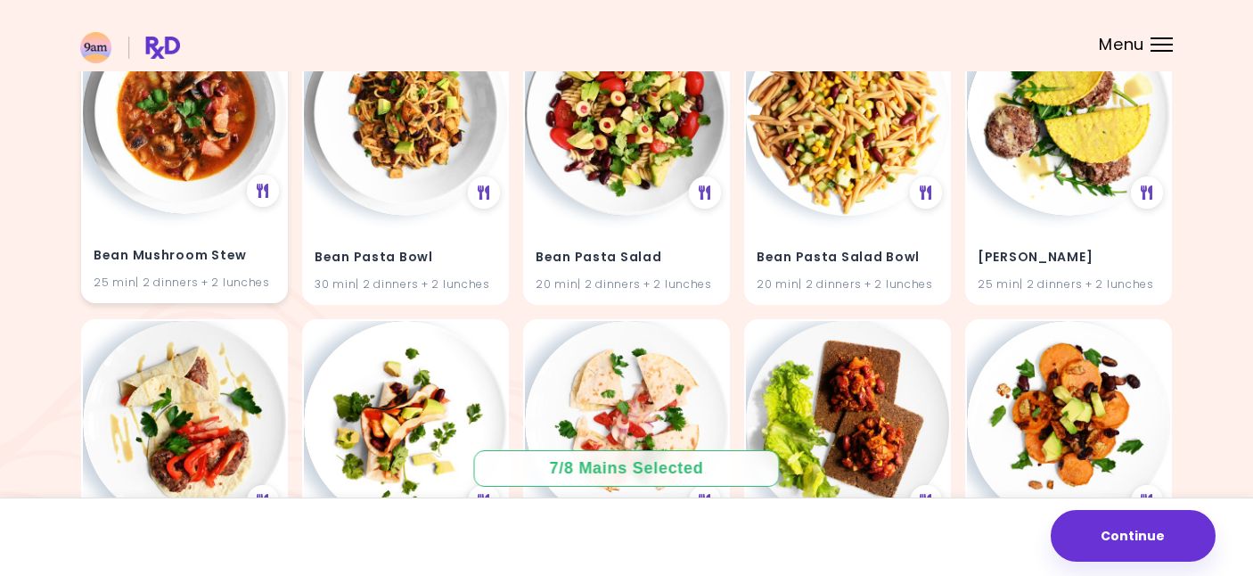
click at [218, 197] on img at bounding box center [184, 112] width 203 height 203
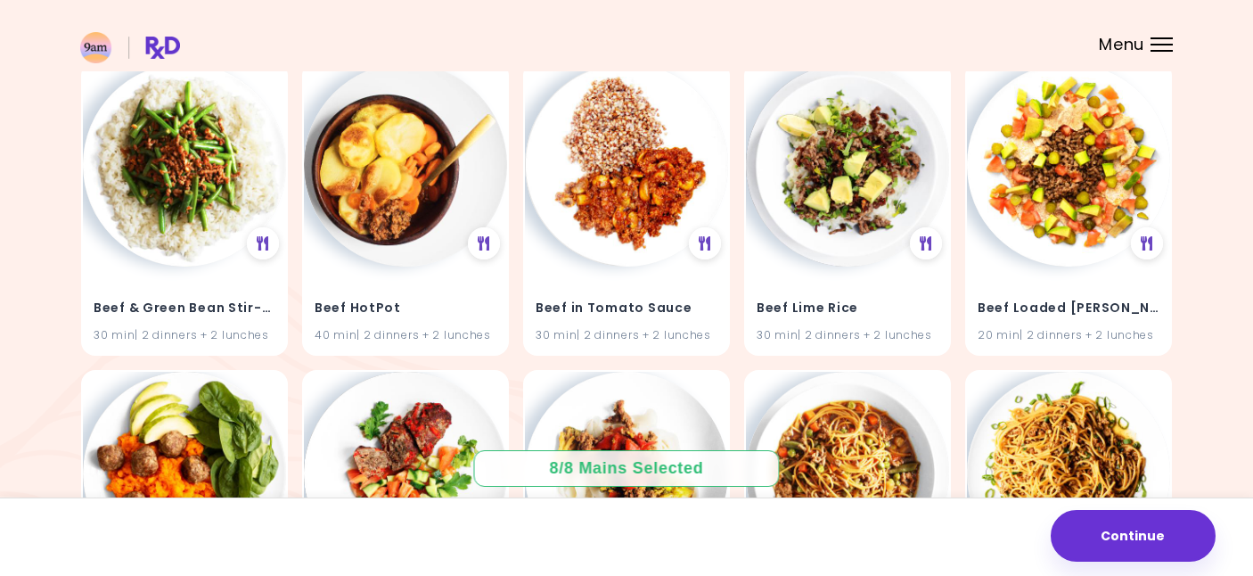
scroll to position [6058, 0]
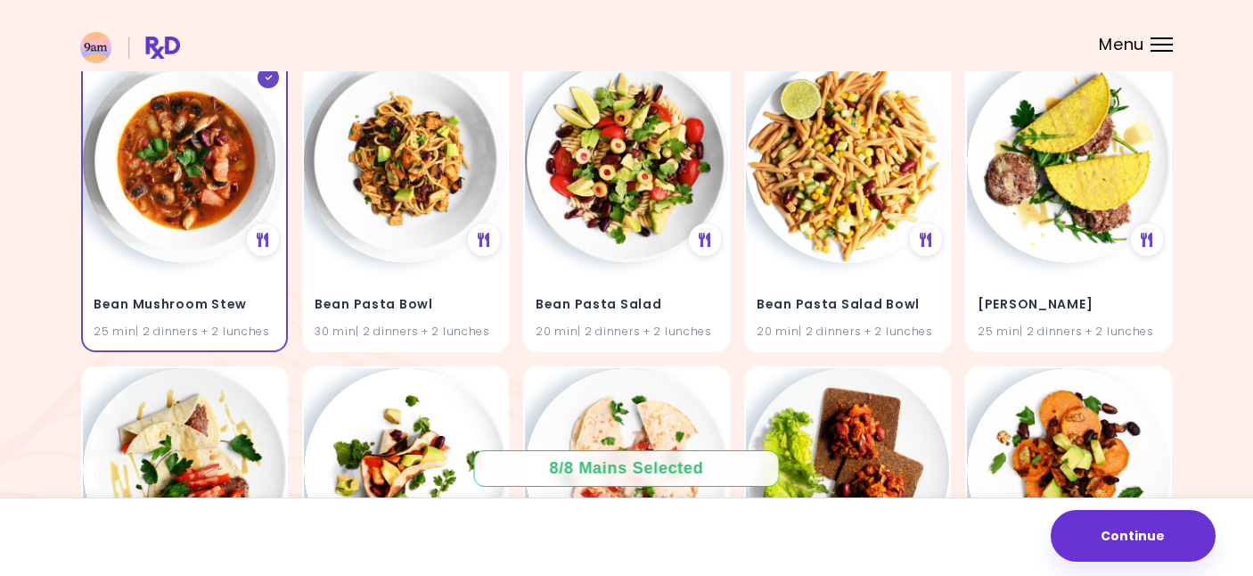
click at [114, 256] on div "Bean Mushroom Stew 25 min | 2 dinners + 2 lunches" at bounding box center [184, 205] width 207 height 294
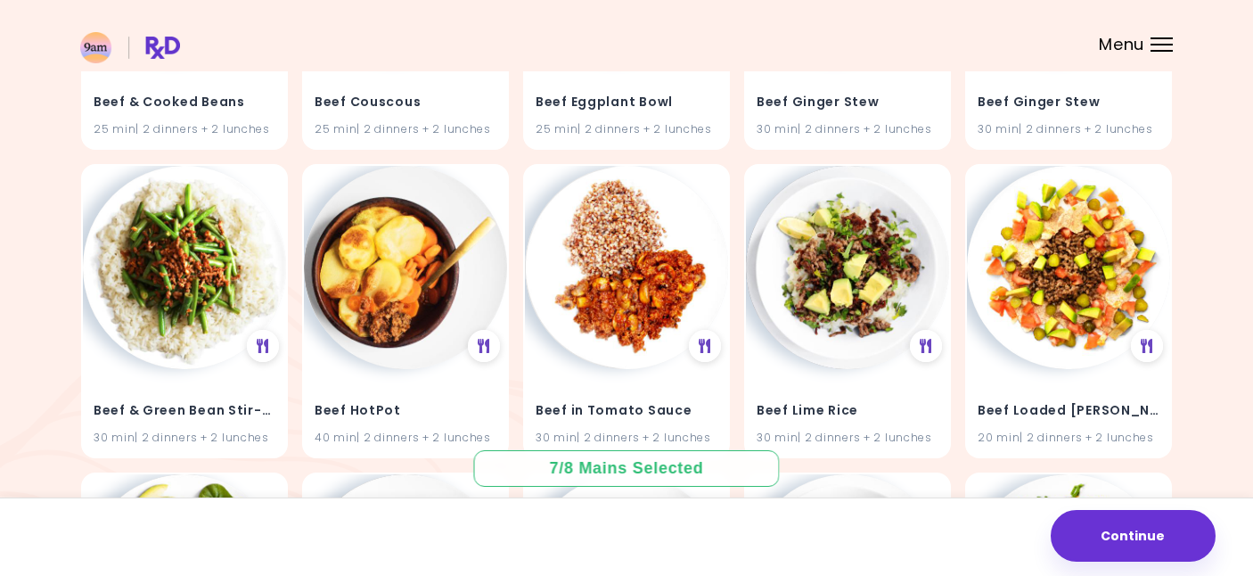
scroll to position [5968, 0]
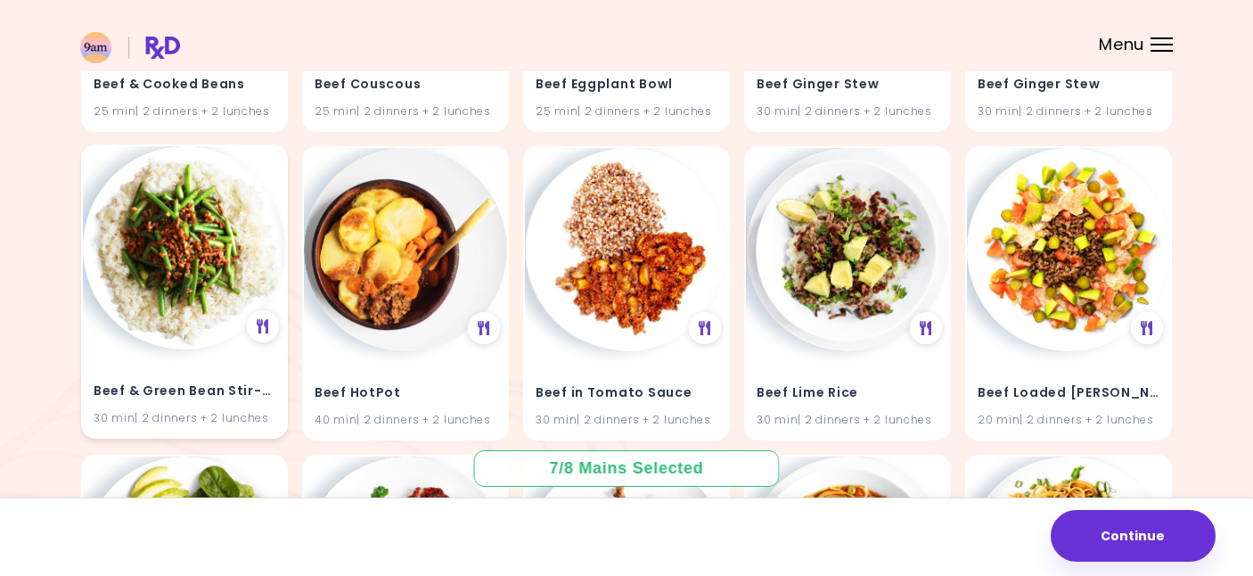
click at [128, 266] on img at bounding box center [184, 247] width 203 height 203
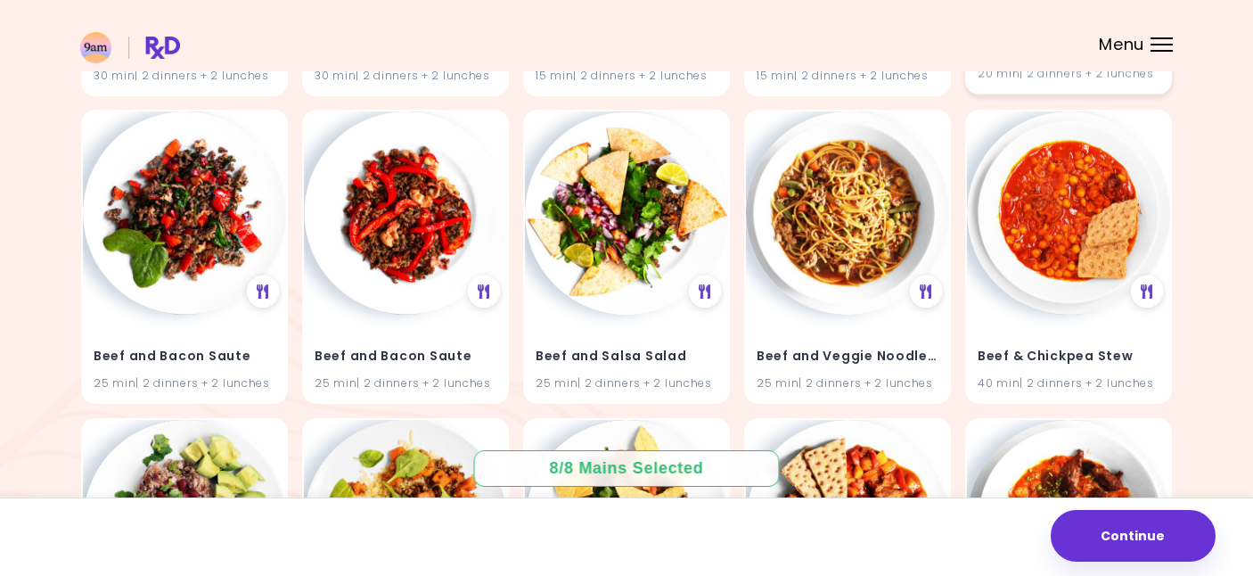
scroll to position [5028, 0]
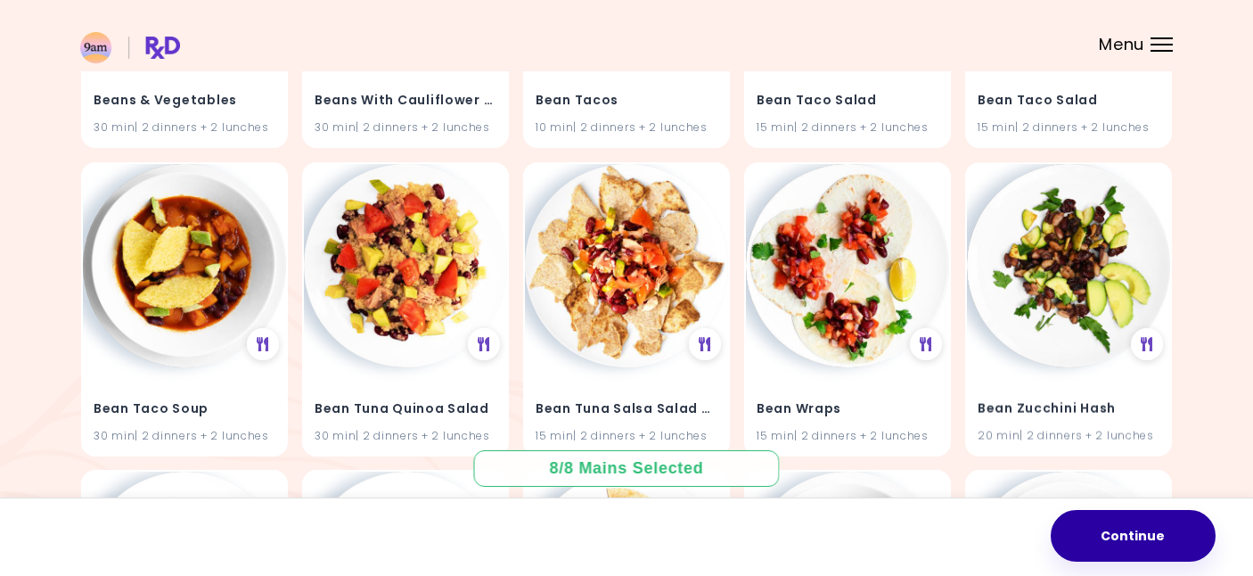
click at [1118, 545] on button "Continue" at bounding box center [1133, 536] width 165 height 52
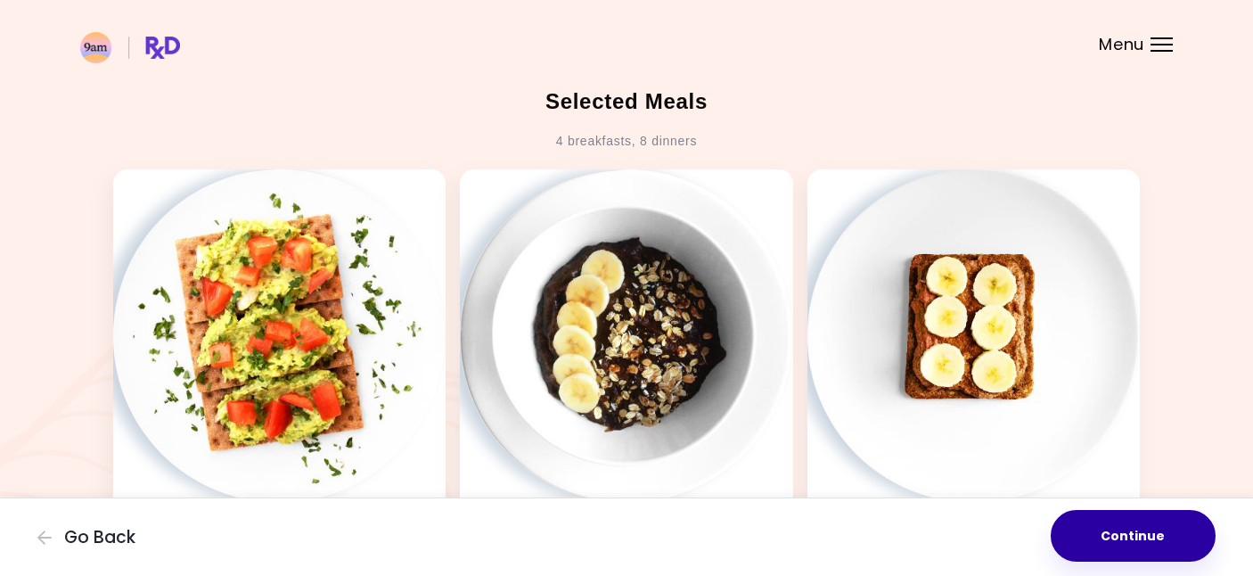
click at [1130, 536] on button "Continue" at bounding box center [1133, 536] width 165 height 52
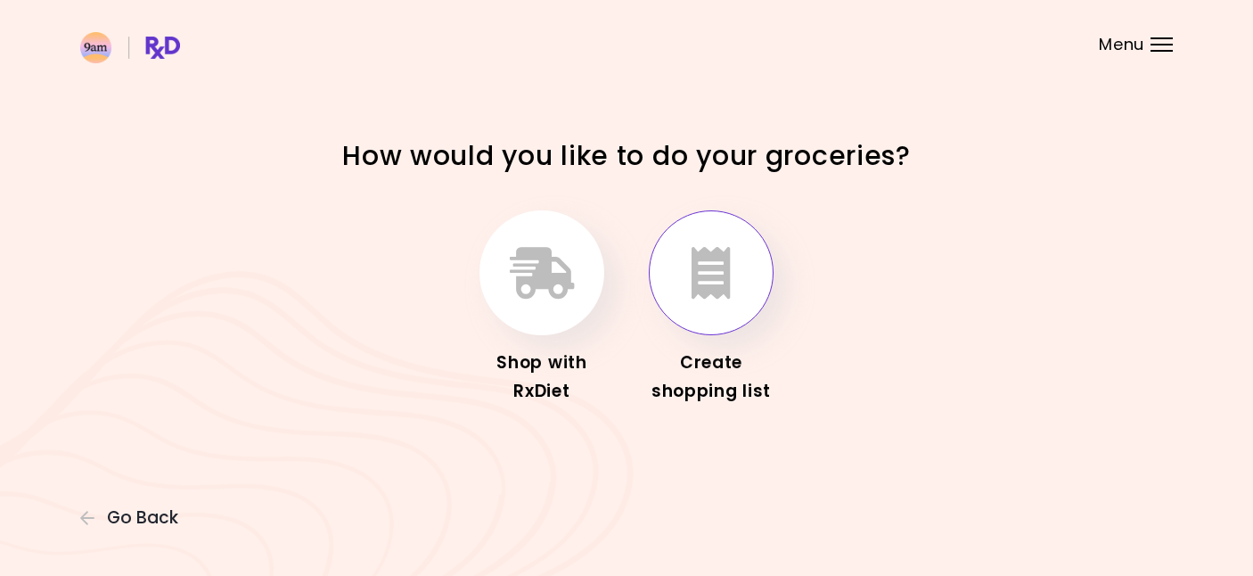
click at [726, 262] on icon "button" at bounding box center [711, 273] width 39 height 52
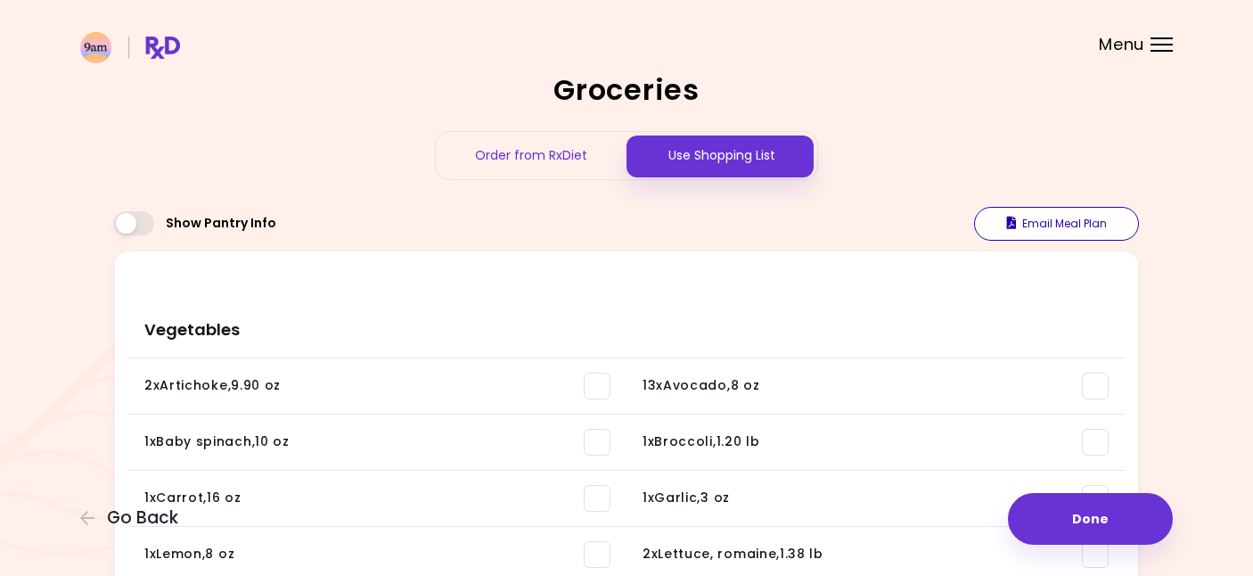
click at [1045, 220] on button "Email Meal Plan" at bounding box center [1056, 224] width 165 height 34
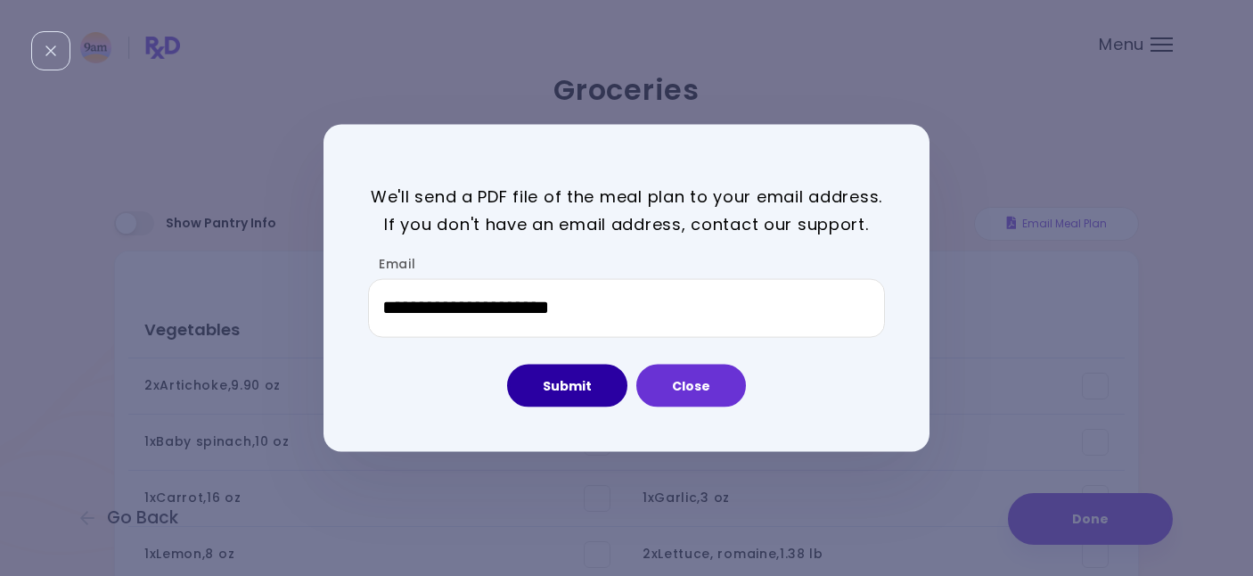
click at [557, 394] on button "Submit" at bounding box center [567, 385] width 120 height 43
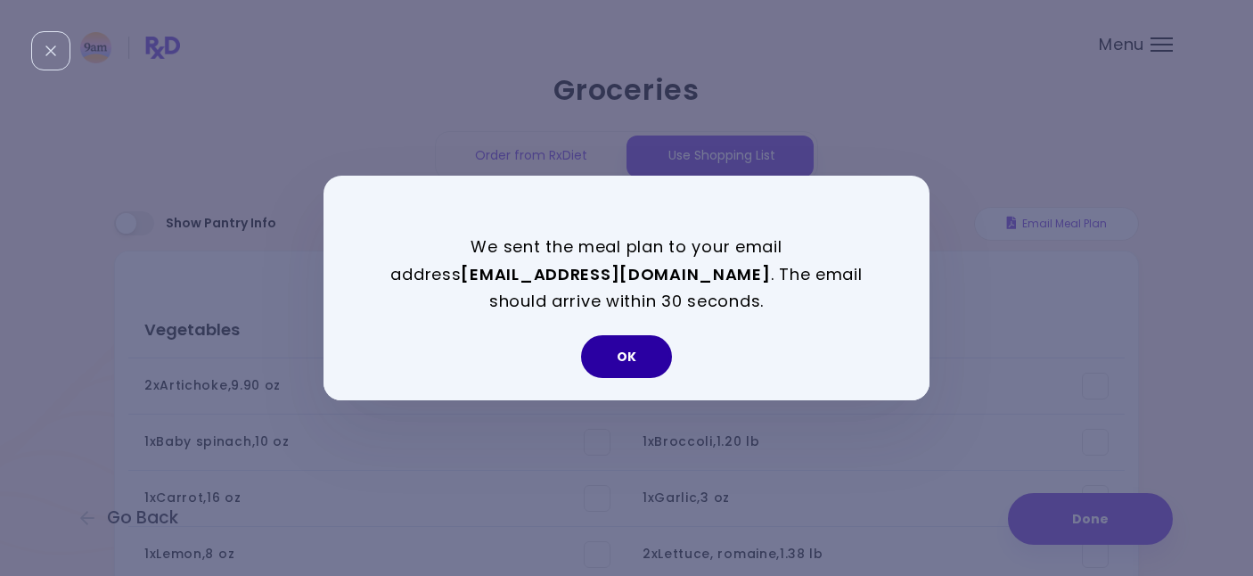
click at [620, 351] on button "OK" at bounding box center [626, 356] width 91 height 43
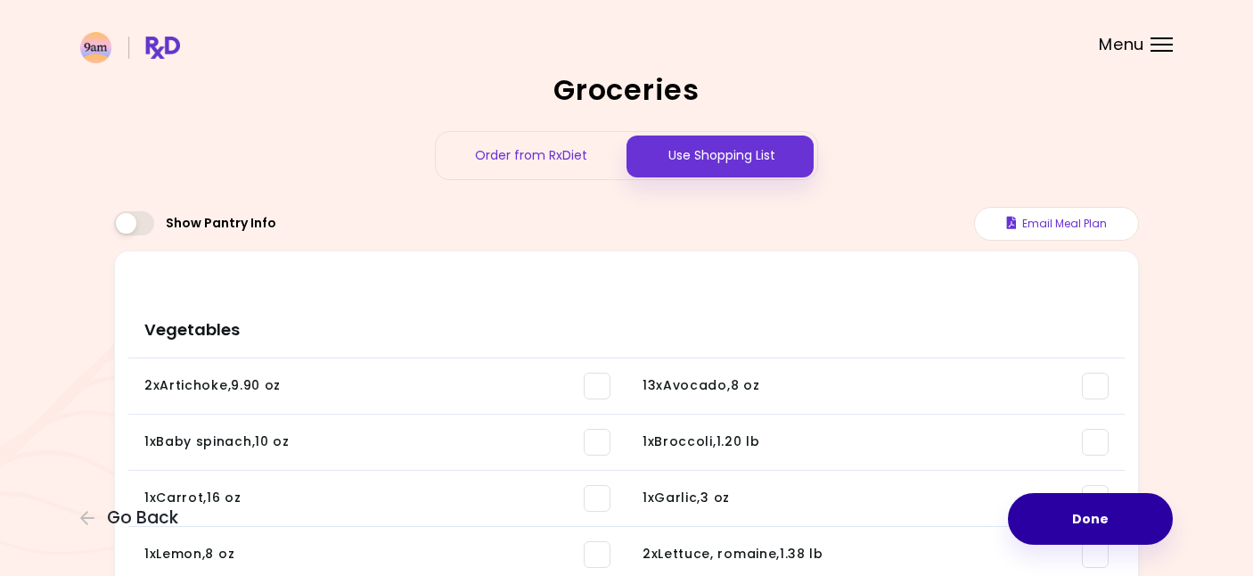
click at [1072, 518] on button "Done" at bounding box center [1090, 519] width 165 height 52
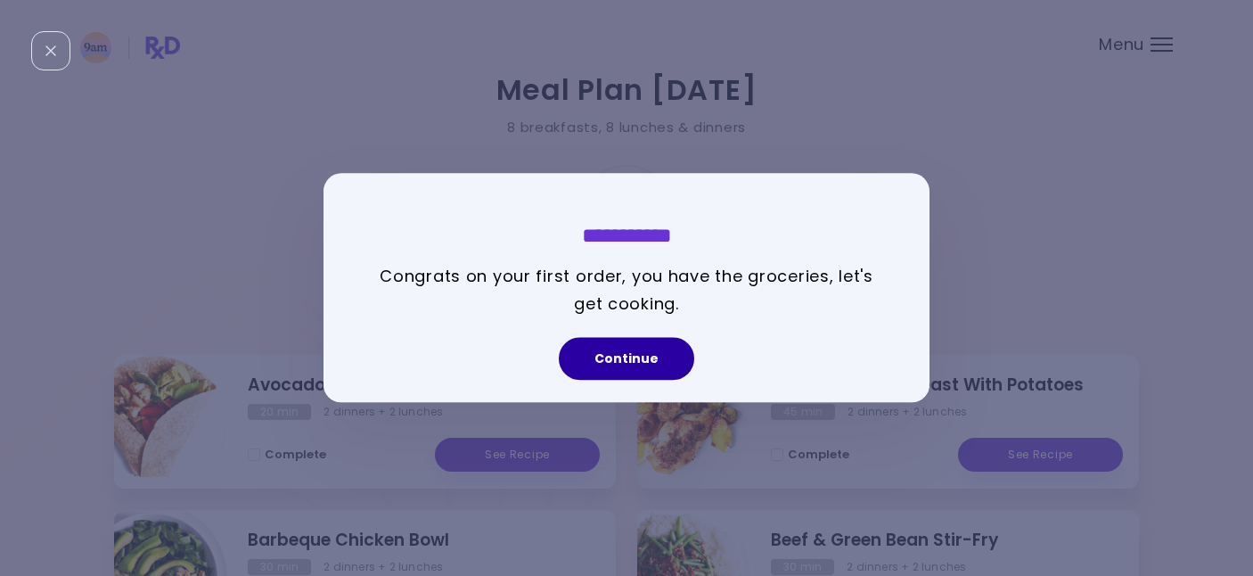
click at [634, 368] on button "Continue" at bounding box center [627, 359] width 136 height 43
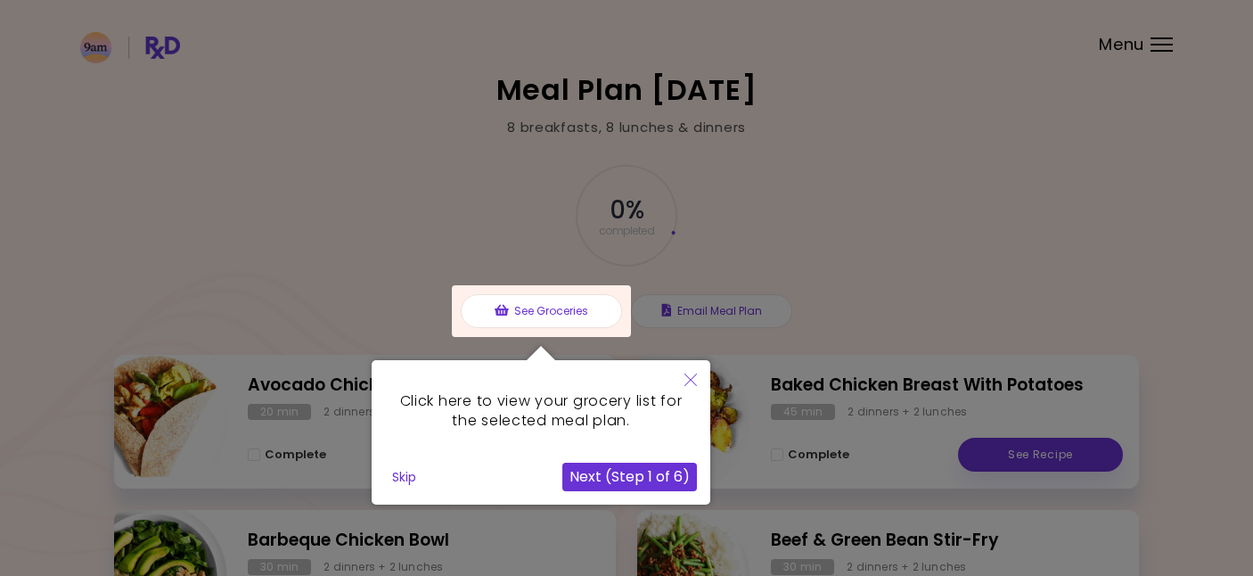
click at [627, 480] on button "Next (Step 1 of 6)" at bounding box center [630, 477] width 135 height 29
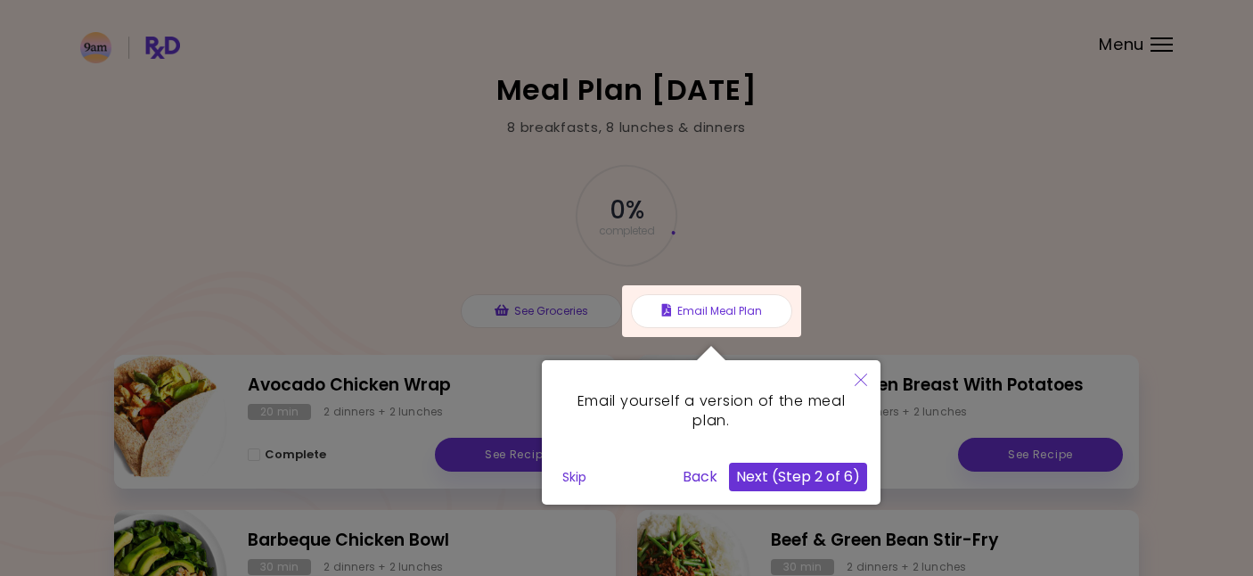
click at [793, 478] on button "Next (Step 2 of 6)" at bounding box center [798, 477] width 138 height 29
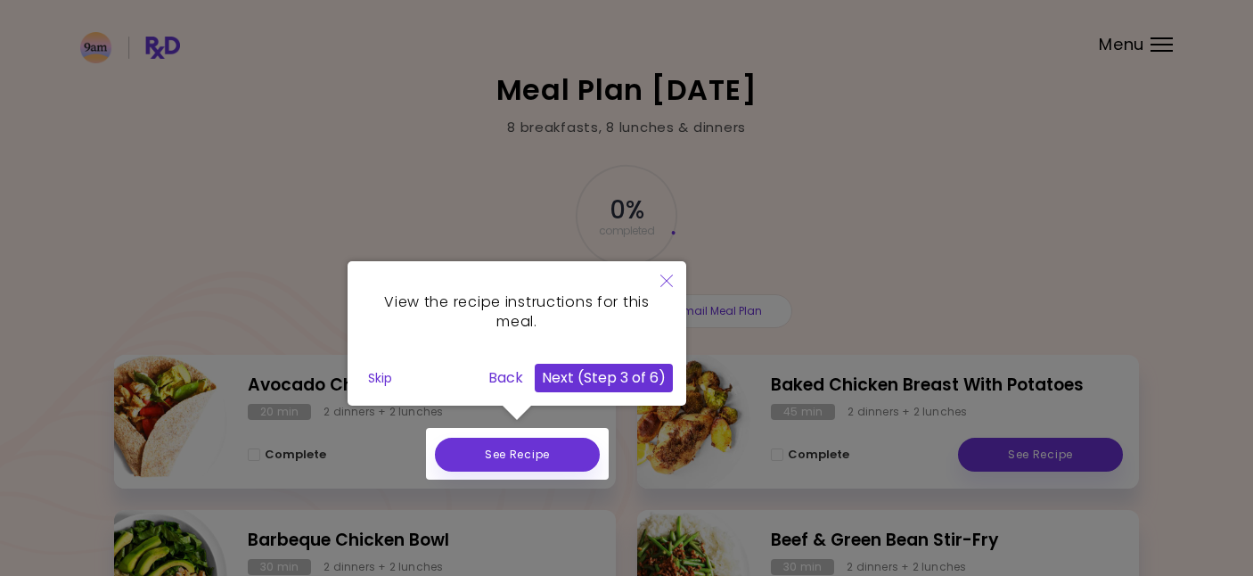
click at [591, 374] on button "Next (Step 3 of 6)" at bounding box center [604, 378] width 138 height 29
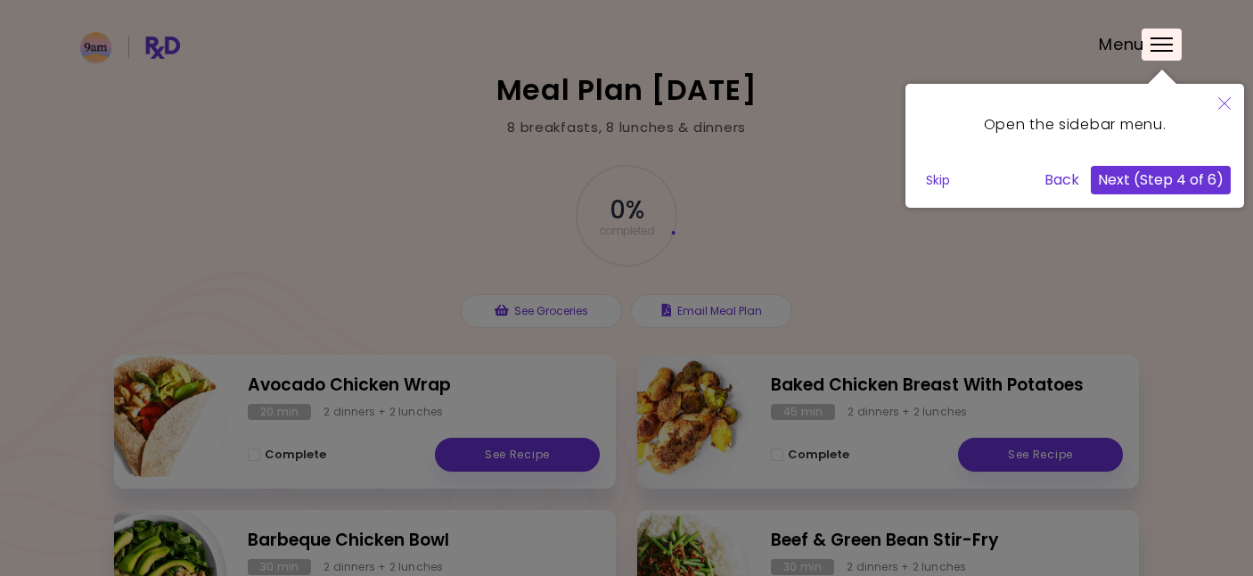
click at [1138, 186] on button "Next (Step 4 of 6)" at bounding box center [1161, 180] width 140 height 29
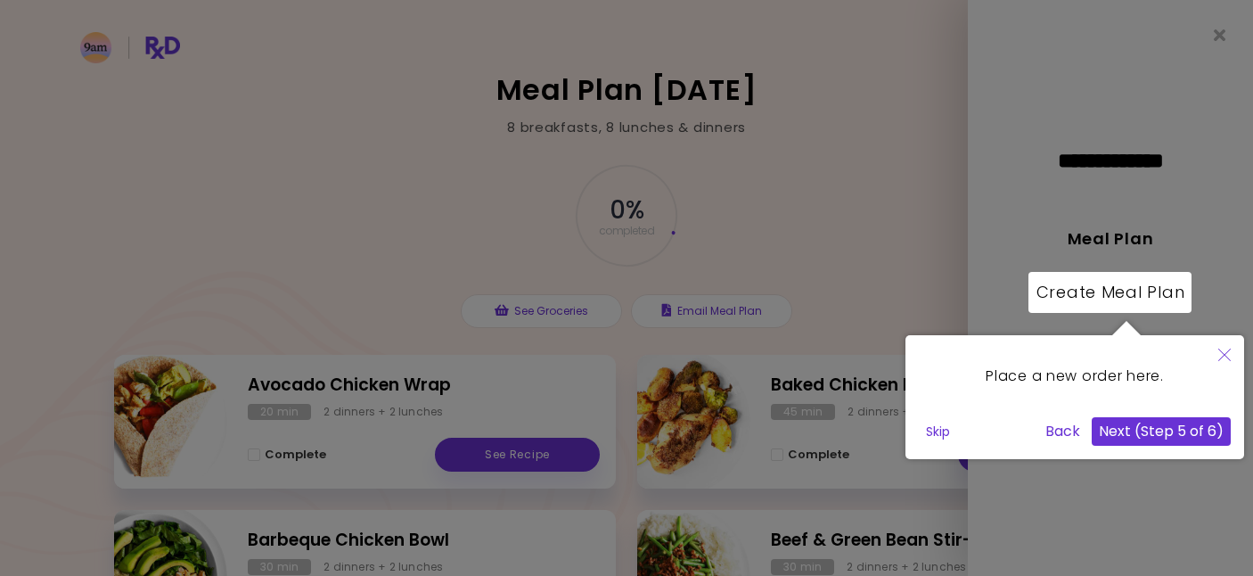
click at [1176, 437] on button "Next (Step 5 of 6)" at bounding box center [1161, 431] width 139 height 29
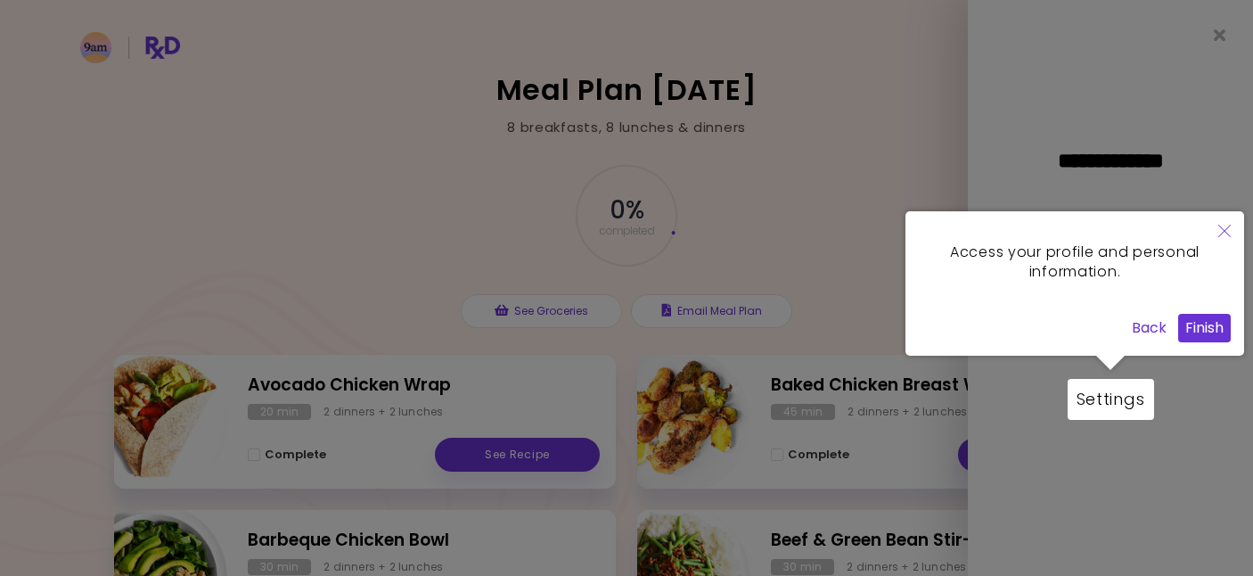
click at [1206, 330] on button "Finish" at bounding box center [1205, 328] width 53 height 29
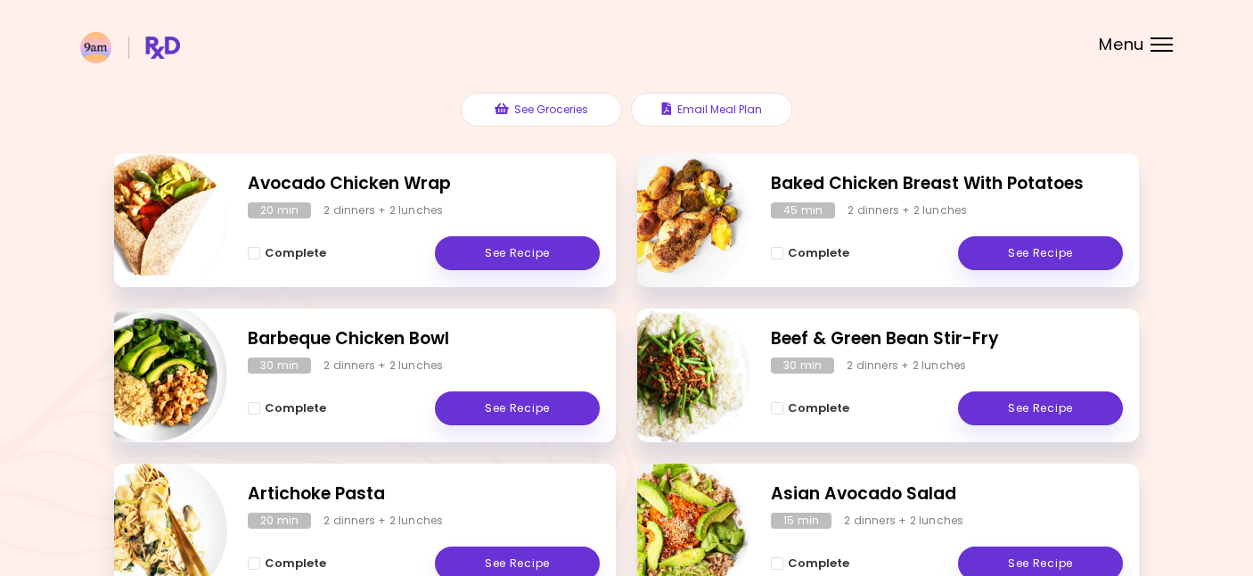
scroll to position [206, 0]
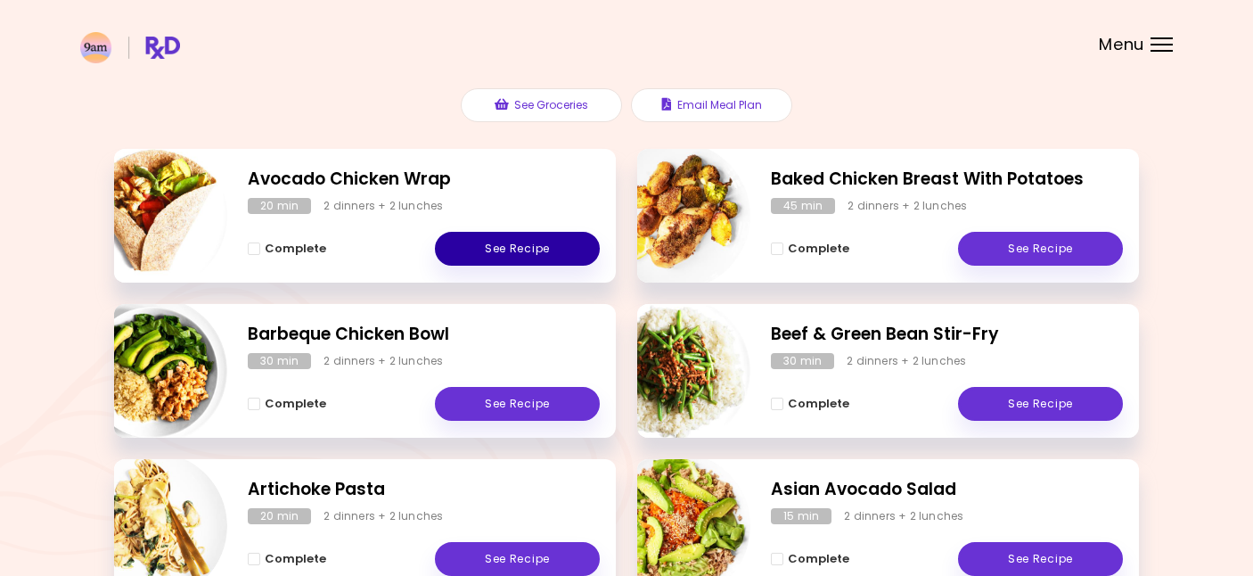
click at [513, 257] on link "See Recipe" at bounding box center [517, 249] width 165 height 34
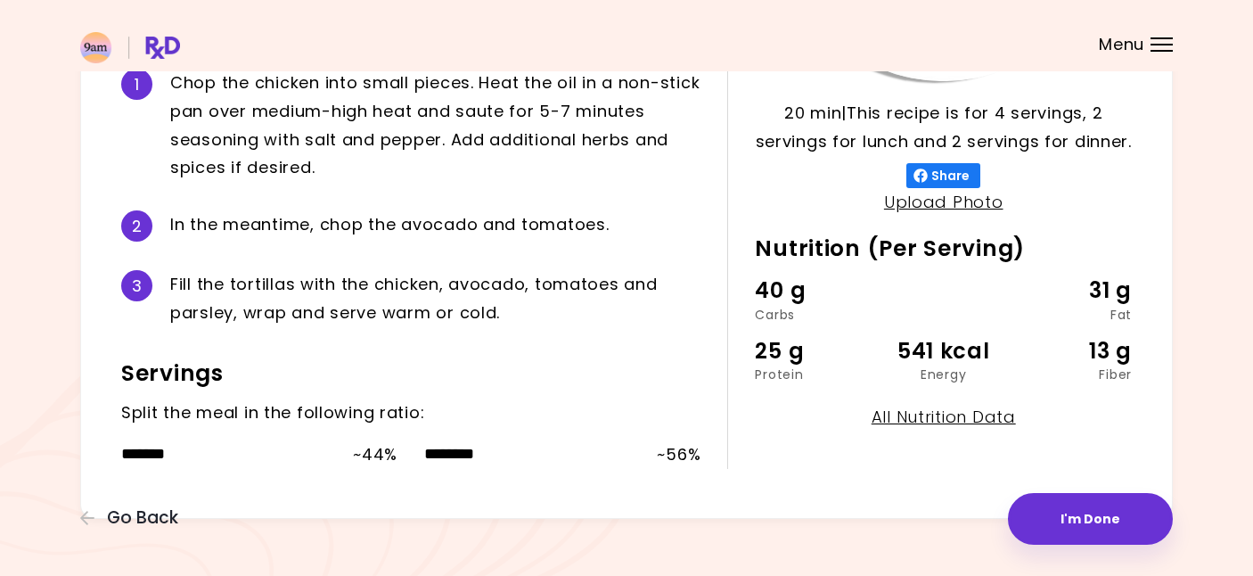
scroll to position [430, 0]
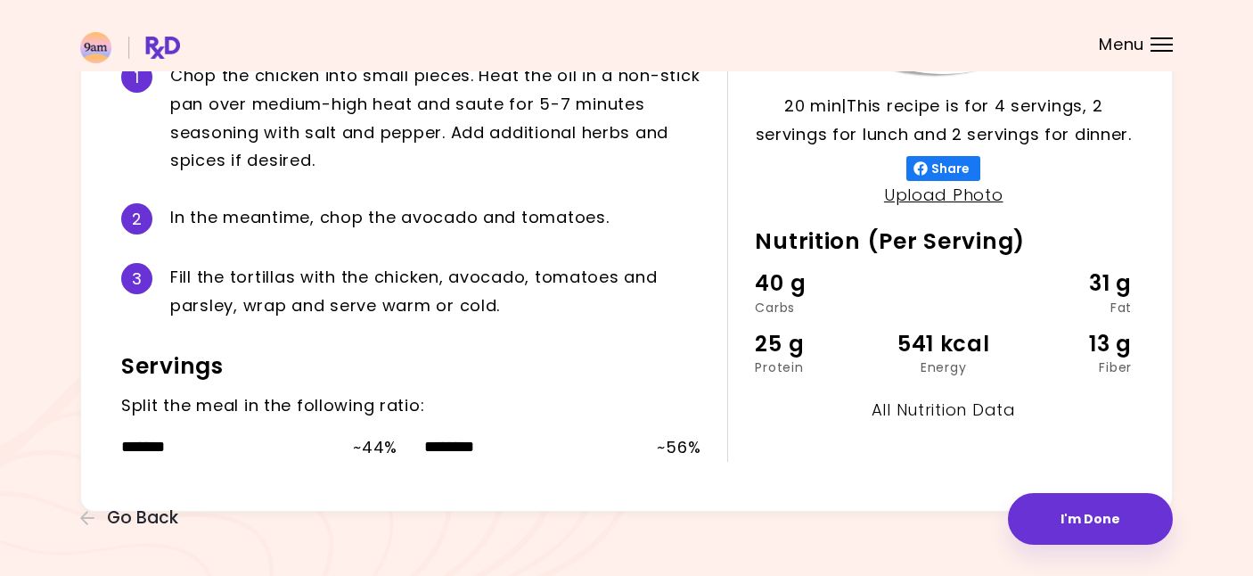
click at [933, 409] on link "All Nutrition Data" at bounding box center [944, 409] width 144 height 22
select select "*"
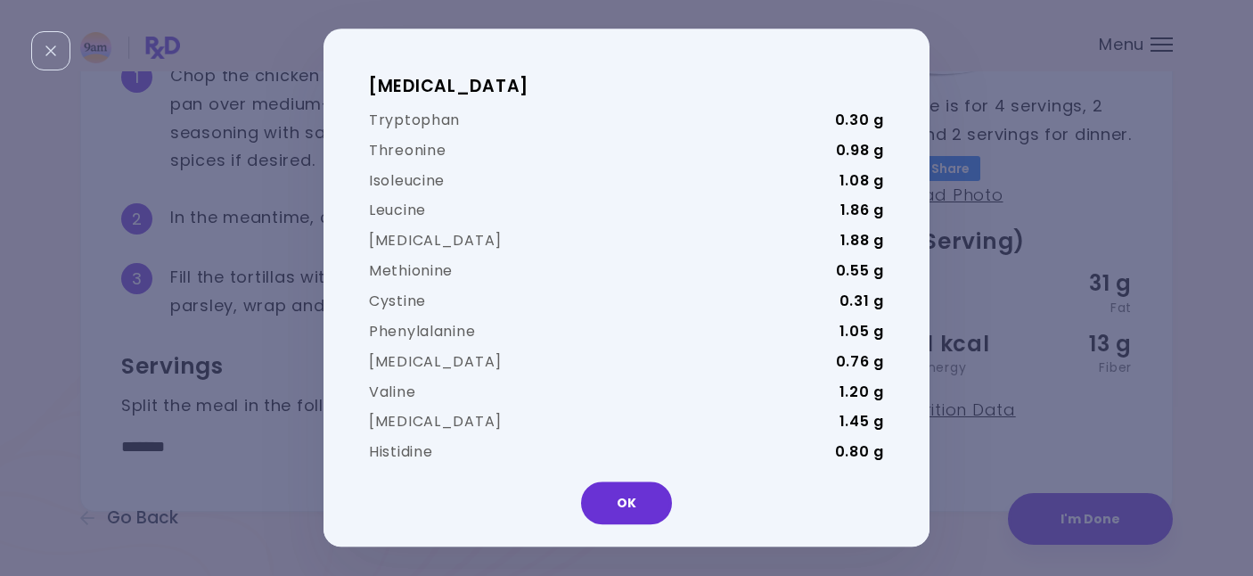
scroll to position [4456, 0]
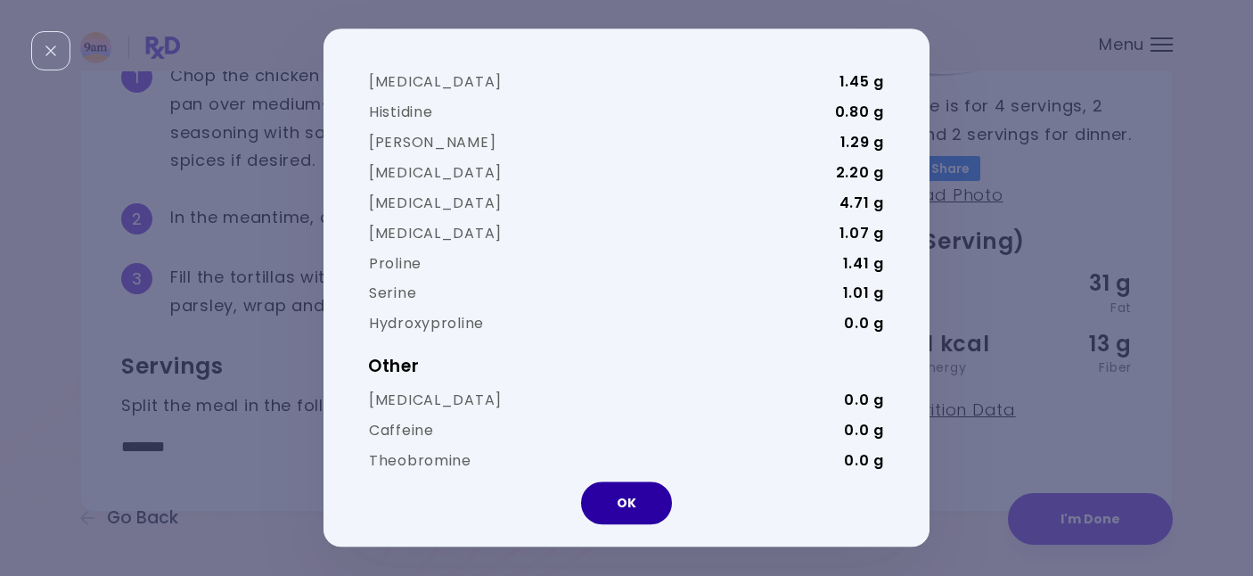
click at [611, 497] on button "OK" at bounding box center [626, 503] width 91 height 43
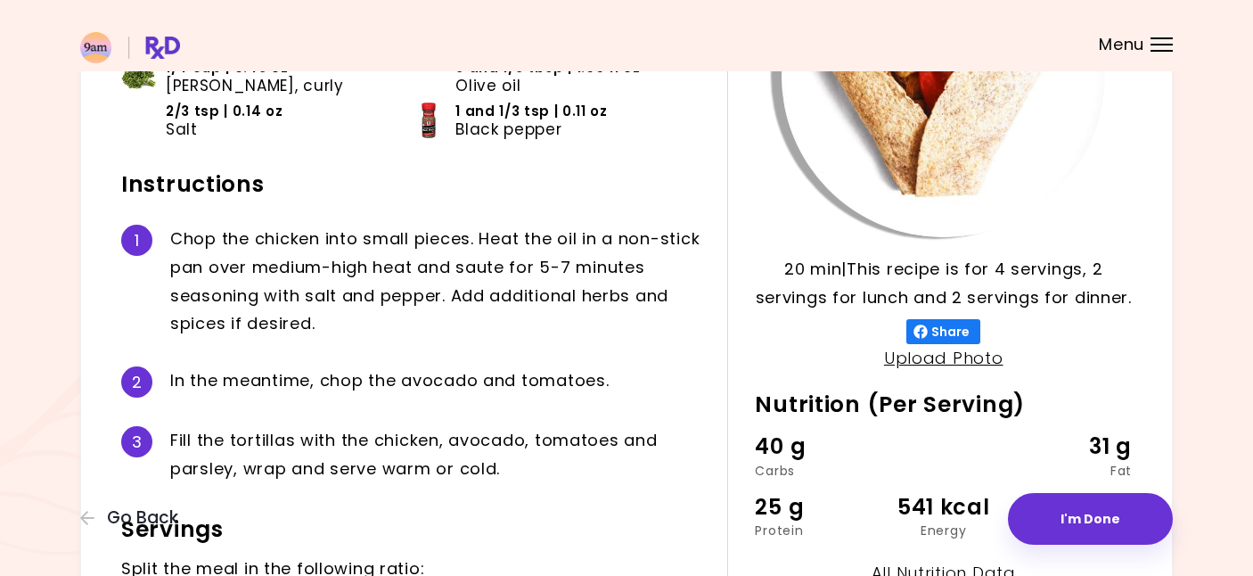
scroll to position [0, 0]
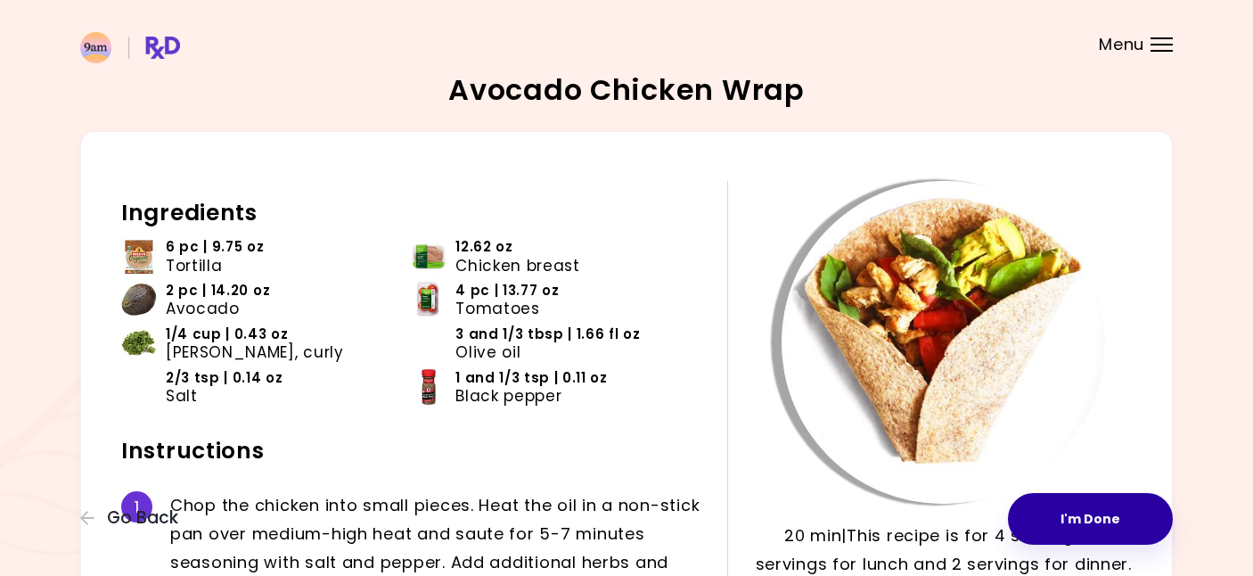
click at [1056, 527] on button "I'm Done" at bounding box center [1090, 519] width 165 height 52
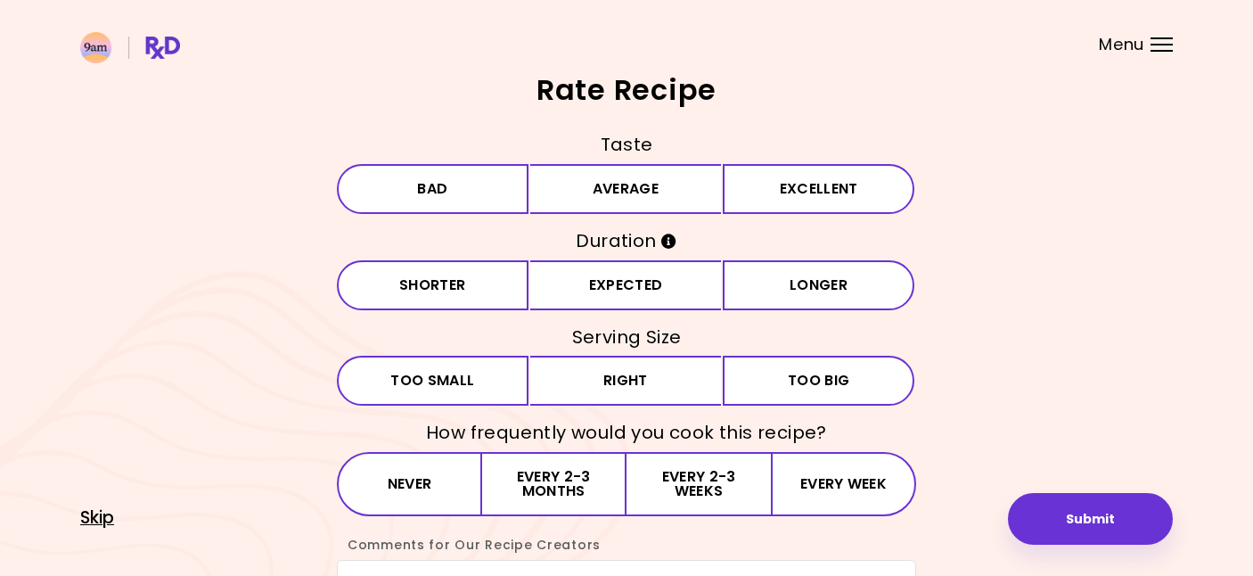
click at [92, 513] on span "Skip" at bounding box center [97, 518] width 34 height 20
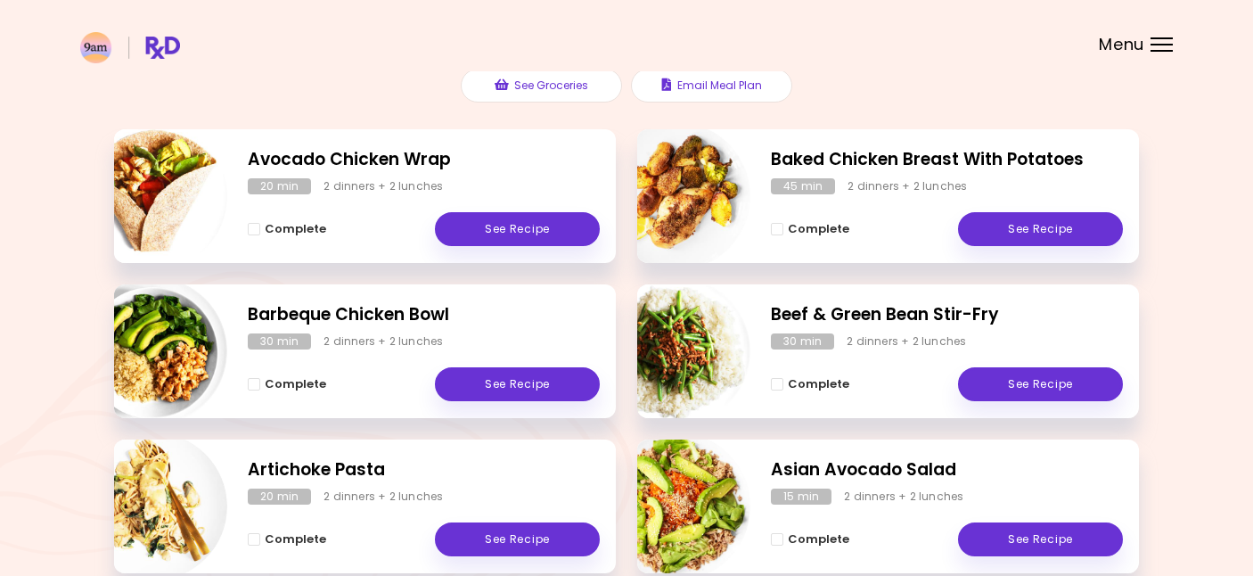
scroll to position [194, 0]
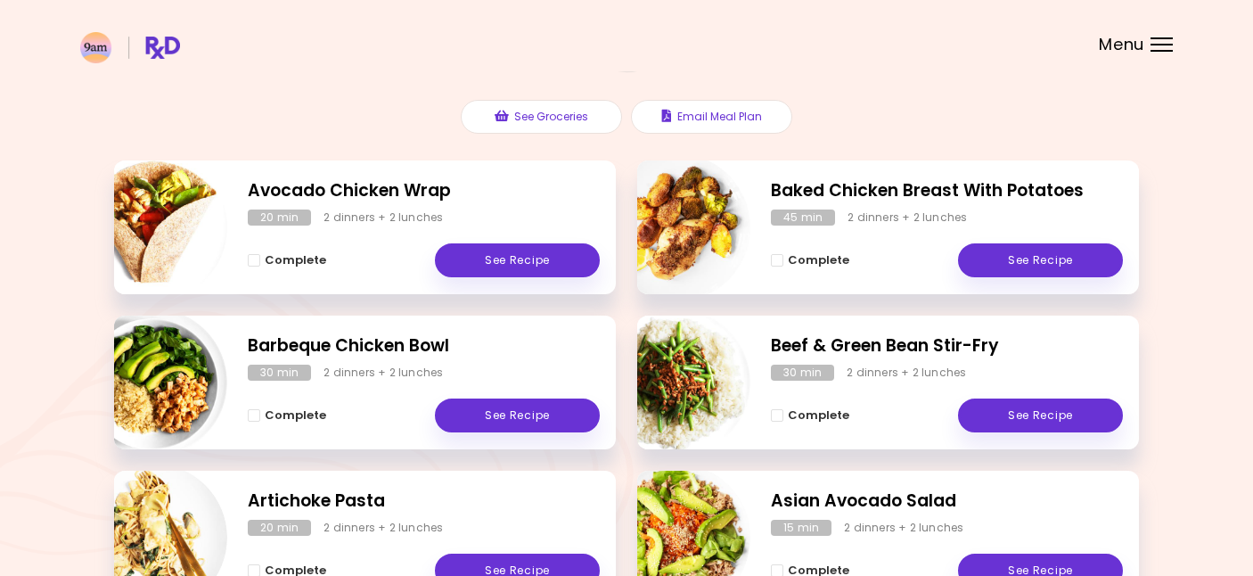
click at [1201, 195] on div "Meal Plan [DATE] 8 breakfasts , 8 lunches & dinners 0 % completed See Groceries…" at bounding box center [626, 486] width 1253 height 1361
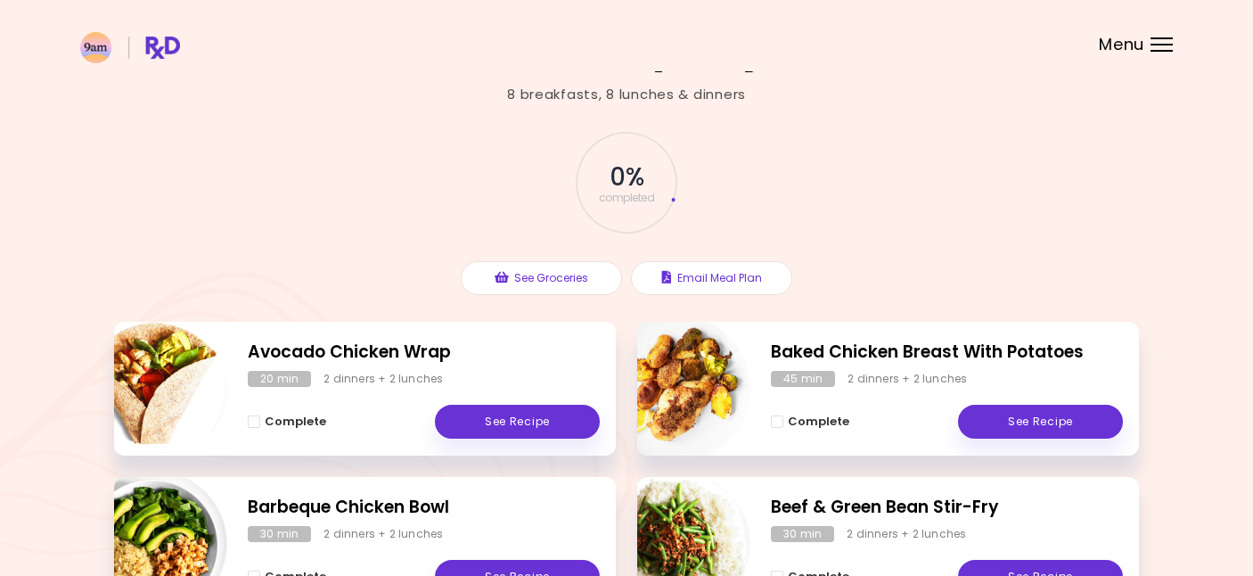
scroll to position [0, 0]
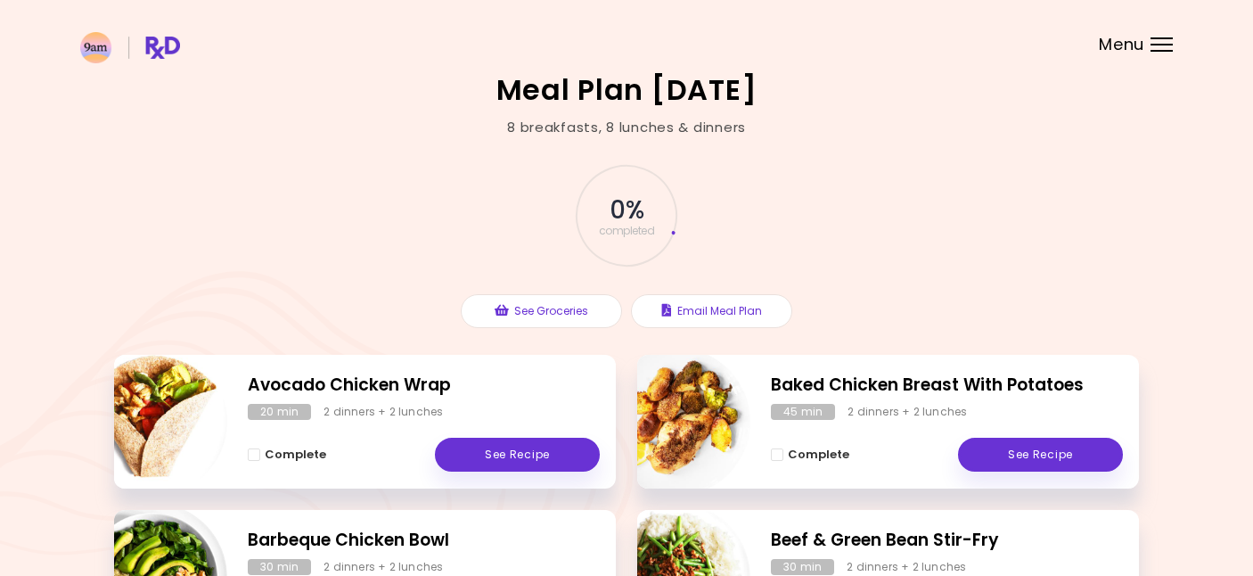
click at [1105, 45] on span "Menu" at bounding box center [1121, 45] width 45 height 16
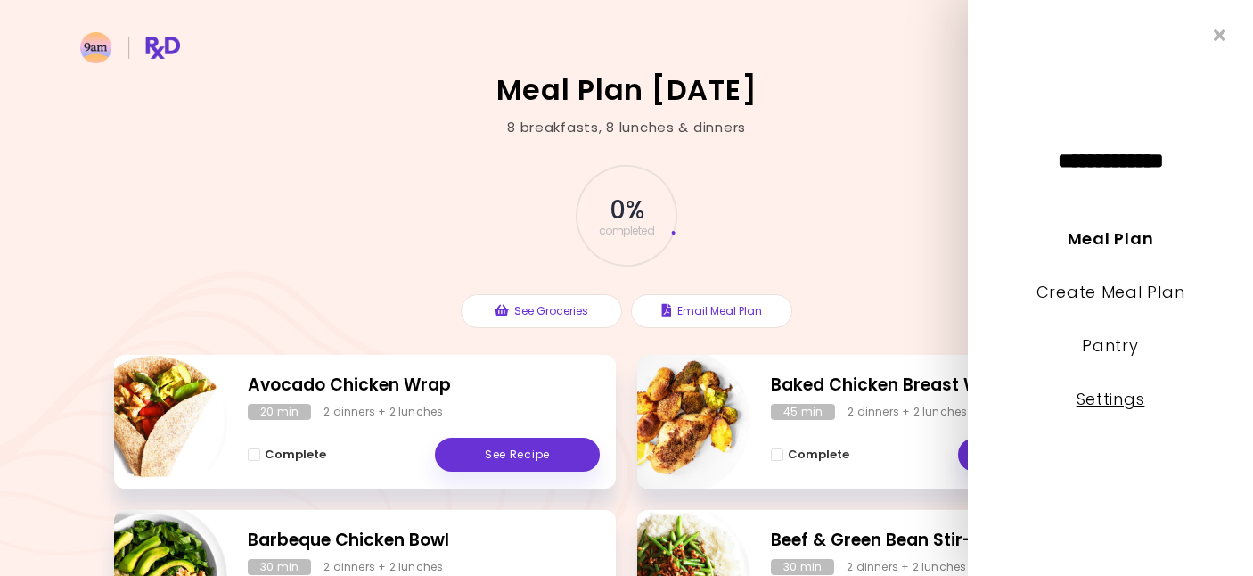
click at [1109, 394] on link "Settings" at bounding box center [1111, 399] width 69 height 22
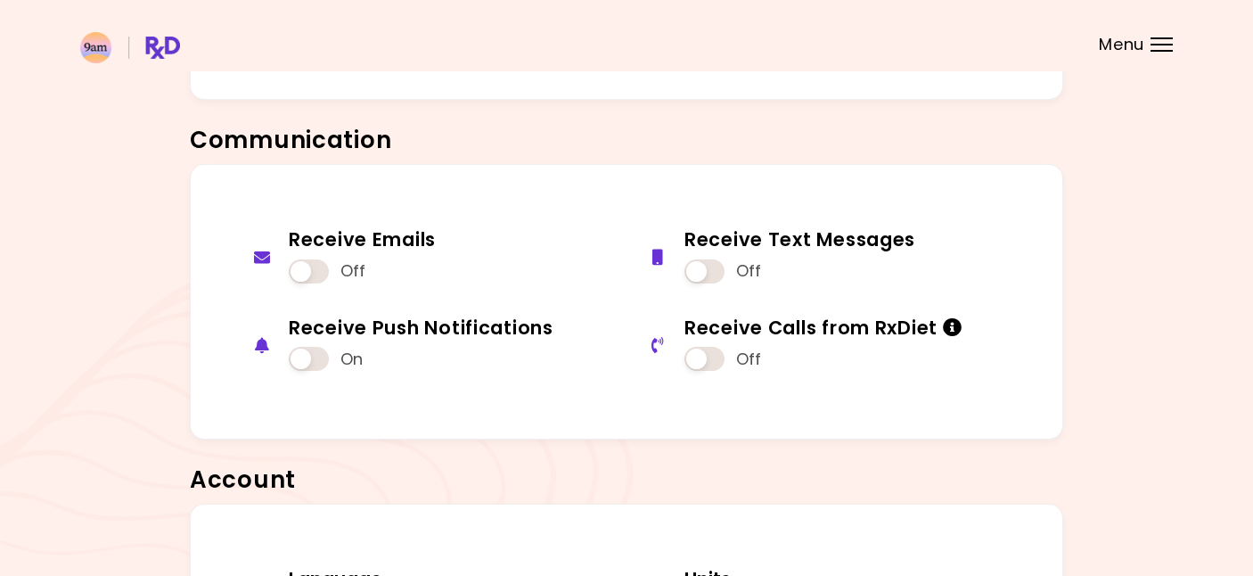
scroll to position [1428, 0]
